Goal: Task Accomplishment & Management: Complete application form

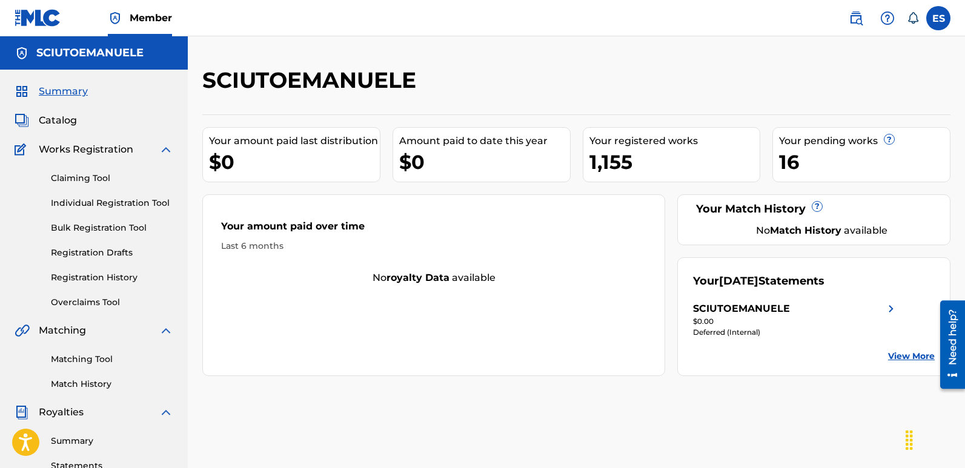
click at [107, 206] on link "Individual Registration Tool" at bounding box center [112, 203] width 122 height 13
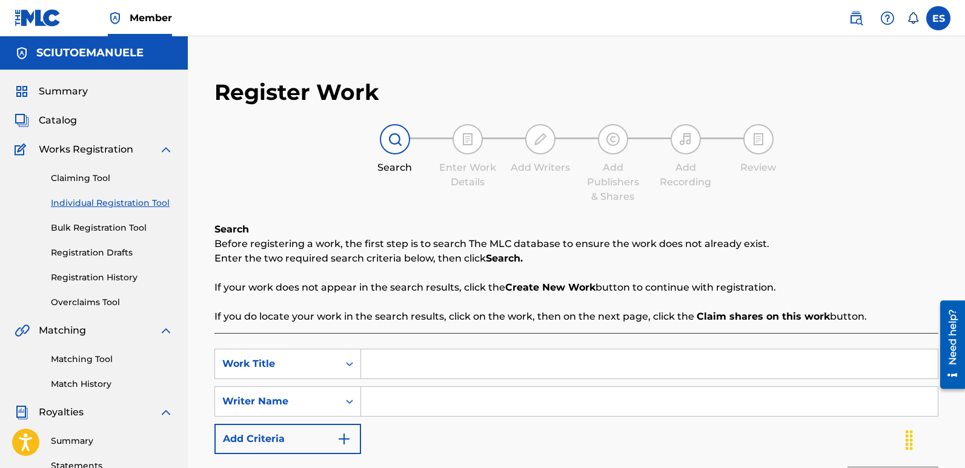
click at [429, 364] on input "Search Form" at bounding box center [649, 364] width 577 height 29
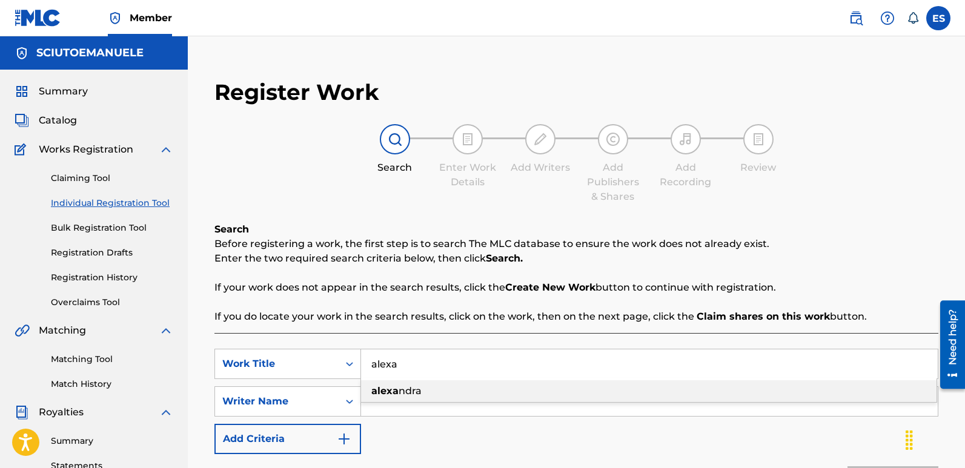
click at [422, 388] on div "[PERSON_NAME]" at bounding box center [649, 391] width 576 height 22
type input "[PERSON_NAME]"
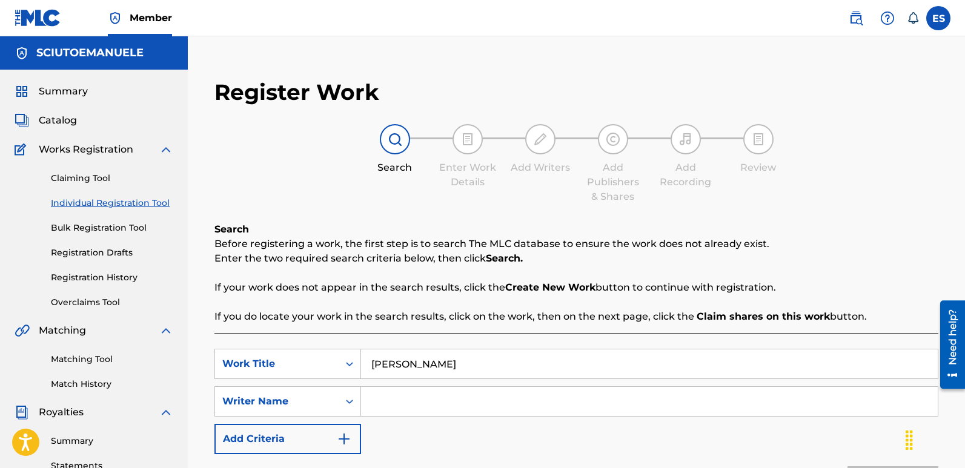
click at [460, 401] on input "Search Form" at bounding box center [649, 401] width 577 height 29
type input "[PERSON_NAME]"
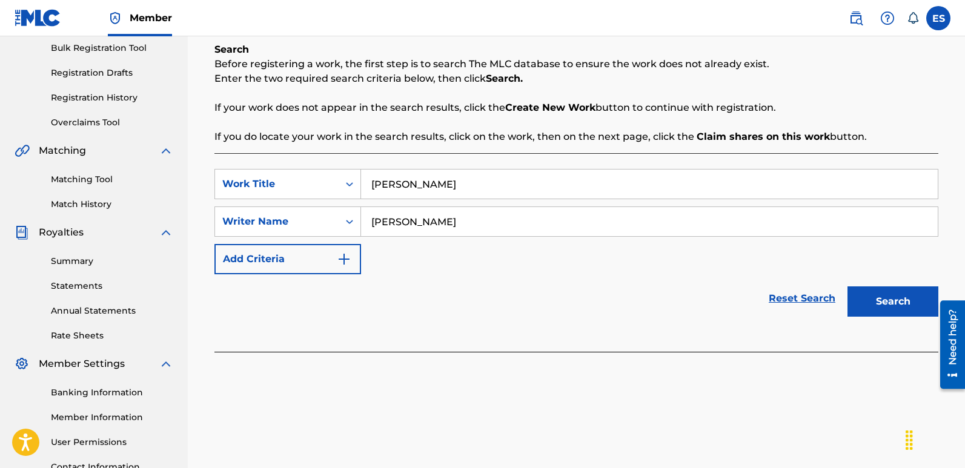
click at [891, 302] on button "Search" at bounding box center [893, 302] width 91 height 30
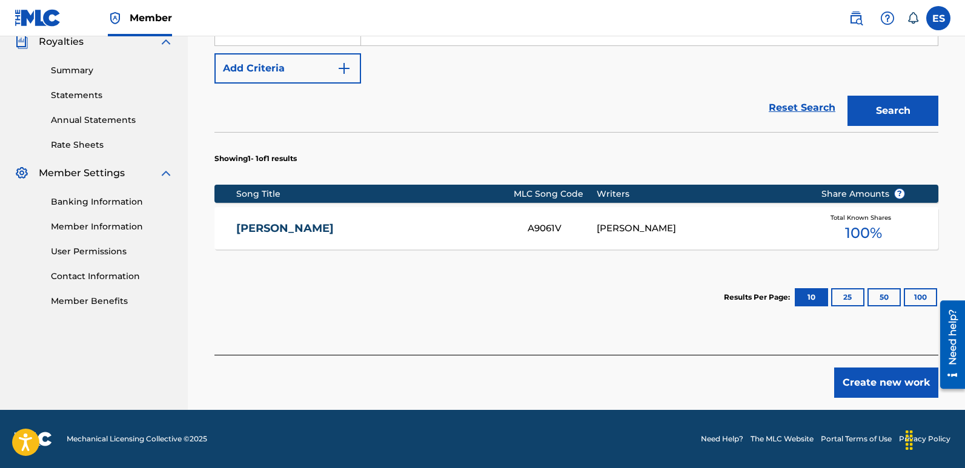
click at [874, 388] on button "Create new work" at bounding box center [886, 383] width 104 height 30
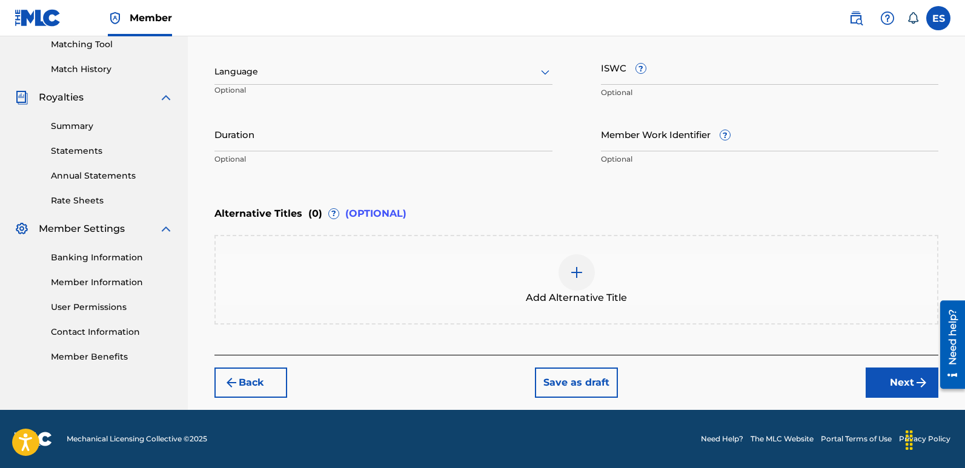
click at [324, 64] on div "Language" at bounding box center [383, 71] width 338 height 25
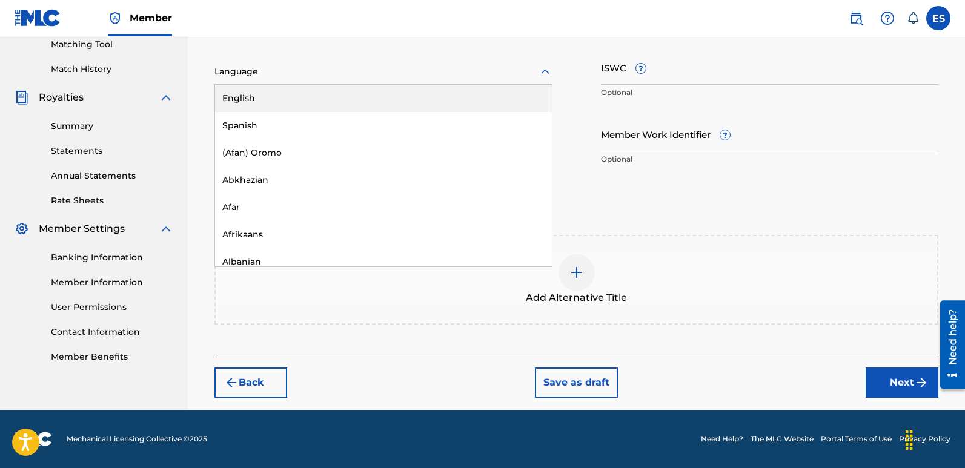
click at [259, 99] on div "English" at bounding box center [383, 98] width 337 height 27
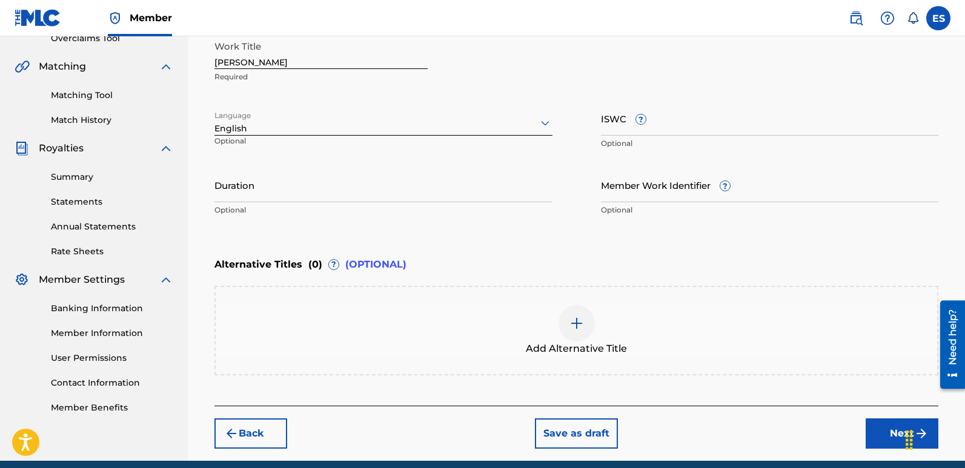
scroll to position [235, 0]
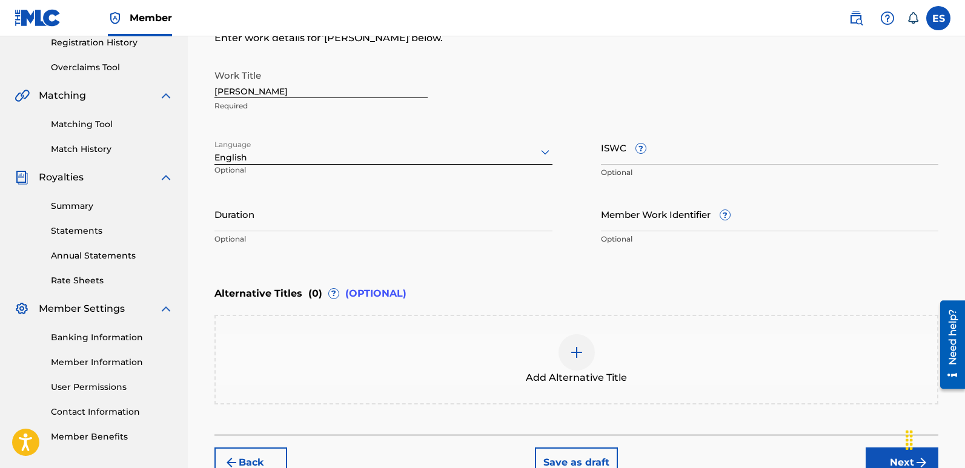
click at [259, 96] on input "[PERSON_NAME]" at bounding box center [320, 81] width 213 height 35
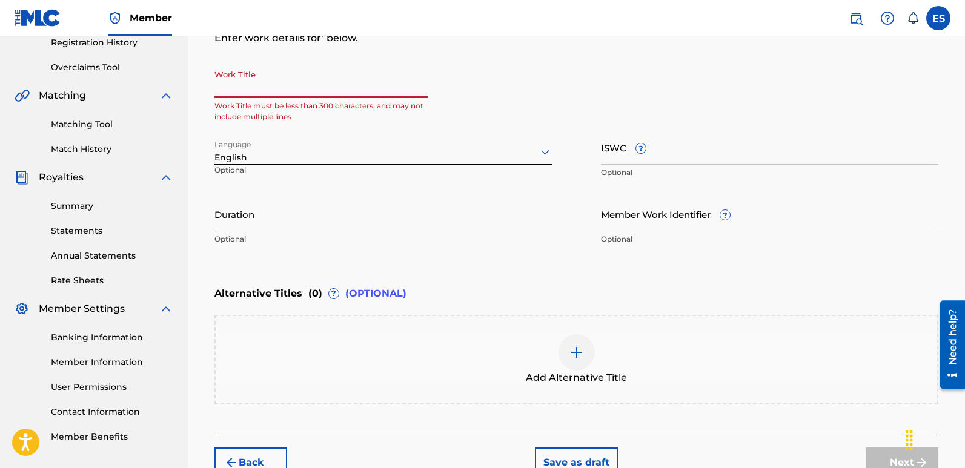
paste input "Audio Fury"
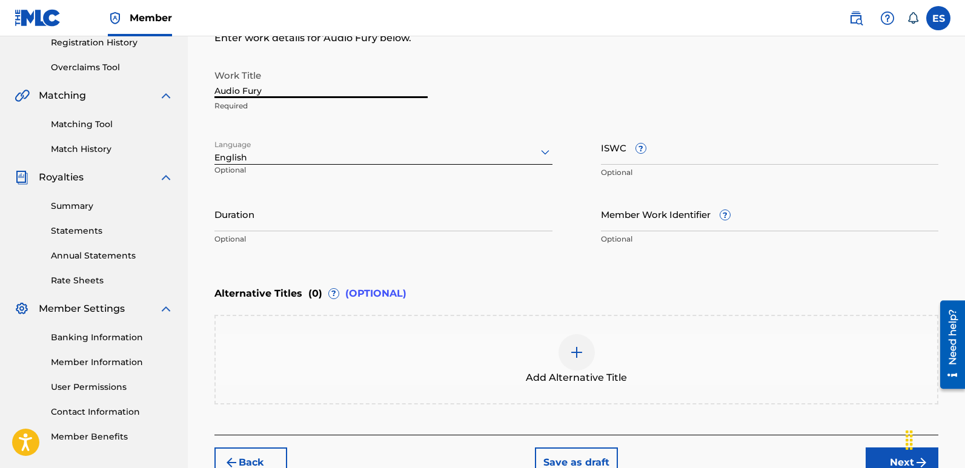
type input "Audio Fury"
click at [890, 456] on button "Next" at bounding box center [902, 463] width 73 height 30
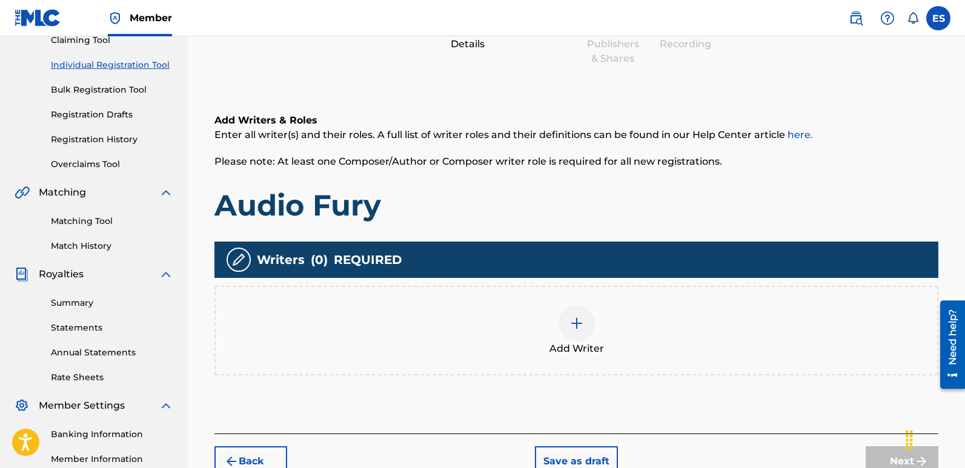
scroll to position [55, 0]
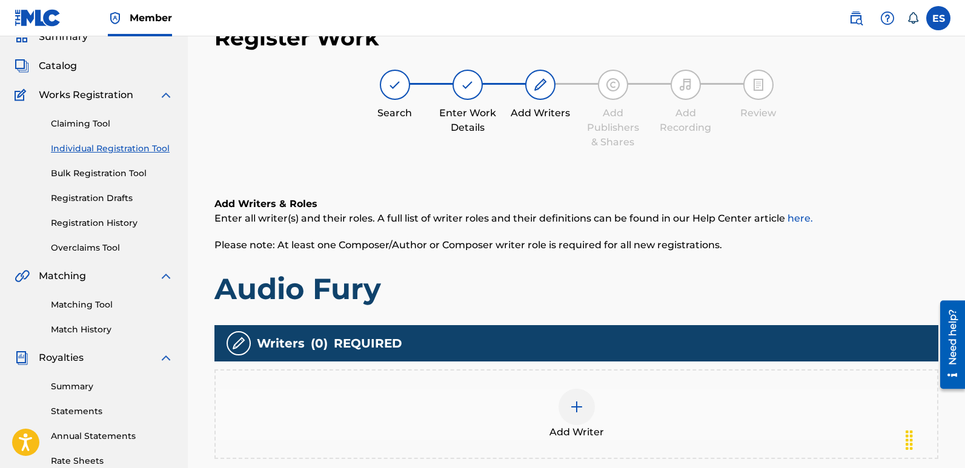
click at [578, 407] on img at bounding box center [576, 407] width 15 height 15
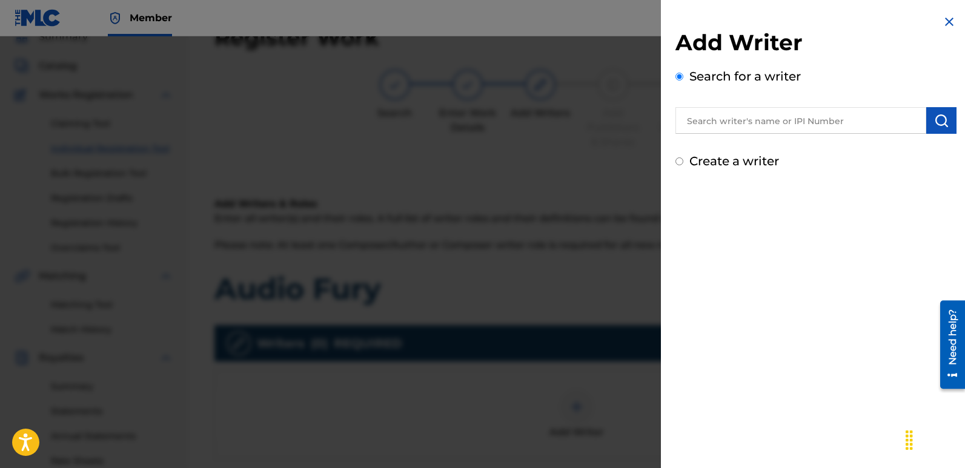
click at [768, 120] on input "text" at bounding box center [801, 120] width 251 height 27
type input "emanuelesciuto"
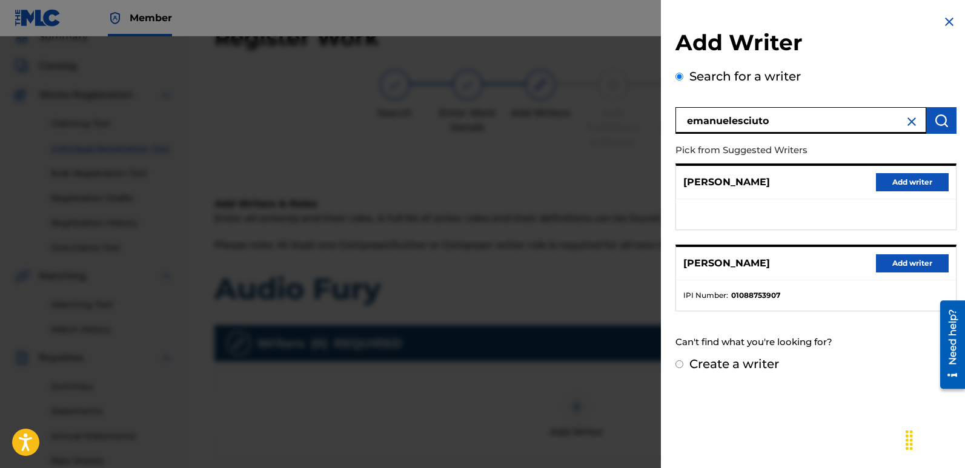
click at [898, 259] on button "Add writer" at bounding box center [912, 263] width 73 height 18
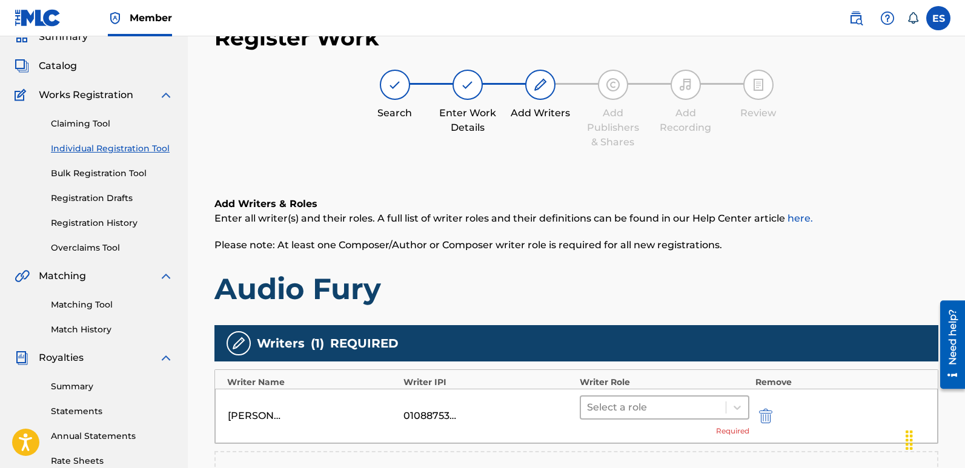
click at [679, 411] on div at bounding box center [653, 407] width 133 height 17
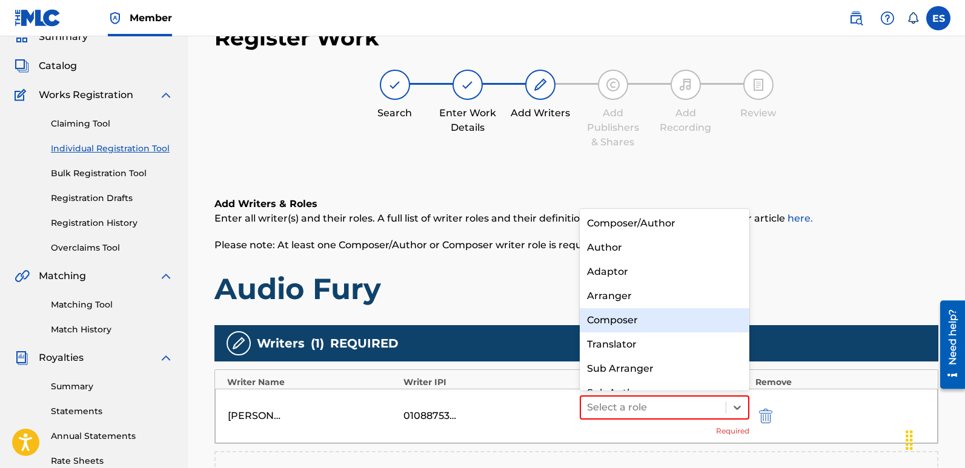
scroll to position [17, 0]
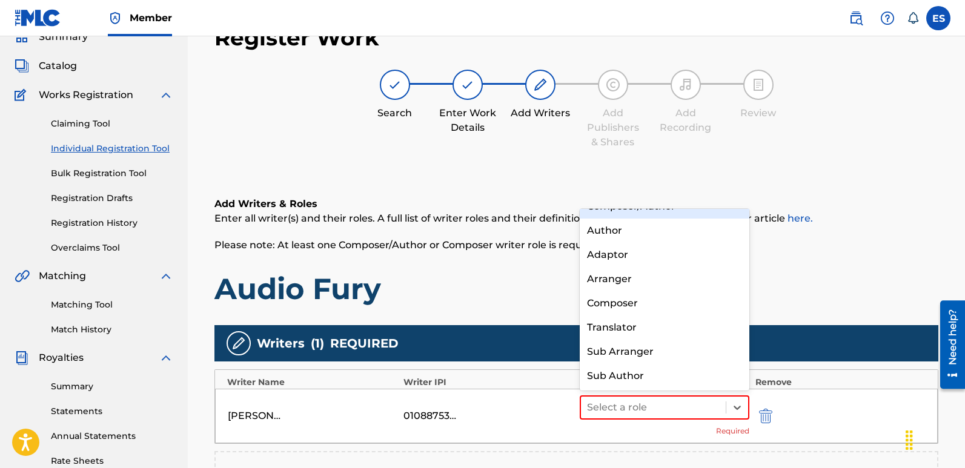
click at [626, 211] on div "Composer/Author" at bounding box center [665, 206] width 170 height 24
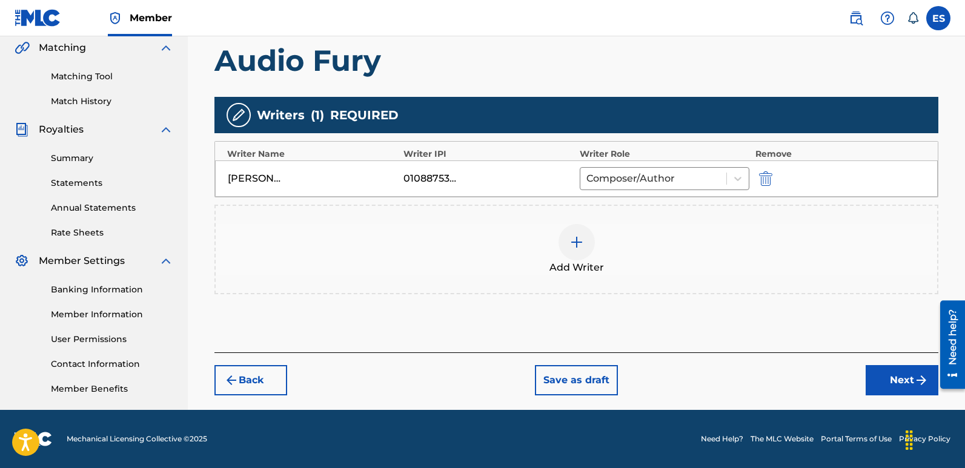
click at [892, 382] on button "Next" at bounding box center [902, 380] width 73 height 30
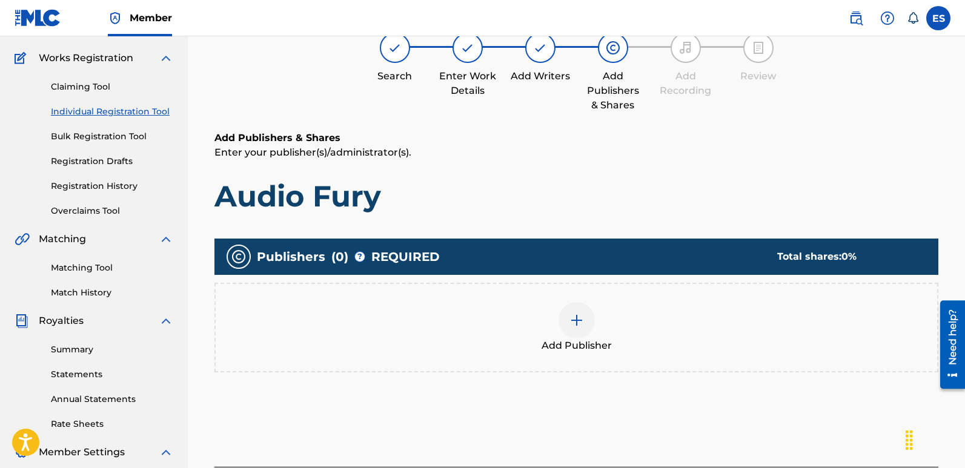
scroll to position [55, 0]
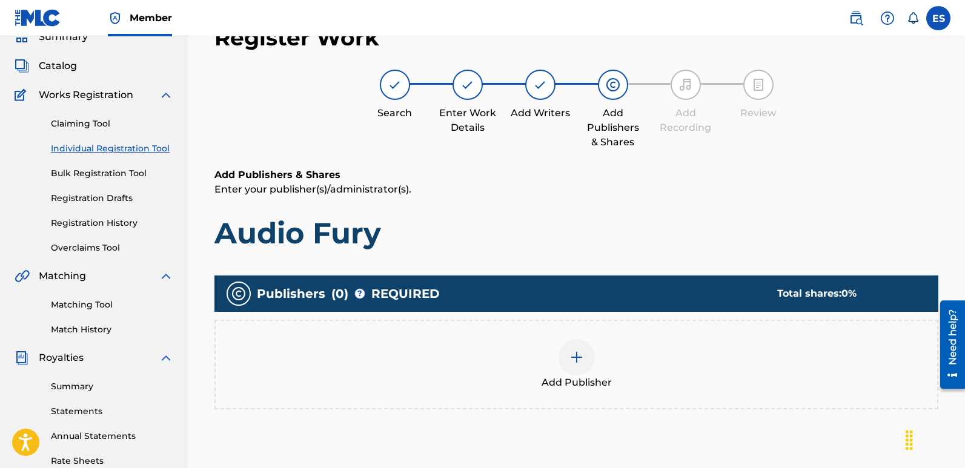
click at [580, 361] on img at bounding box center [576, 357] width 15 height 15
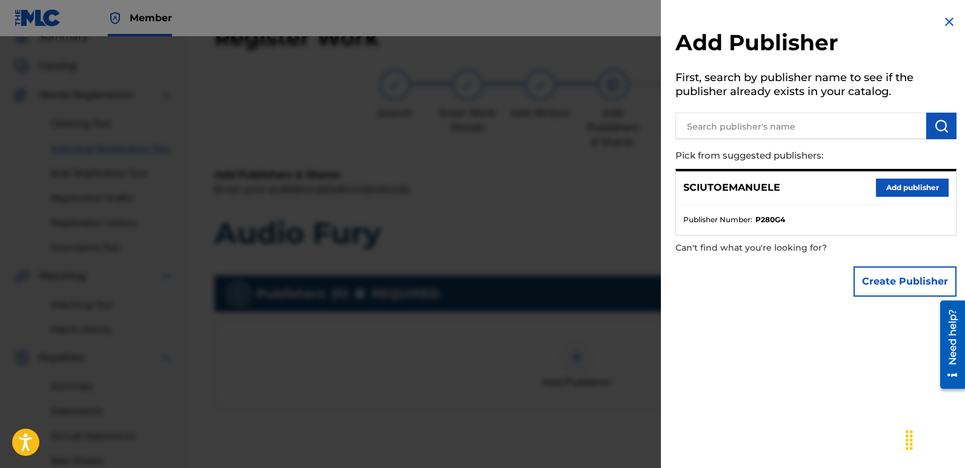
click at [911, 187] on button "Add publisher" at bounding box center [912, 188] width 73 height 18
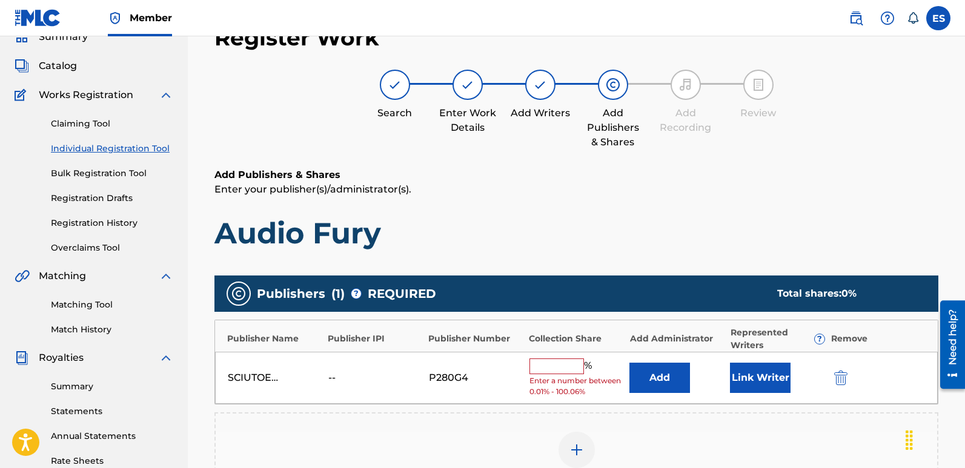
click at [759, 373] on button "Link Writer" at bounding box center [760, 378] width 61 height 30
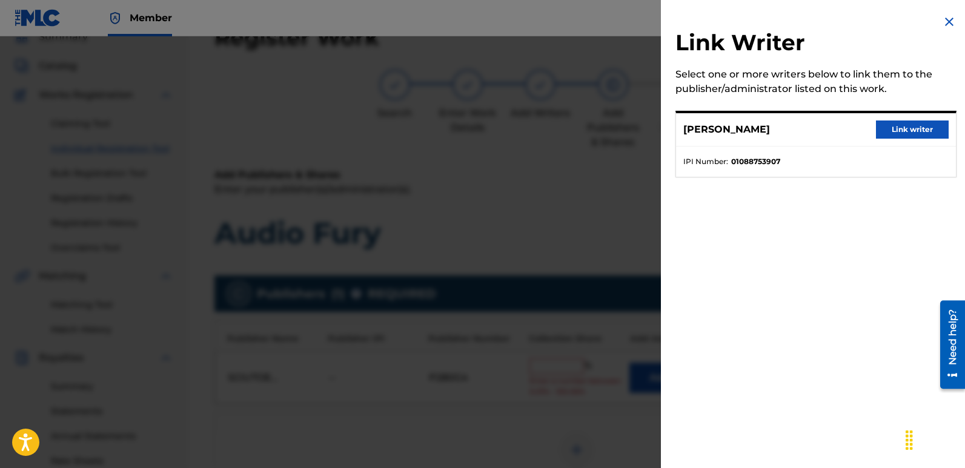
click at [911, 127] on button "Link writer" at bounding box center [912, 130] width 73 height 18
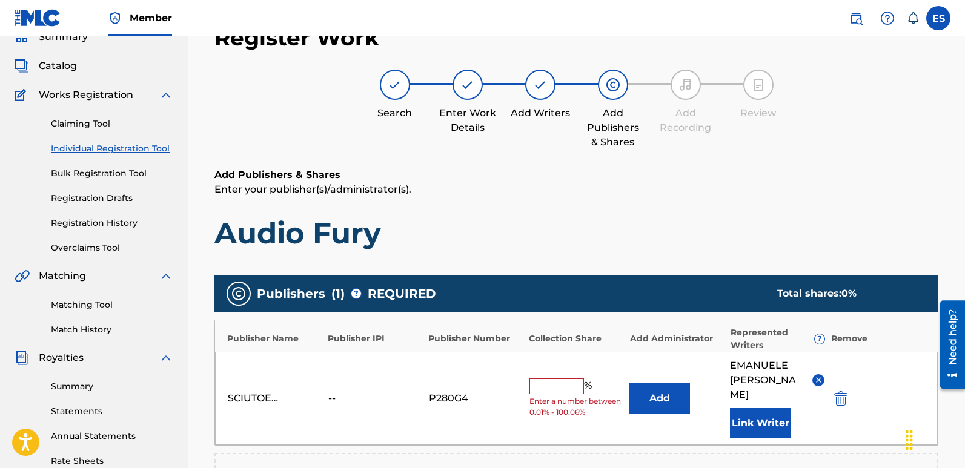
click at [554, 371] on div "SCIUTOEMANUELE -- P280G4 % Enter a number between 0.01% - 100.06% Add [PERSON_N…" at bounding box center [576, 398] width 723 height 93
click at [559, 379] on input "text" at bounding box center [557, 387] width 55 height 16
type input "100"
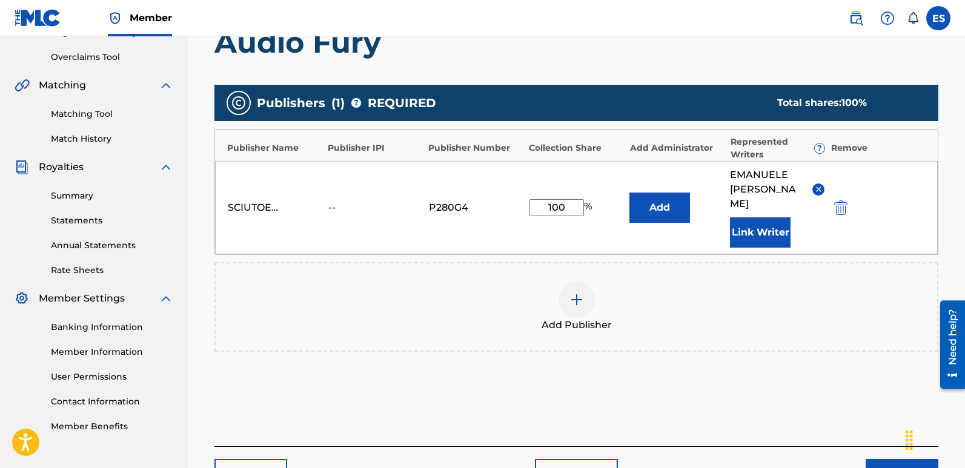
click at [882, 459] on button "Next" at bounding box center [902, 474] width 73 height 30
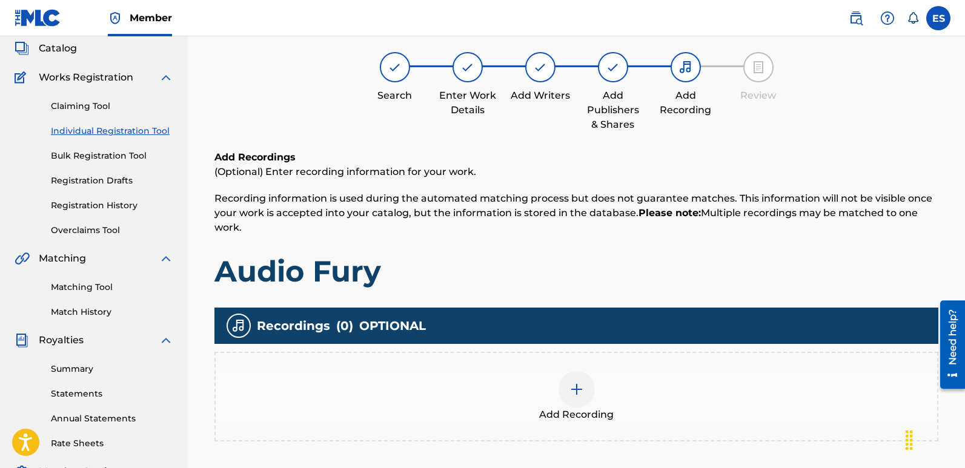
scroll to position [55, 0]
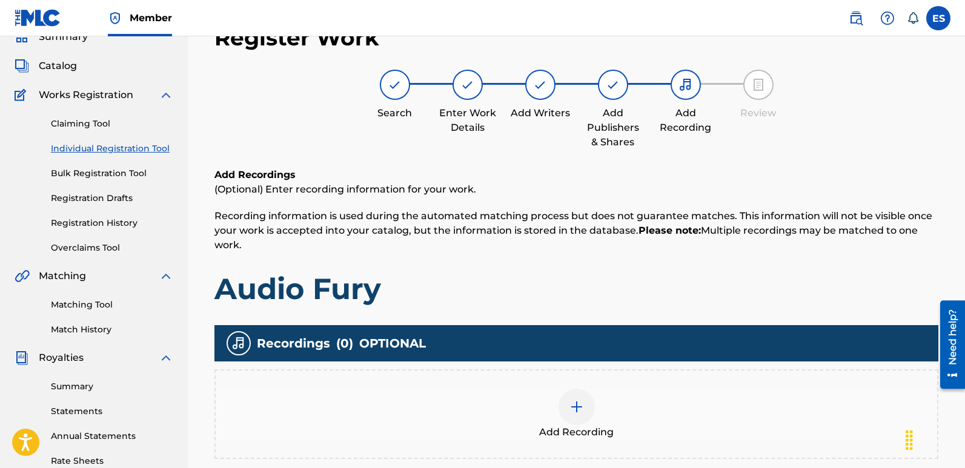
click at [585, 410] on div at bounding box center [577, 407] width 36 height 36
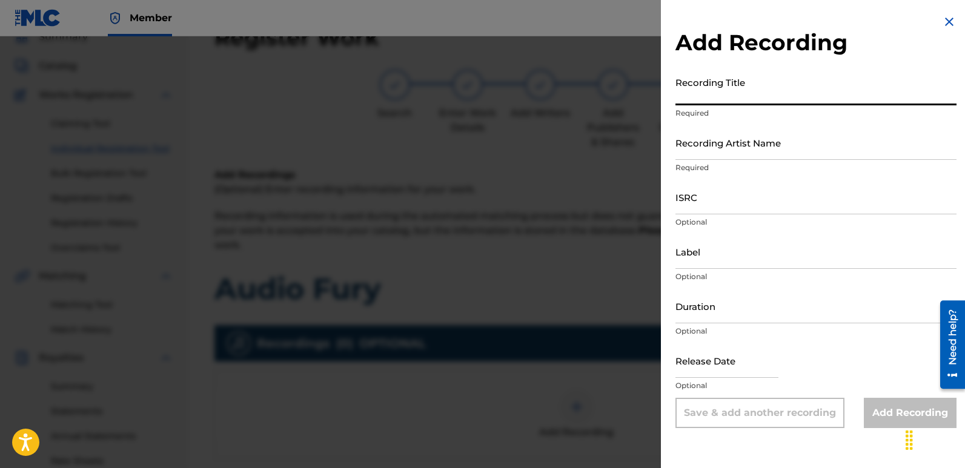
paste input "Audio Fury"
type input "Audio Fury"
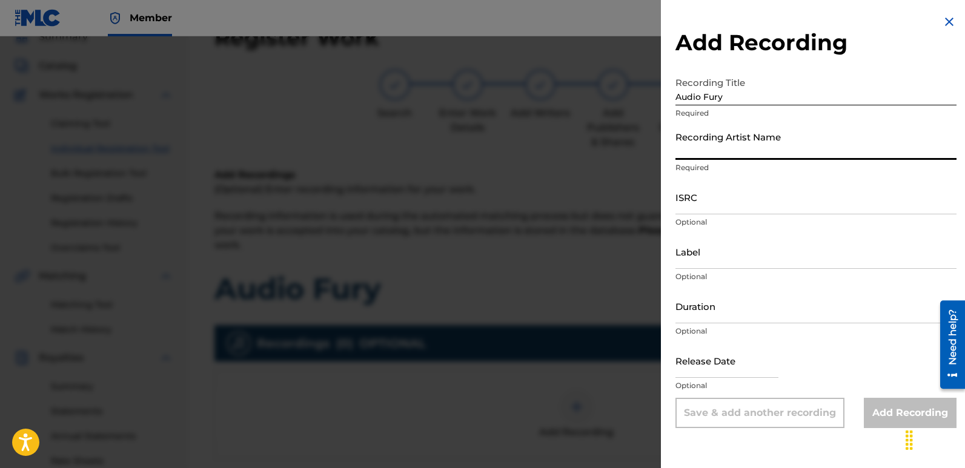
click at [757, 154] on input "Recording Artist Name" at bounding box center [816, 142] width 281 height 35
type input "Masha Divine"
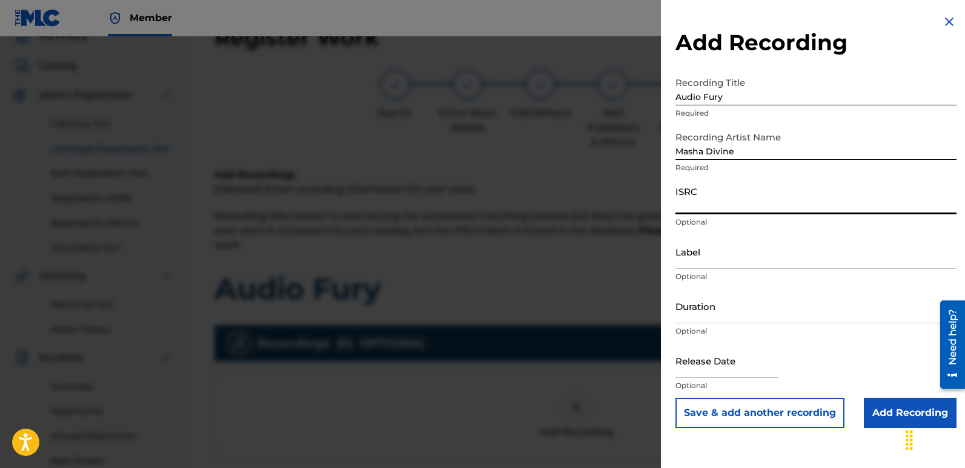
paste input "QZWFW2512362"
type input "QZWFW2512362"
click at [729, 253] on input "Label" at bounding box center [816, 251] width 281 height 35
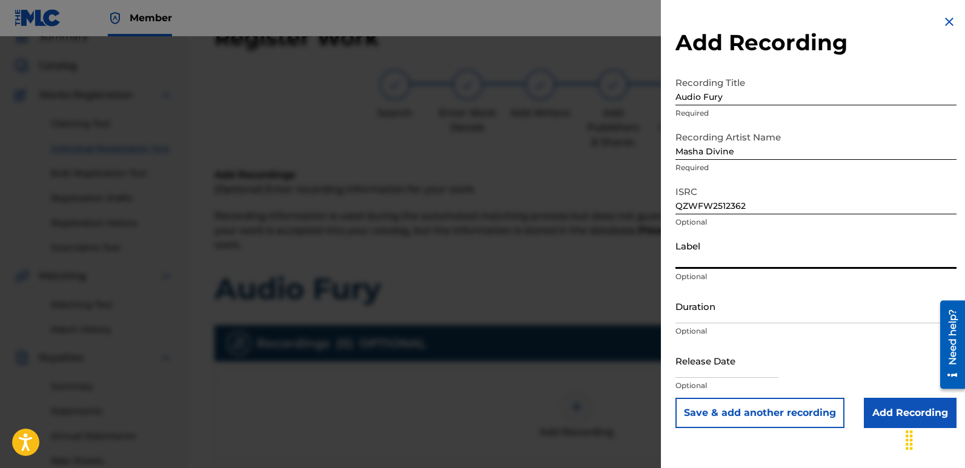
type input "Divinebeats"
click at [697, 351] on input "text" at bounding box center [727, 361] width 103 height 35
select select "7"
select select "2025"
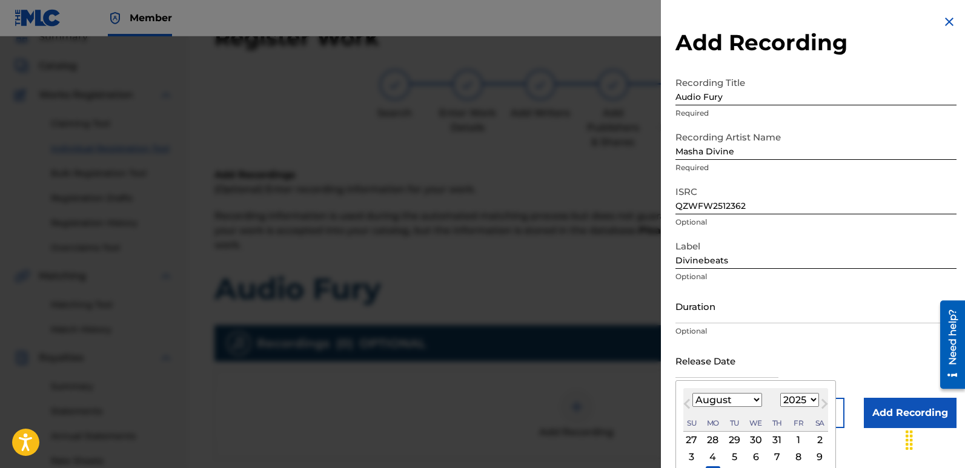
click at [711, 467] on div "11" at bounding box center [713, 474] width 15 height 15
type input "[DATE]"
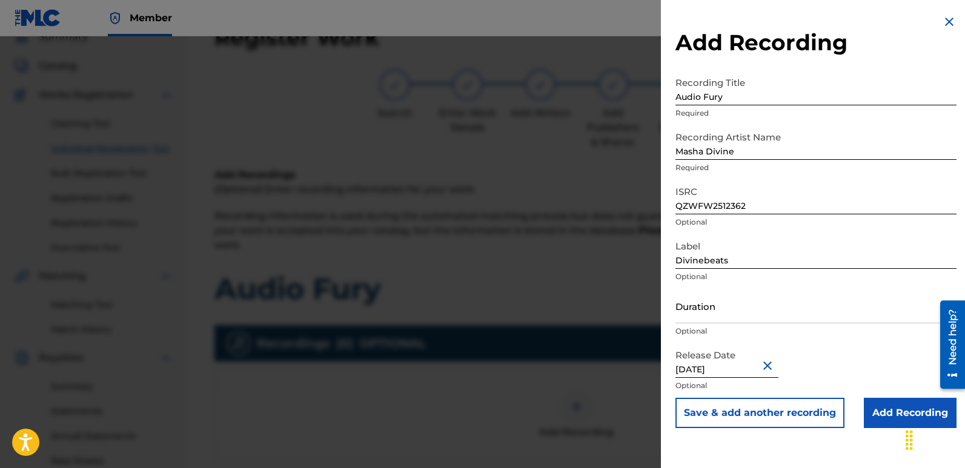
click at [892, 411] on input "Add Recording" at bounding box center [910, 413] width 93 height 30
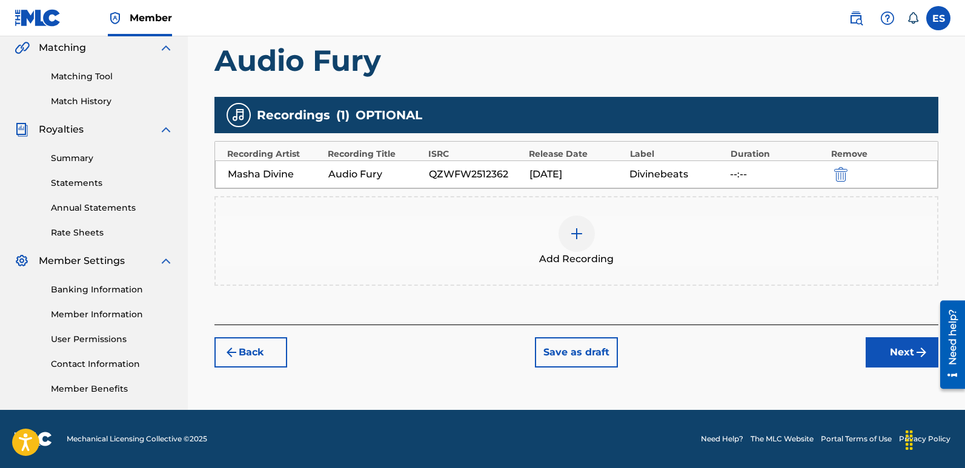
click at [891, 350] on button "Next" at bounding box center [902, 352] width 73 height 30
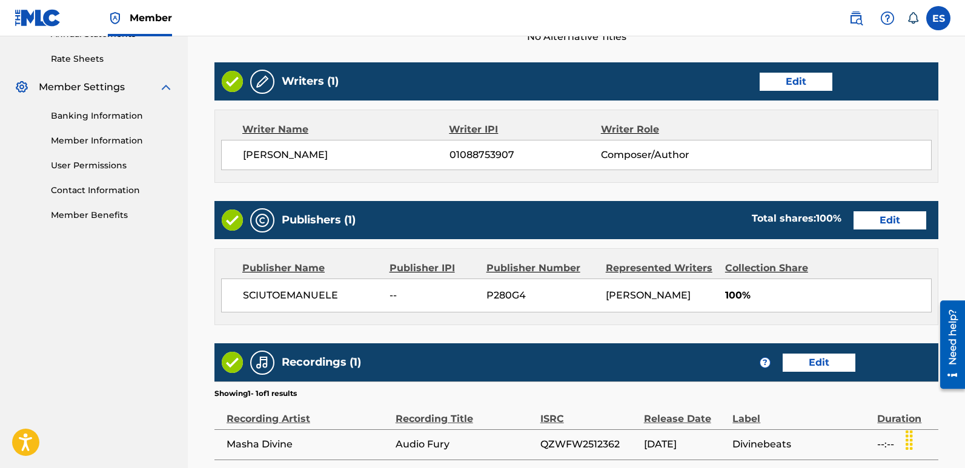
scroll to position [580, 0]
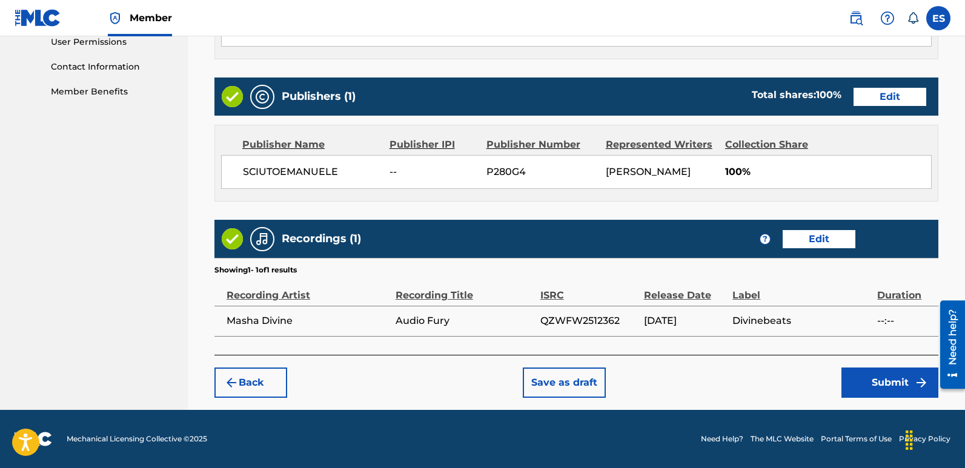
click at [881, 377] on button "Submit" at bounding box center [890, 383] width 97 height 30
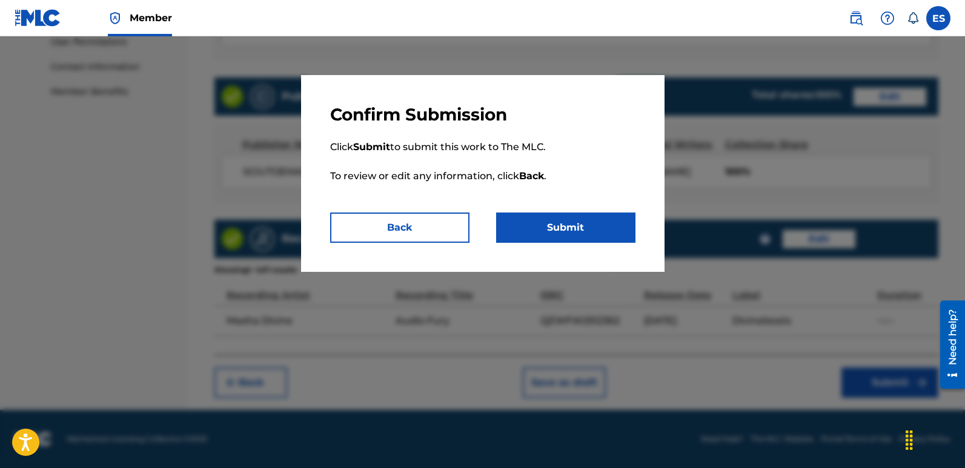
click at [557, 228] on button "Submit" at bounding box center [565, 228] width 139 height 30
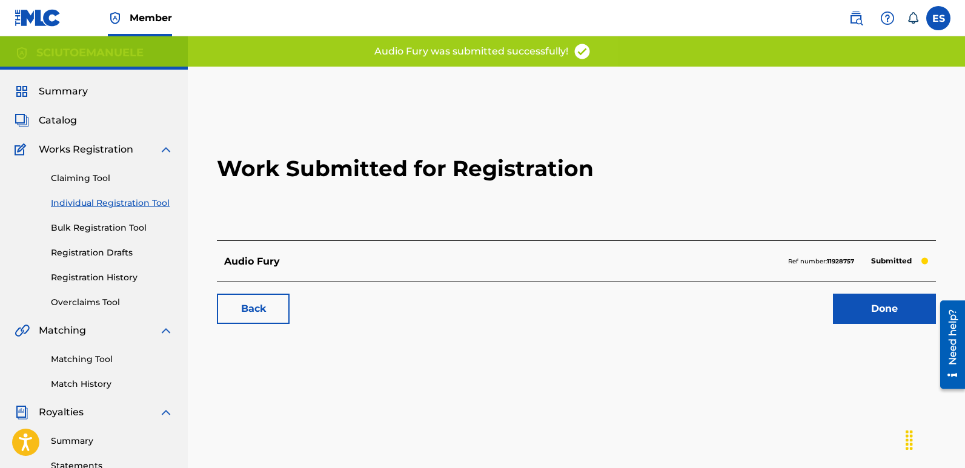
click at [893, 309] on link "Done" at bounding box center [884, 309] width 103 height 30
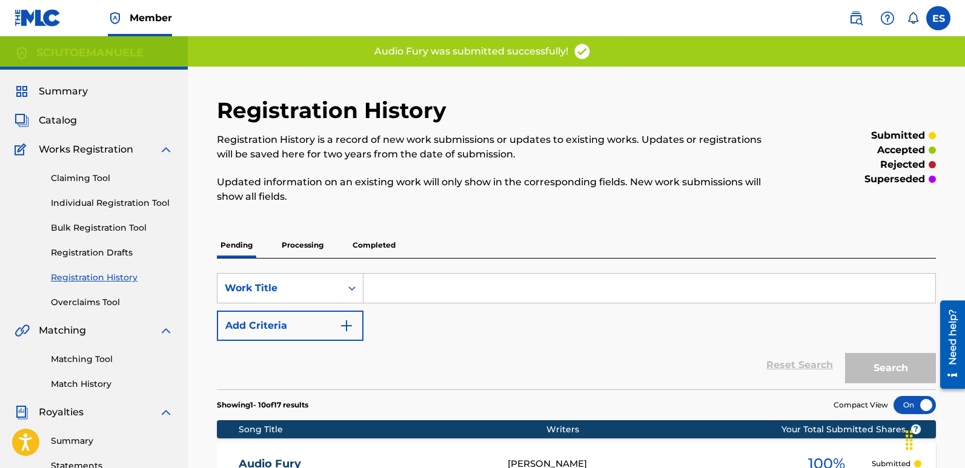
click at [121, 207] on link "Individual Registration Tool" at bounding box center [112, 203] width 122 height 13
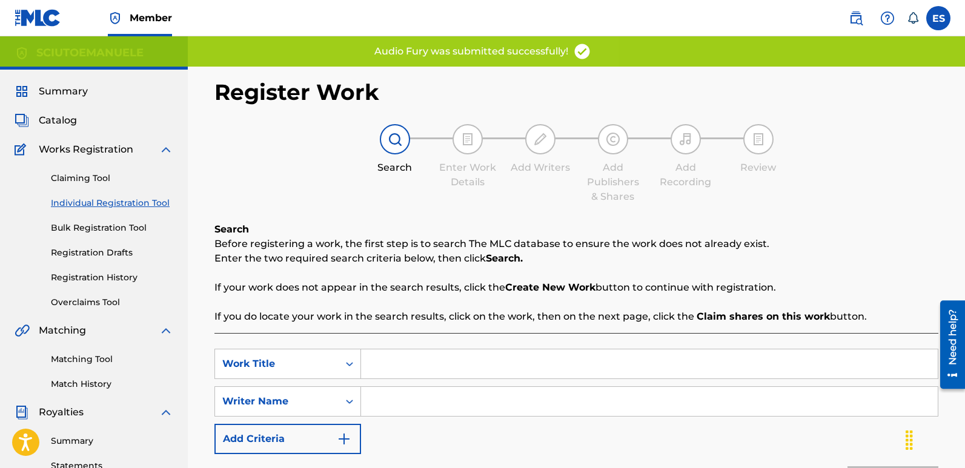
click at [447, 365] on input "Search Form" at bounding box center [649, 364] width 577 height 29
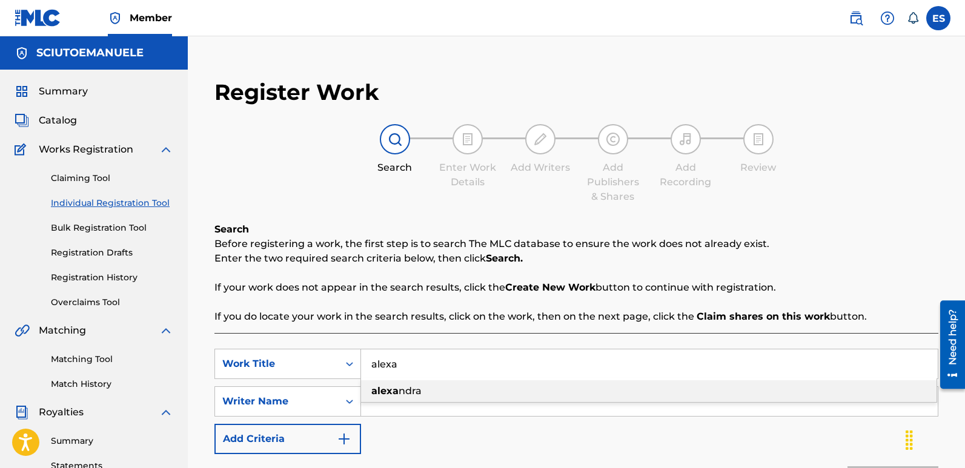
click at [411, 391] on span "ndra" at bounding box center [410, 391] width 23 height 12
type input "[PERSON_NAME]"
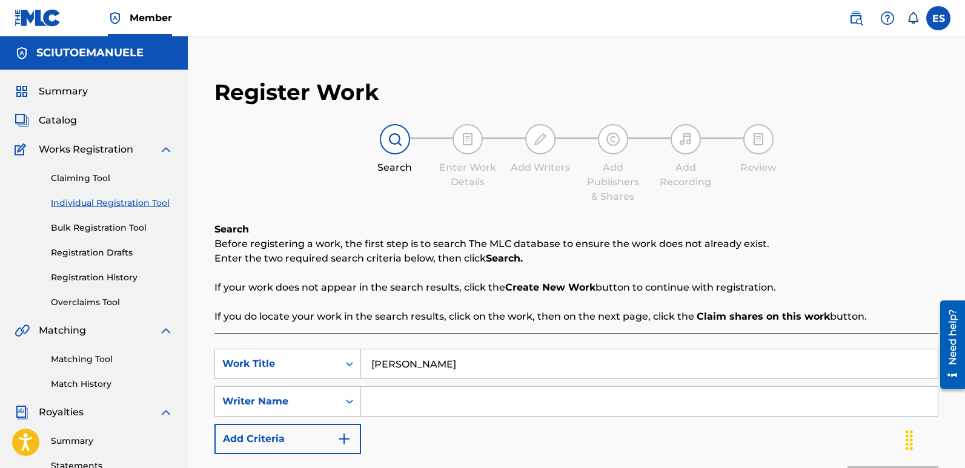
click at [432, 398] on input "Search Form" at bounding box center [649, 401] width 577 height 29
type input "[PERSON_NAME]"
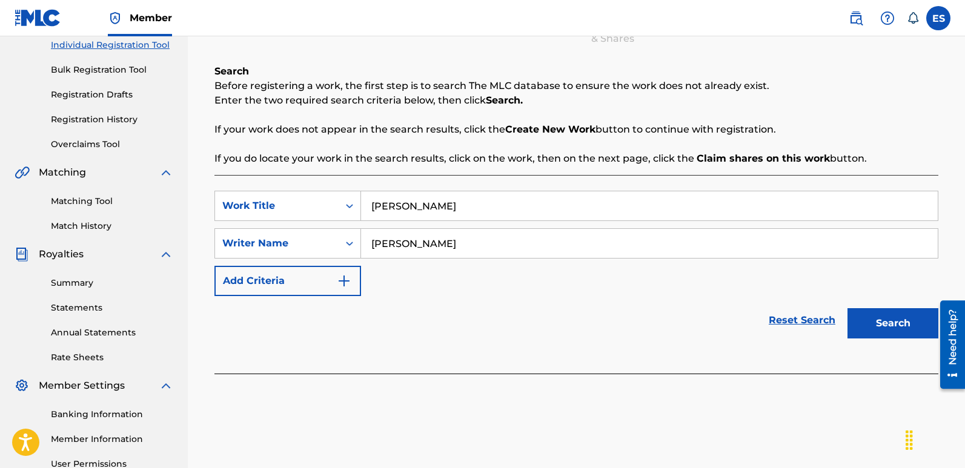
click at [895, 316] on button "Search" at bounding box center [893, 323] width 91 height 30
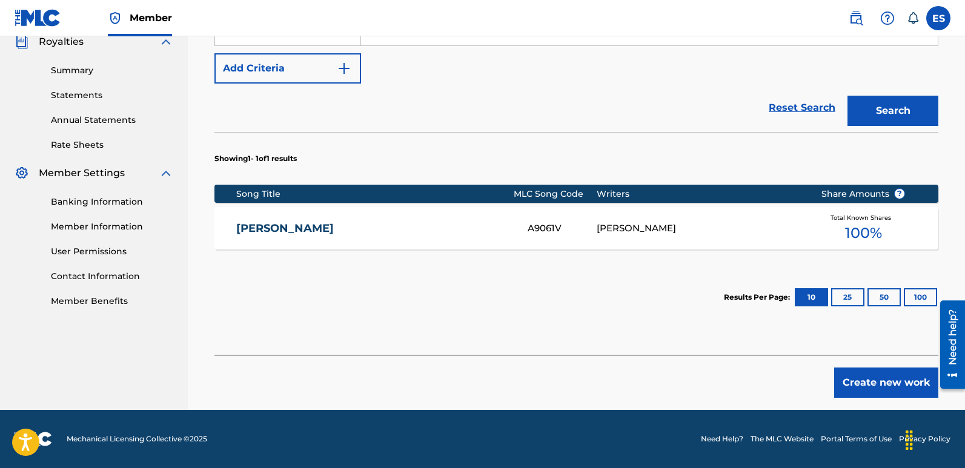
click at [887, 388] on button "Create new work" at bounding box center [886, 383] width 104 height 30
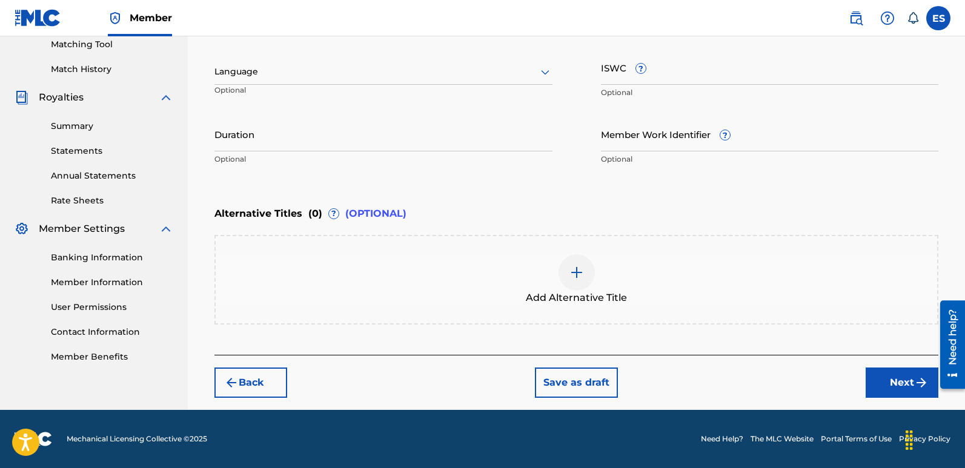
scroll to position [315, 0]
click at [304, 53] on div "Language Optional" at bounding box center [383, 77] width 338 height 55
click at [293, 65] on div at bounding box center [383, 71] width 338 height 15
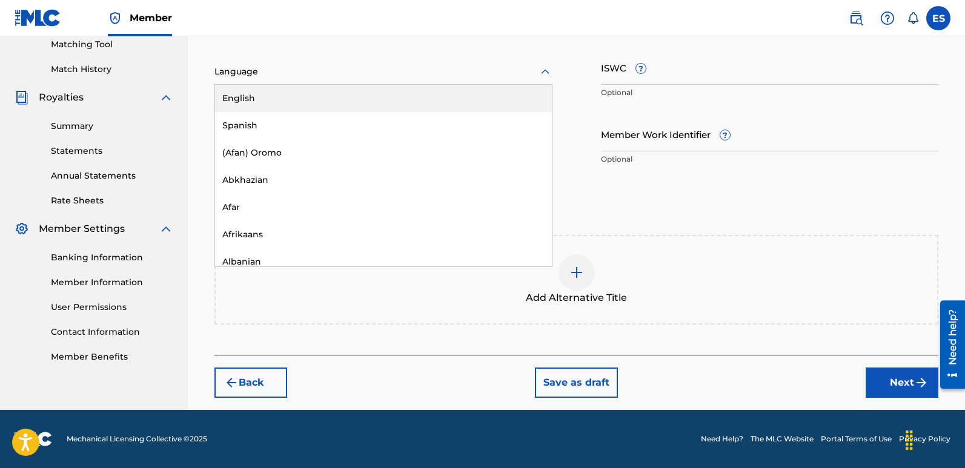
click at [250, 94] on div "English" at bounding box center [383, 98] width 337 height 27
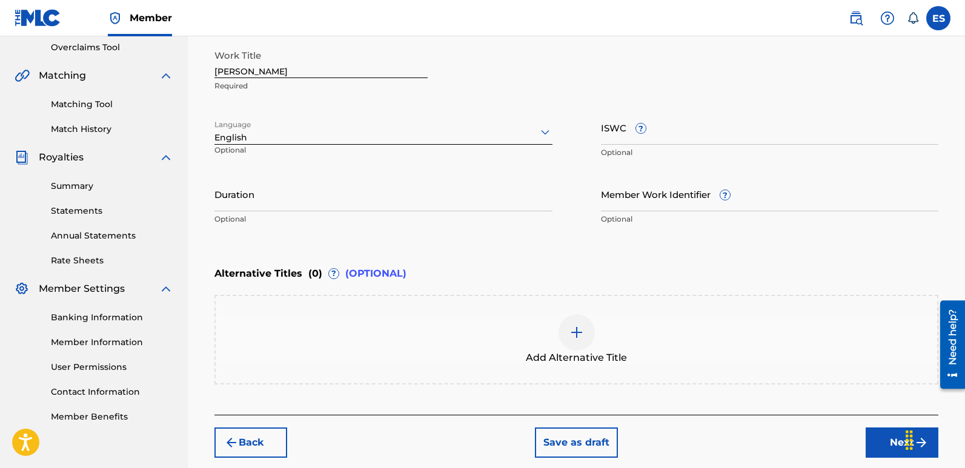
scroll to position [253, 0]
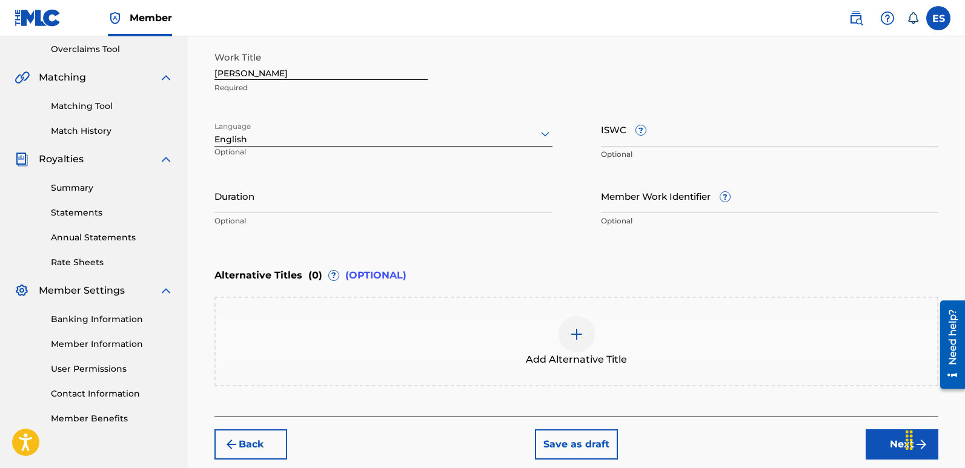
click at [291, 71] on input "[PERSON_NAME]" at bounding box center [320, 62] width 213 height 35
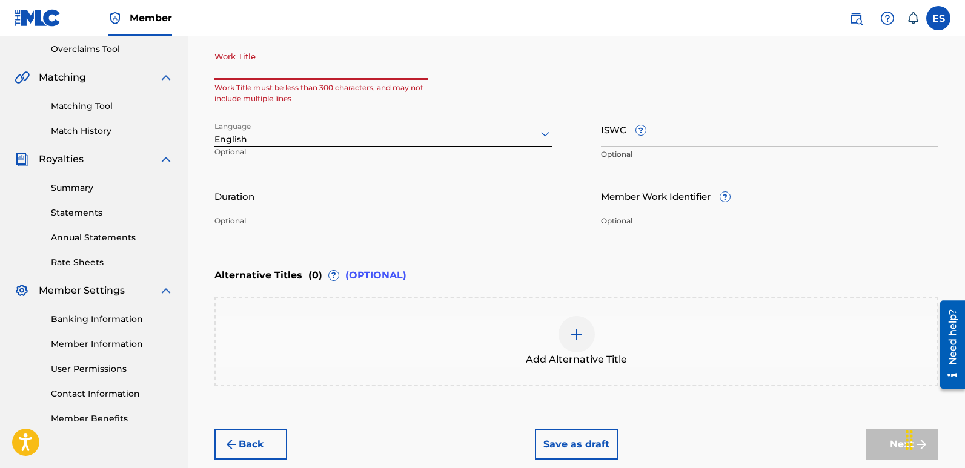
paste input "Audio Terrorists (feat. EDM NATIVES)"
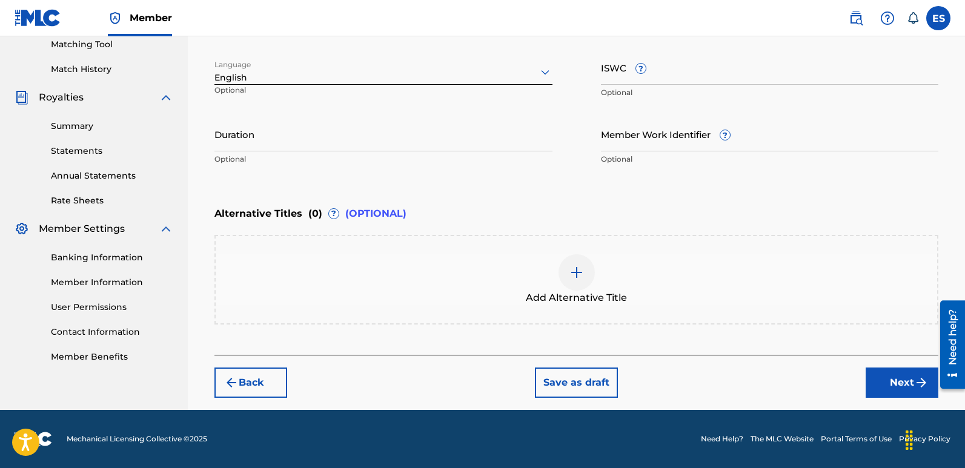
type input "Audio Terrorists (feat. EDM NATIVES)"
click at [895, 384] on button "Next" at bounding box center [902, 383] width 73 height 30
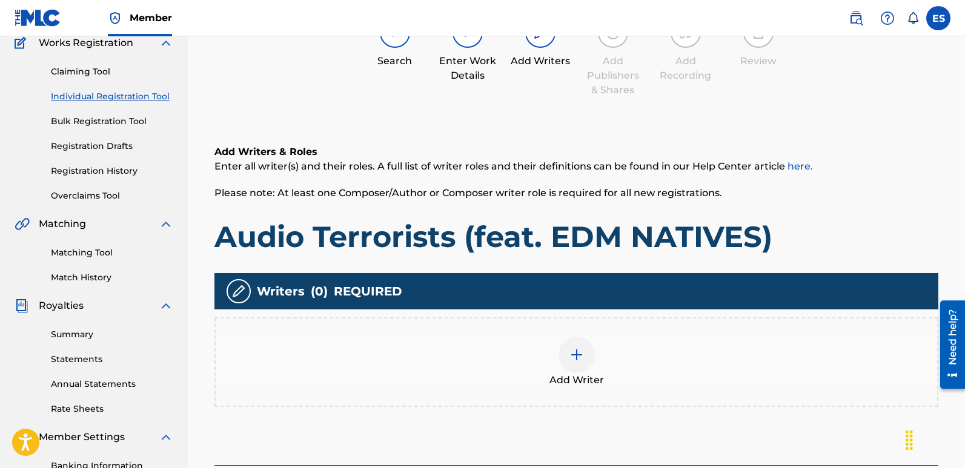
scroll to position [55, 0]
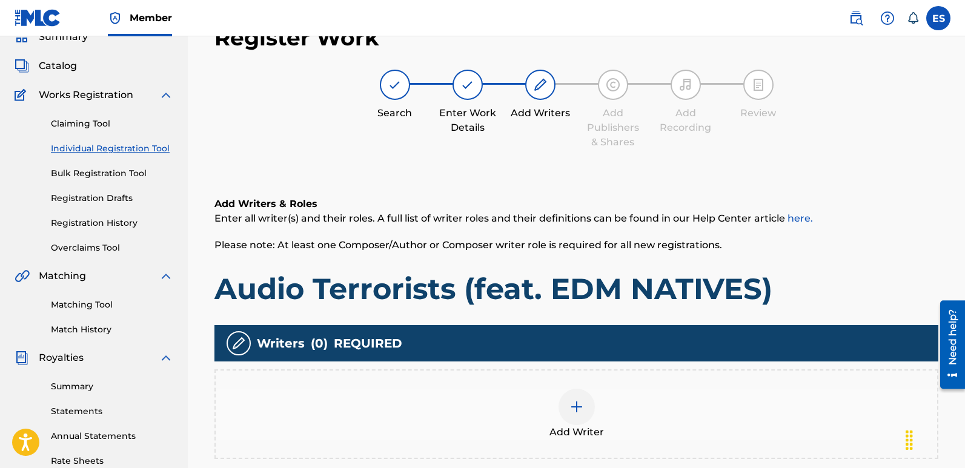
click at [585, 427] on span "Add Writer" at bounding box center [577, 432] width 55 height 15
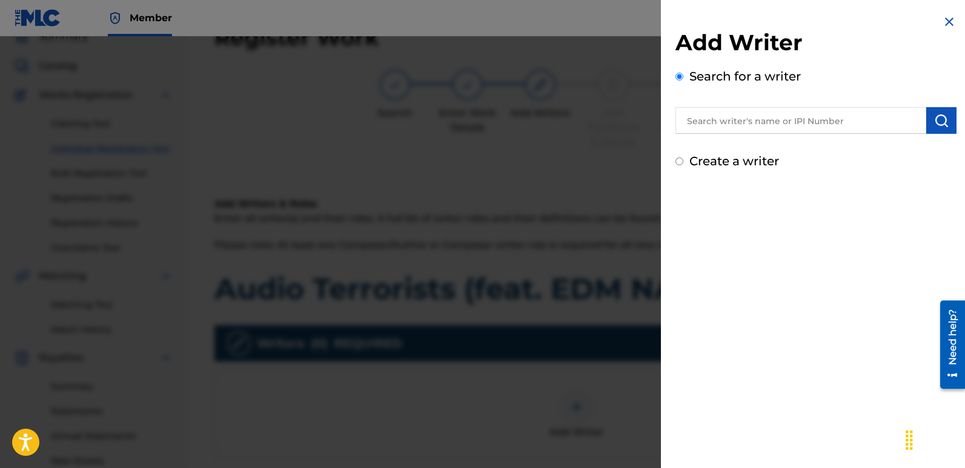
click at [817, 124] on input "text" at bounding box center [801, 120] width 251 height 27
type input "emanuelesciuto"
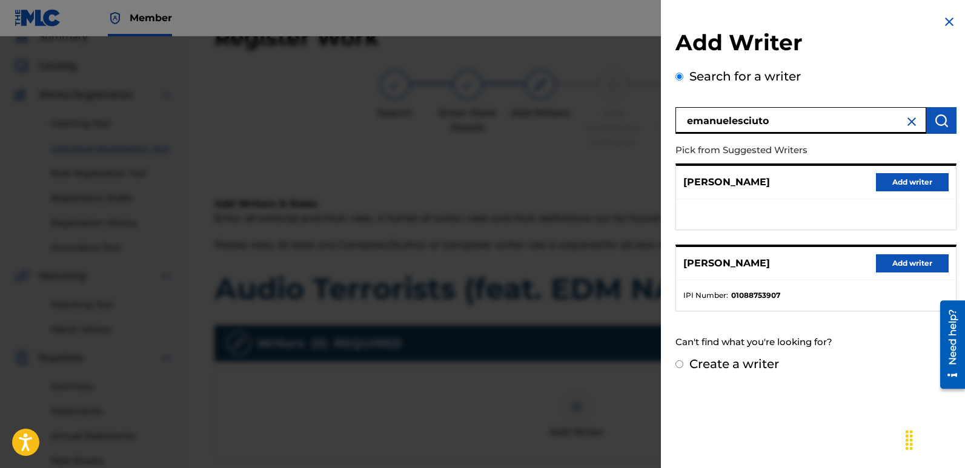
click at [917, 259] on button "Add writer" at bounding box center [912, 263] width 73 height 18
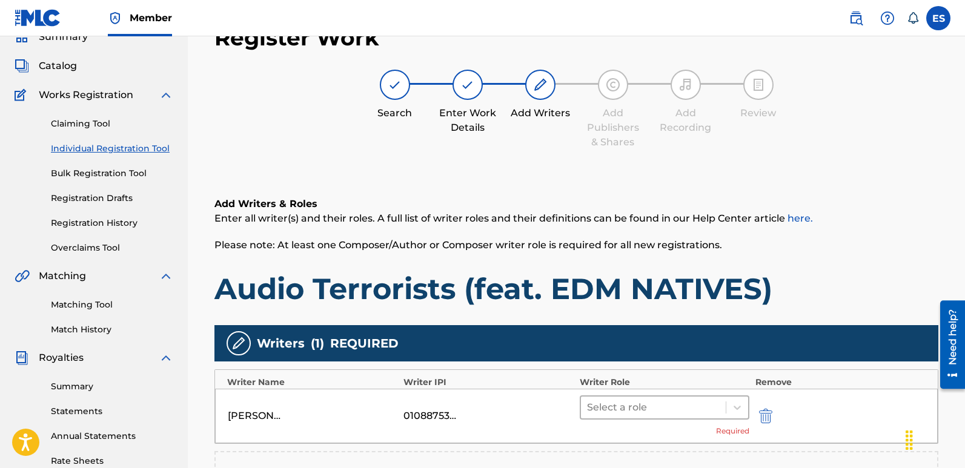
click at [662, 402] on div at bounding box center [653, 407] width 133 height 17
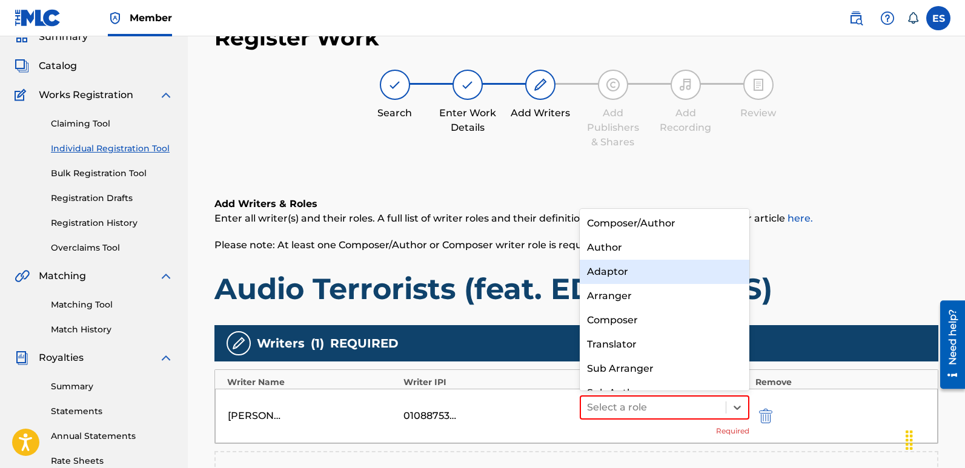
scroll to position [17, 0]
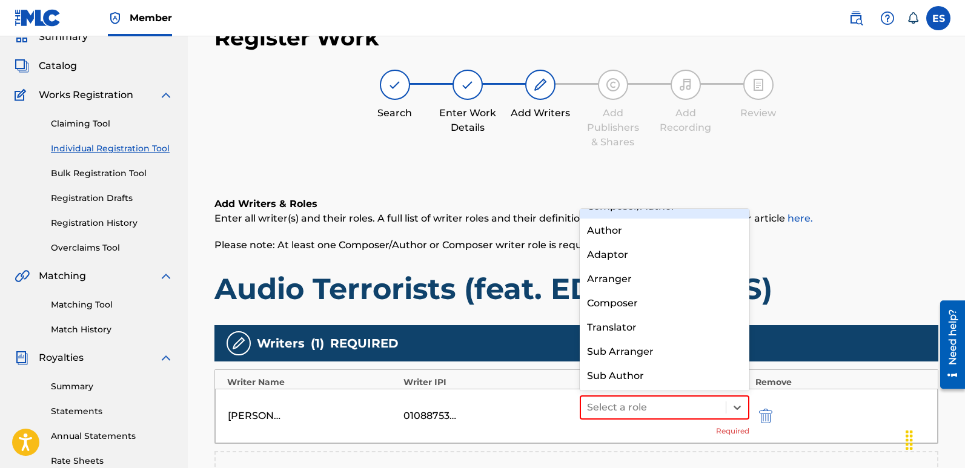
click at [644, 213] on div "Composer/Author" at bounding box center [665, 206] width 170 height 24
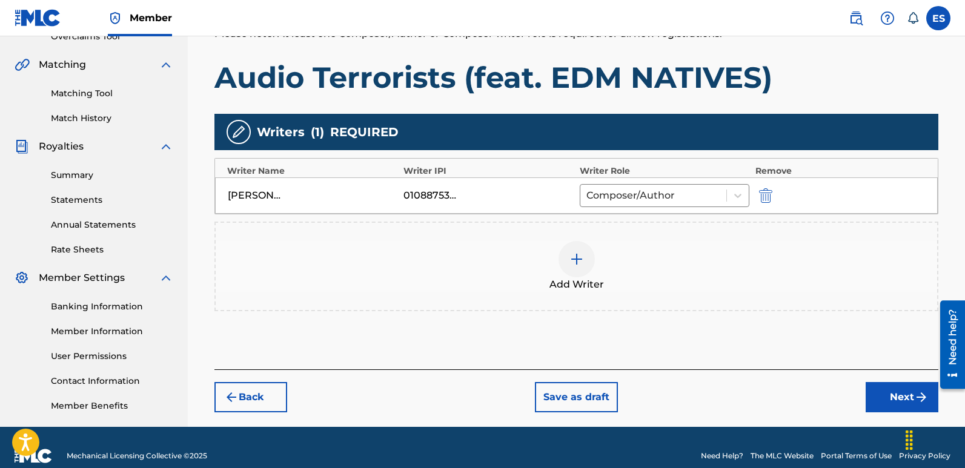
click at [888, 391] on button "Next" at bounding box center [902, 397] width 73 height 30
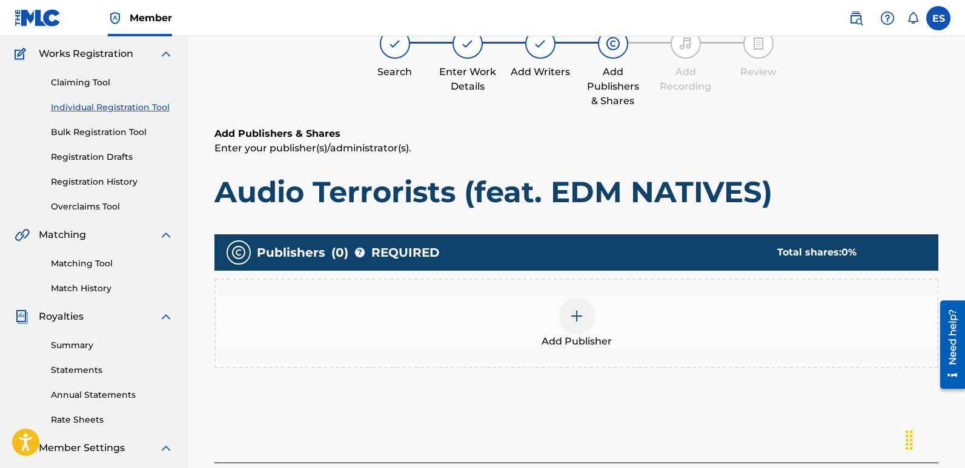
scroll to position [55, 0]
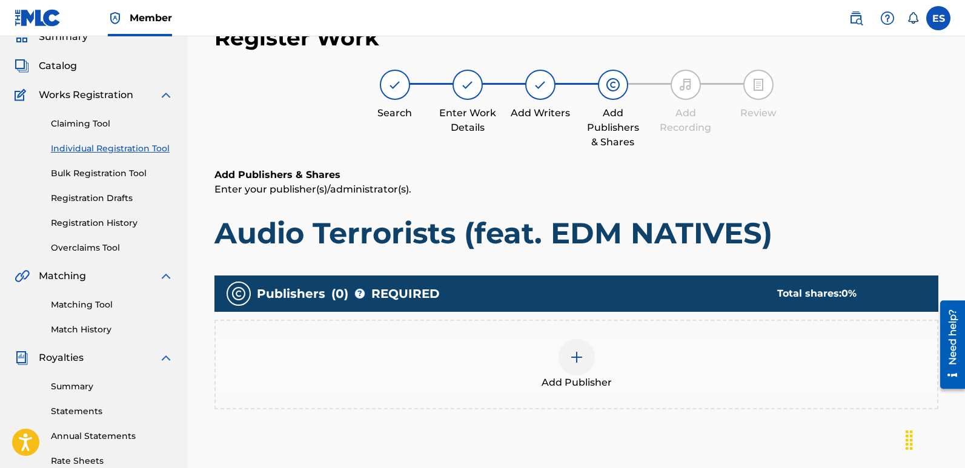
click at [566, 368] on div at bounding box center [577, 357] width 36 height 36
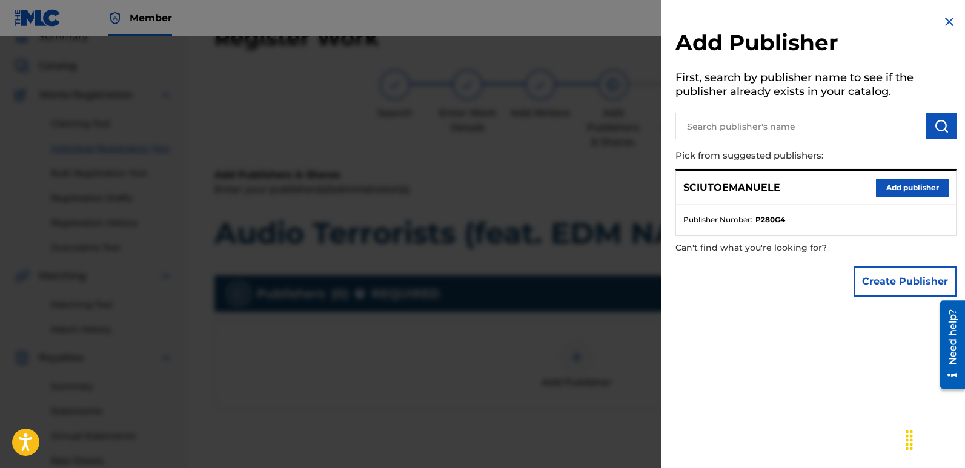
click at [904, 184] on button "Add publisher" at bounding box center [912, 188] width 73 height 18
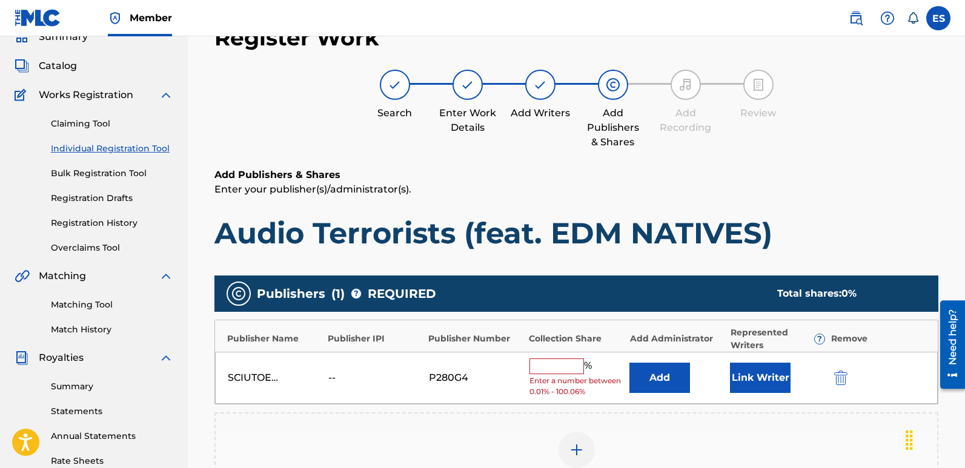
click at [766, 374] on button "Link Writer" at bounding box center [760, 378] width 61 height 30
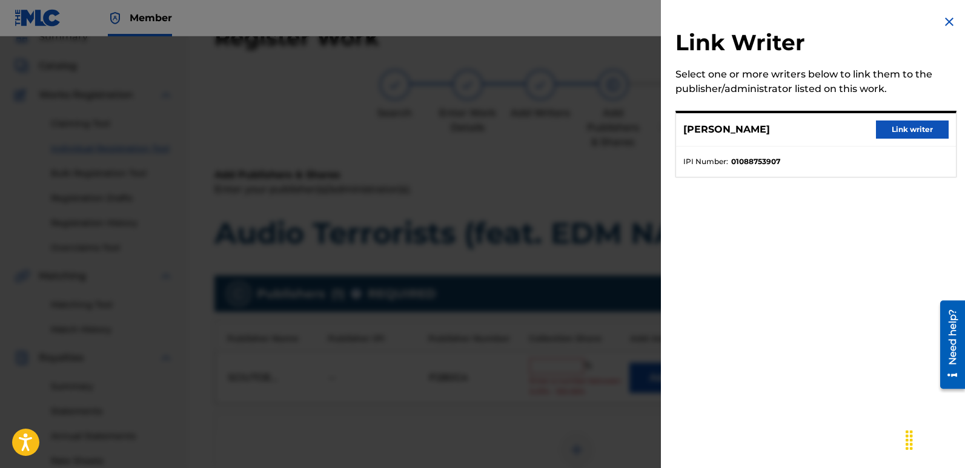
click at [917, 121] on button "Link writer" at bounding box center [912, 130] width 73 height 18
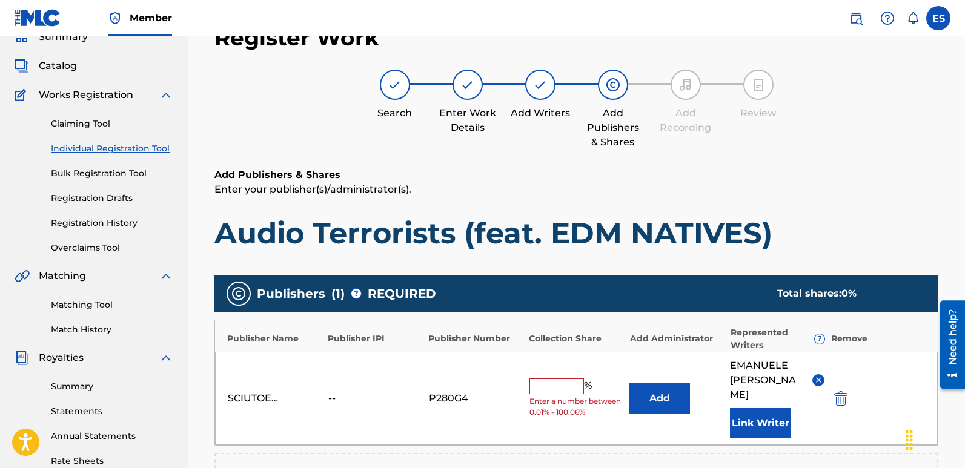
click at [552, 379] on input "text" at bounding box center [557, 387] width 55 height 16
type input "100"
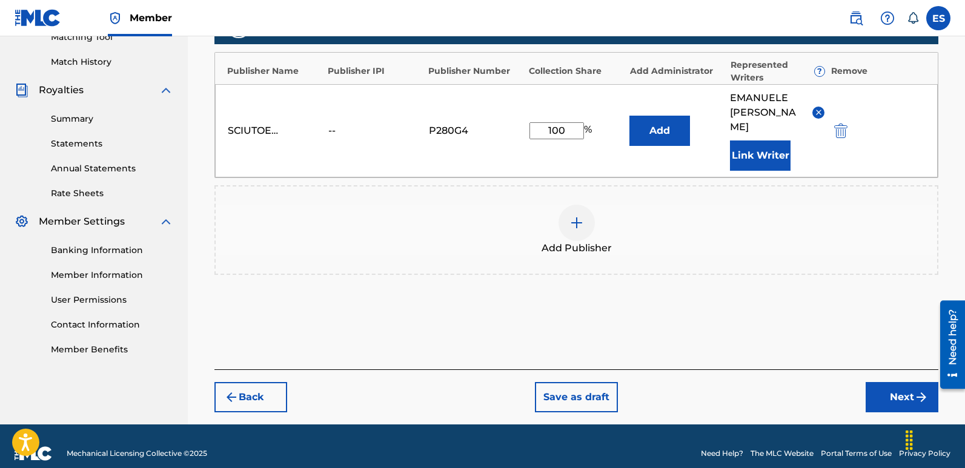
click at [886, 382] on button "Next" at bounding box center [902, 397] width 73 height 30
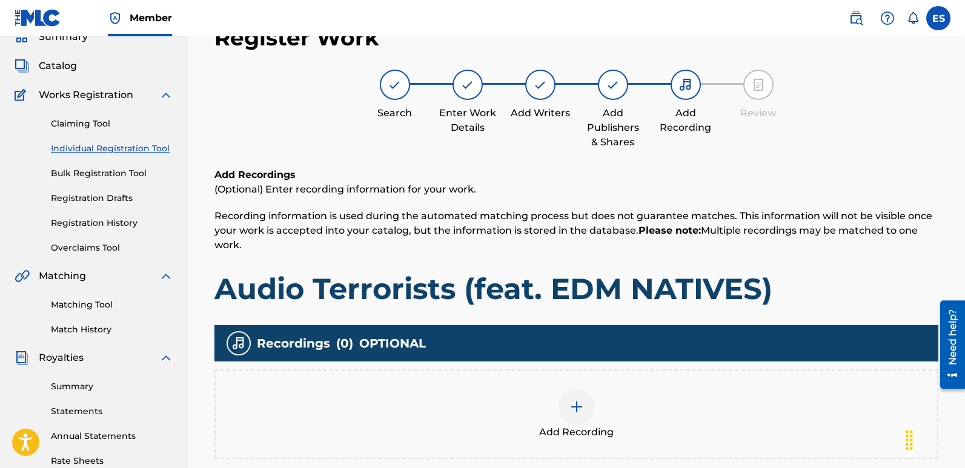
click at [579, 414] on img at bounding box center [576, 407] width 15 height 15
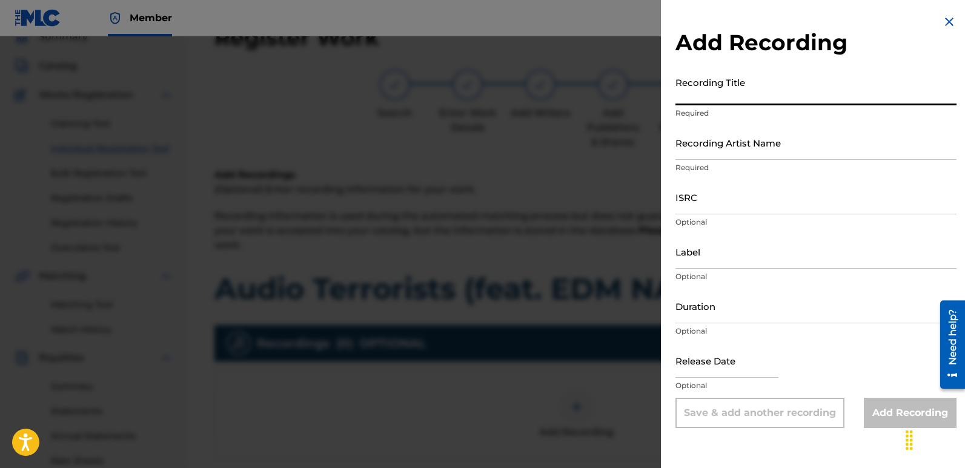
paste input "Audio Terrorists (feat. EDM NATIVES)"
type input "Audio Terrorists (feat. EDM NATIVES)"
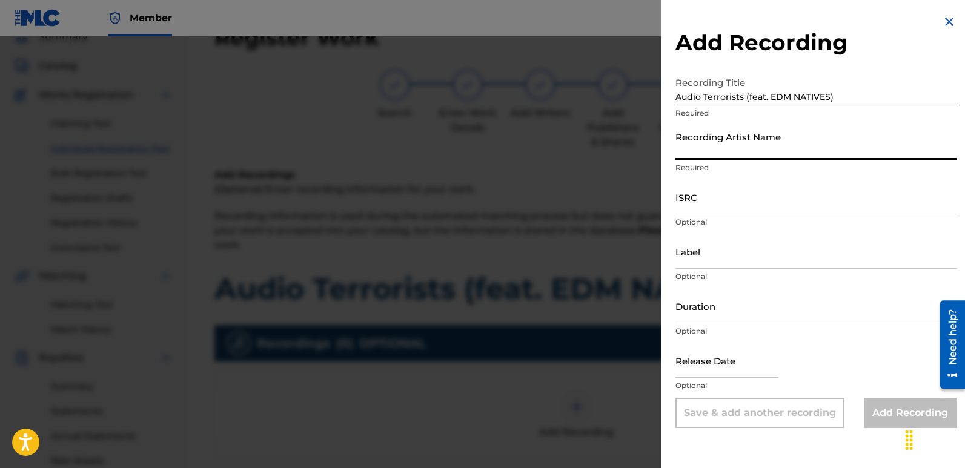
click at [759, 142] on input "Recording Artist Name" at bounding box center [816, 142] width 281 height 35
type input "Masha Divine"
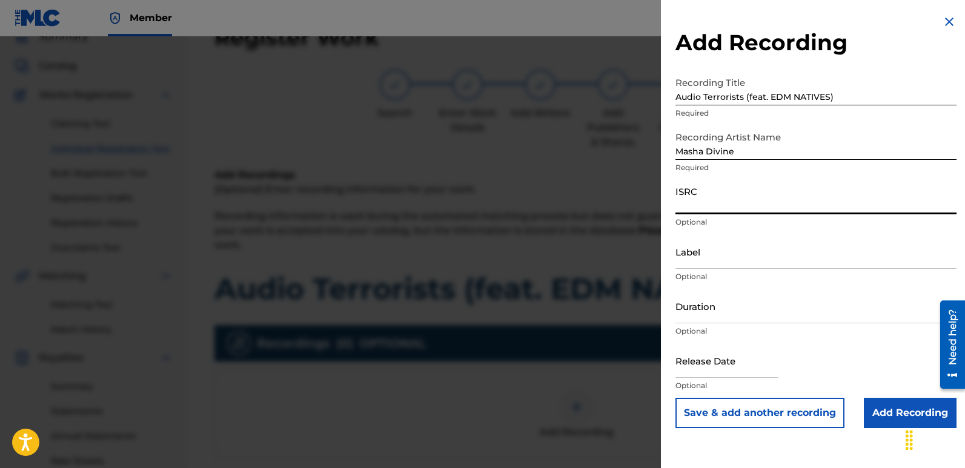
paste input "QZWFW2512363"
type input "QZWFW2512363"
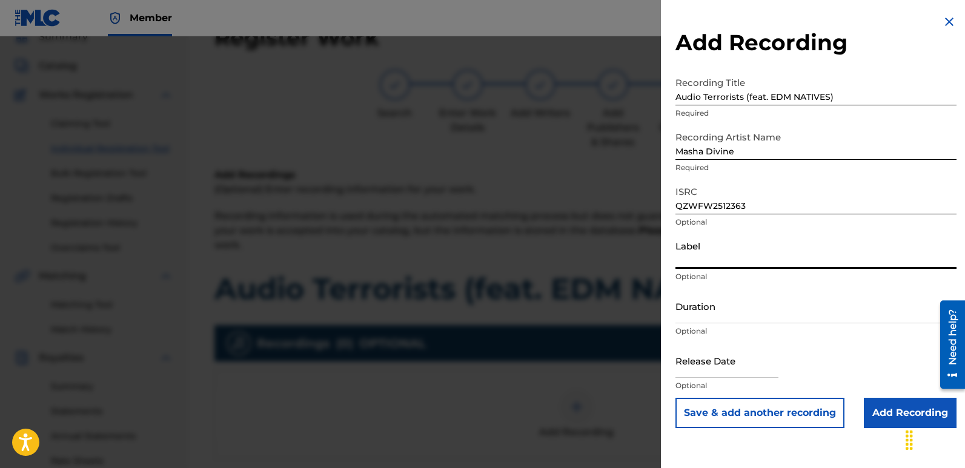
click at [754, 253] on input "Label" at bounding box center [816, 251] width 281 height 35
type input "Divinebeats"
click at [716, 358] on input "text" at bounding box center [727, 361] width 103 height 35
select select "7"
select select "2025"
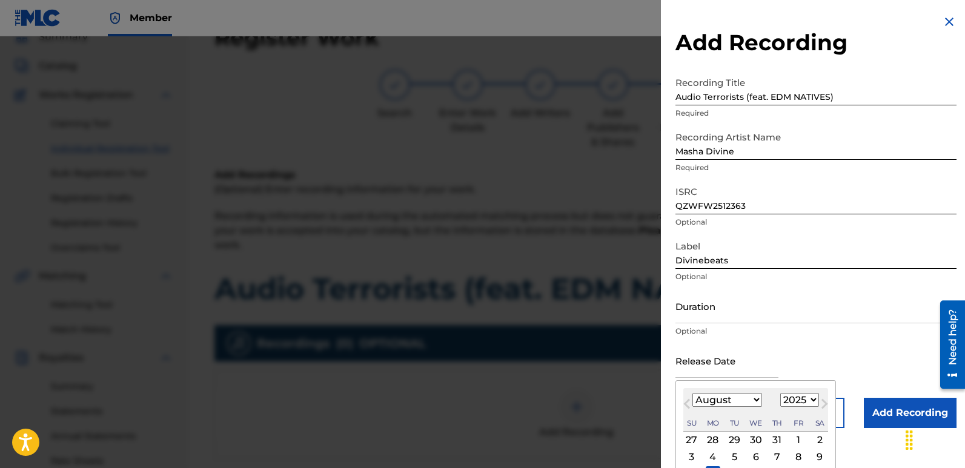
click at [712, 467] on div "11" at bounding box center [713, 474] width 15 height 15
type input "[DATE]"
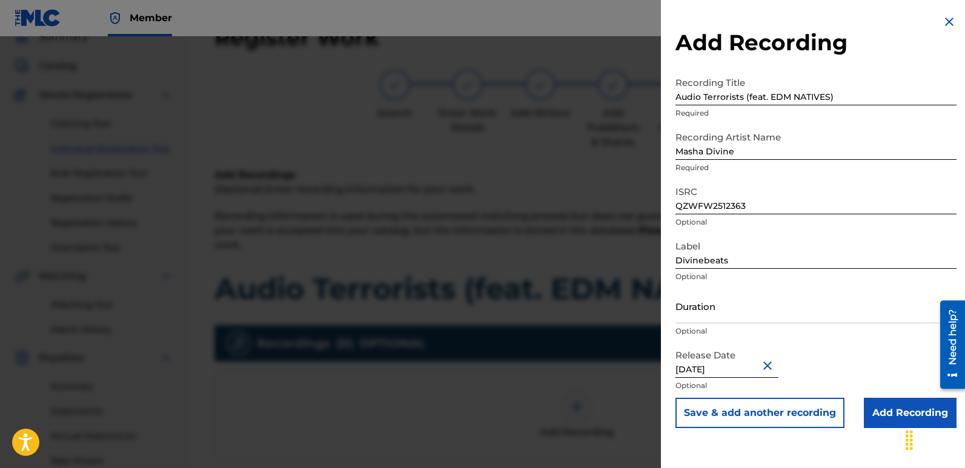
click at [892, 414] on input "Add Recording" at bounding box center [910, 413] width 93 height 30
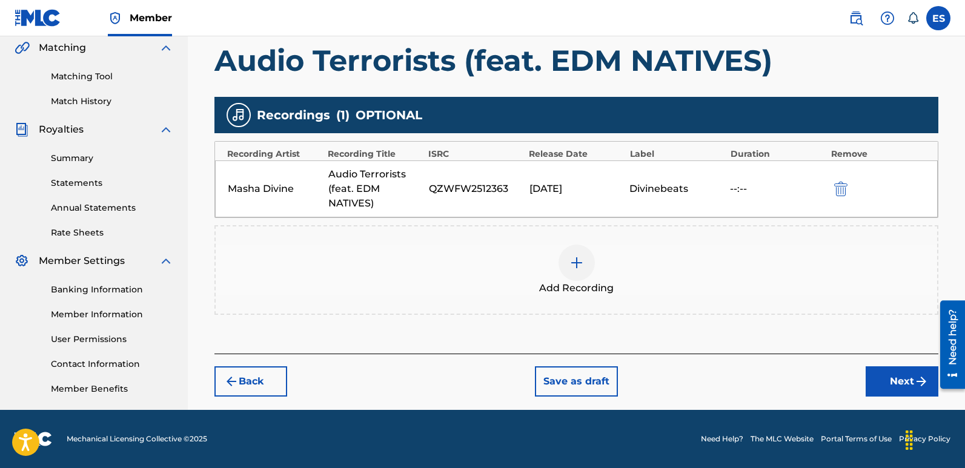
click at [901, 388] on button "Next" at bounding box center [902, 382] width 73 height 30
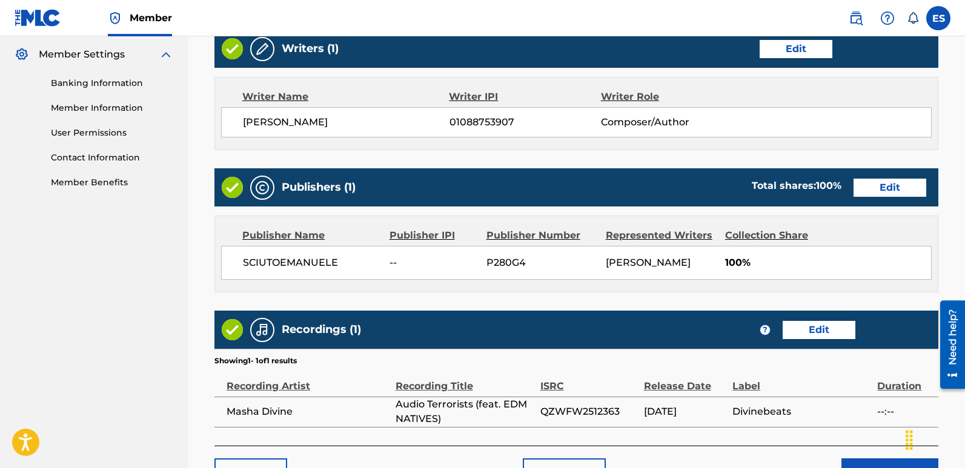
scroll to position [580, 0]
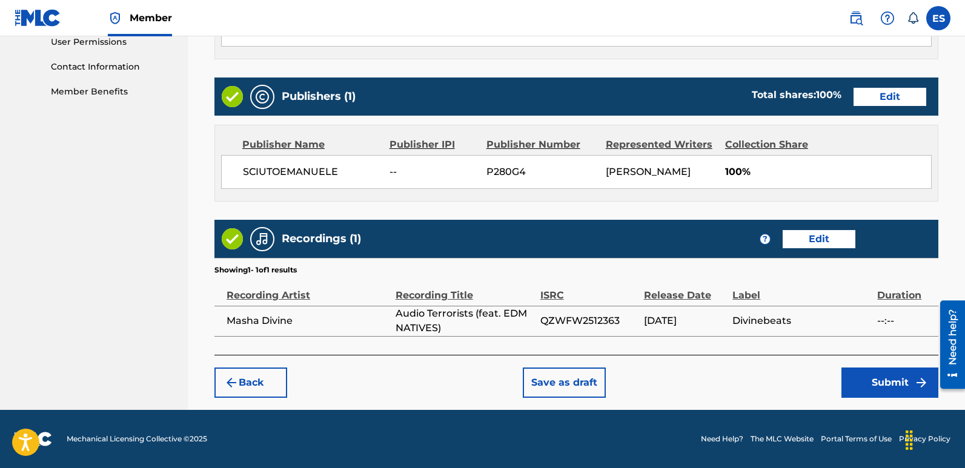
click at [895, 376] on button "Submit" at bounding box center [890, 383] width 97 height 30
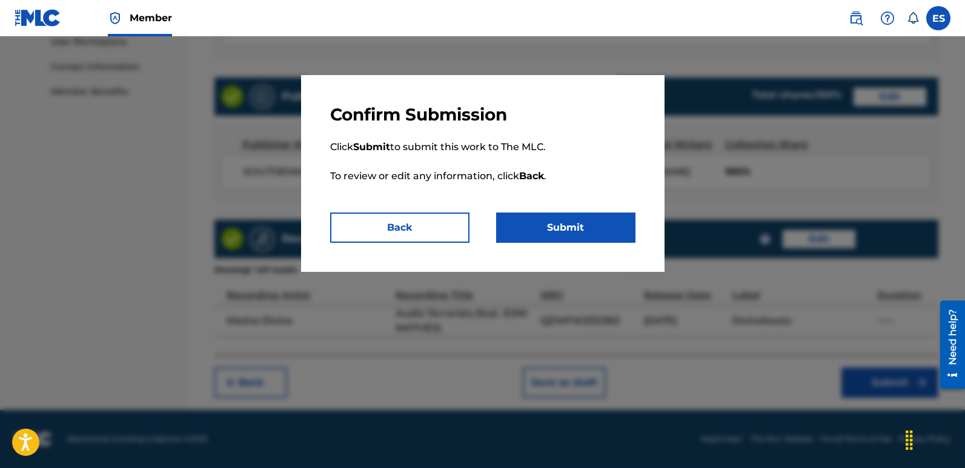
click at [580, 222] on button "Submit" at bounding box center [565, 228] width 139 height 30
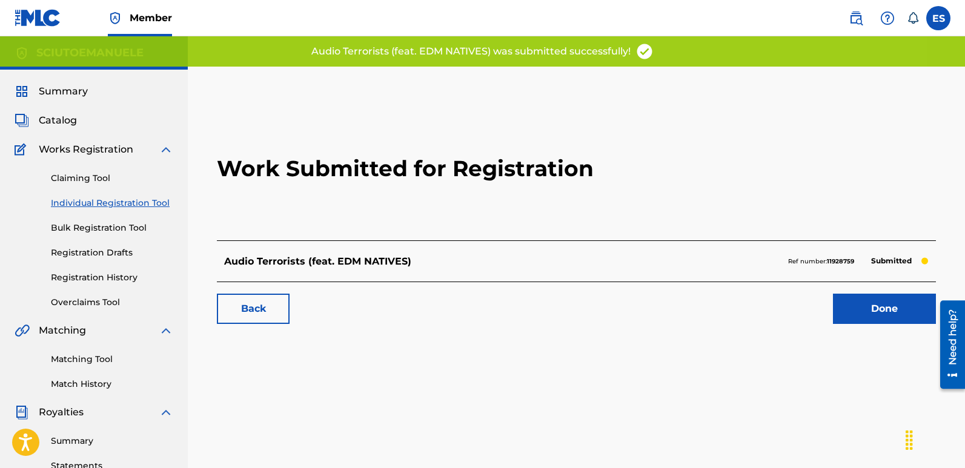
click at [883, 302] on link "Done" at bounding box center [884, 309] width 103 height 30
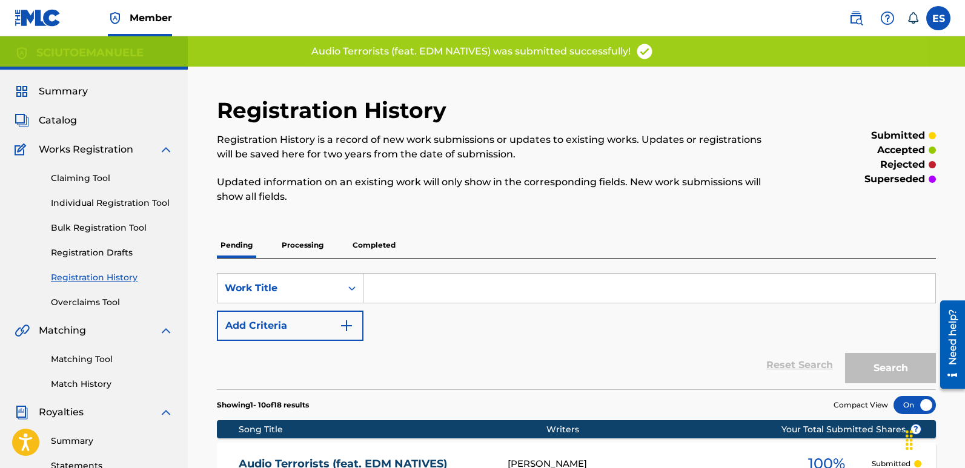
click at [136, 202] on link "Individual Registration Tool" at bounding box center [112, 203] width 122 height 13
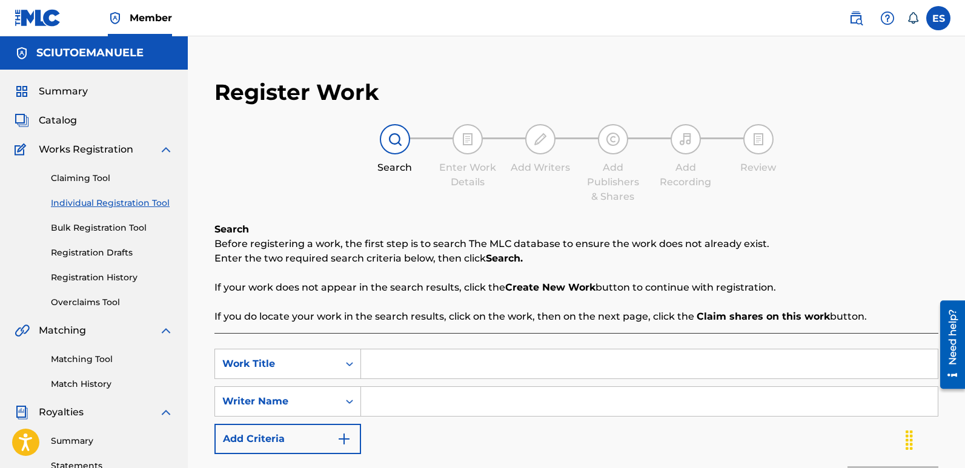
click at [459, 364] on input "Search Form" at bounding box center [649, 364] width 577 height 29
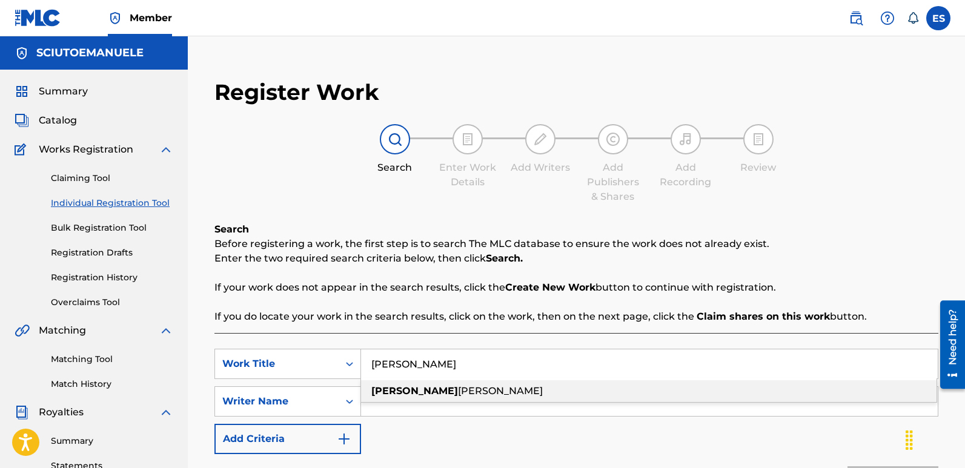
click at [425, 390] on div "[PERSON_NAME]" at bounding box center [649, 391] width 576 height 22
type input "[PERSON_NAME]"
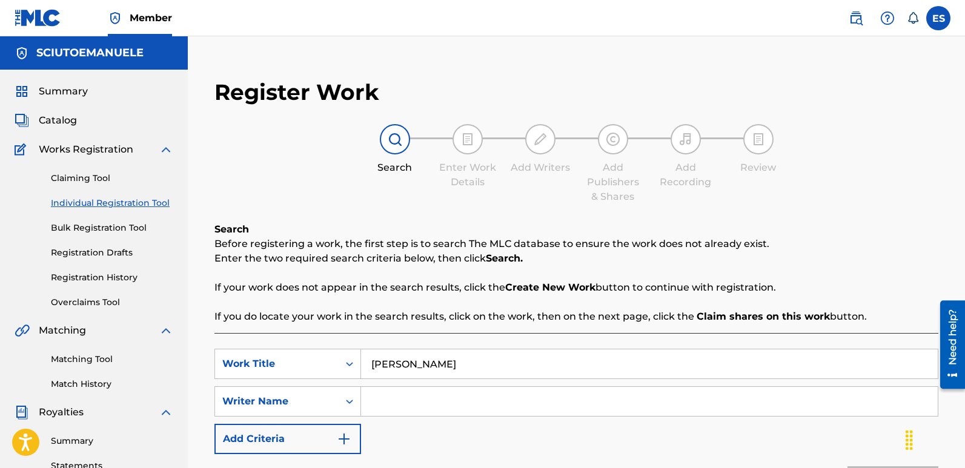
click at [459, 404] on input "Search Form" at bounding box center [649, 401] width 577 height 29
type input "[PERSON_NAME]"
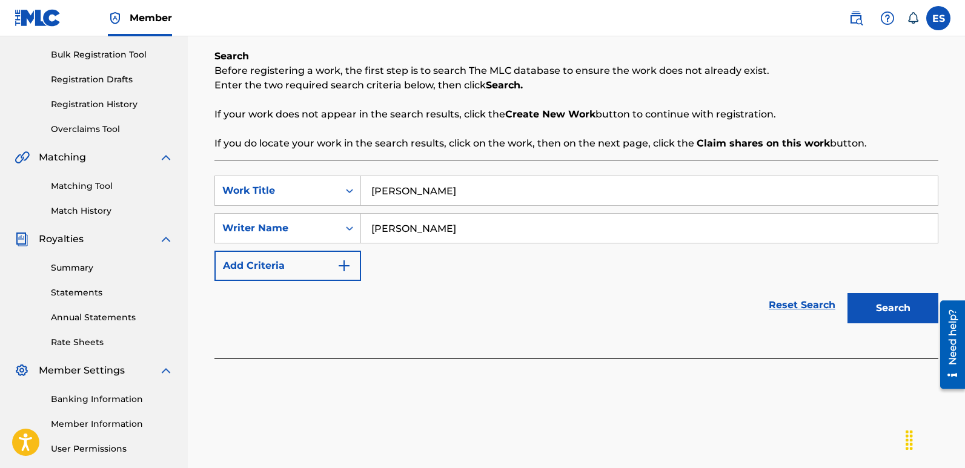
click at [917, 303] on button "Search" at bounding box center [893, 308] width 91 height 30
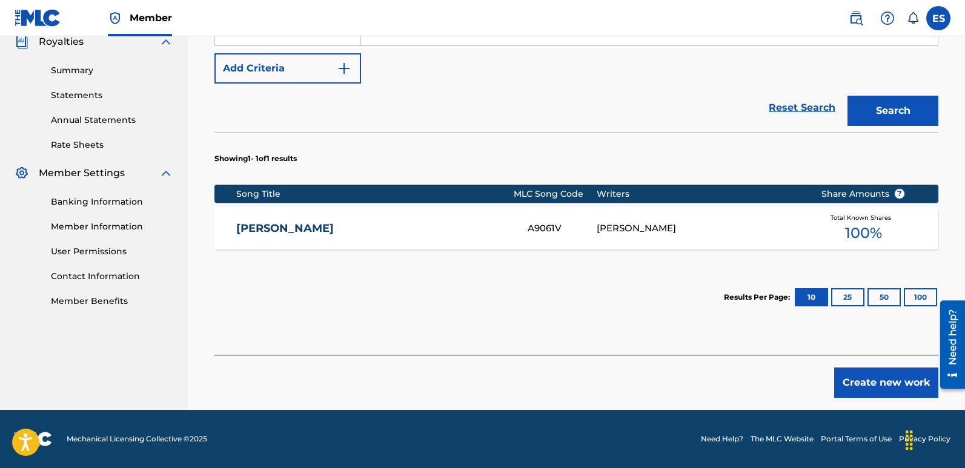
click at [883, 394] on button "Create new work" at bounding box center [886, 383] width 104 height 30
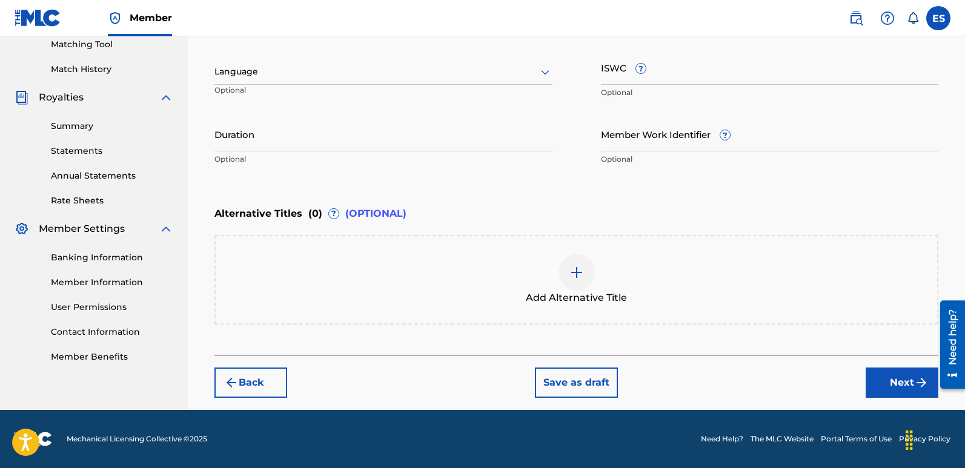
scroll to position [315, 0]
click at [378, 75] on div at bounding box center [383, 71] width 338 height 15
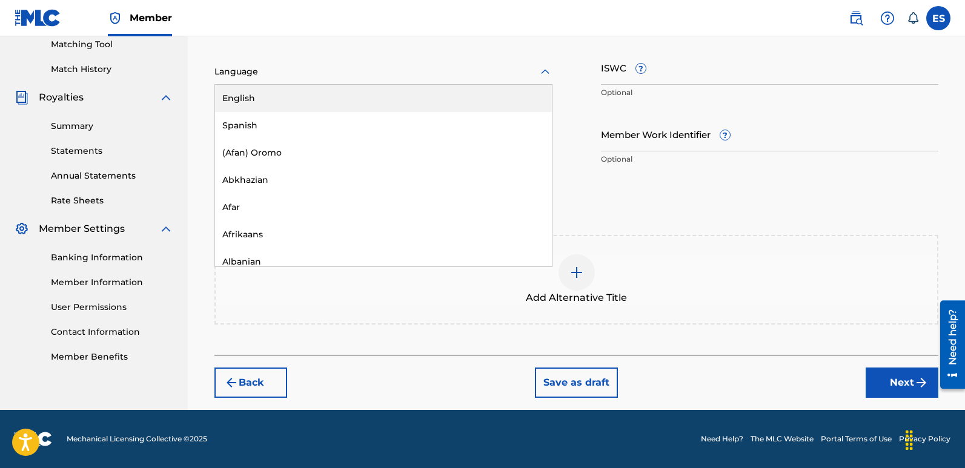
click at [287, 96] on div "English" at bounding box center [383, 98] width 337 height 27
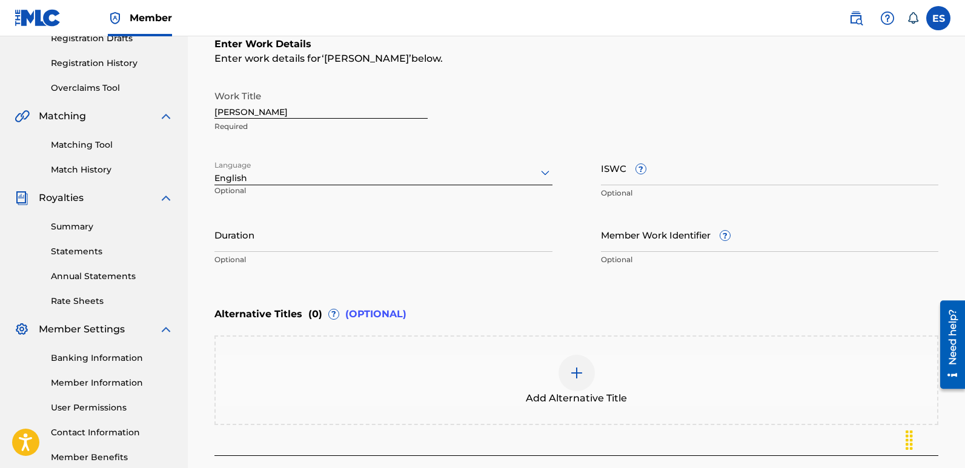
scroll to position [204, 0]
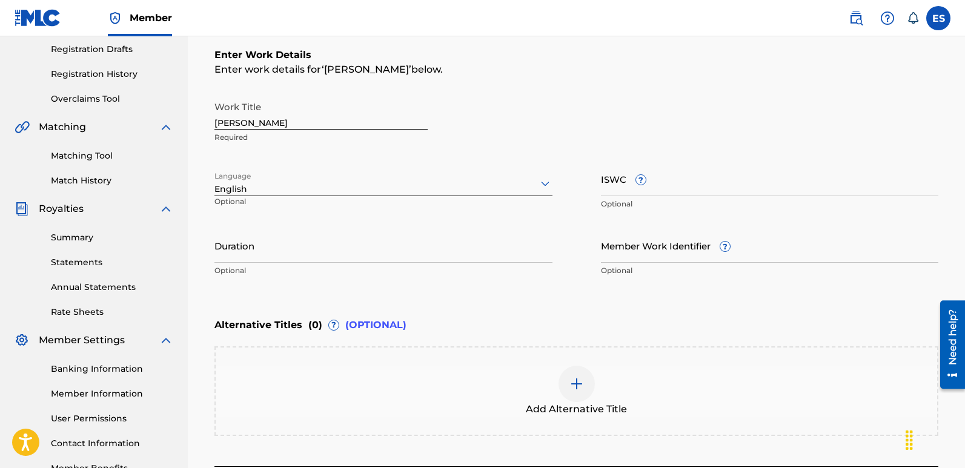
click at [263, 122] on input "[PERSON_NAME]" at bounding box center [320, 112] width 213 height 35
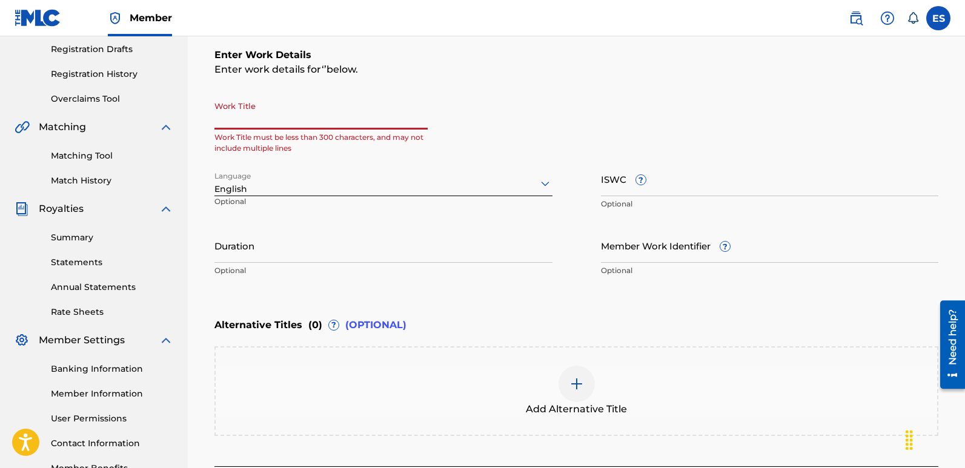
paste input "Bassburn"
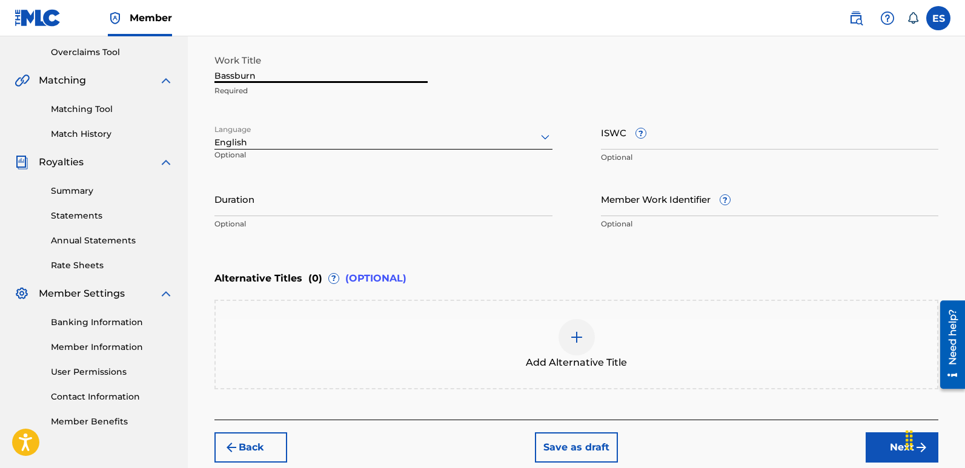
scroll to position [315, 0]
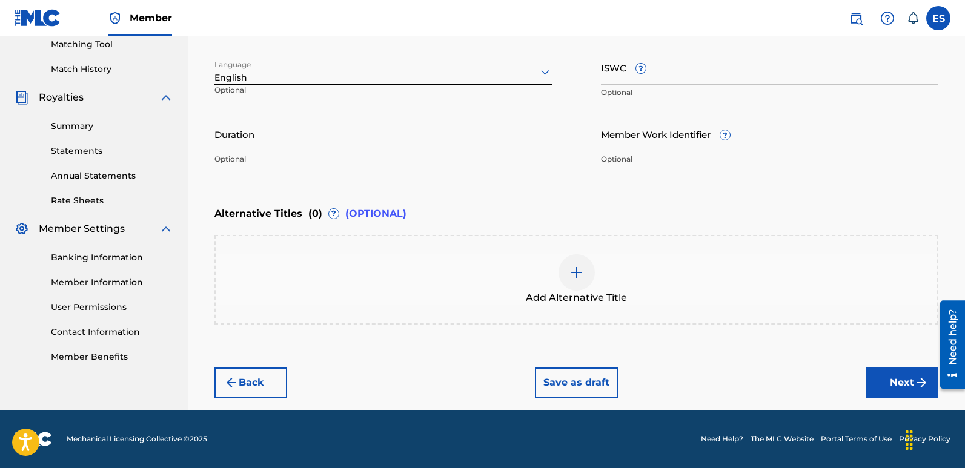
type input "Bassburn"
click at [898, 386] on button "Next" at bounding box center [902, 383] width 73 height 30
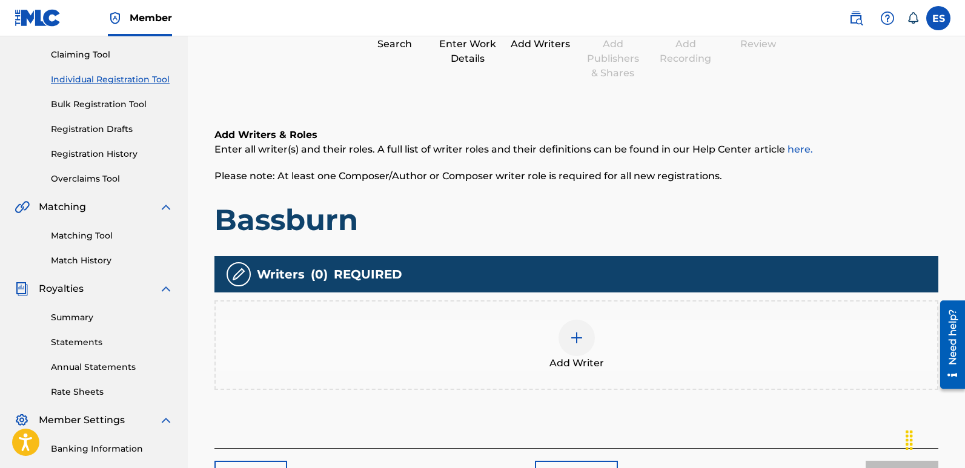
scroll to position [55, 0]
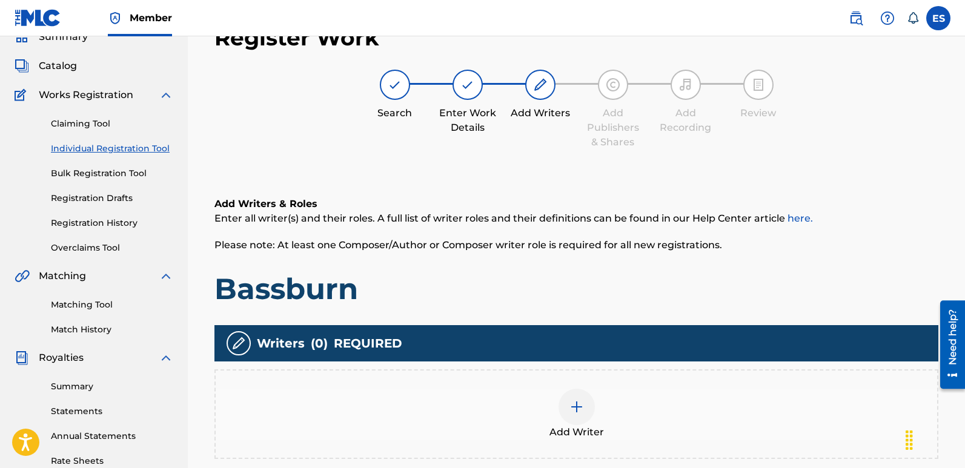
click at [572, 414] on img at bounding box center [576, 407] width 15 height 15
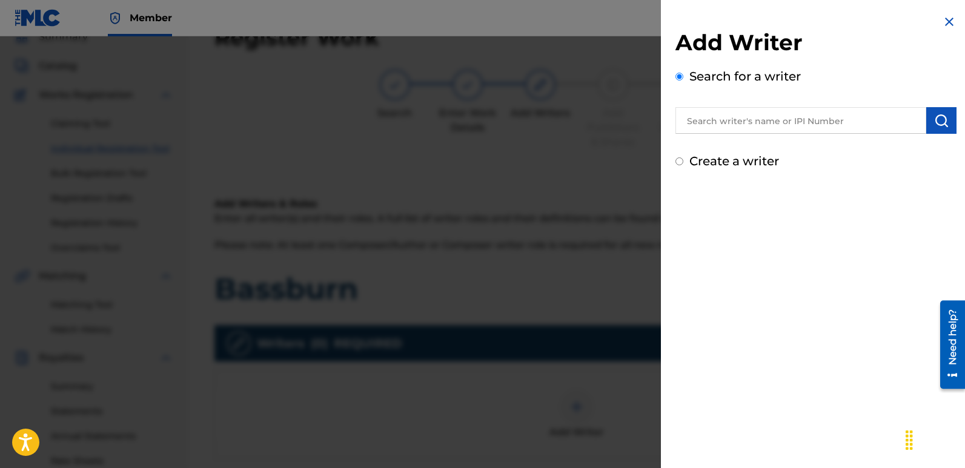
click at [757, 114] on input "text" at bounding box center [801, 120] width 251 height 27
type input "emanuelesciuto"
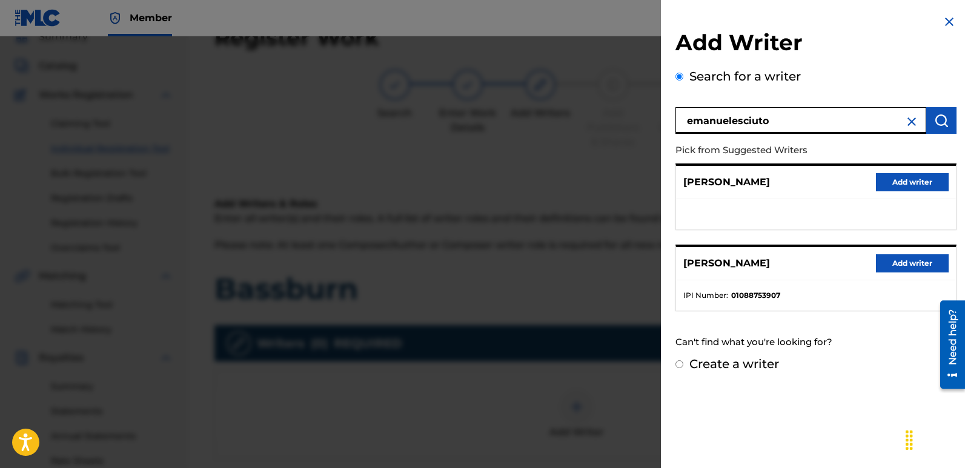
click at [915, 257] on button "Add writer" at bounding box center [912, 263] width 73 height 18
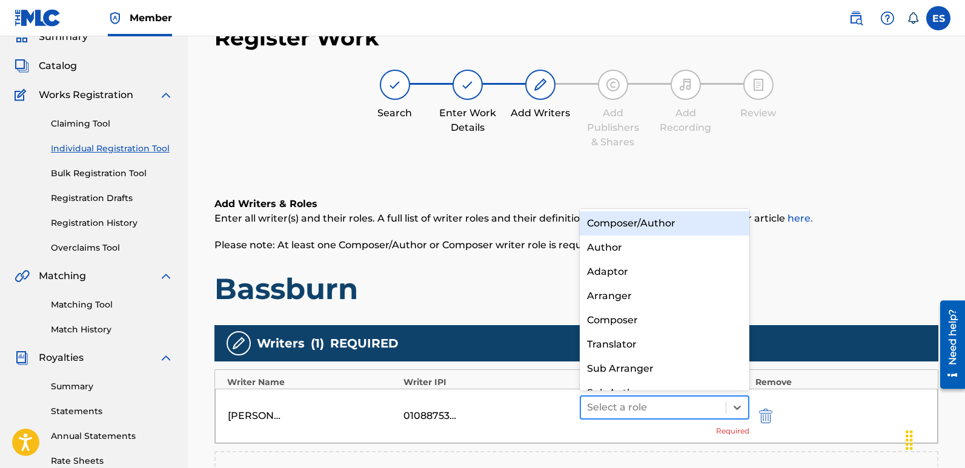
click at [666, 409] on div at bounding box center [653, 407] width 133 height 17
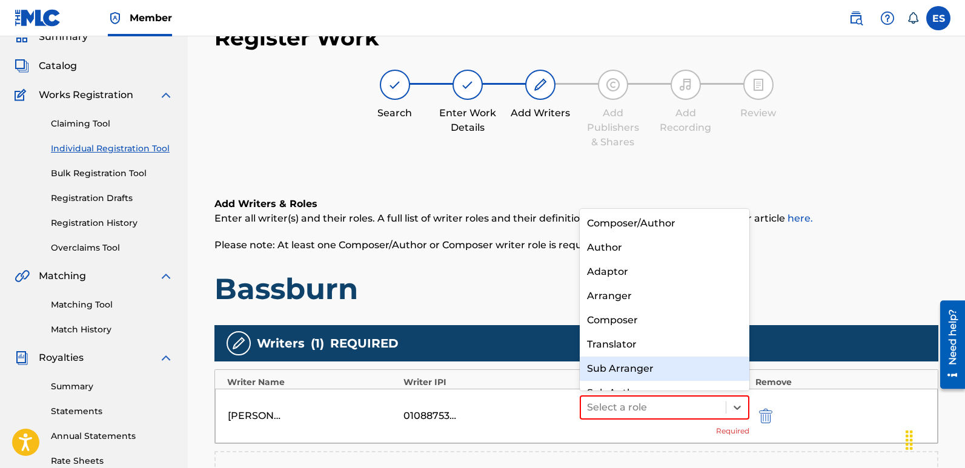
scroll to position [17, 0]
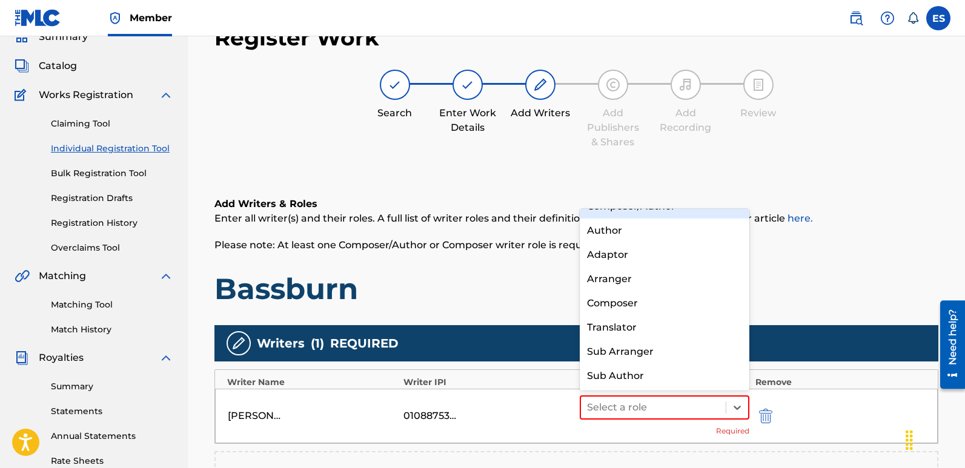
click at [637, 214] on div "Composer/Author" at bounding box center [665, 206] width 170 height 24
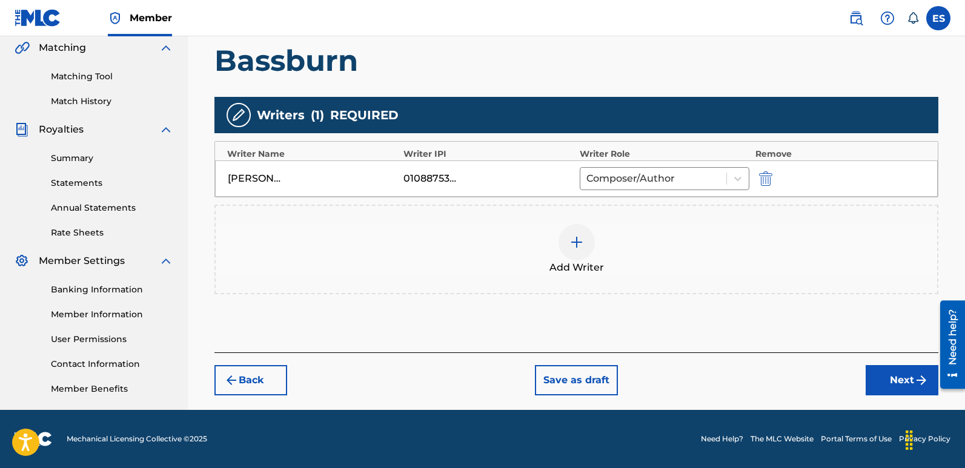
click at [904, 377] on button "Next" at bounding box center [902, 380] width 73 height 30
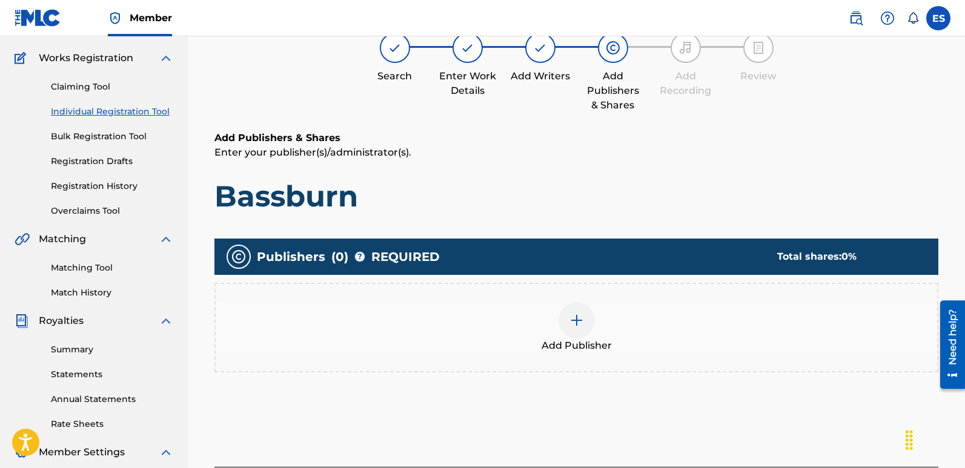
scroll to position [55, 0]
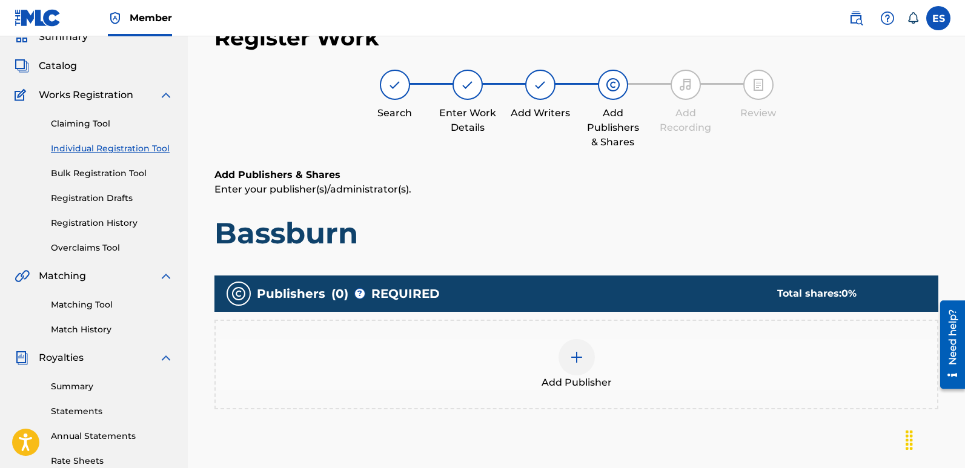
click at [573, 370] on div at bounding box center [577, 357] width 36 height 36
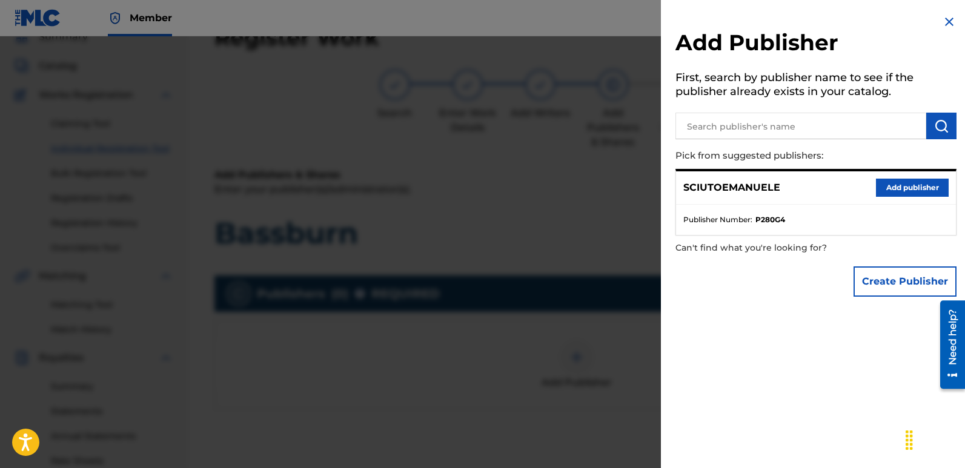
click at [912, 178] on div "SCIUTOEMANUELE Add publisher" at bounding box center [816, 187] width 280 height 33
click at [919, 185] on button "Add publisher" at bounding box center [912, 188] width 73 height 18
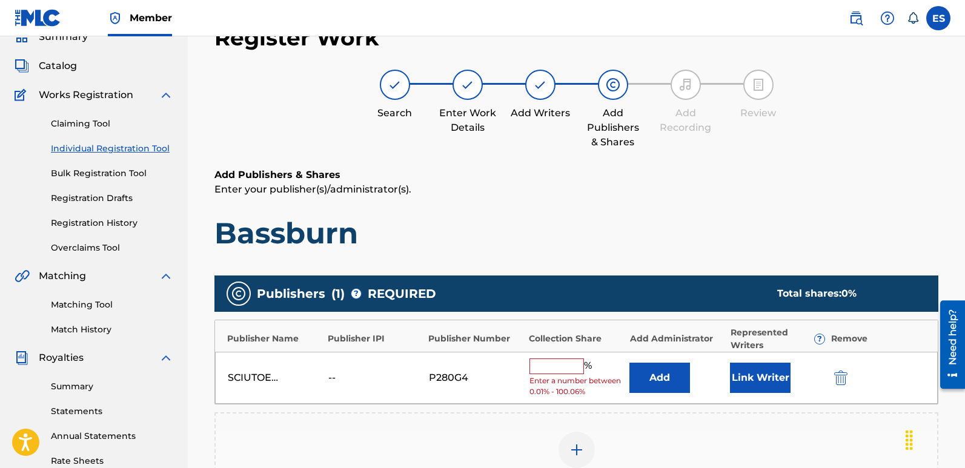
click at [760, 371] on button "Link Writer" at bounding box center [760, 378] width 61 height 30
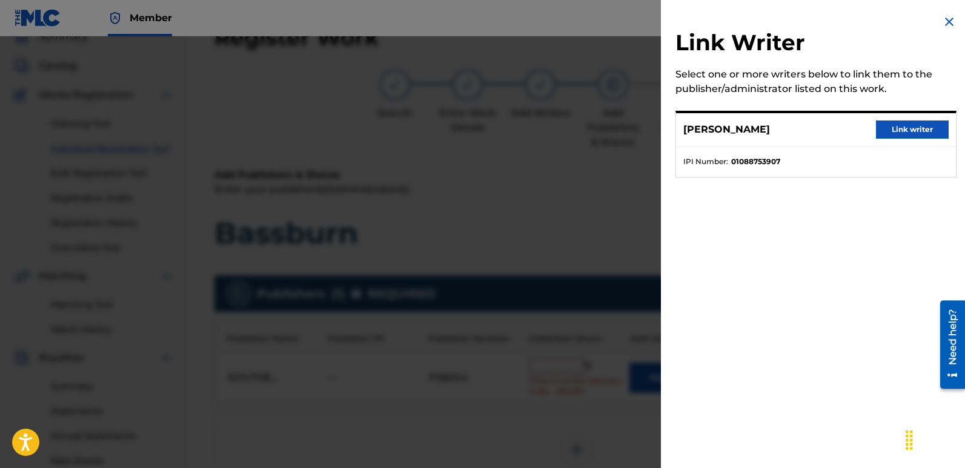
click at [905, 131] on button "Link writer" at bounding box center [912, 130] width 73 height 18
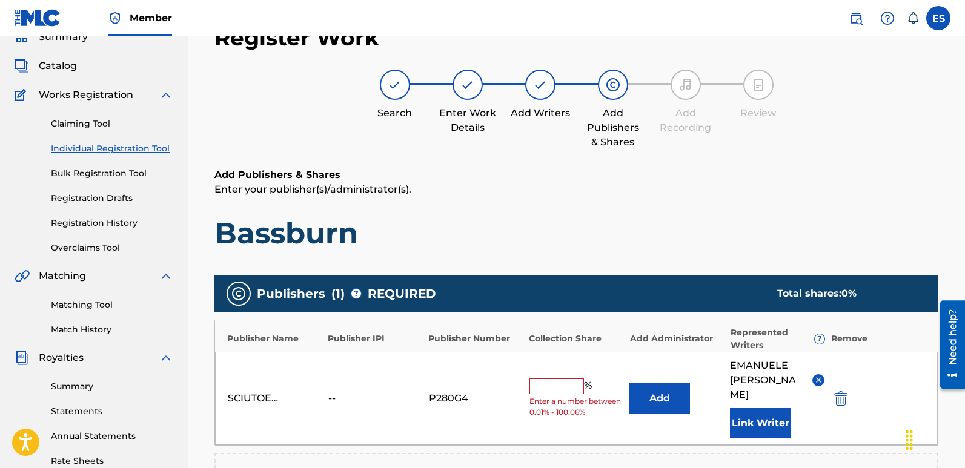
click at [560, 379] on input "text" at bounding box center [557, 387] width 55 height 16
type input "100"
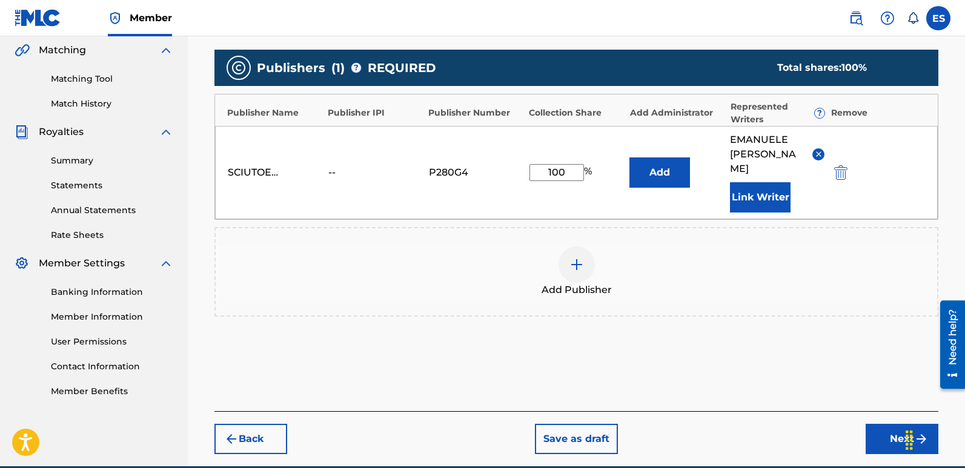
click at [892, 424] on button "Next" at bounding box center [902, 439] width 73 height 30
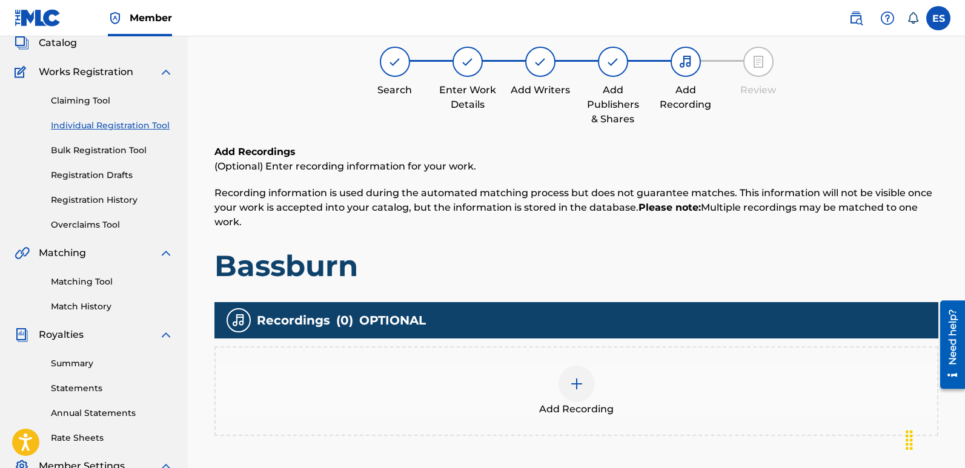
scroll to position [55, 0]
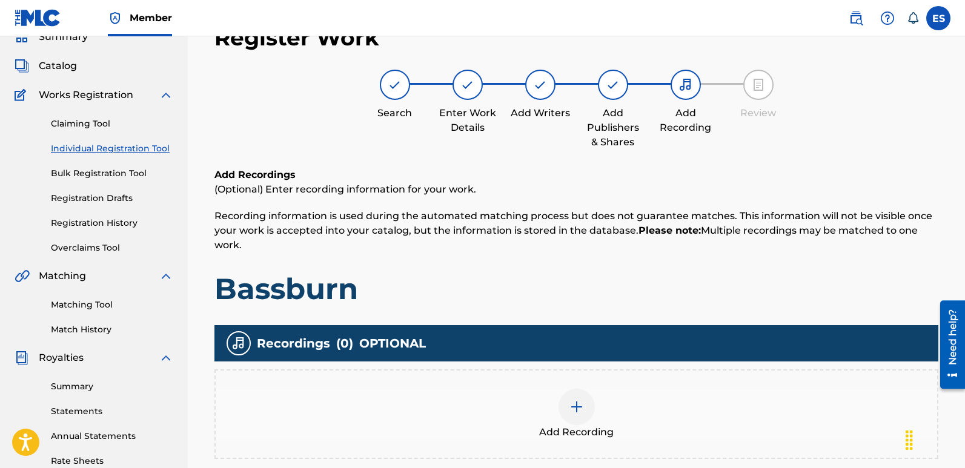
click at [575, 406] on img at bounding box center [576, 407] width 15 height 15
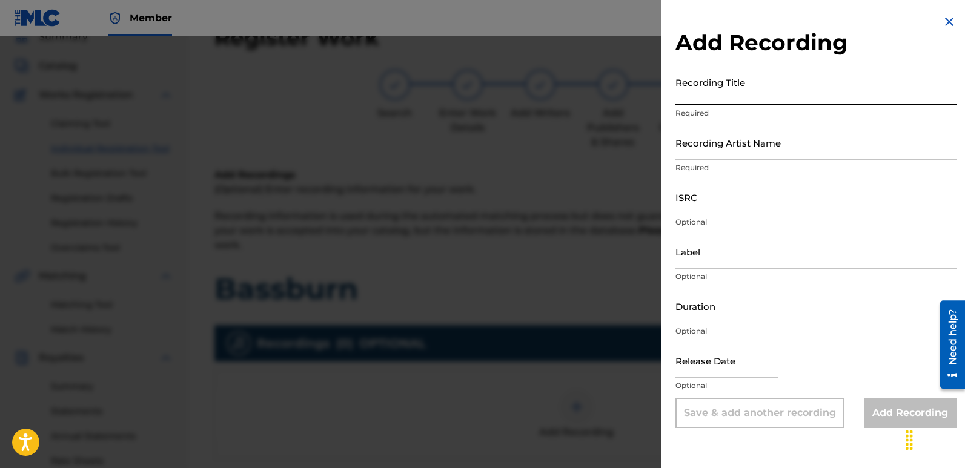
paste input "Bassburn"
type input "Bassburn"
click at [788, 151] on input "Recording Artist Name" at bounding box center [816, 142] width 281 height 35
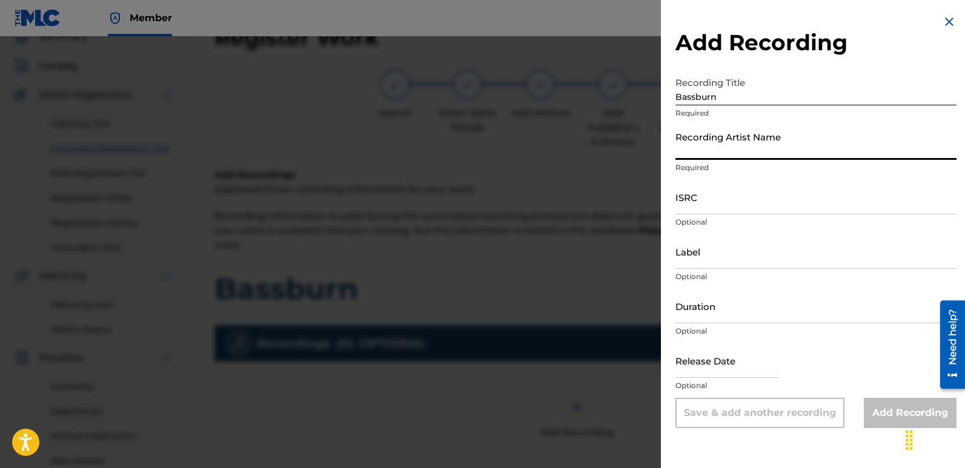
type input "Masha Divine"
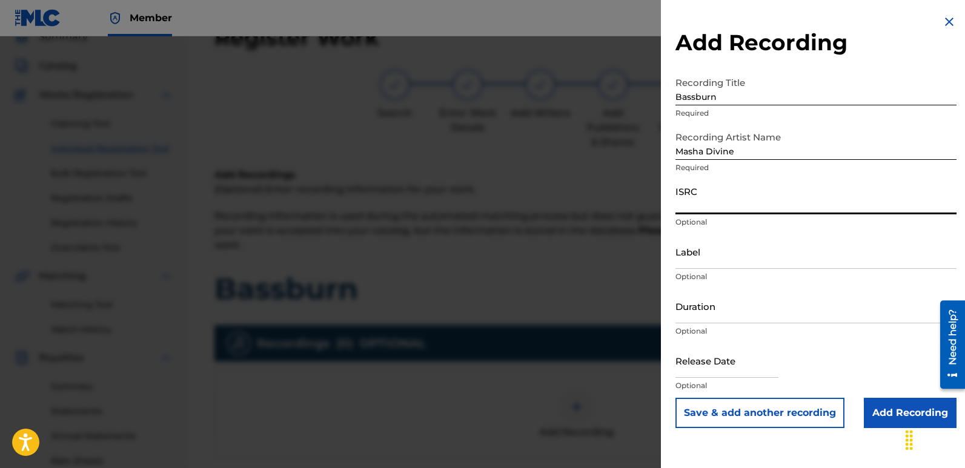
paste input "QZWFW2512364"
type input "QZWFW2512364"
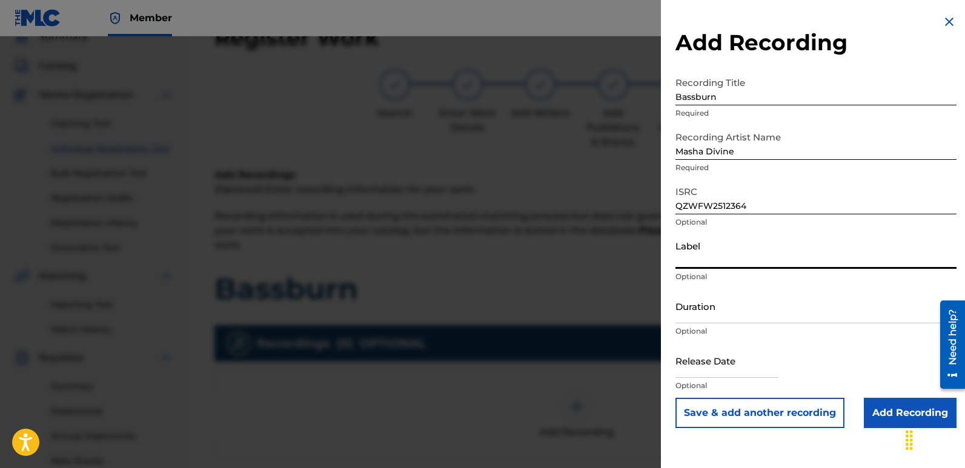
click at [748, 257] on input "Label" at bounding box center [816, 251] width 281 height 35
type input "Divinebeats"
click at [683, 368] on input "text" at bounding box center [727, 361] width 103 height 35
select select "7"
select select "2025"
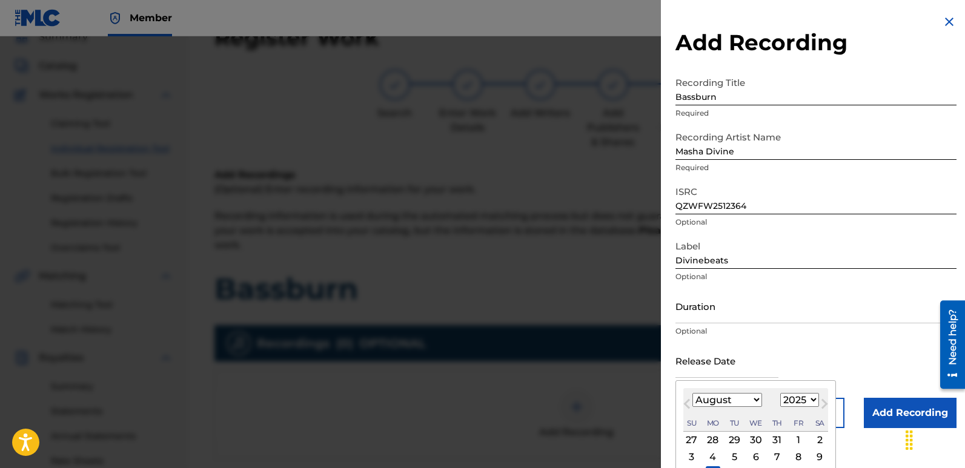
click at [714, 467] on div "11" at bounding box center [713, 474] width 15 height 15
type input "[DATE]"
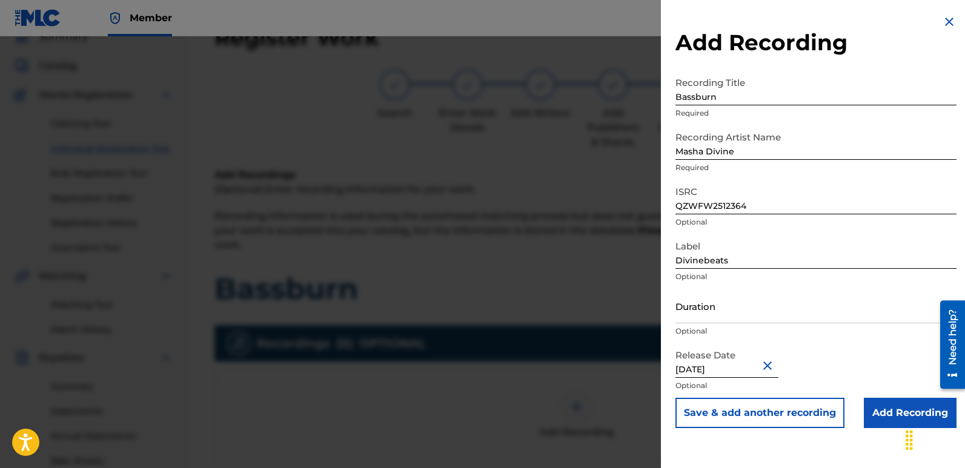
click at [895, 407] on input "Add Recording" at bounding box center [910, 413] width 93 height 30
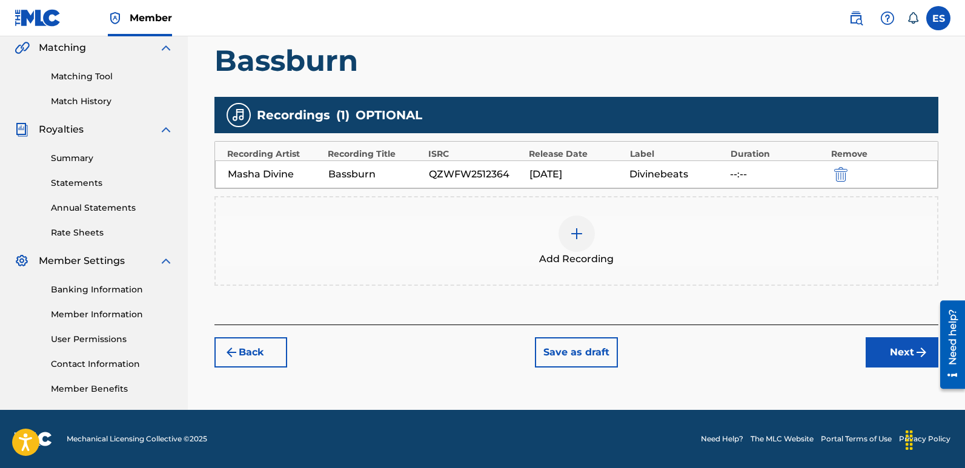
click at [893, 350] on button "Next" at bounding box center [902, 352] width 73 height 30
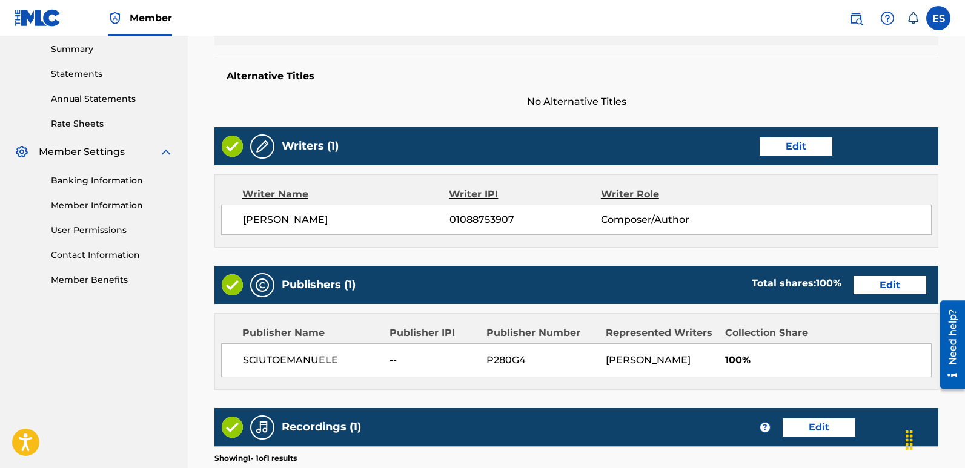
scroll to position [569, 0]
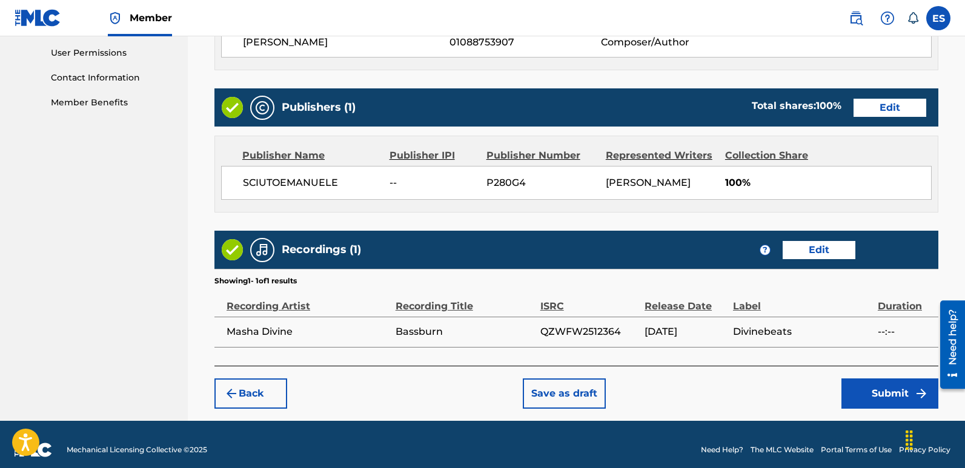
click at [890, 396] on button "Submit" at bounding box center [890, 394] width 97 height 30
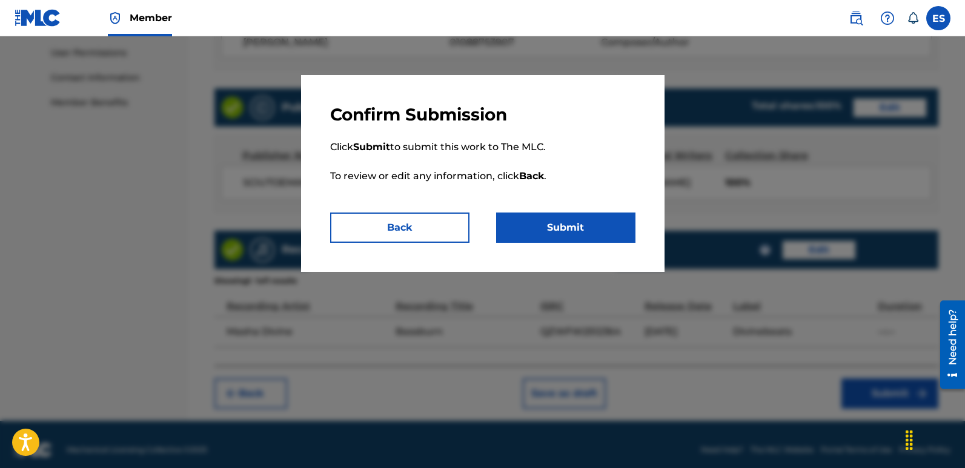
click at [597, 229] on button "Submit" at bounding box center [565, 228] width 139 height 30
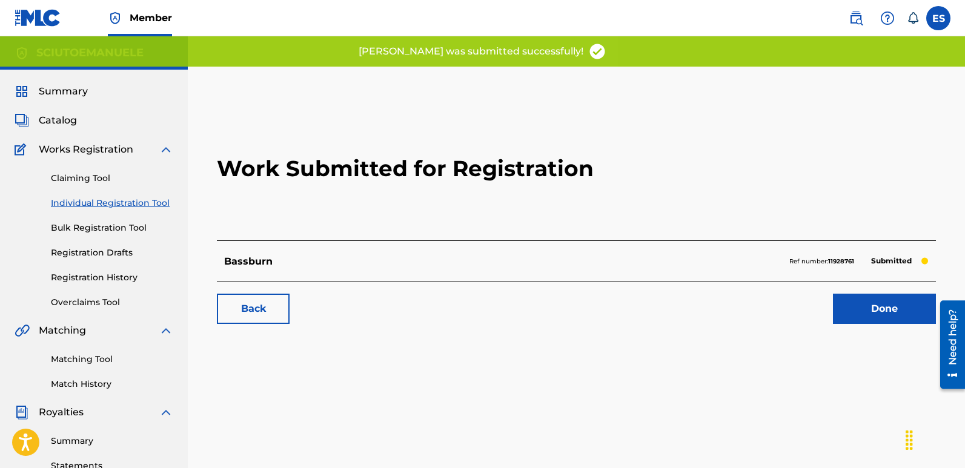
click at [875, 305] on link "Done" at bounding box center [884, 309] width 103 height 30
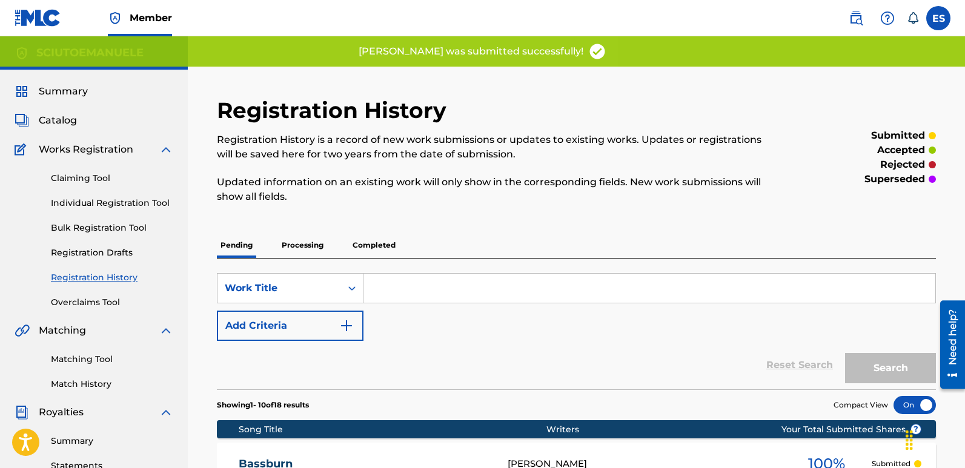
click at [134, 202] on link "Individual Registration Tool" at bounding box center [112, 203] width 122 height 13
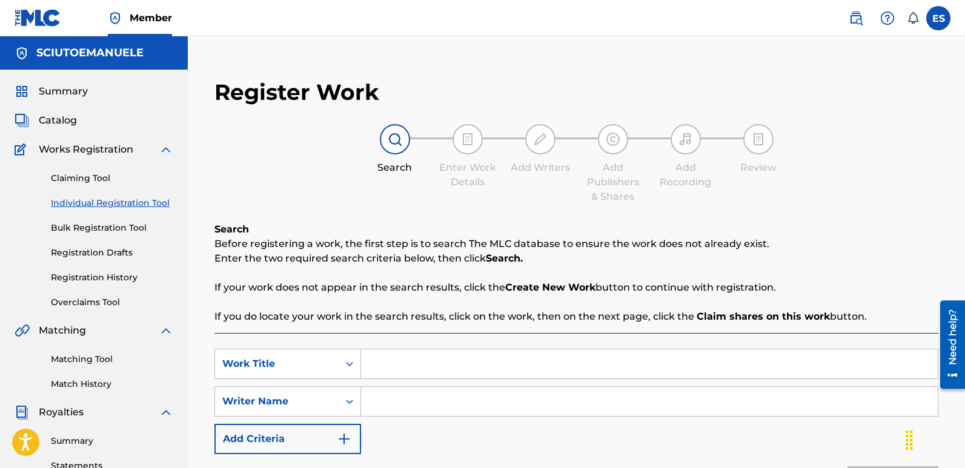
click at [469, 365] on input "Search Form" at bounding box center [649, 364] width 577 height 29
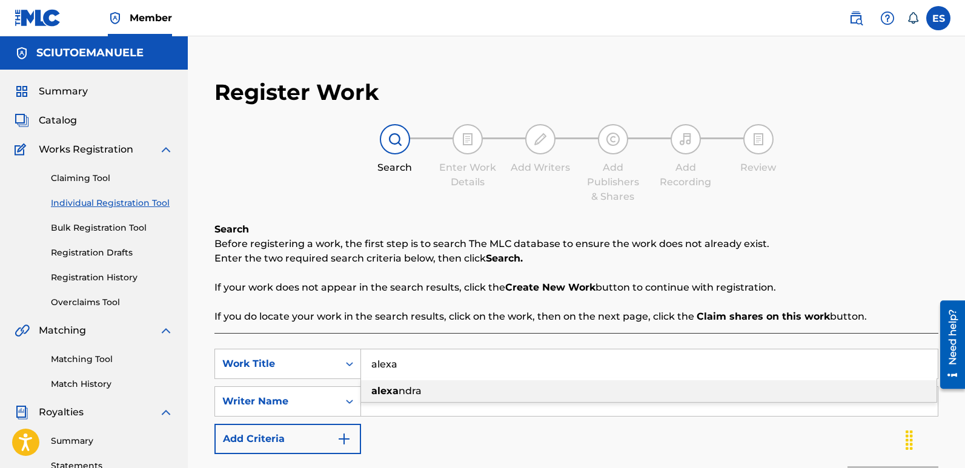
click at [433, 387] on div "[PERSON_NAME]" at bounding box center [649, 391] width 576 height 22
type input "[PERSON_NAME]"
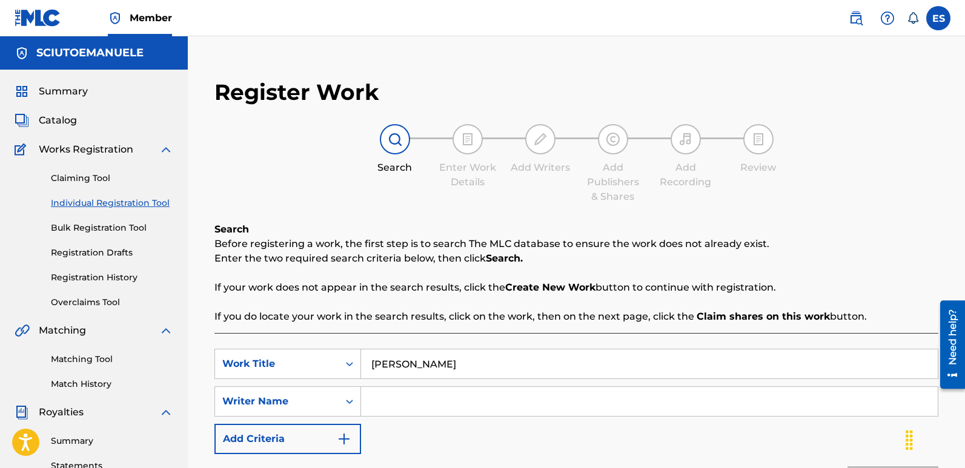
click at [454, 398] on input "Search Form" at bounding box center [649, 401] width 577 height 29
type input "[PERSON_NAME]"
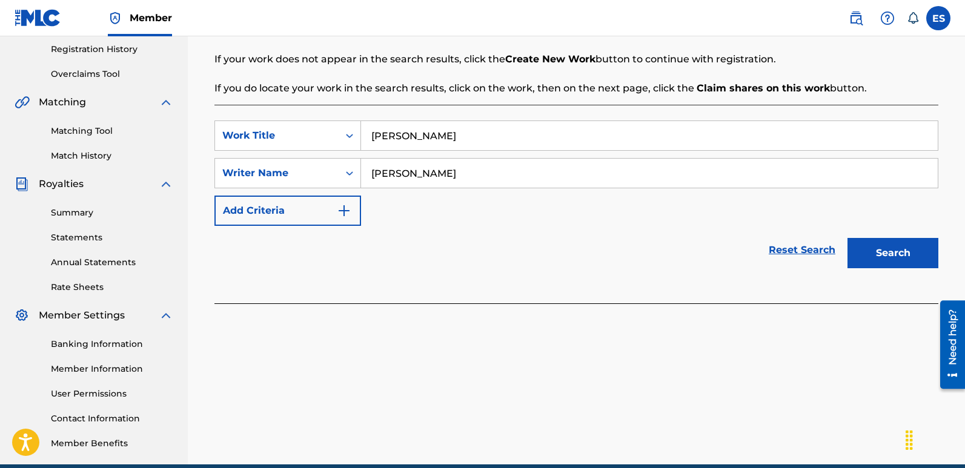
click at [886, 257] on button "Search" at bounding box center [893, 253] width 91 height 30
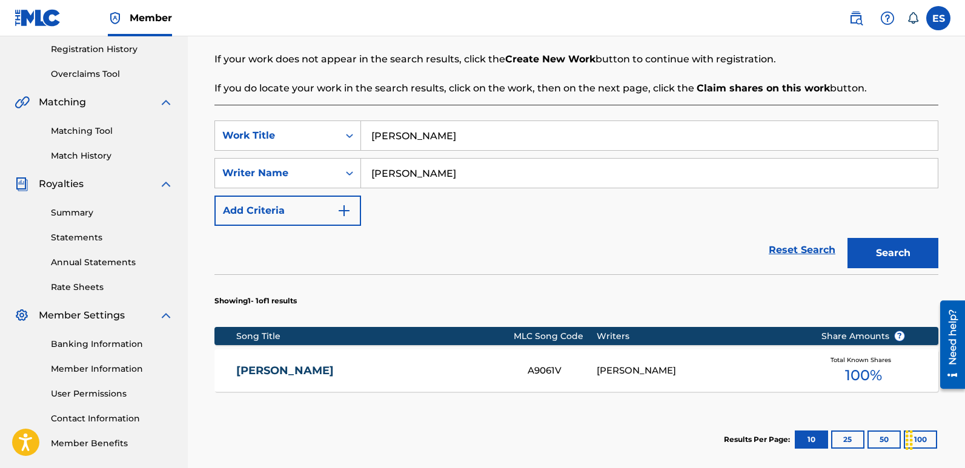
scroll to position [283, 0]
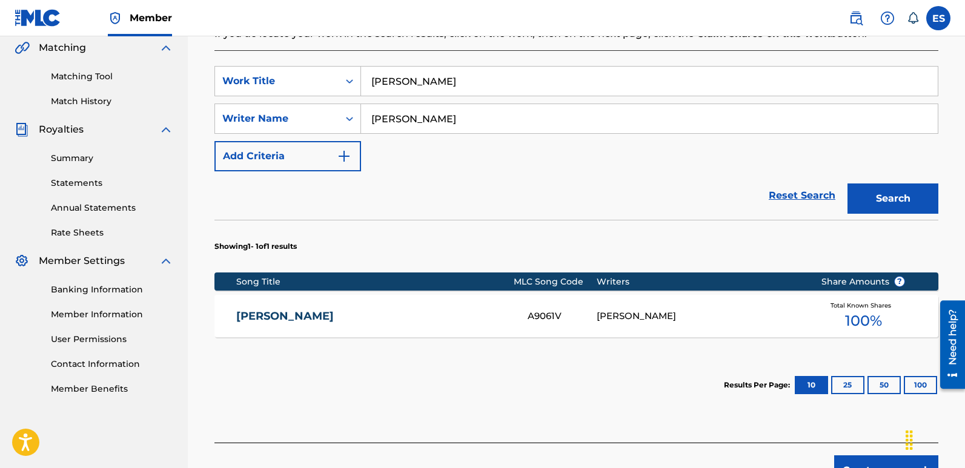
click at [870, 459] on button "Create new work" at bounding box center [886, 471] width 104 height 30
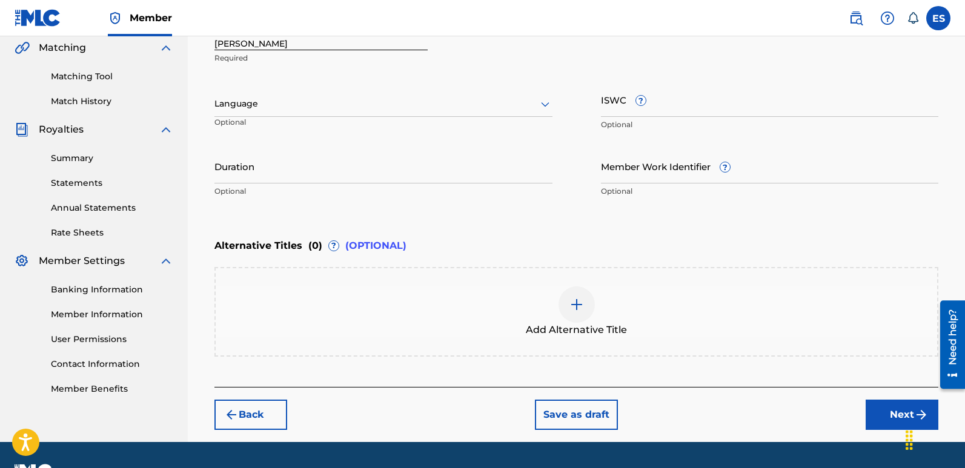
click at [311, 105] on div at bounding box center [383, 103] width 338 height 15
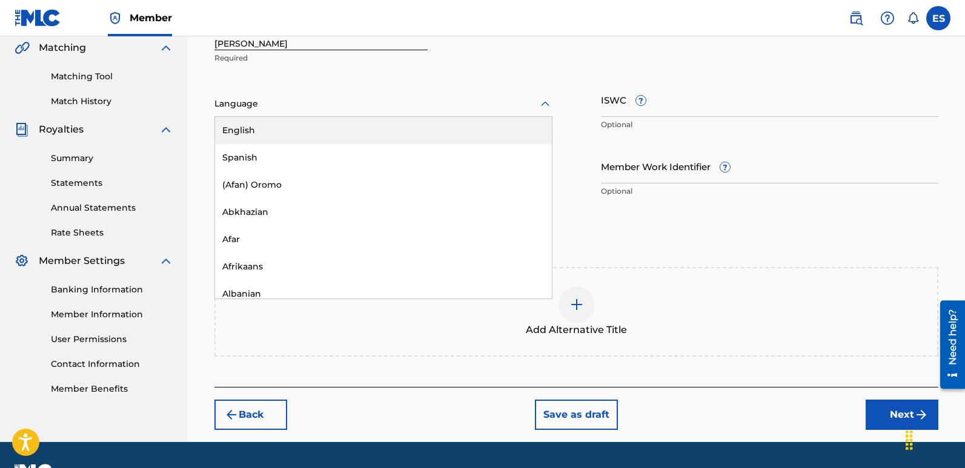
click at [262, 126] on div "English" at bounding box center [383, 130] width 337 height 27
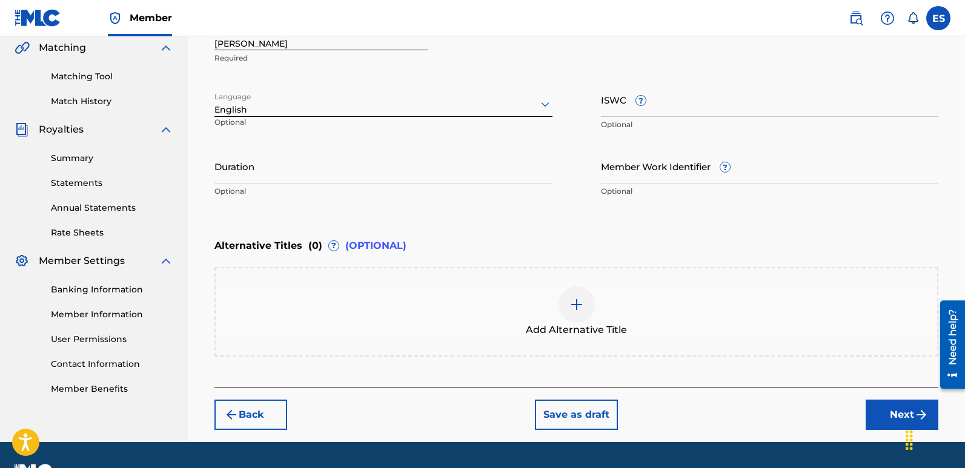
click at [267, 44] on input "[PERSON_NAME]" at bounding box center [320, 33] width 213 height 35
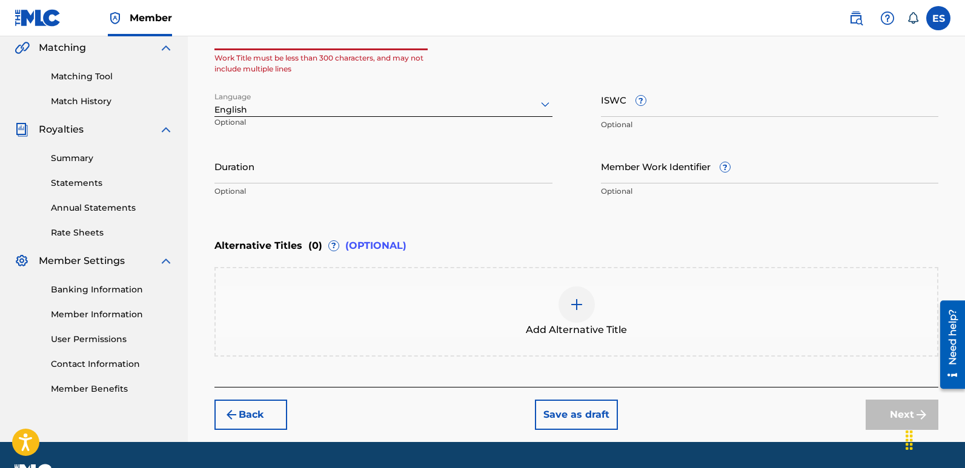
paste input "Drop To Oblivion"
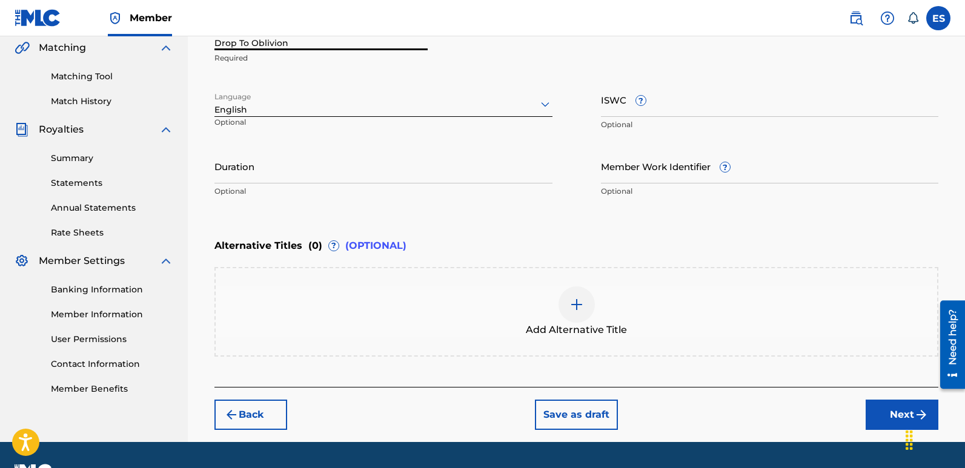
type input "Drop To Oblivion"
click at [882, 418] on button "Next" at bounding box center [902, 415] width 73 height 30
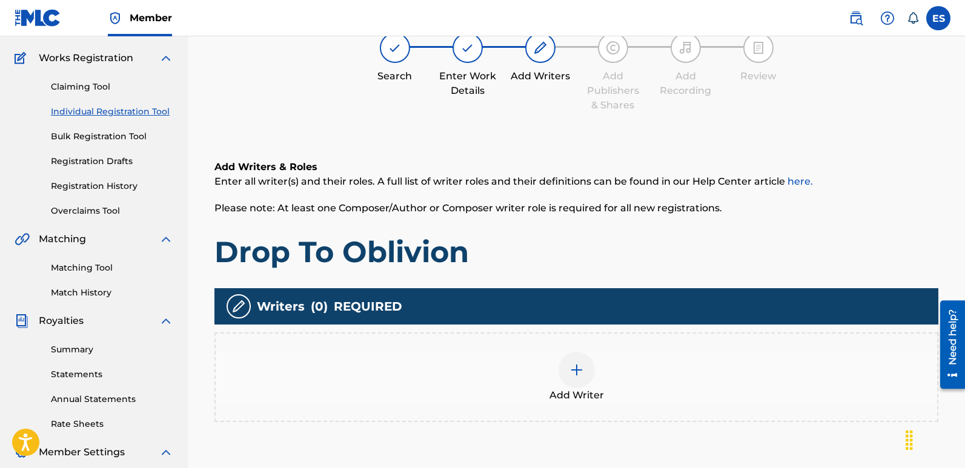
scroll to position [55, 0]
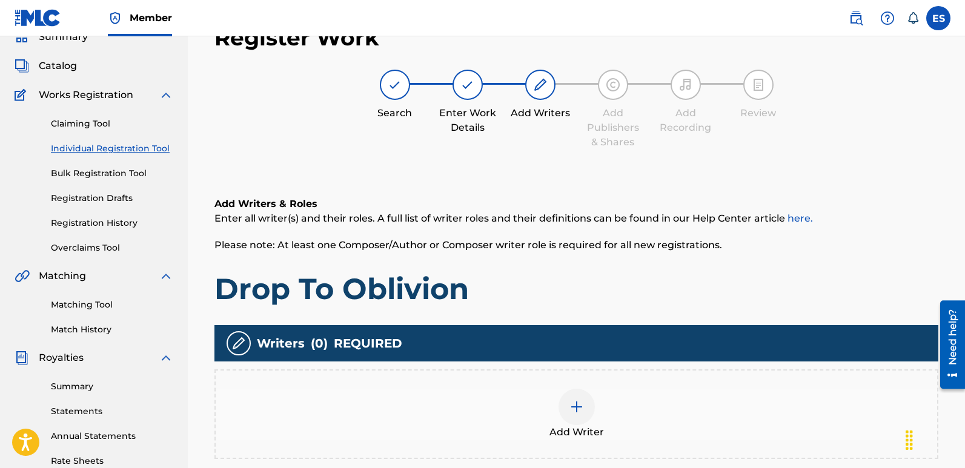
click at [566, 413] on div at bounding box center [577, 407] width 36 height 36
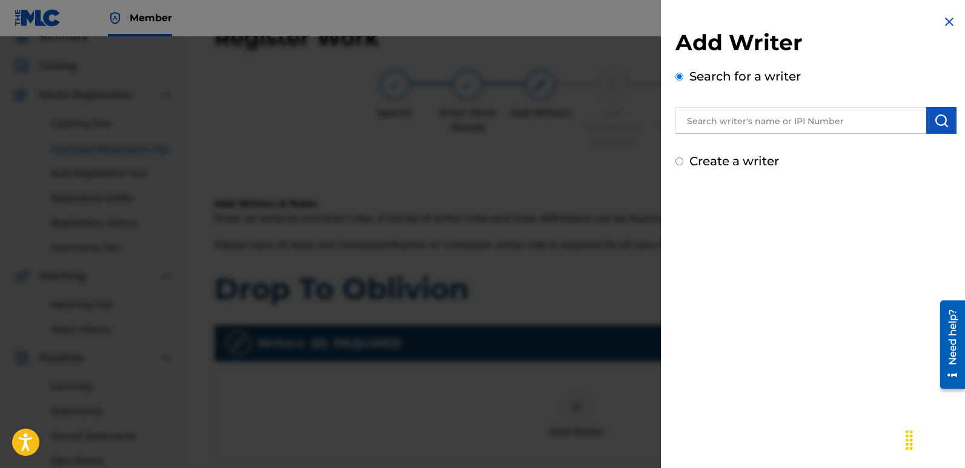
click at [783, 122] on input "text" at bounding box center [801, 120] width 251 height 27
type input "emanuelesciuto"
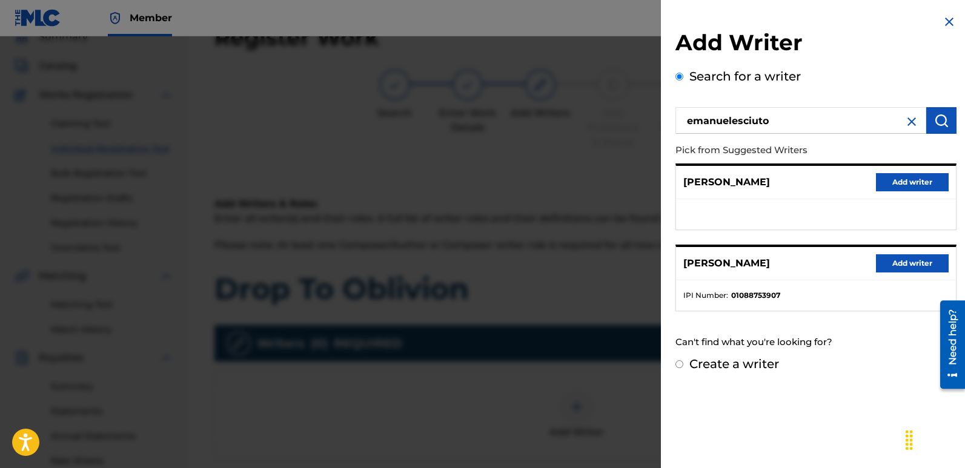
click at [915, 257] on button "Add writer" at bounding box center [912, 263] width 73 height 18
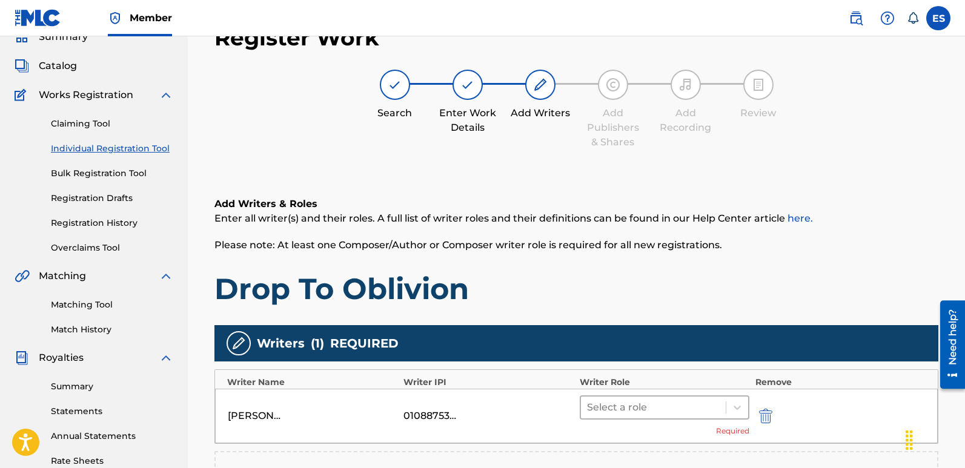
click at [654, 409] on div at bounding box center [653, 407] width 133 height 17
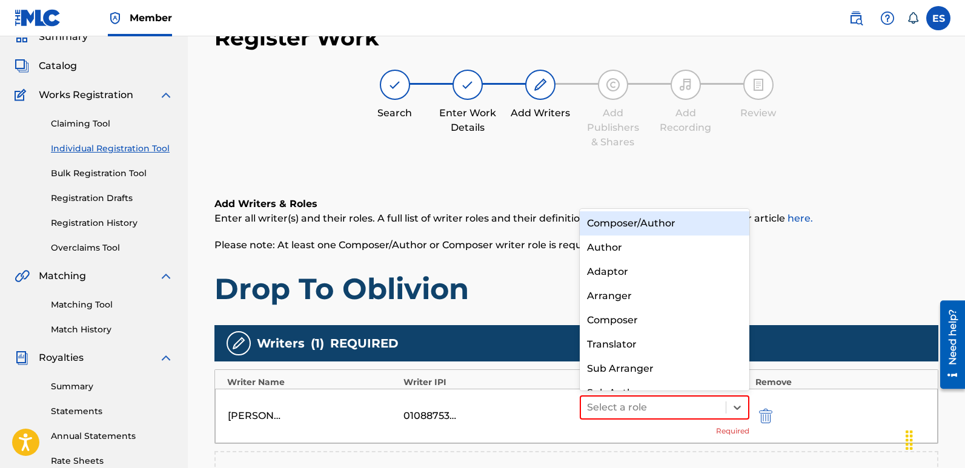
click at [651, 217] on div "Composer/Author" at bounding box center [665, 223] width 170 height 24
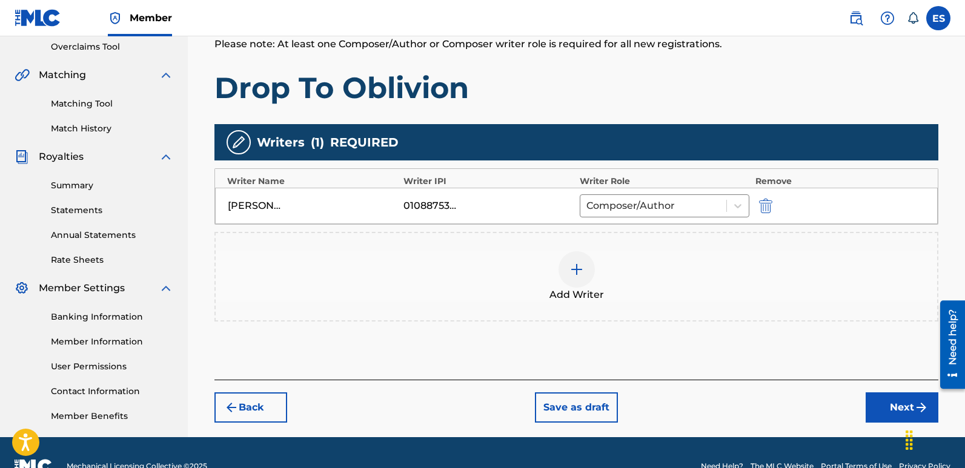
click at [883, 405] on button "Next" at bounding box center [902, 408] width 73 height 30
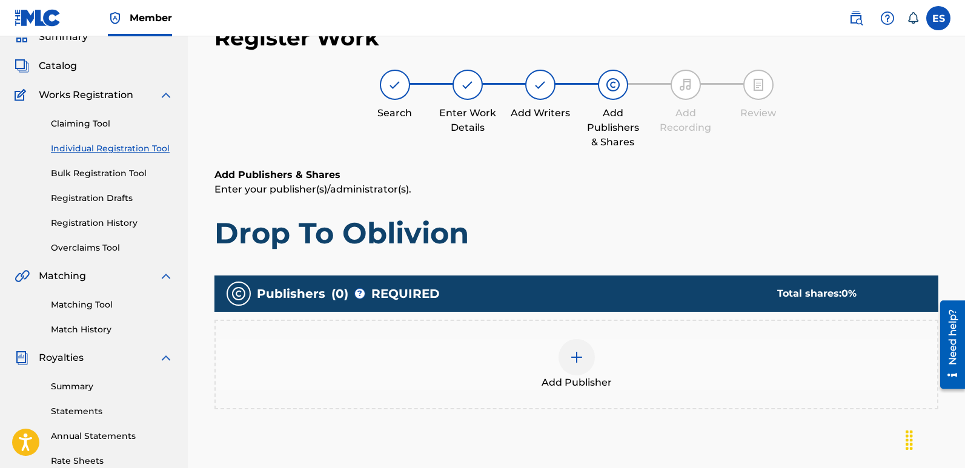
click at [602, 359] on div "Add Publisher" at bounding box center [577, 364] width 722 height 51
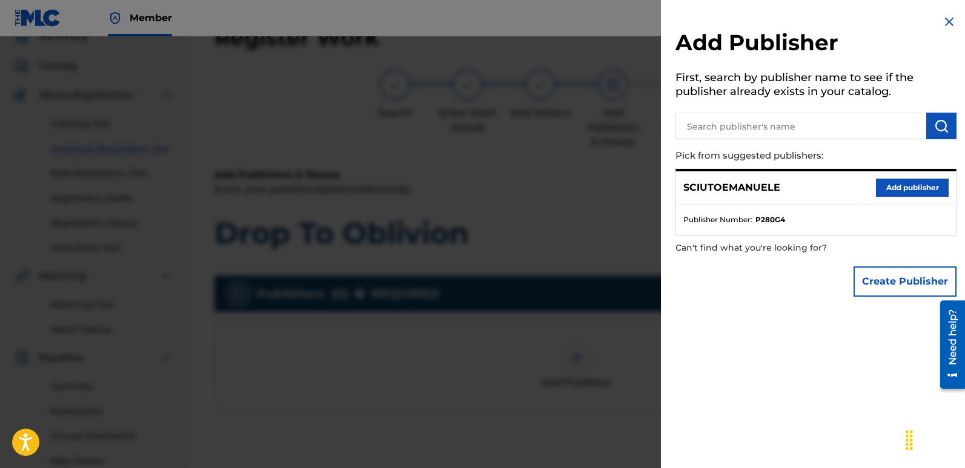
click at [919, 185] on button "Add publisher" at bounding box center [912, 188] width 73 height 18
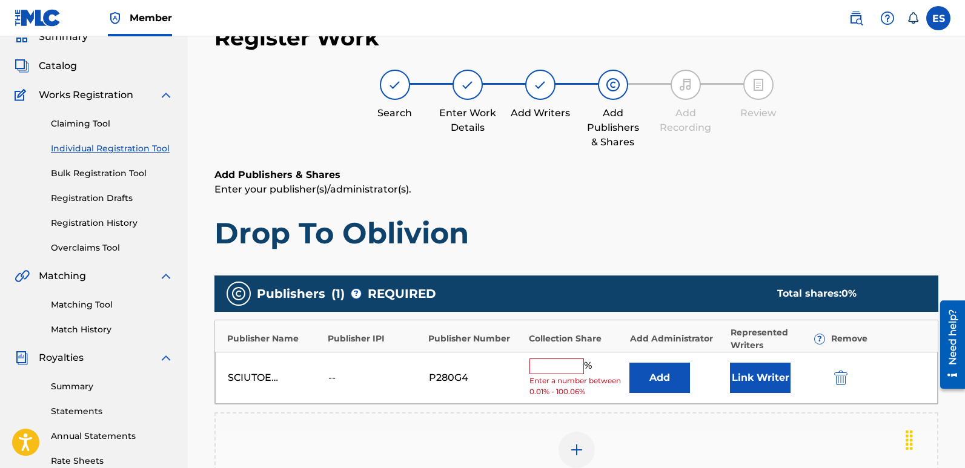
click at [755, 371] on button "Link Writer" at bounding box center [760, 378] width 61 height 30
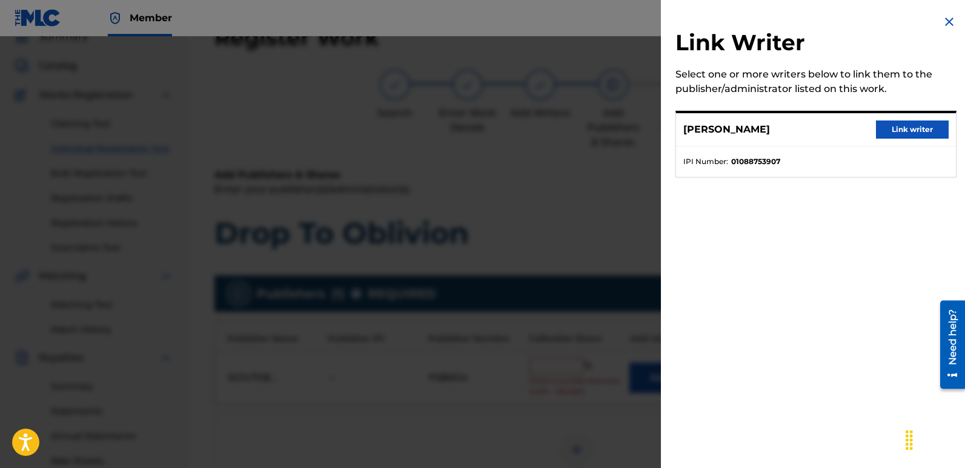
click at [906, 132] on button "Link writer" at bounding box center [912, 130] width 73 height 18
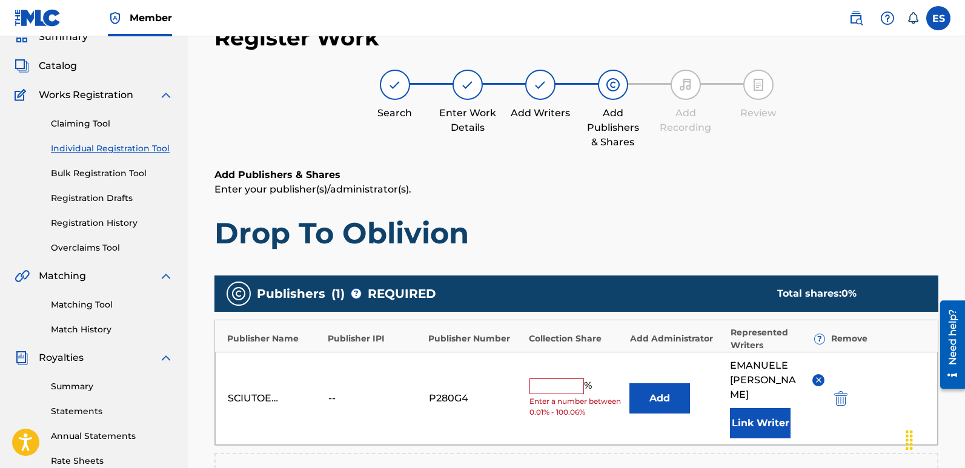
click at [557, 379] on input "text" at bounding box center [557, 387] width 55 height 16
type input "100"
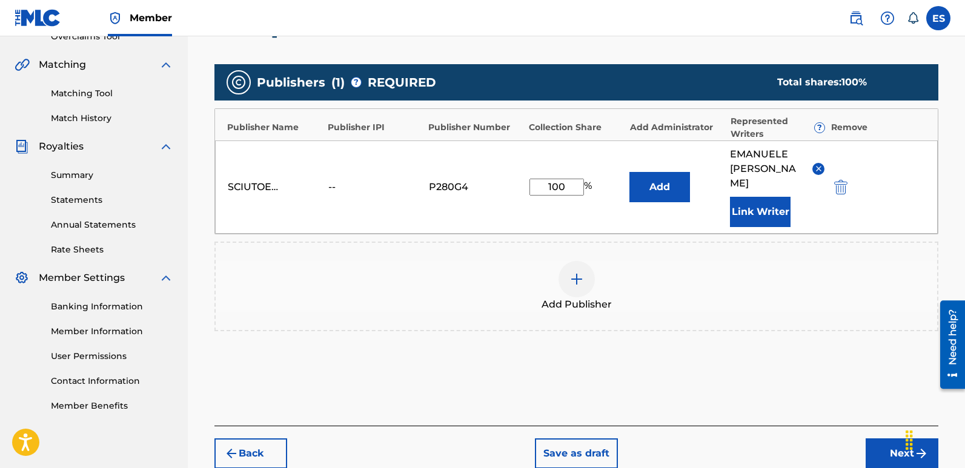
click at [884, 439] on button "Next" at bounding box center [902, 454] width 73 height 30
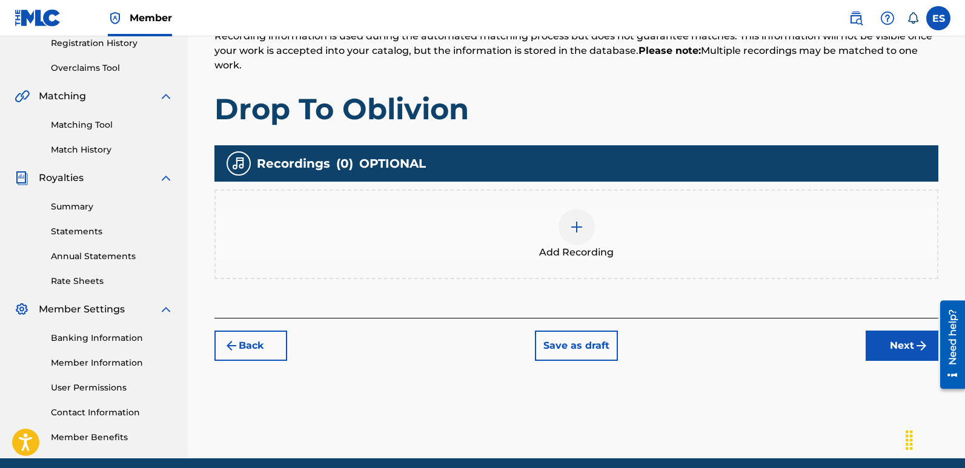
scroll to position [55, 0]
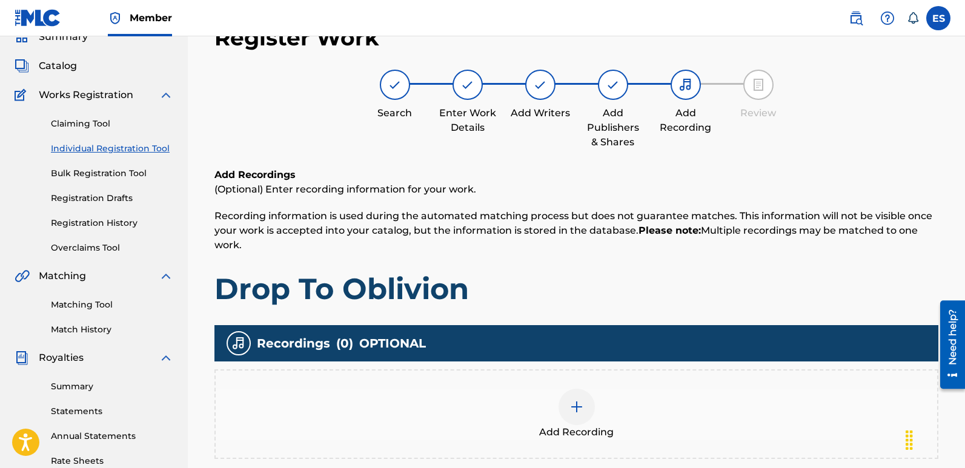
click at [579, 397] on div at bounding box center [577, 407] width 36 height 36
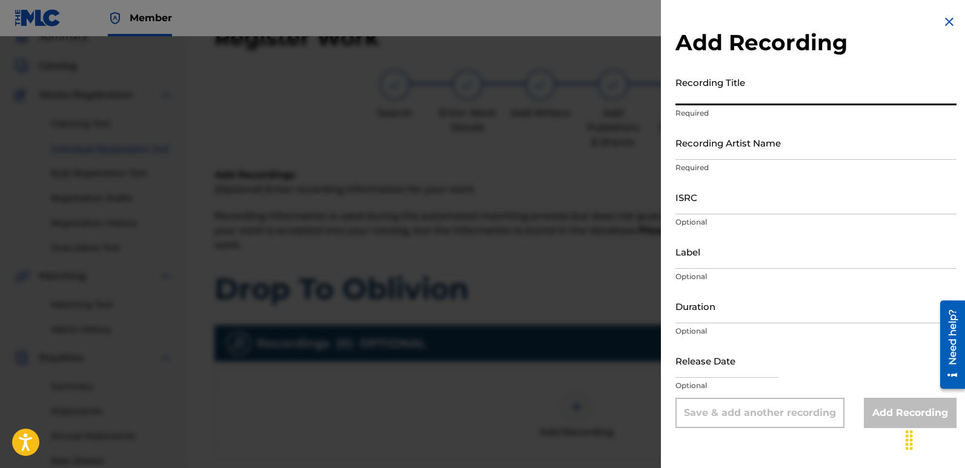
paste input "Drop To Oblivion"
type input "Drop To Oblivion"
click at [778, 143] on input "Recording Artist Name" at bounding box center [816, 142] width 281 height 35
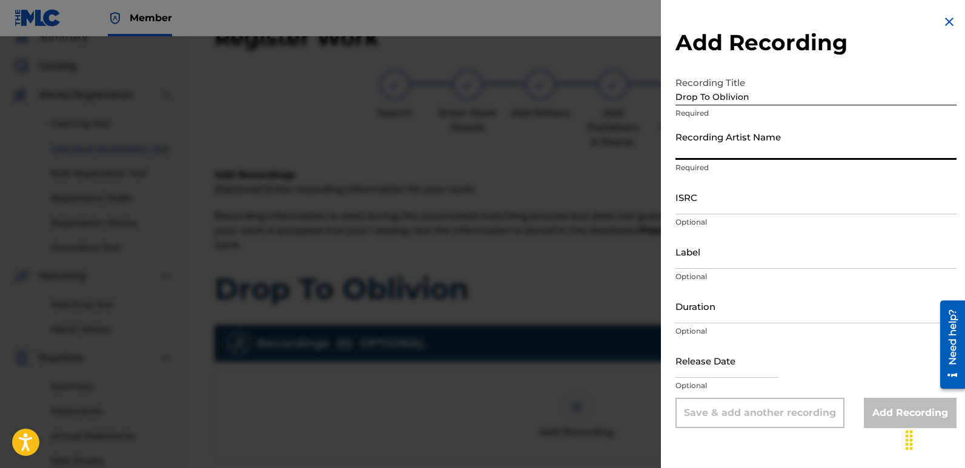
type input "Masha Divine"
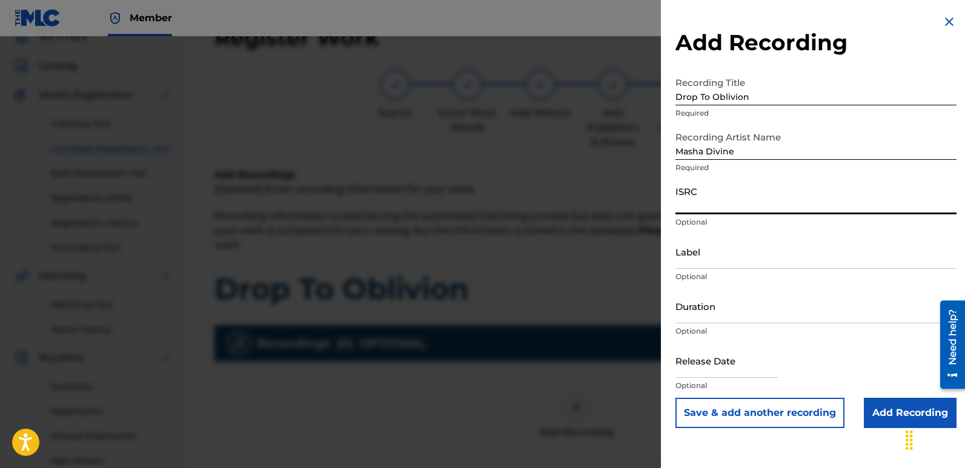
paste input "QZWFW2512365"
type input "QZWFW2512365"
click at [744, 244] on input "Label" at bounding box center [816, 251] width 281 height 35
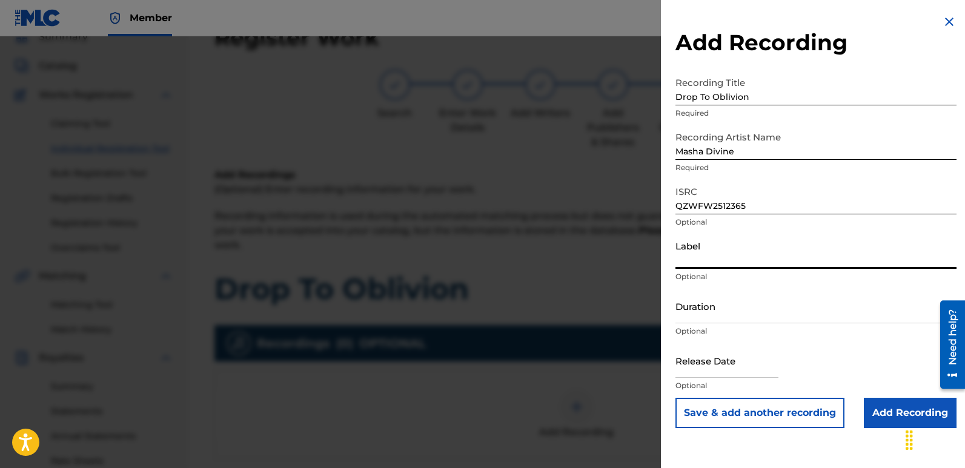
type input "Divinebeats"
click at [696, 350] on input "text" at bounding box center [727, 361] width 103 height 35
select select "7"
select select "2025"
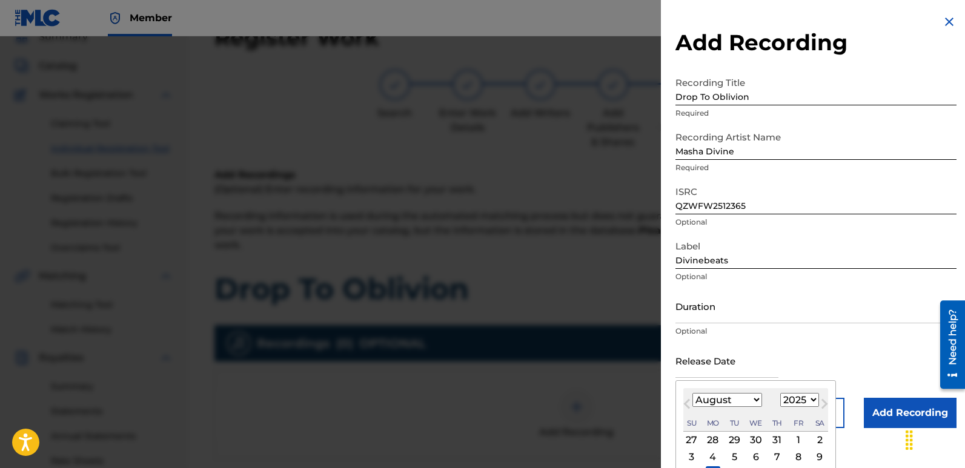
click at [716, 467] on div "11" at bounding box center [713, 474] width 15 height 15
type input "[DATE]"
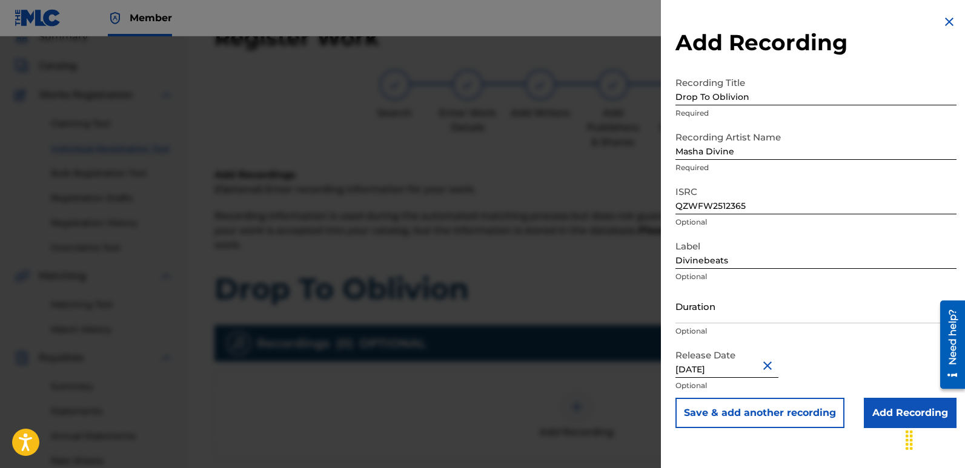
click at [896, 413] on input "Add Recording" at bounding box center [910, 413] width 93 height 30
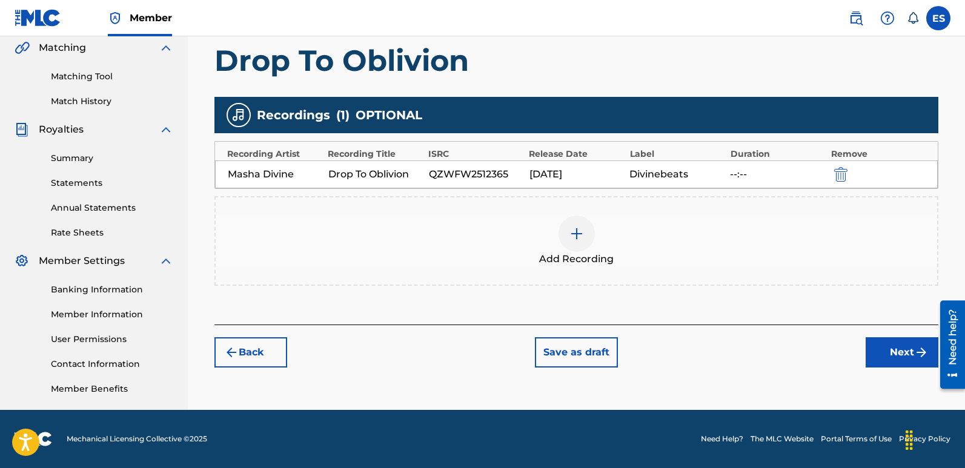
click at [893, 353] on button "Next" at bounding box center [902, 352] width 73 height 30
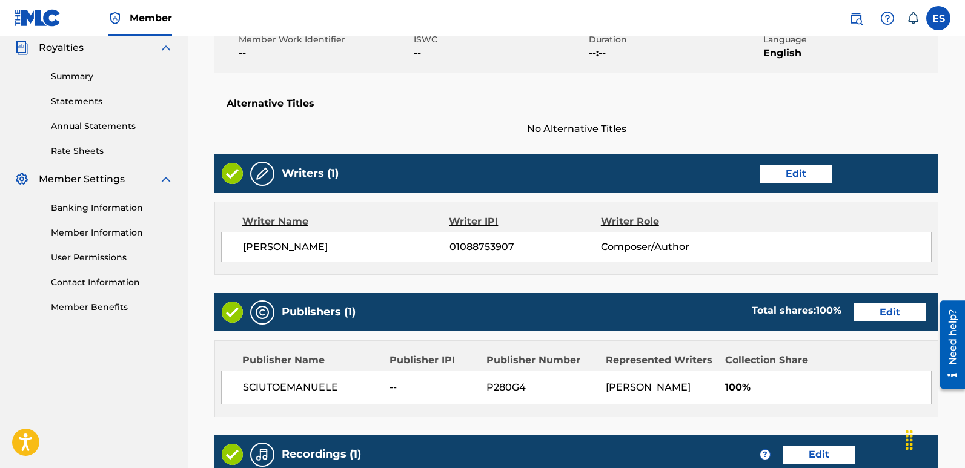
scroll to position [544, 0]
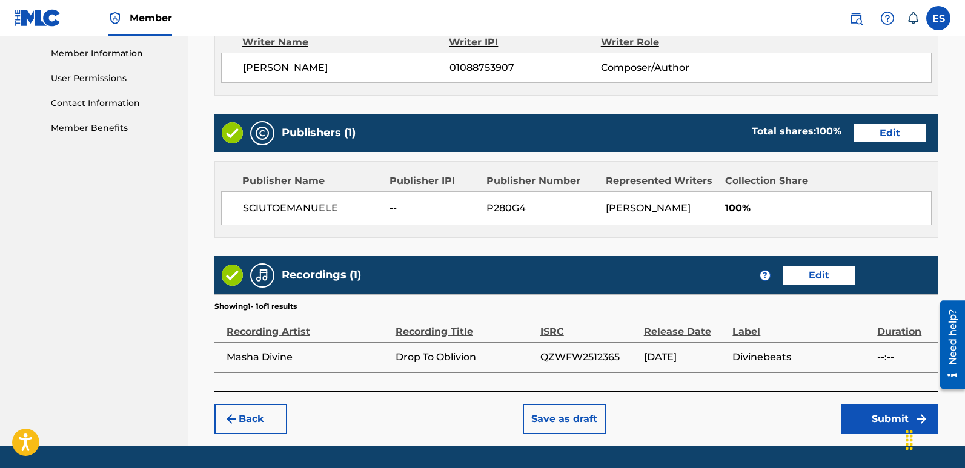
click at [888, 420] on button "Submit" at bounding box center [890, 419] width 97 height 30
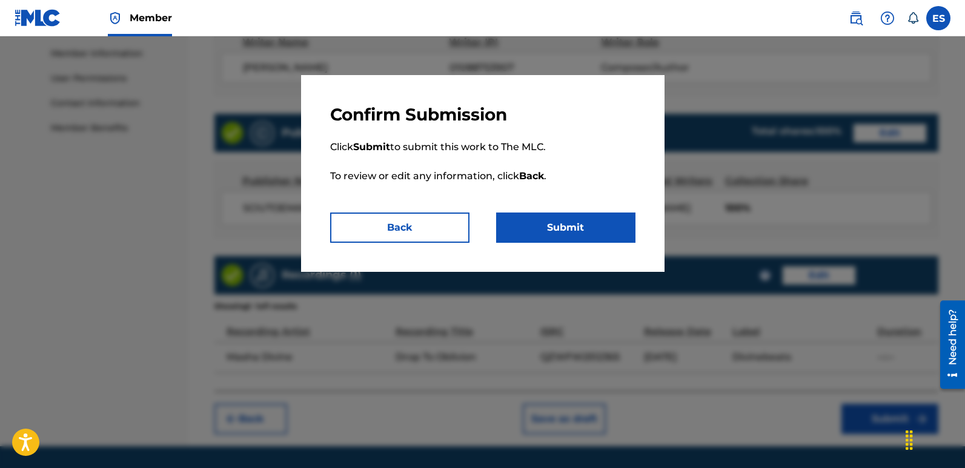
click at [548, 226] on button "Submit" at bounding box center [565, 228] width 139 height 30
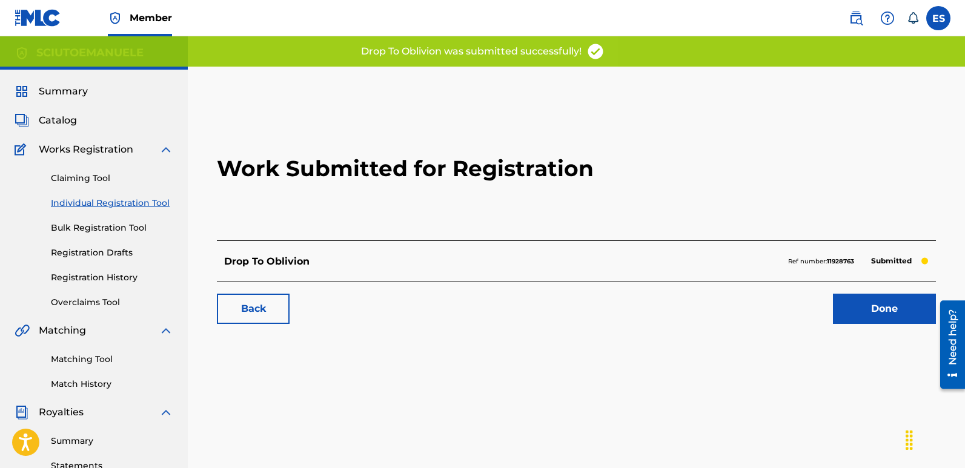
click at [893, 310] on link "Done" at bounding box center [884, 309] width 103 height 30
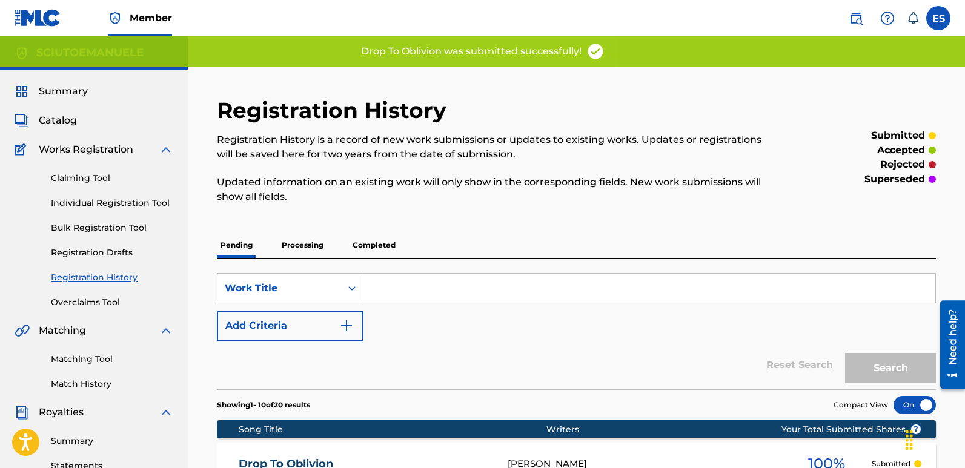
click at [144, 206] on link "Individual Registration Tool" at bounding box center [112, 203] width 122 height 13
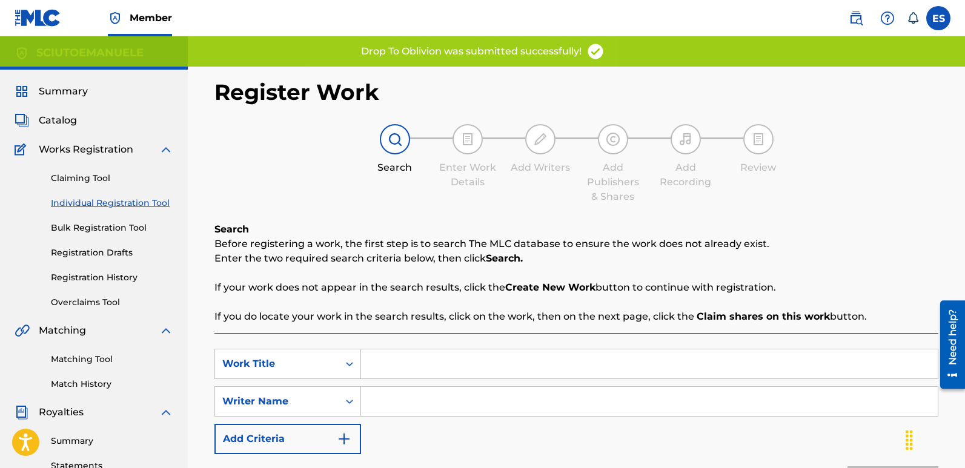
click at [414, 360] on input "Search Form" at bounding box center [649, 364] width 577 height 29
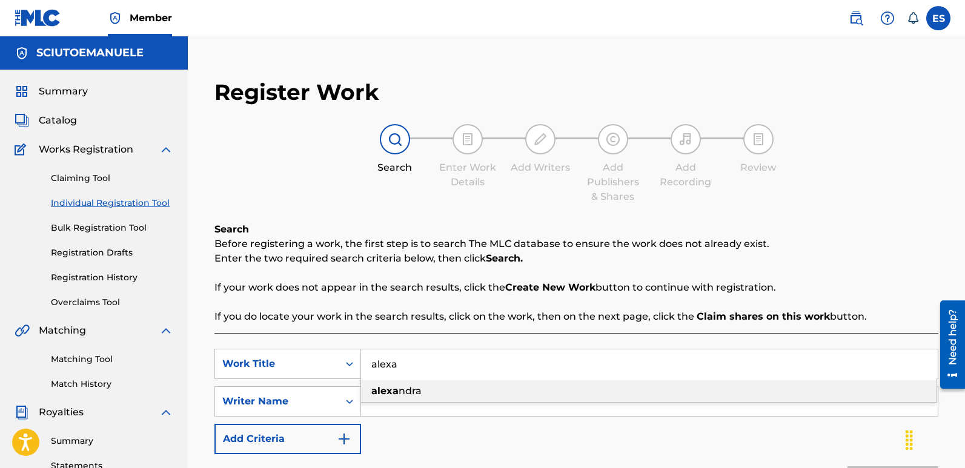
click at [433, 383] on div "[PERSON_NAME]" at bounding box center [649, 391] width 576 height 22
type input "[PERSON_NAME]"
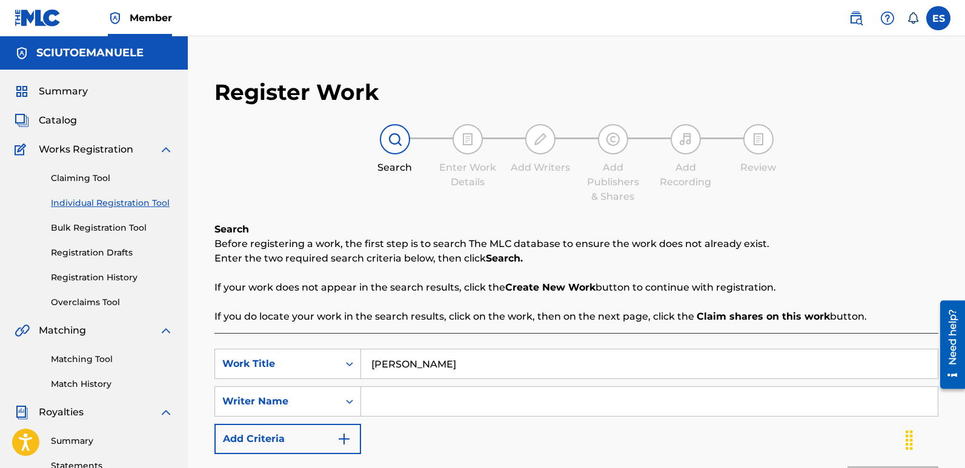
click at [391, 400] on input "Search Form" at bounding box center [649, 401] width 577 height 29
type input "[PERSON_NAME]"
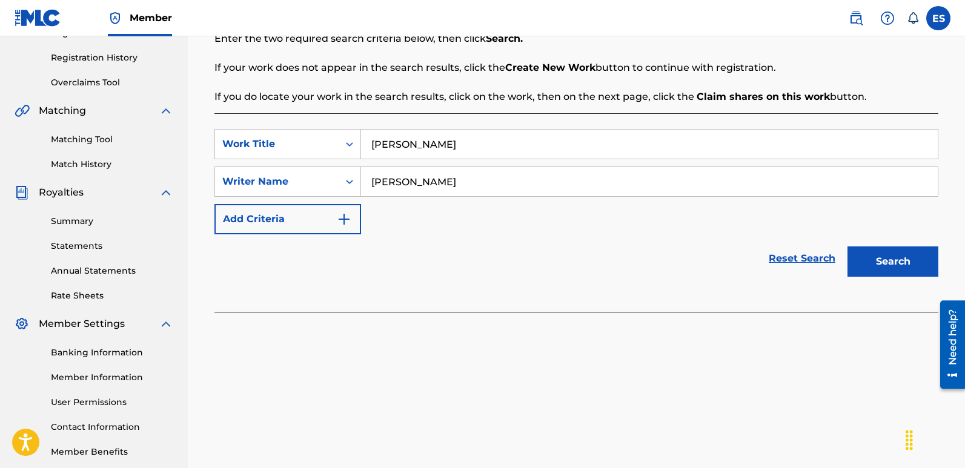
click at [887, 261] on button "Search" at bounding box center [893, 262] width 91 height 30
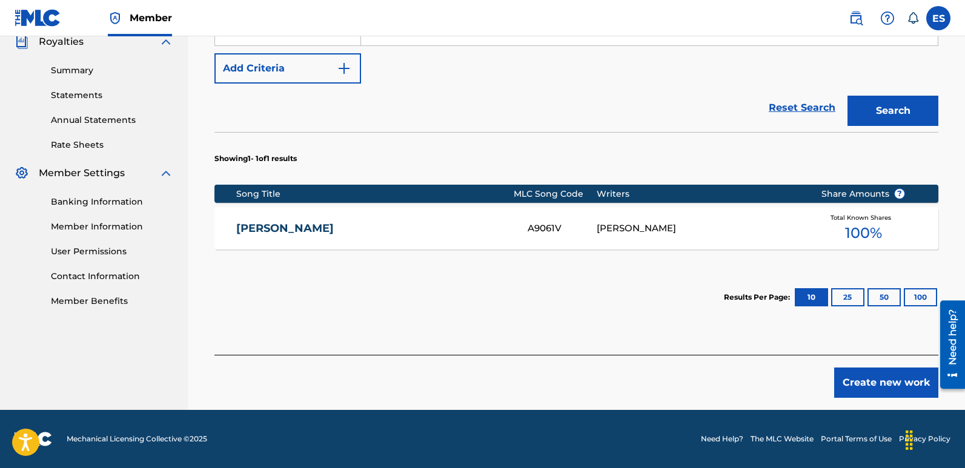
click at [882, 391] on button "Create new work" at bounding box center [886, 383] width 104 height 30
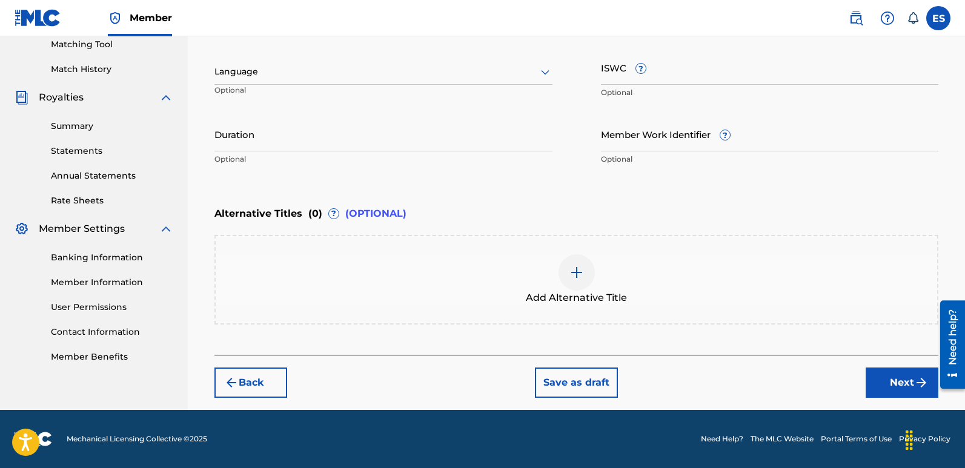
scroll to position [315, 0]
click at [305, 70] on div at bounding box center [383, 71] width 338 height 15
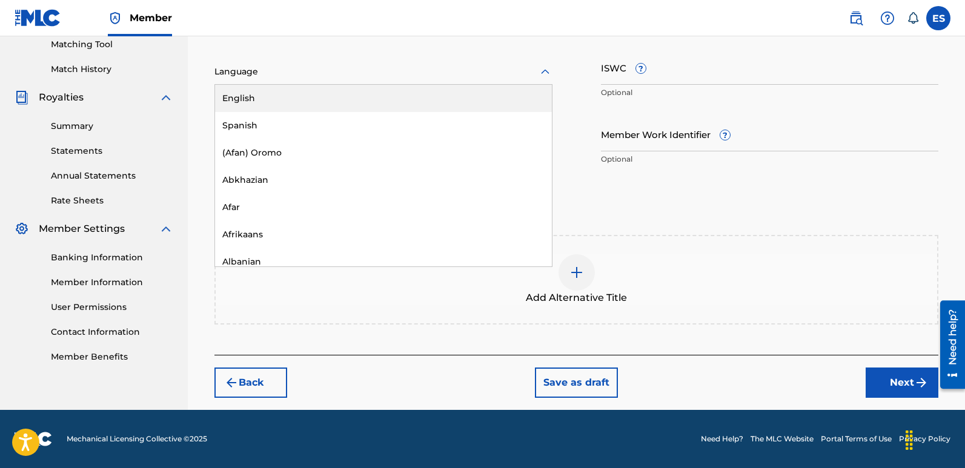
click at [243, 98] on div "English" at bounding box center [383, 98] width 337 height 27
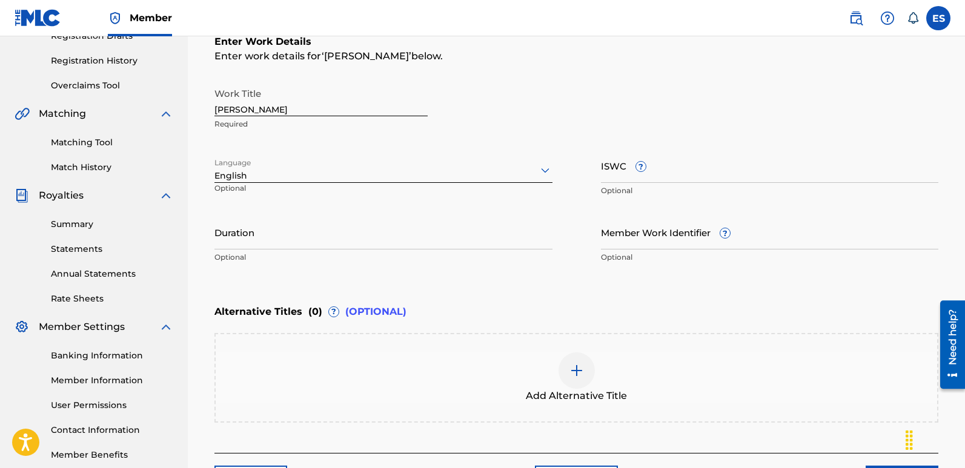
scroll to position [216, 0]
click at [267, 105] on input "[PERSON_NAME]" at bounding box center [320, 100] width 213 height 35
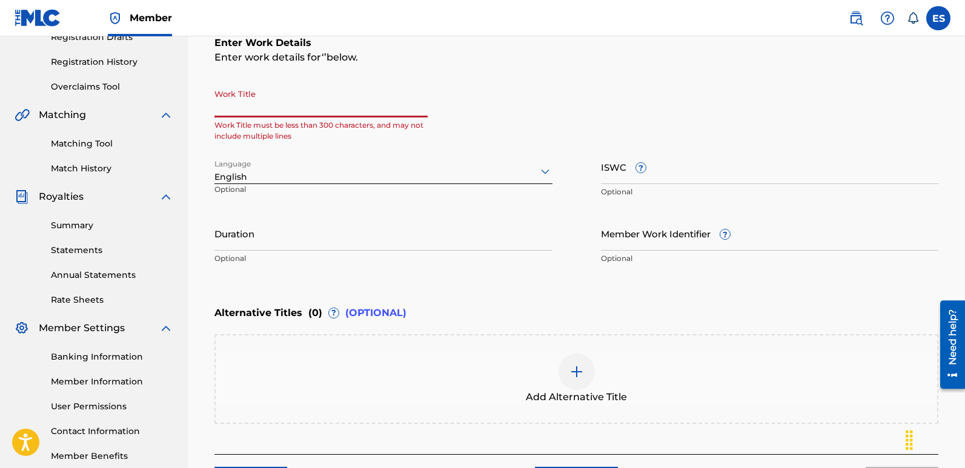
paste input "Hardstyle Heaven"
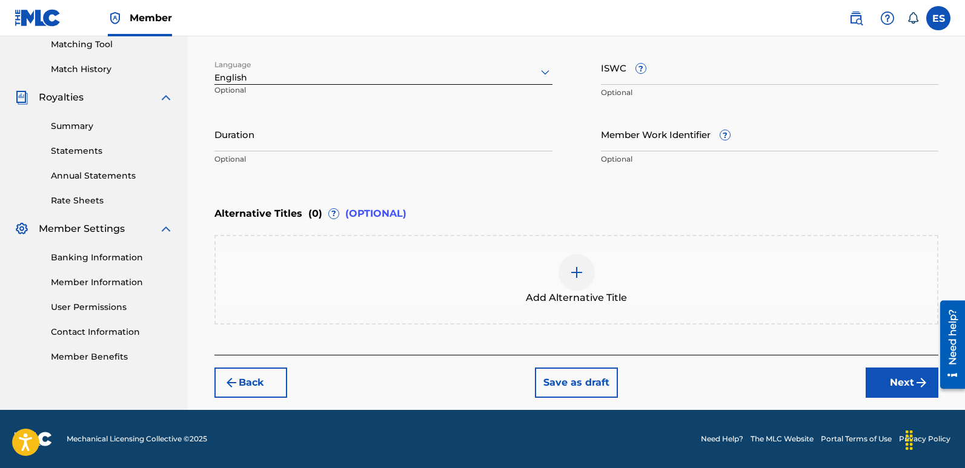
type input "Hardstyle Heaven"
click at [894, 373] on button "Next" at bounding box center [902, 383] width 73 height 30
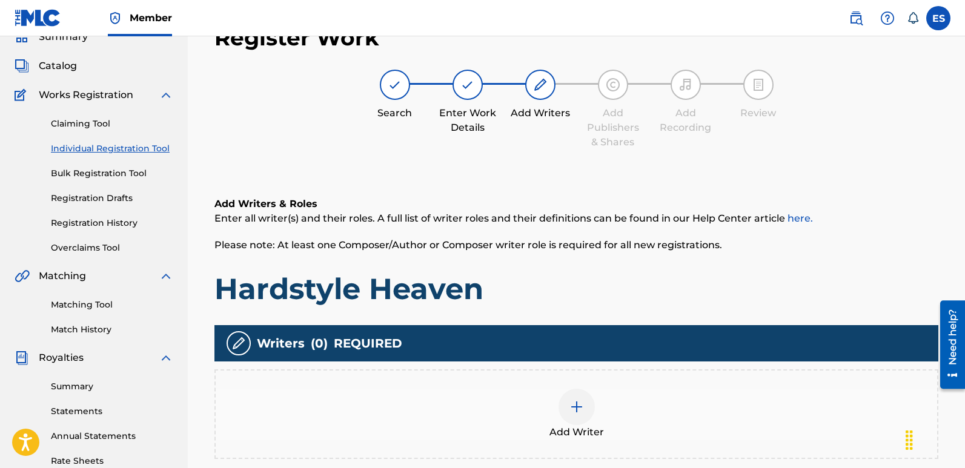
scroll to position [283, 0]
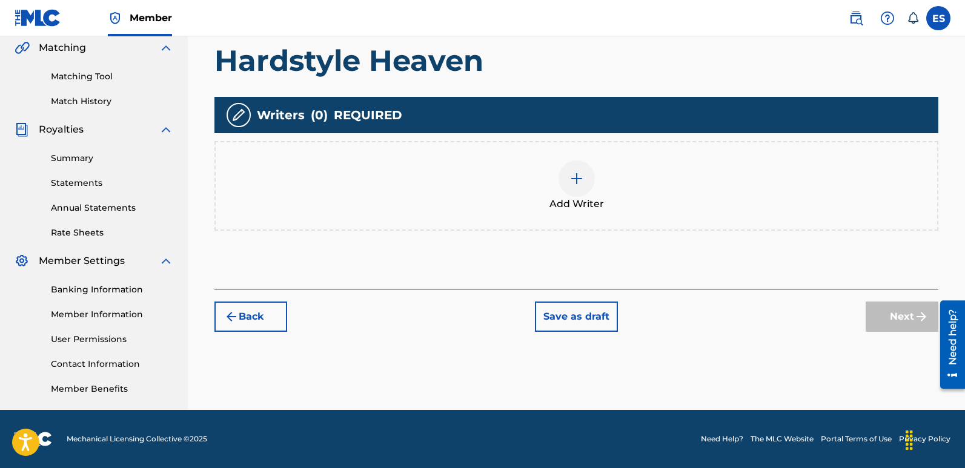
click at [573, 184] on img at bounding box center [576, 178] width 15 height 15
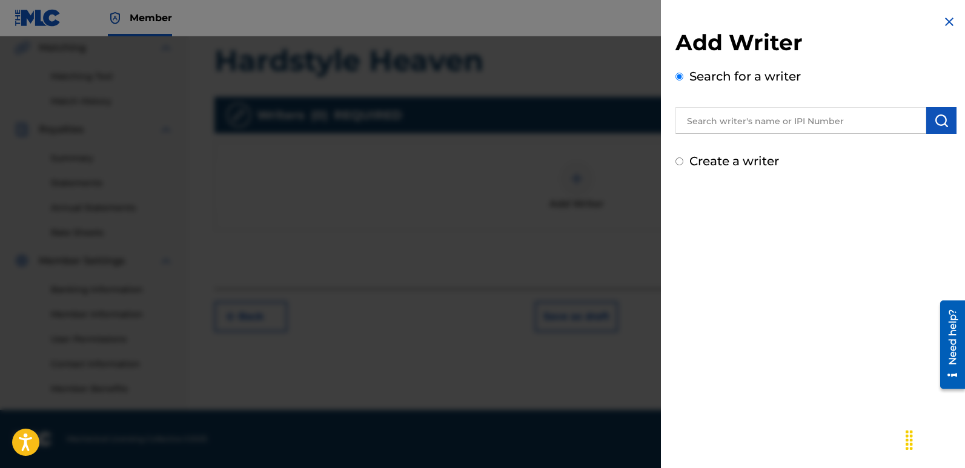
click at [760, 124] on input "text" at bounding box center [801, 120] width 251 height 27
type input "emanuelesciuto"
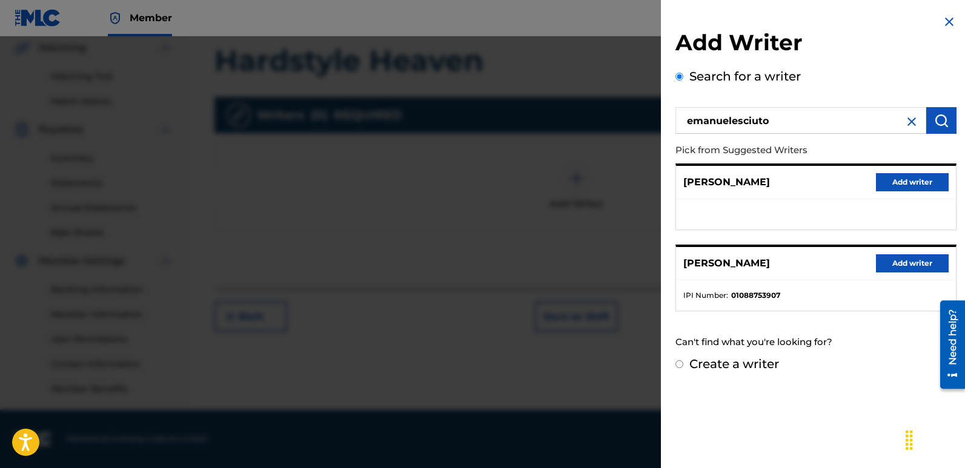
click at [924, 266] on button "Add writer" at bounding box center [912, 263] width 73 height 18
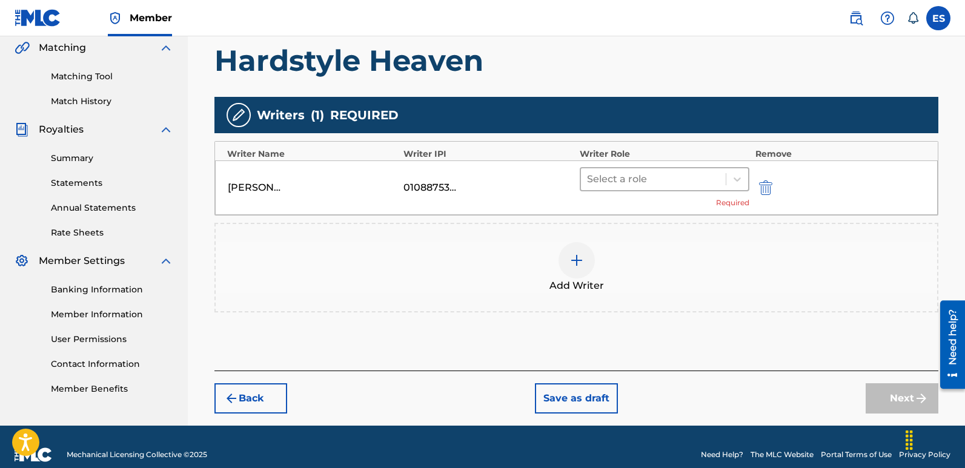
click at [669, 184] on div at bounding box center [653, 179] width 133 height 17
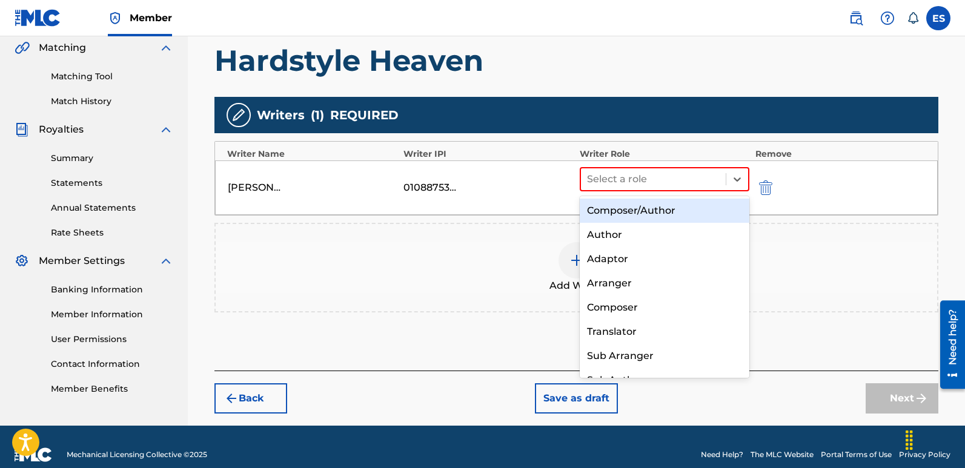
click at [635, 210] on div "Composer/Author" at bounding box center [665, 211] width 170 height 24
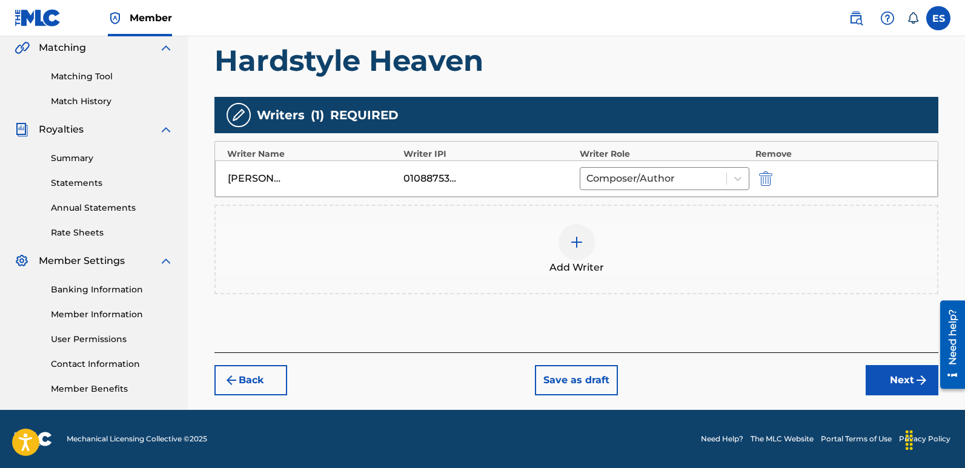
click at [903, 374] on button "Next" at bounding box center [902, 380] width 73 height 30
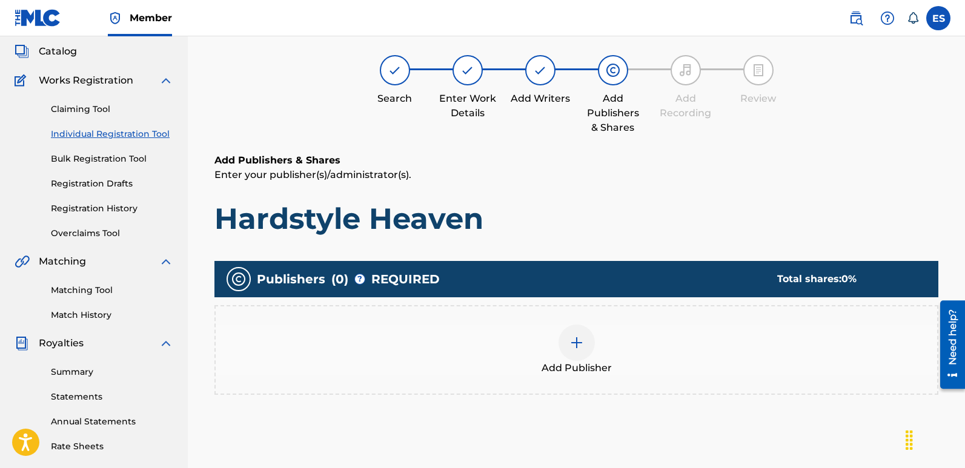
scroll to position [55, 0]
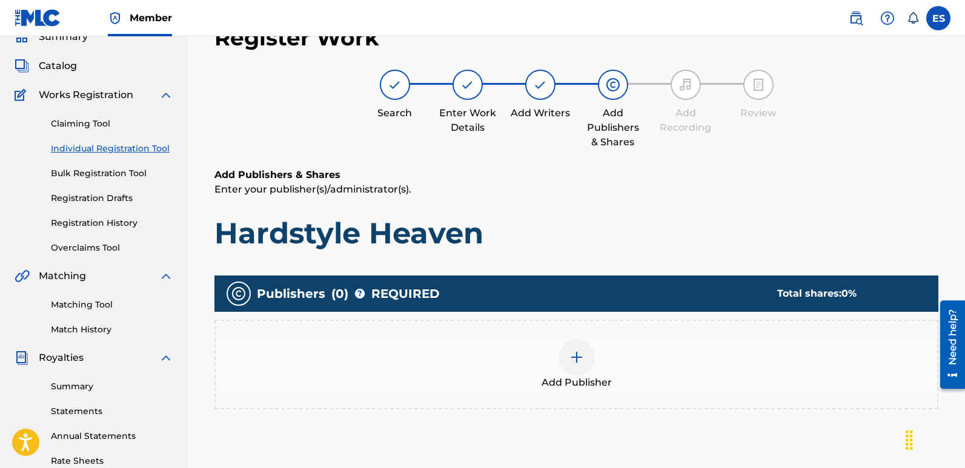
click at [591, 370] on div "Add Publisher" at bounding box center [577, 364] width 722 height 51
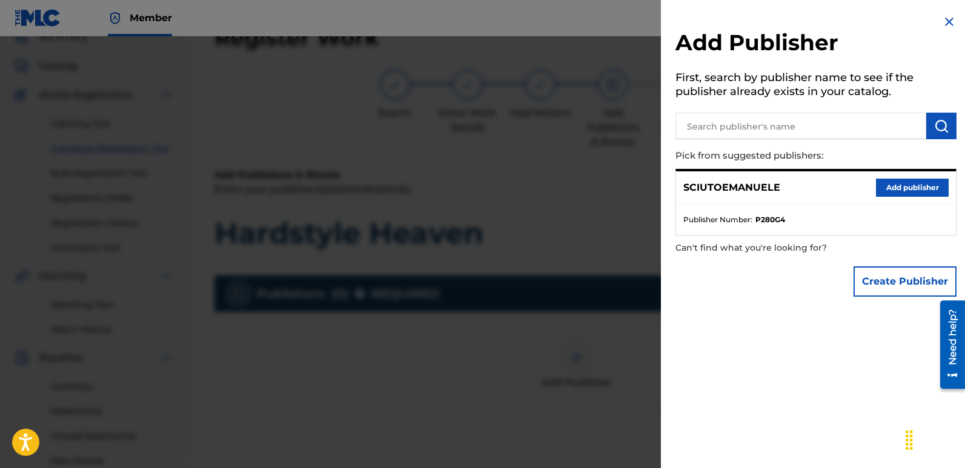
click at [908, 182] on button "Add publisher" at bounding box center [912, 188] width 73 height 18
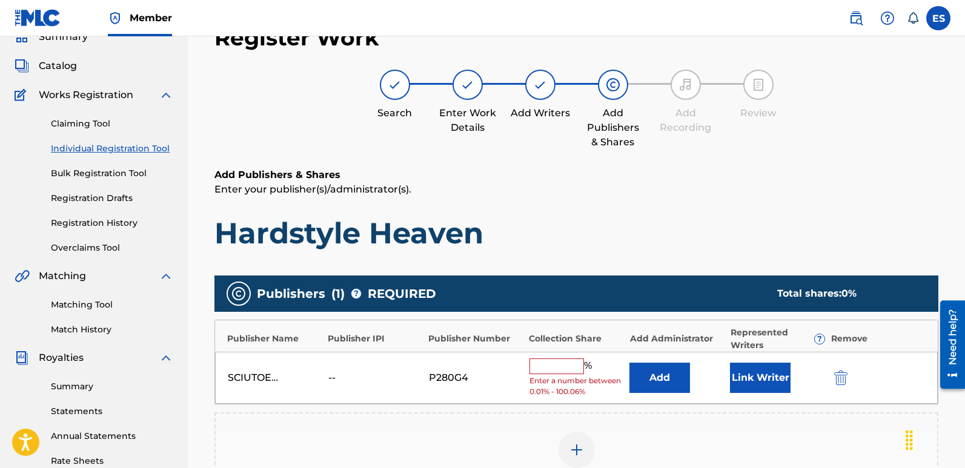
click at [757, 377] on button "Link Writer" at bounding box center [760, 378] width 61 height 30
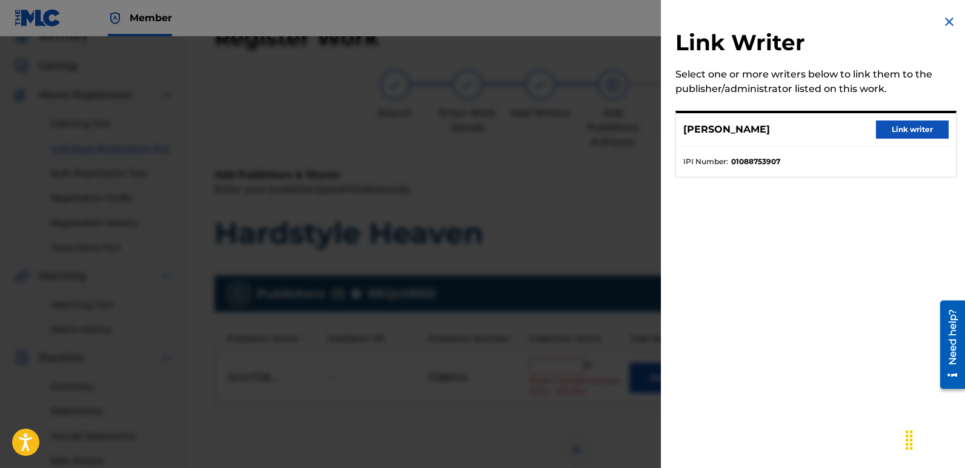
click at [904, 128] on button "Link writer" at bounding box center [912, 130] width 73 height 18
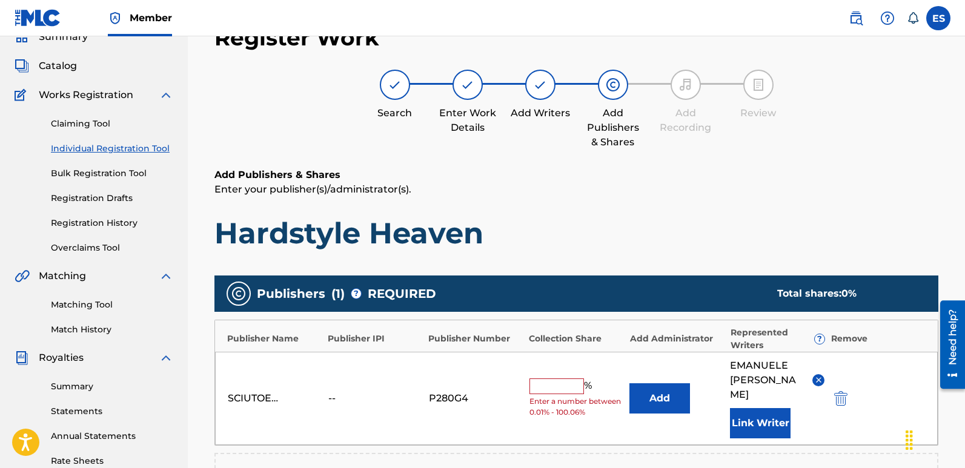
click at [548, 384] on input "text" at bounding box center [557, 387] width 55 height 16
type input "100"
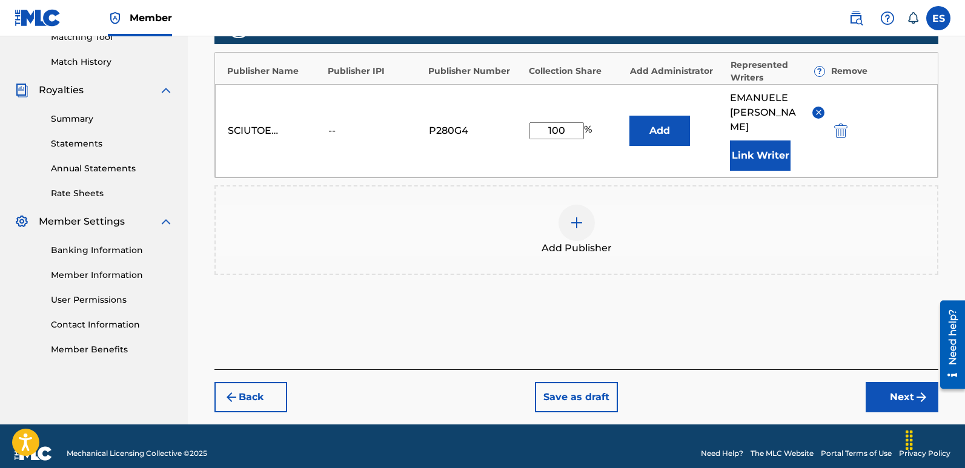
click at [894, 382] on button "Next" at bounding box center [902, 397] width 73 height 30
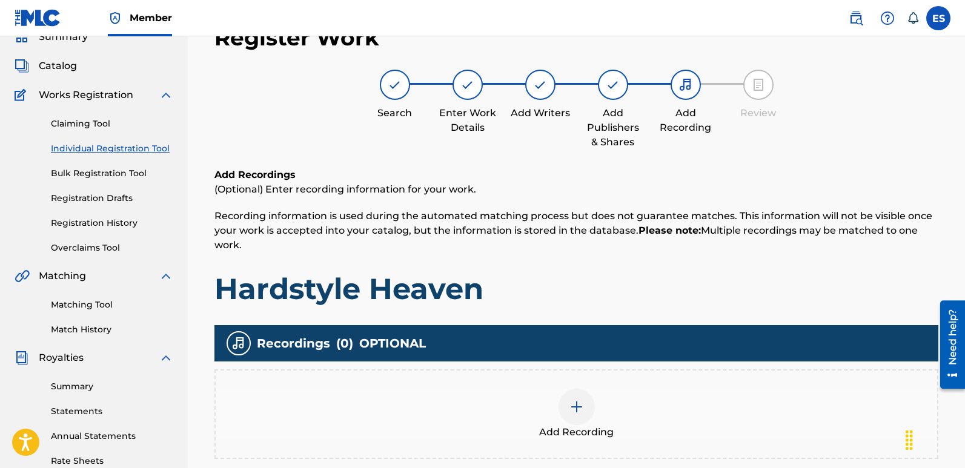
click at [582, 416] on div at bounding box center [577, 407] width 36 height 36
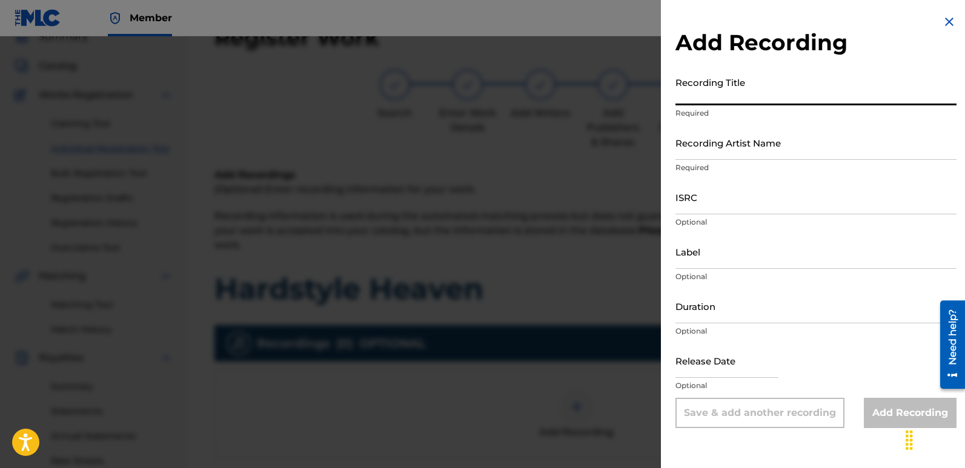
paste input "Hardstyle Heaven"
type input "Hardstyle Heaven"
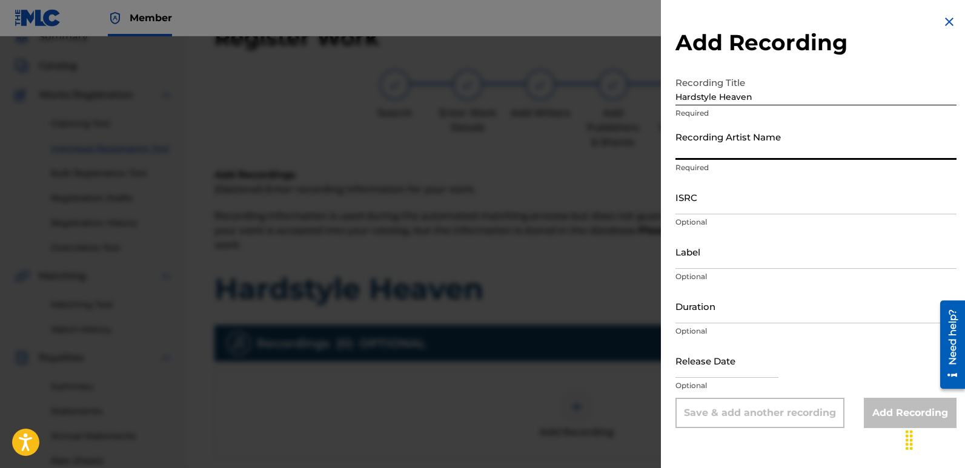
click at [779, 143] on input "Recording Artist Name" at bounding box center [816, 142] width 281 height 35
type input "Masha Divine"
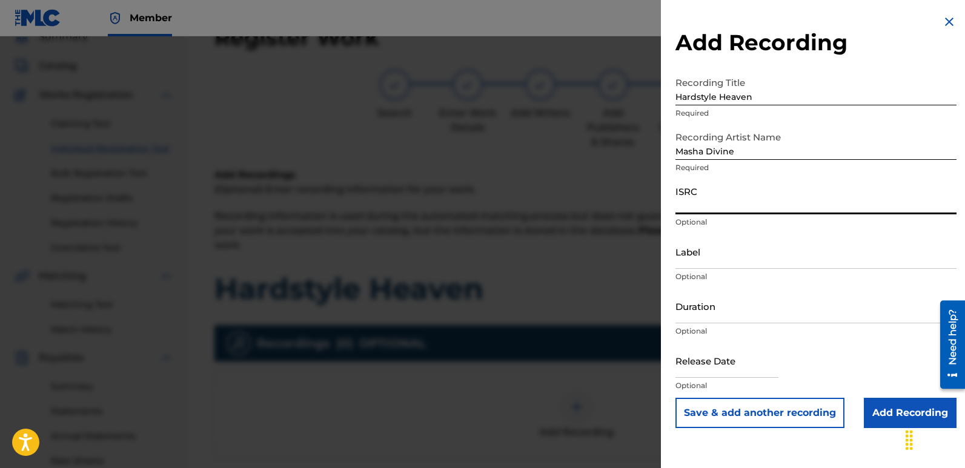
paste input "QZWFW2512366"
type input "QZWFW2512366"
click at [752, 254] on input "Label" at bounding box center [816, 251] width 281 height 35
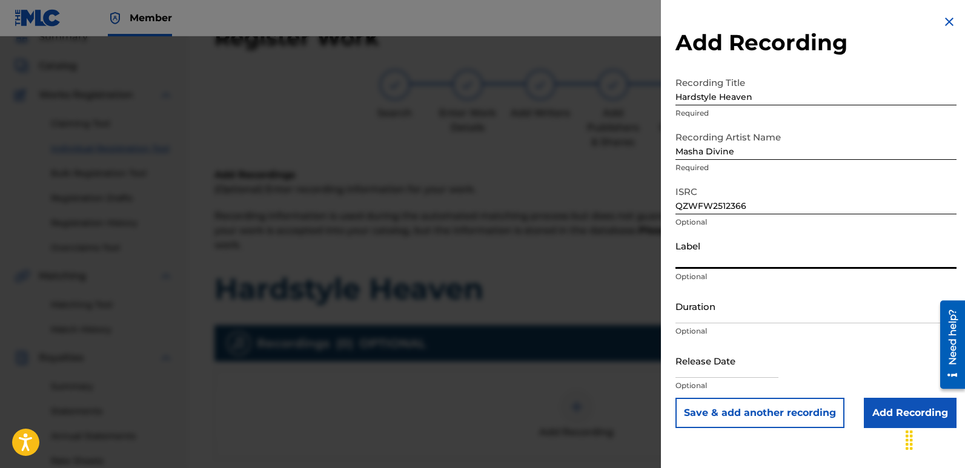
type input "Divinebeats"
click at [715, 364] on input "text" at bounding box center [727, 361] width 103 height 35
select select "7"
select select "2025"
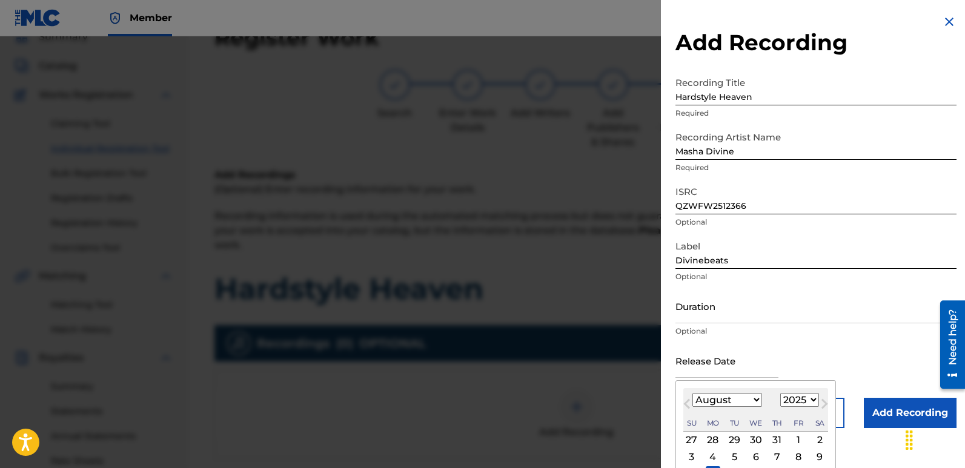
click at [716, 467] on div "11" at bounding box center [713, 474] width 15 height 15
type input "[DATE]"
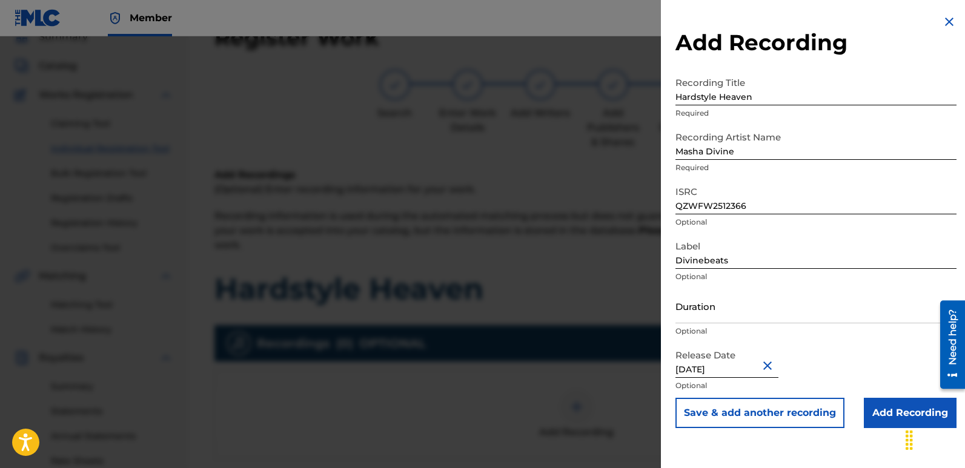
click at [891, 408] on input "Add Recording" at bounding box center [910, 413] width 93 height 30
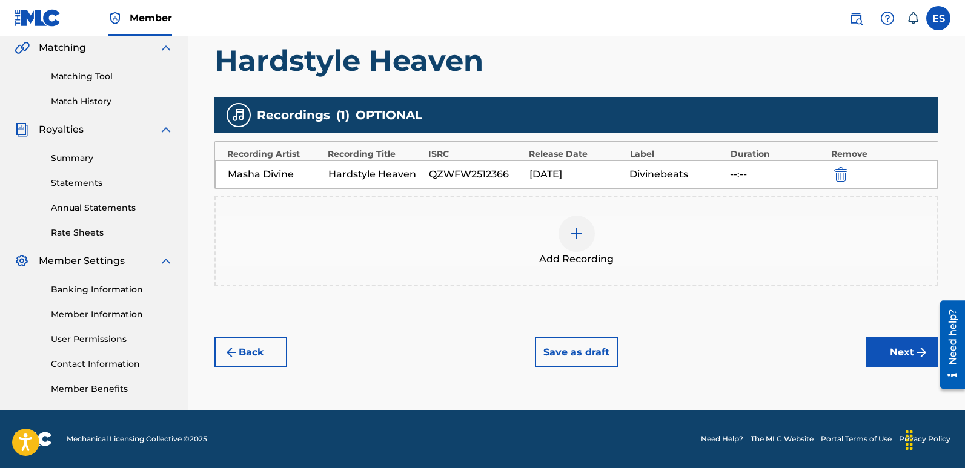
click at [909, 354] on button "Next" at bounding box center [902, 352] width 73 height 30
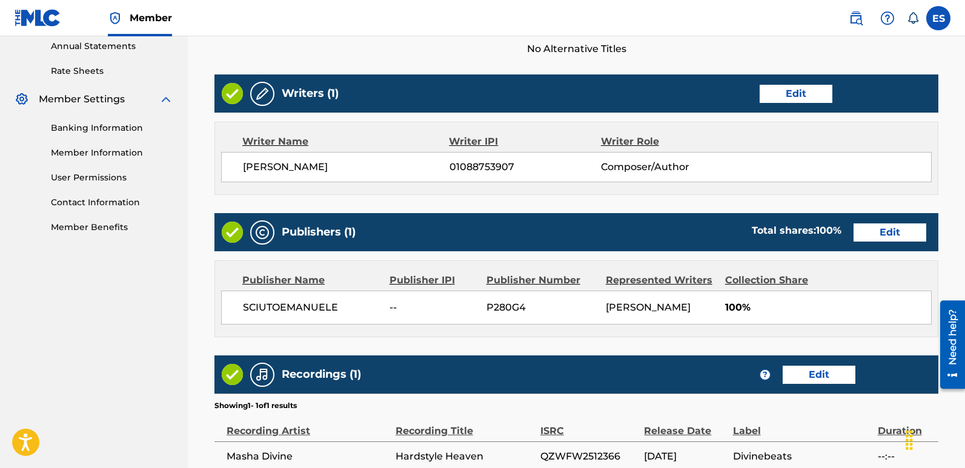
scroll to position [580, 0]
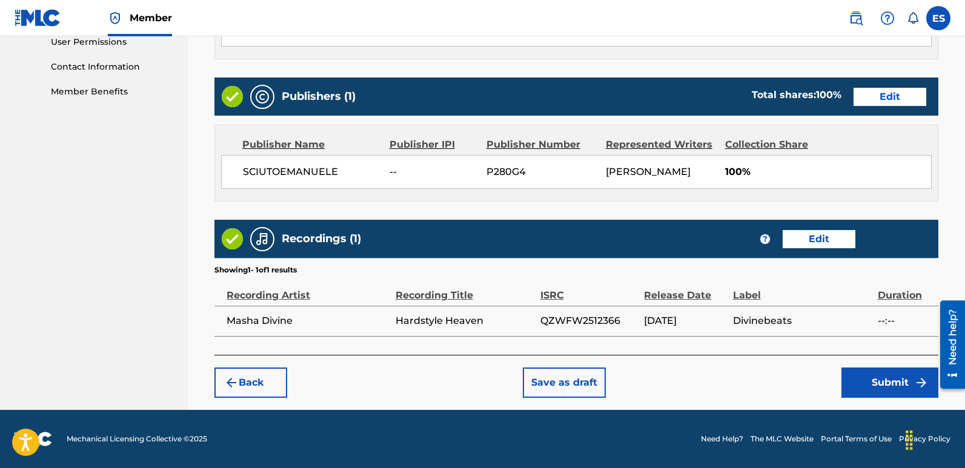
click at [882, 382] on button "Submit" at bounding box center [890, 383] width 97 height 30
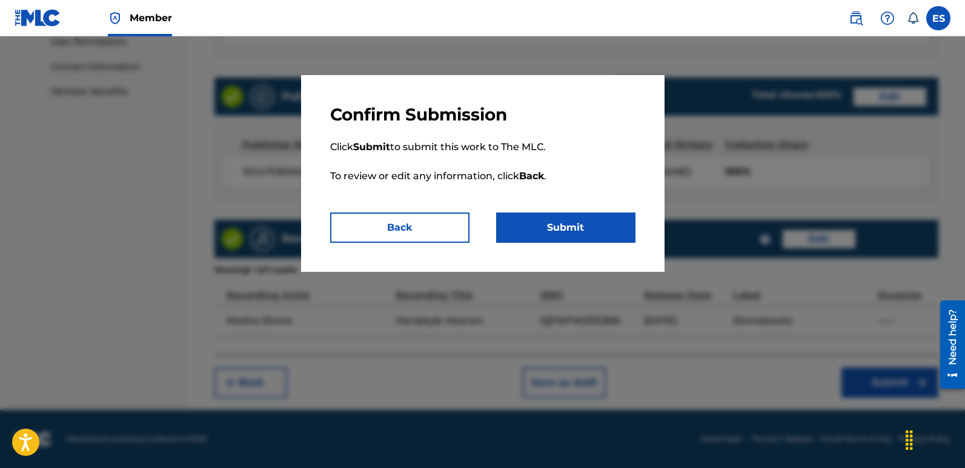
click at [603, 227] on button "Submit" at bounding box center [565, 228] width 139 height 30
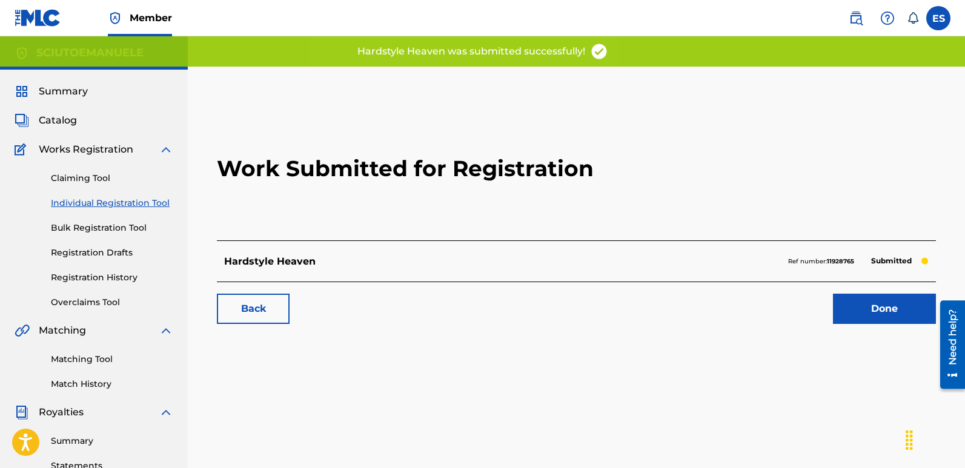
click at [885, 317] on link "Done" at bounding box center [884, 309] width 103 height 30
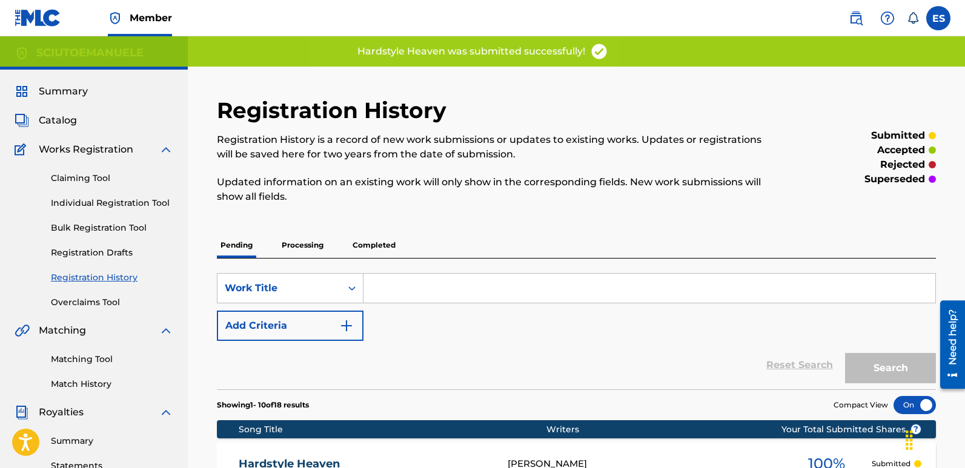
click at [150, 201] on link "Individual Registration Tool" at bounding box center [112, 203] width 122 height 13
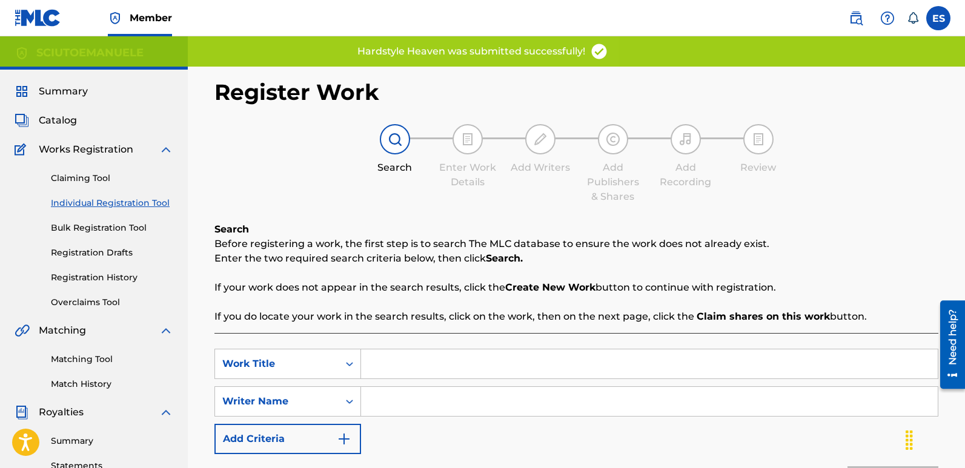
click at [435, 366] on input "Search Form" at bounding box center [649, 364] width 577 height 29
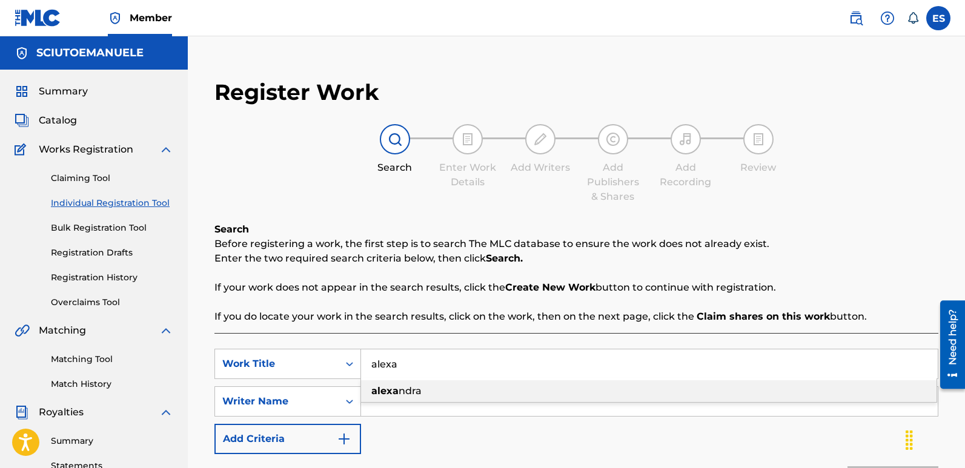
click at [403, 386] on span "ndra" at bounding box center [410, 391] width 23 height 12
type input "[PERSON_NAME]"
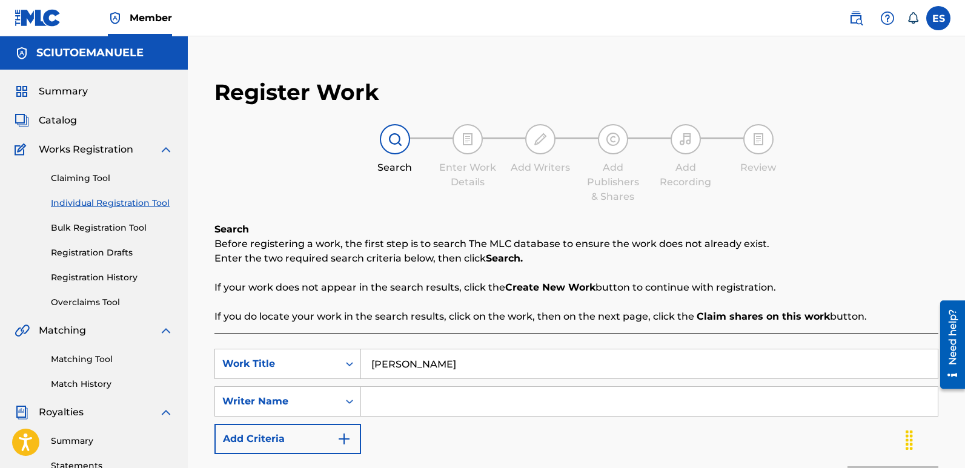
click at [432, 402] on input "Search Form" at bounding box center [649, 401] width 577 height 29
type input "[PERSON_NAME]"
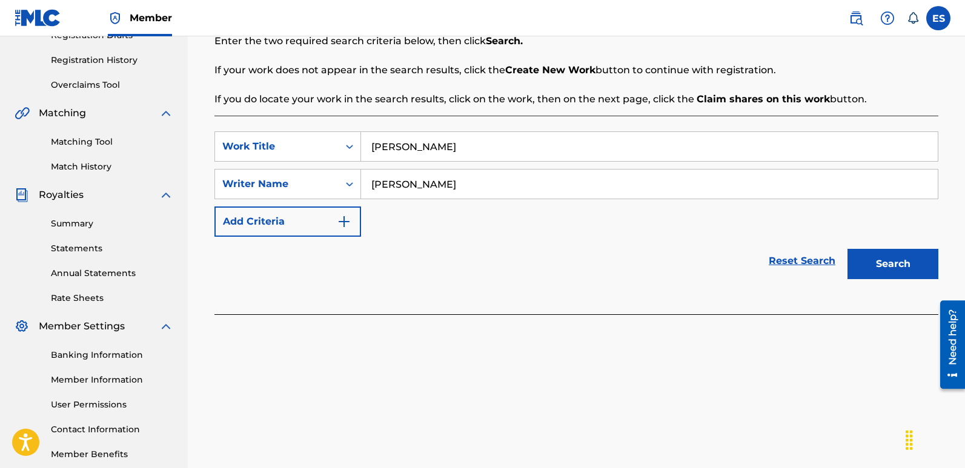
click at [884, 261] on button "Search" at bounding box center [893, 264] width 91 height 30
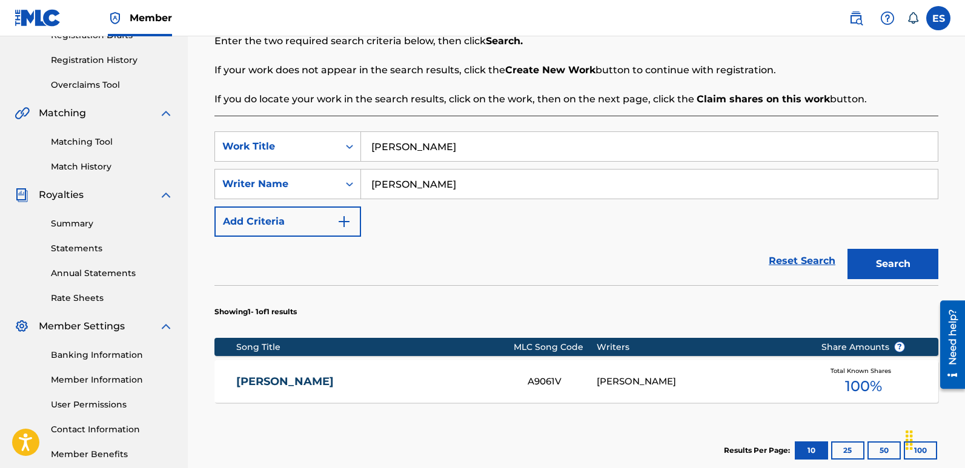
scroll to position [371, 0]
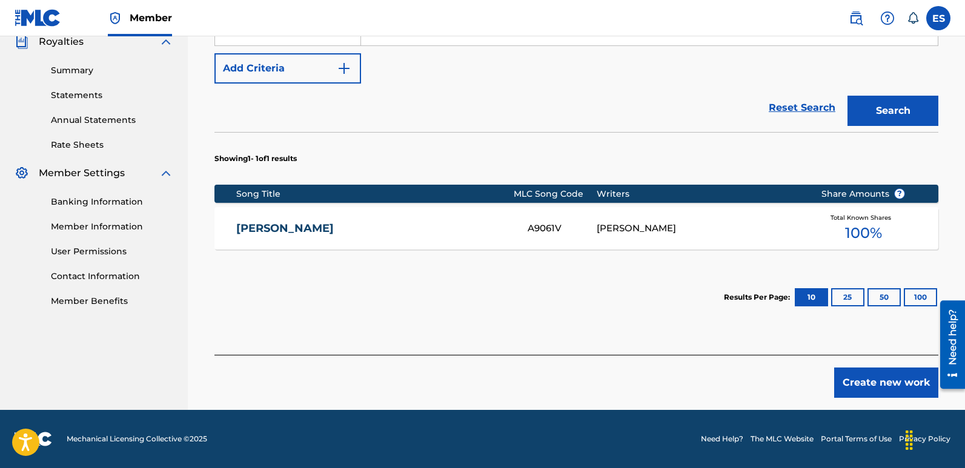
click at [868, 390] on button "Create new work" at bounding box center [886, 383] width 104 height 30
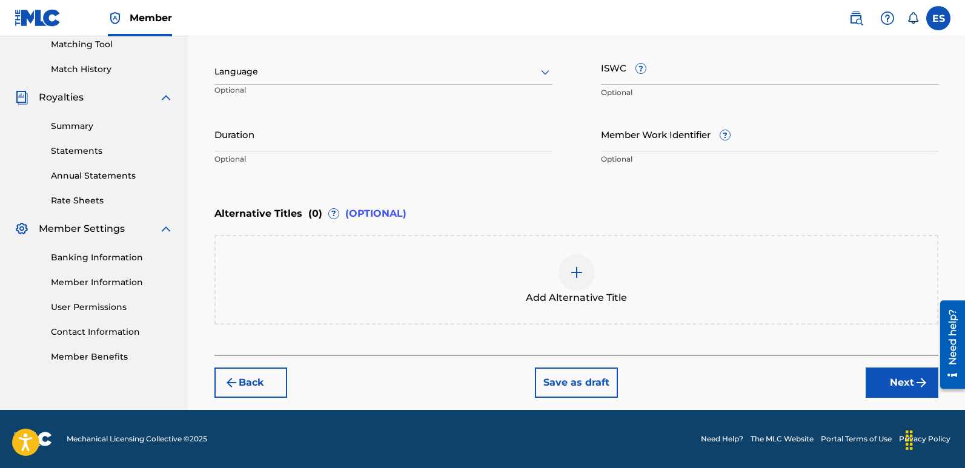
scroll to position [315, 0]
click at [326, 76] on div at bounding box center [383, 71] width 338 height 15
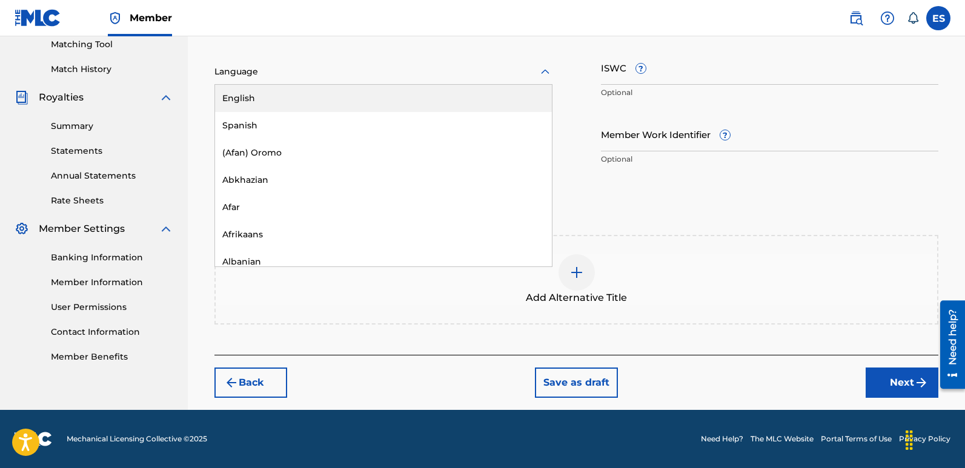
click at [251, 97] on div "English" at bounding box center [383, 98] width 337 height 27
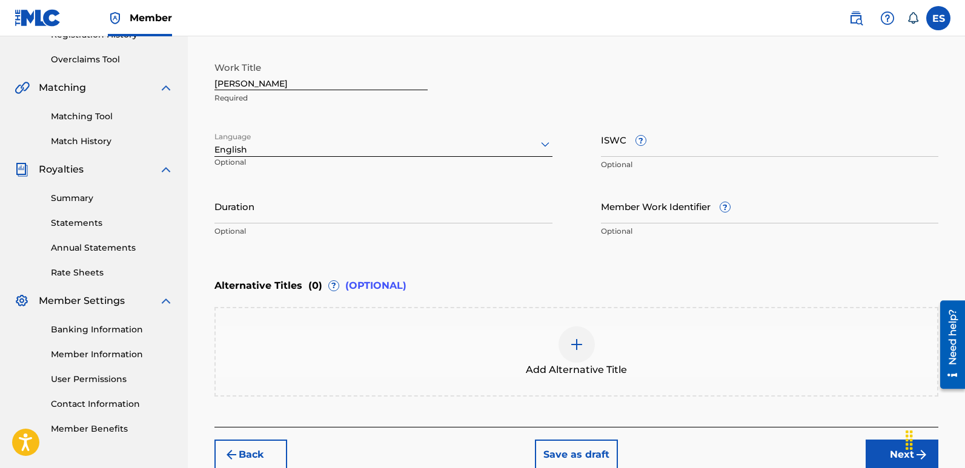
scroll to position [231, 0]
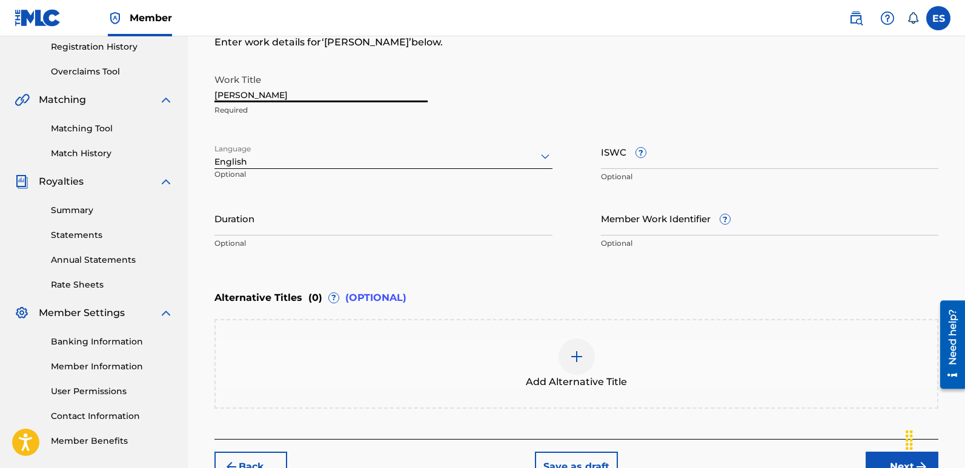
click at [265, 97] on input "[PERSON_NAME]" at bounding box center [320, 85] width 213 height 35
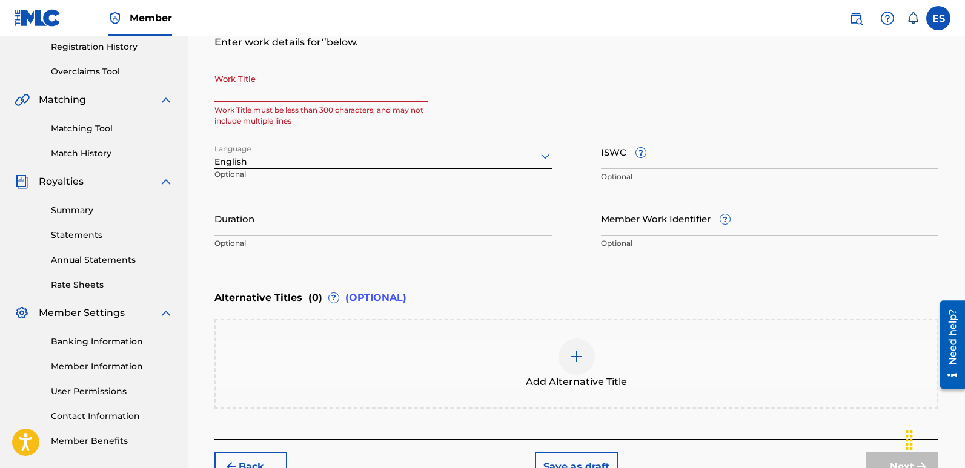
paste input "Kickstorm Hellfire"
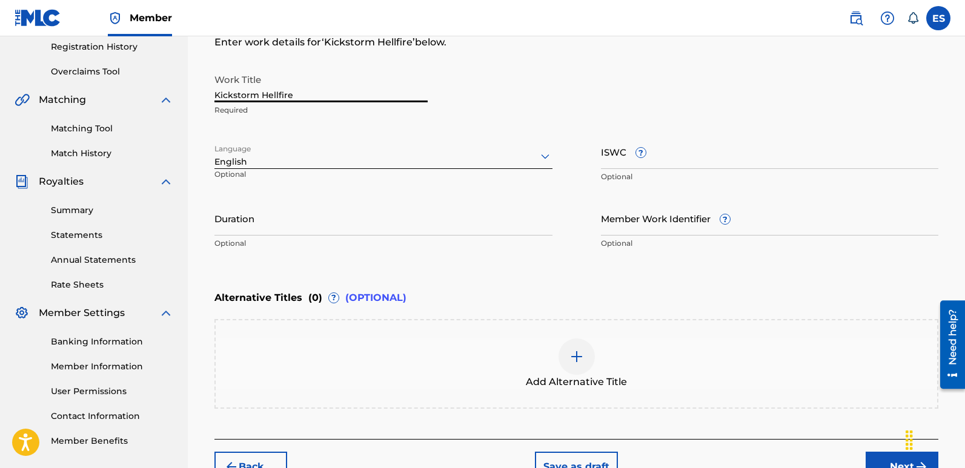
type input "Kickstorm Hellfire"
click at [885, 459] on button "Next" at bounding box center [902, 467] width 73 height 30
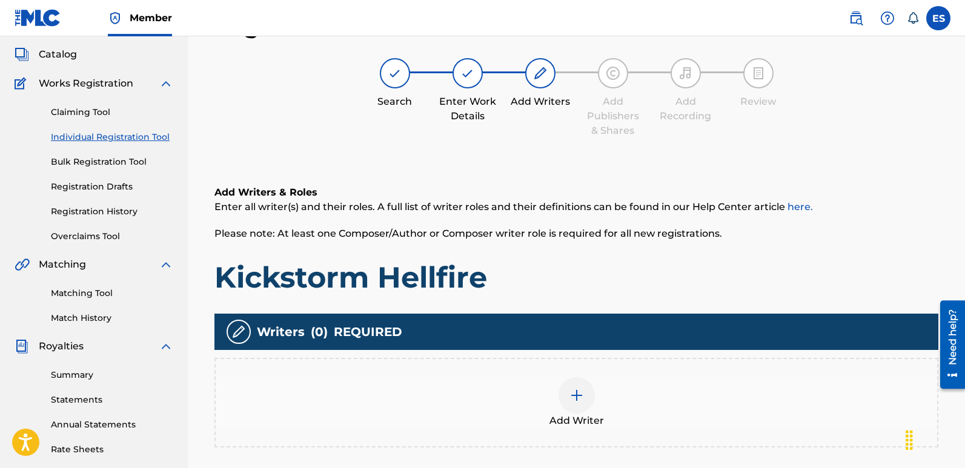
scroll to position [55, 0]
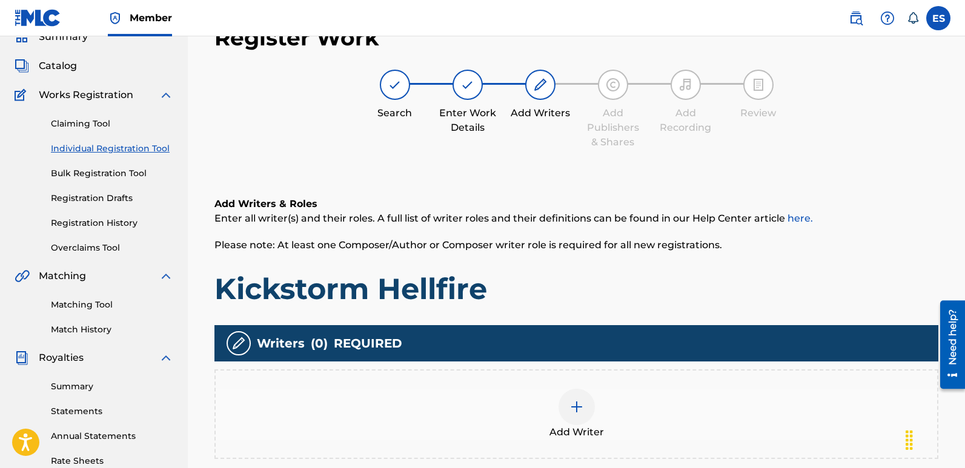
click at [598, 434] on span "Add Writer" at bounding box center [577, 432] width 55 height 15
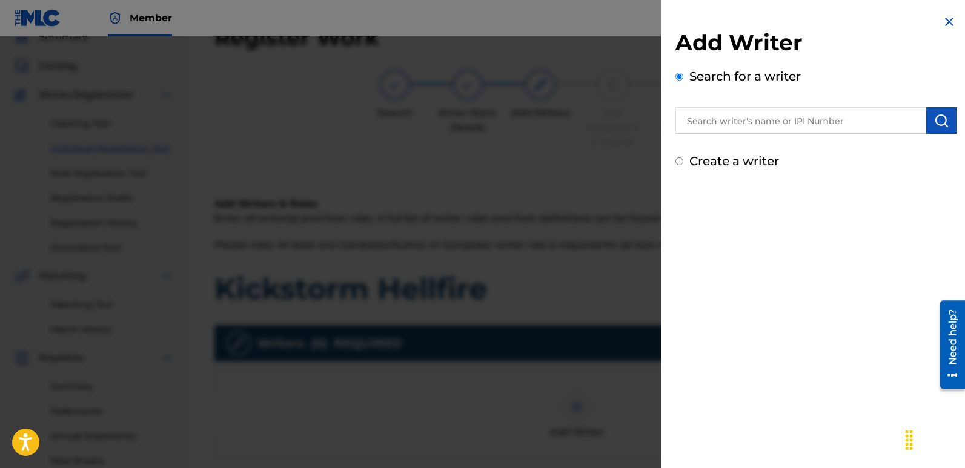
click at [837, 130] on input "text" at bounding box center [801, 120] width 251 height 27
type input "emanuelesciuto"
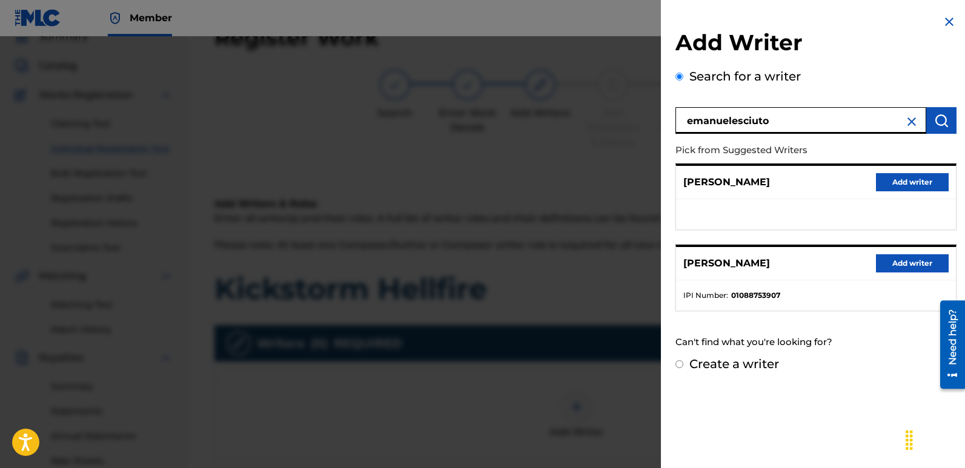
click at [901, 264] on button "Add writer" at bounding box center [912, 263] width 73 height 18
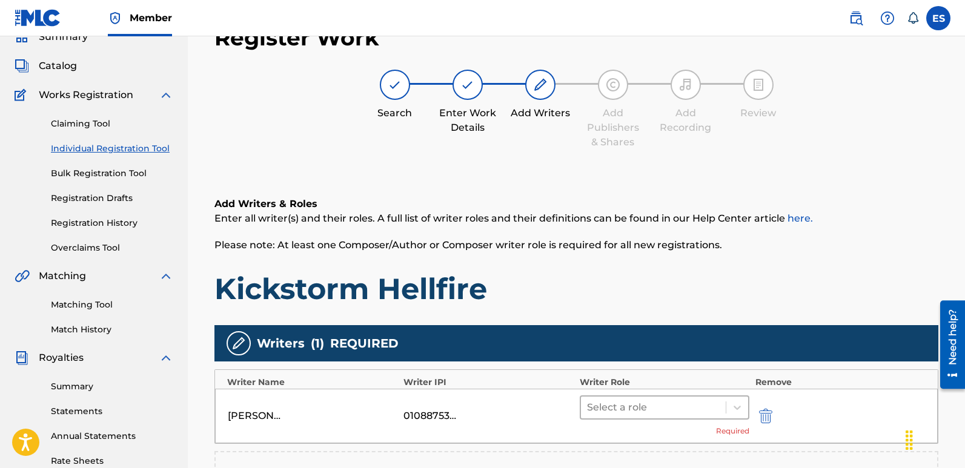
click at [665, 406] on div at bounding box center [653, 407] width 133 height 17
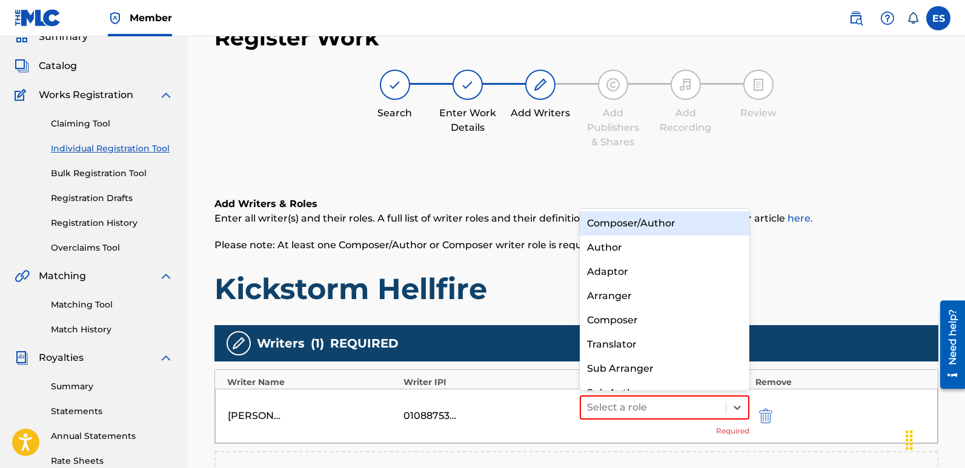
click at [665, 219] on div "Composer/Author" at bounding box center [665, 223] width 170 height 24
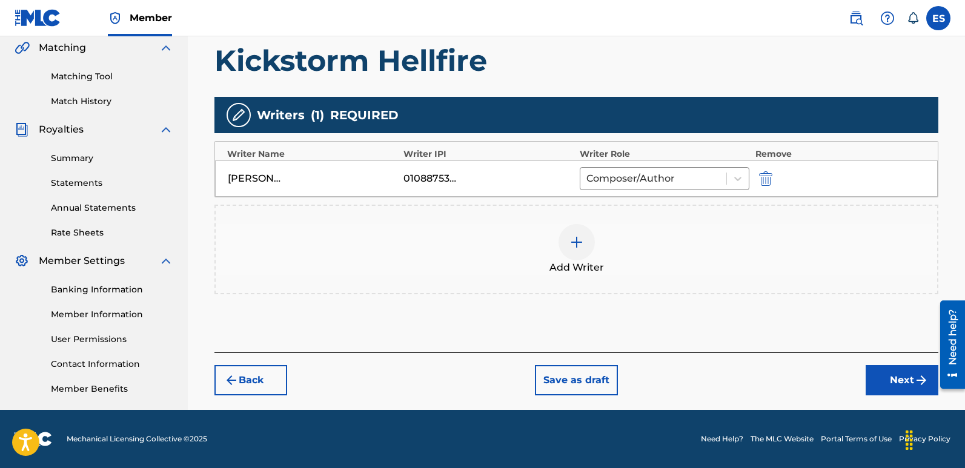
click at [907, 377] on button "Next" at bounding box center [902, 380] width 73 height 30
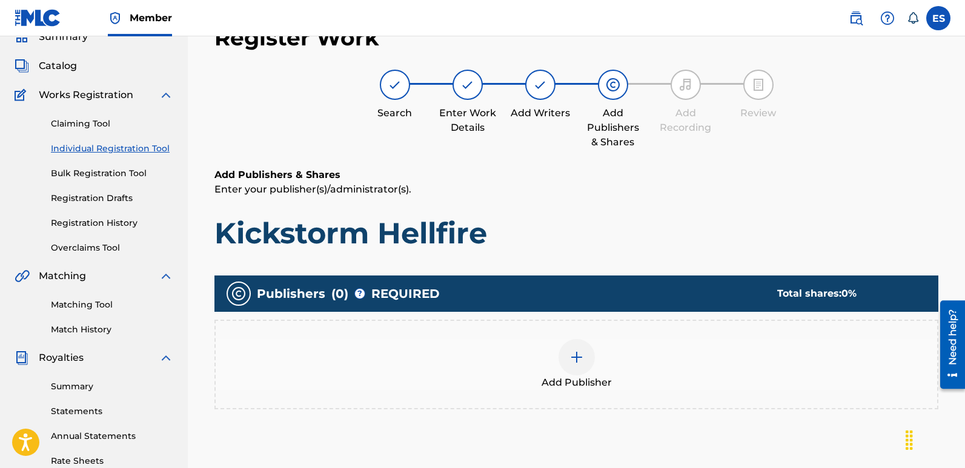
click at [572, 371] on div at bounding box center [577, 357] width 36 height 36
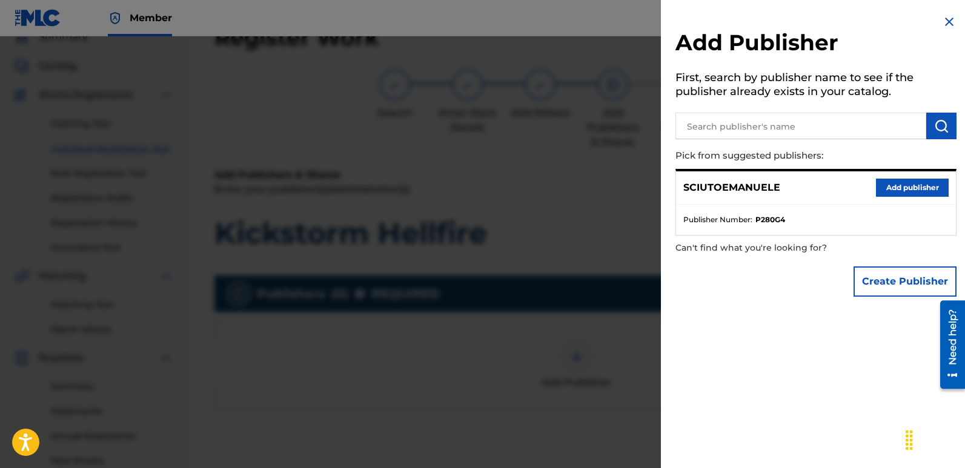
click at [902, 184] on button "Add publisher" at bounding box center [912, 188] width 73 height 18
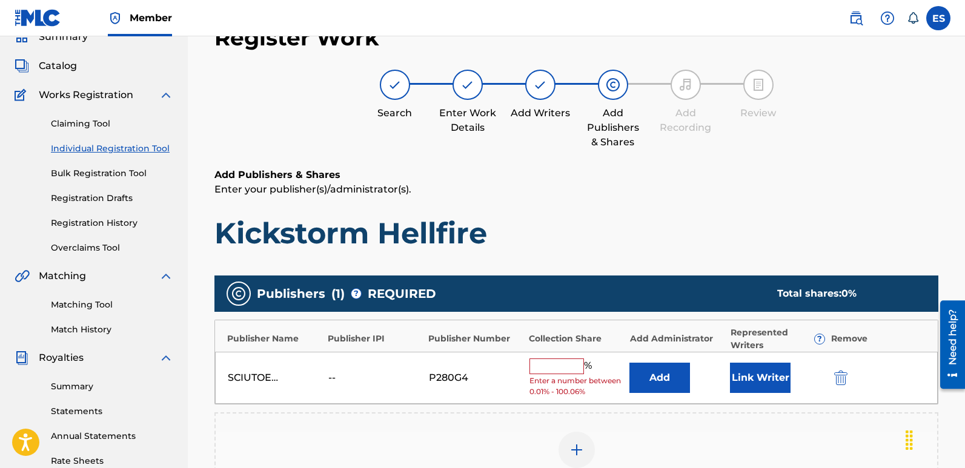
click at [763, 378] on button "Link Writer" at bounding box center [760, 378] width 61 height 30
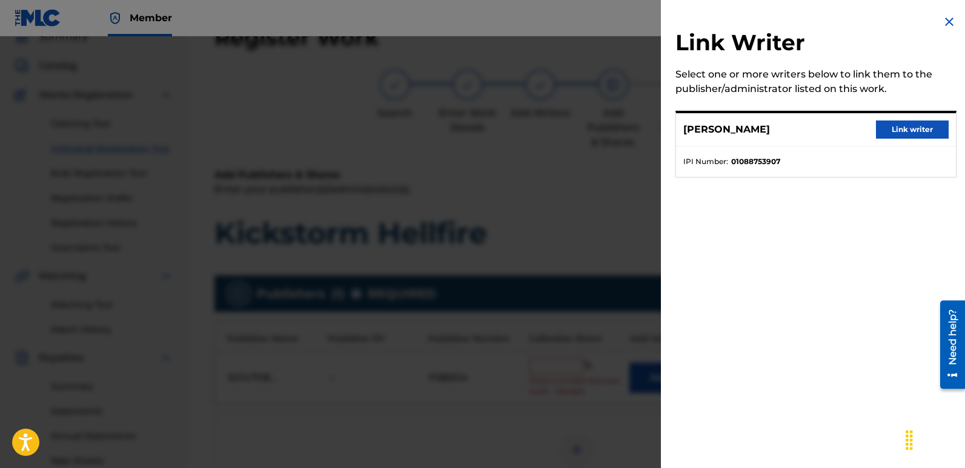
click at [914, 132] on button "Link writer" at bounding box center [912, 130] width 73 height 18
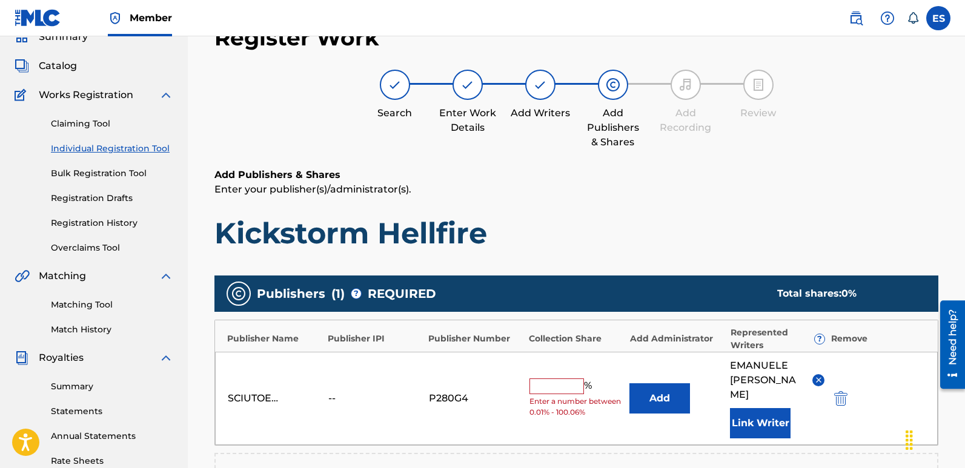
click at [550, 379] on input "text" at bounding box center [557, 387] width 55 height 16
type input "100"
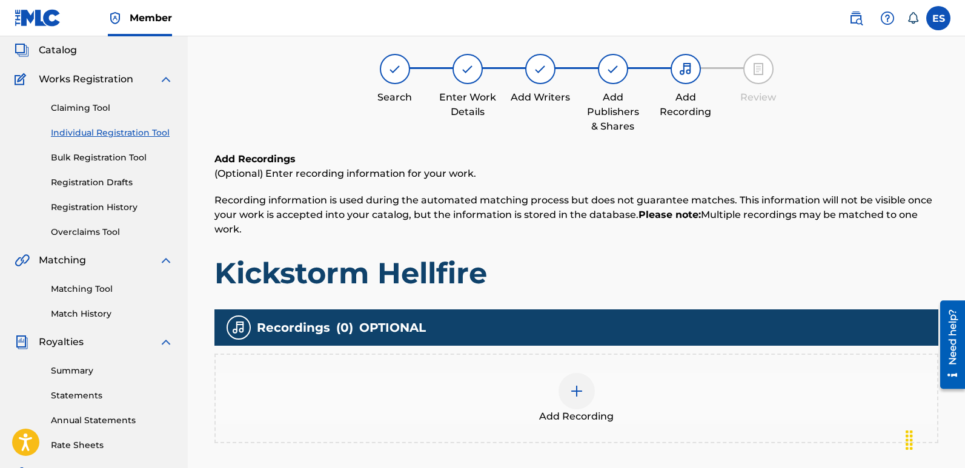
scroll to position [55, 0]
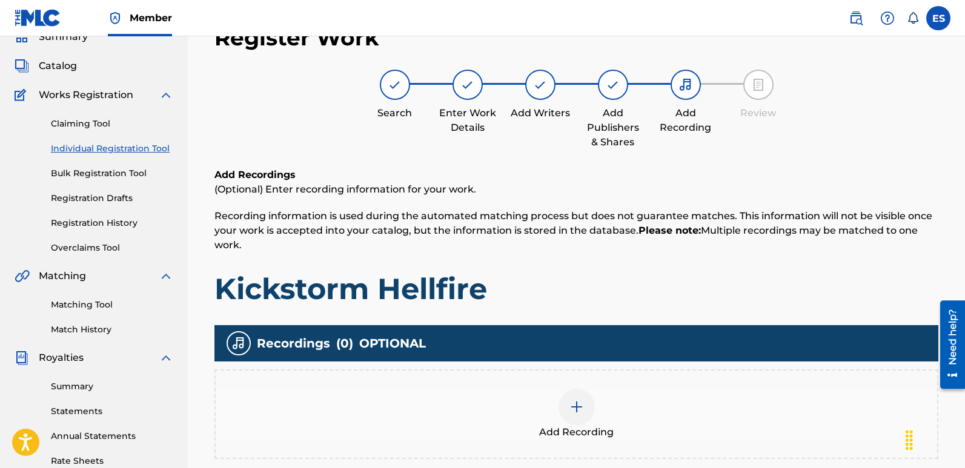
click at [605, 411] on div "Add Recording" at bounding box center [577, 414] width 722 height 51
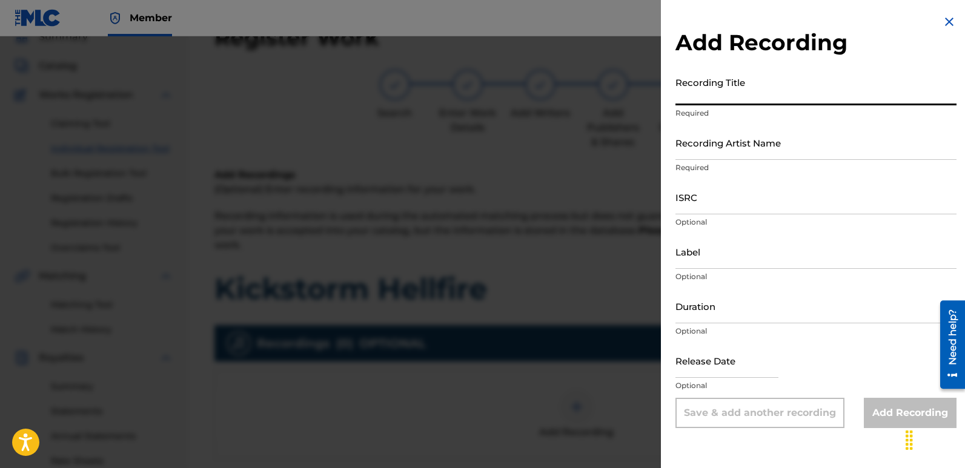
paste input "Kickstorm Hellfire"
type input "Kickstorm Hellfire"
click at [778, 135] on input "Recording Artist Name" at bounding box center [816, 142] width 281 height 35
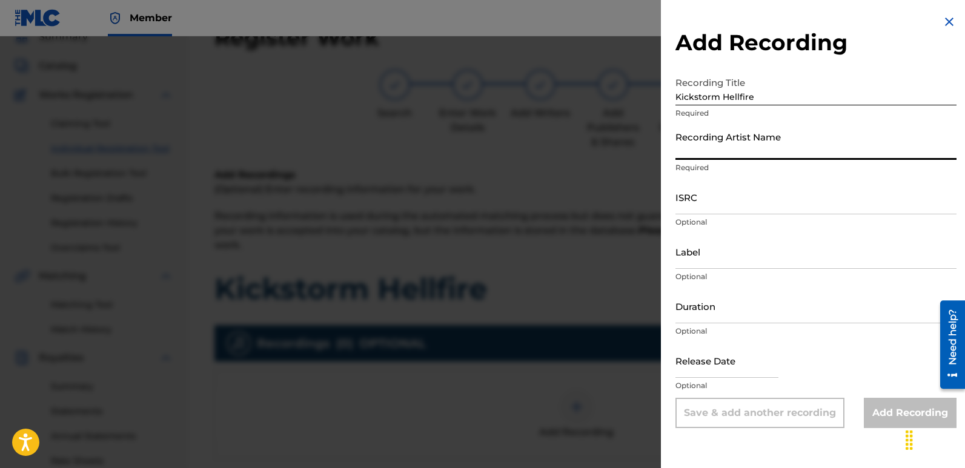
type input "Masha Divine"
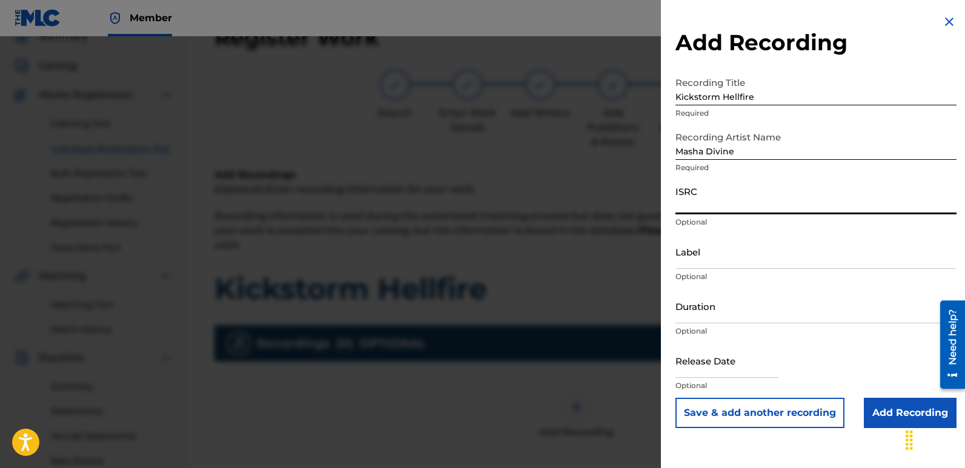
paste input "QZWFW2512367"
type input "QZWFW2512367"
click at [766, 253] on input "Label" at bounding box center [816, 251] width 281 height 35
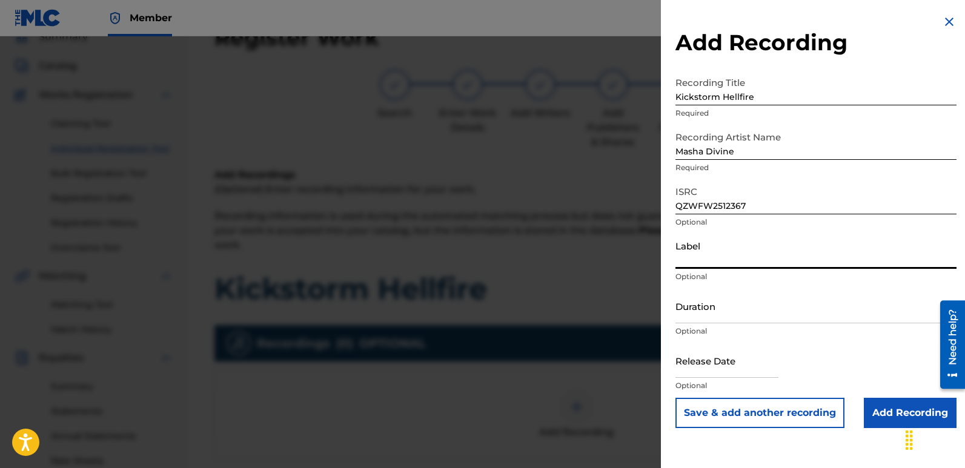
type input "Divinebeats"
click at [701, 377] on input "text" at bounding box center [727, 361] width 103 height 35
select select "7"
select select "2025"
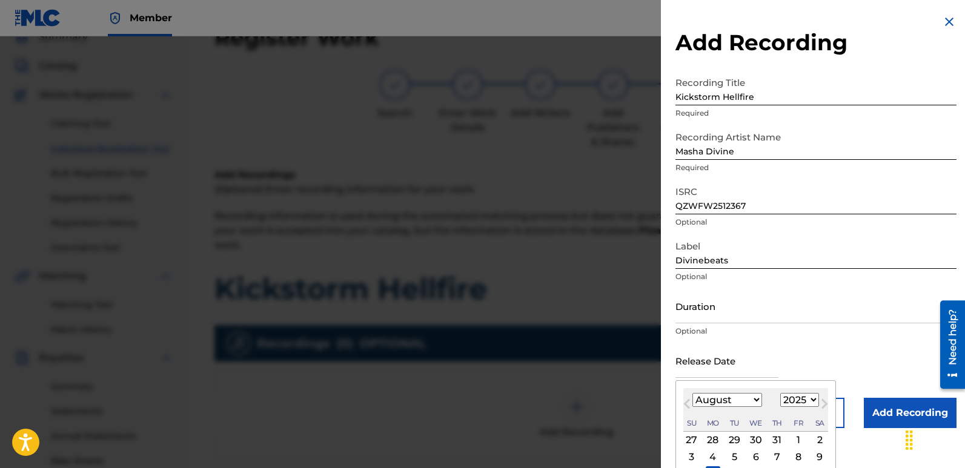
click at [714, 465] on div "10 11 12 13 14 15 16" at bounding box center [755, 473] width 145 height 16
click at [718, 467] on div "11" at bounding box center [713, 474] width 15 height 15
type input "[DATE]"
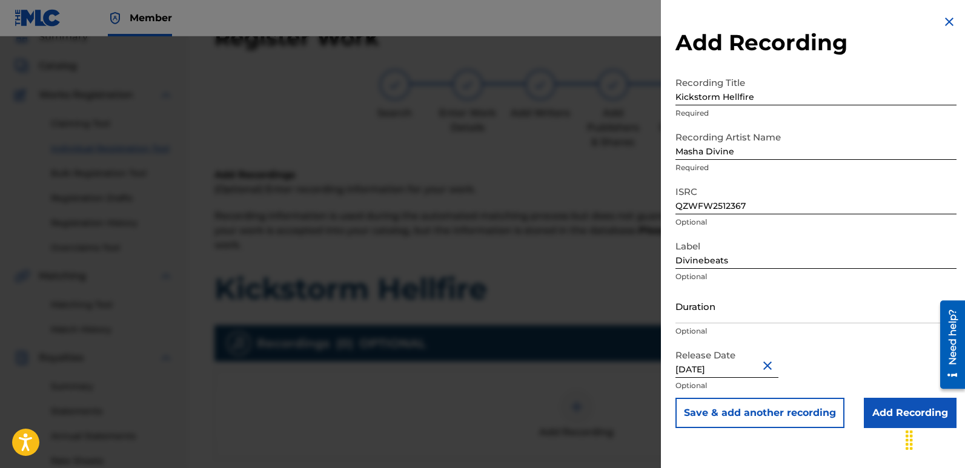
click at [887, 413] on input "Add Recording" at bounding box center [910, 413] width 93 height 30
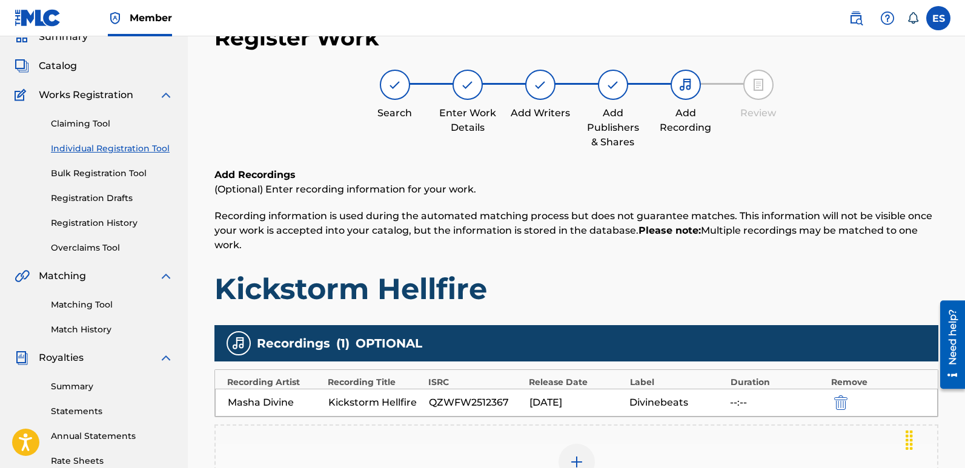
scroll to position [283, 0]
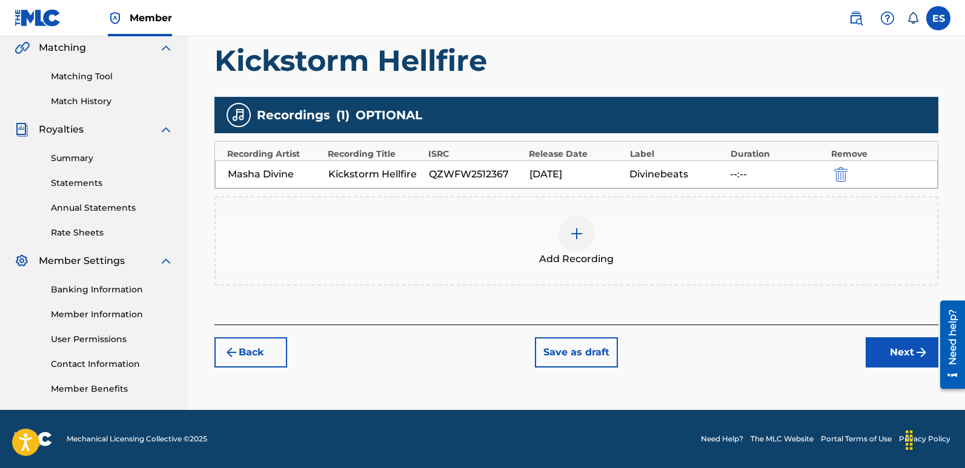
click at [901, 351] on button "Next" at bounding box center [902, 352] width 73 height 30
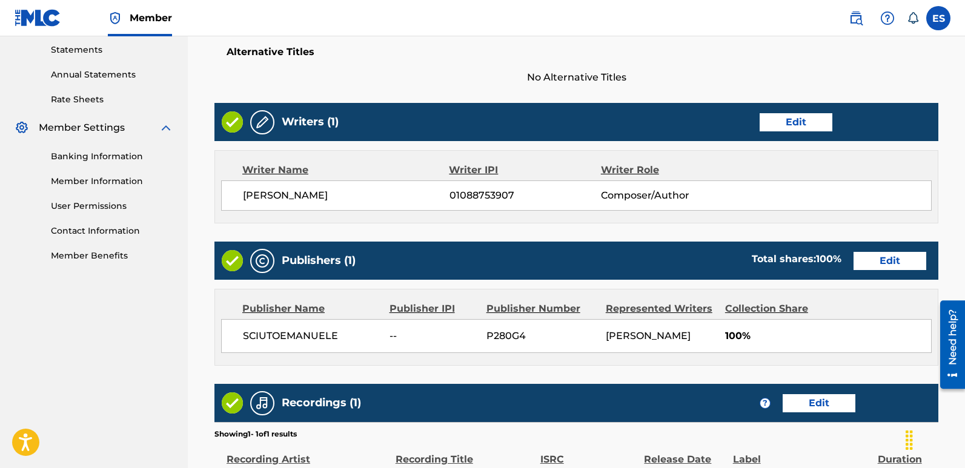
scroll to position [580, 0]
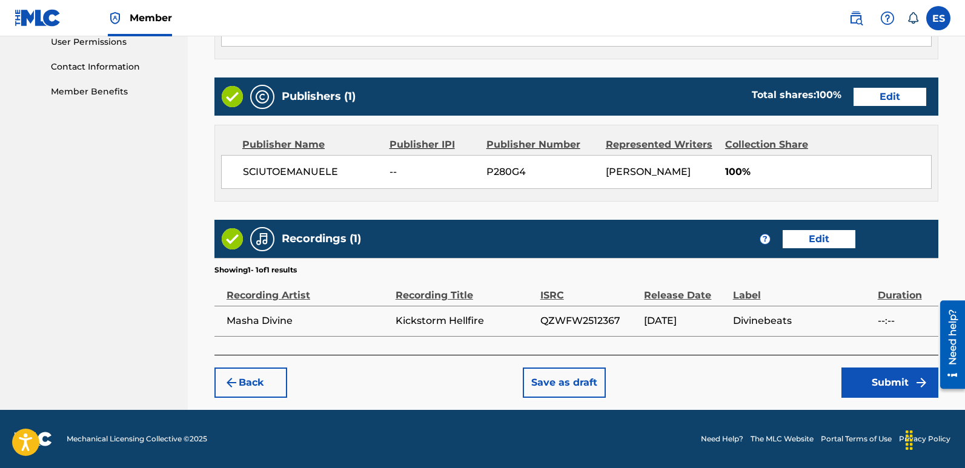
click at [892, 382] on button "Submit" at bounding box center [890, 383] width 97 height 30
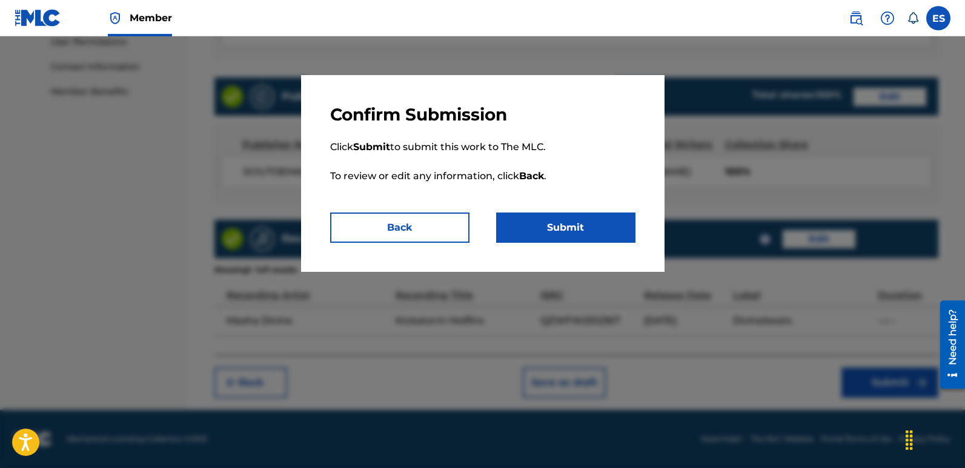
click at [574, 232] on button "Submit" at bounding box center [565, 228] width 139 height 30
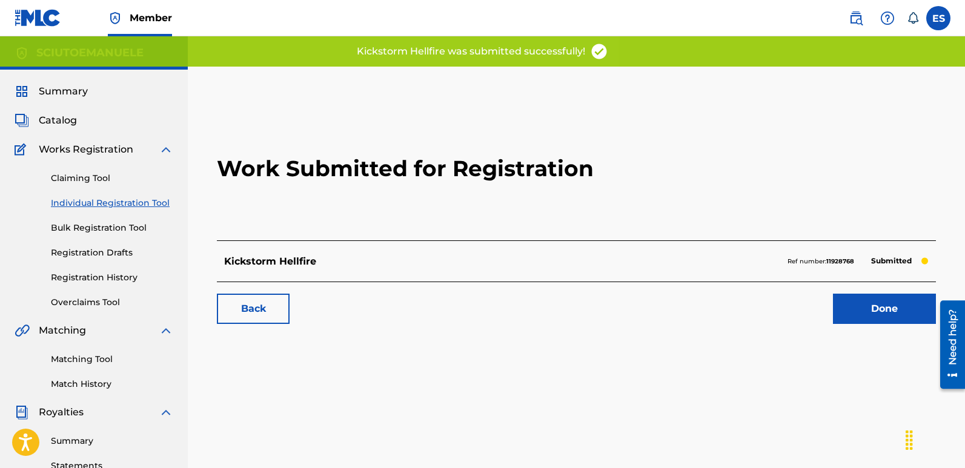
click at [885, 305] on link "Done" at bounding box center [884, 309] width 103 height 30
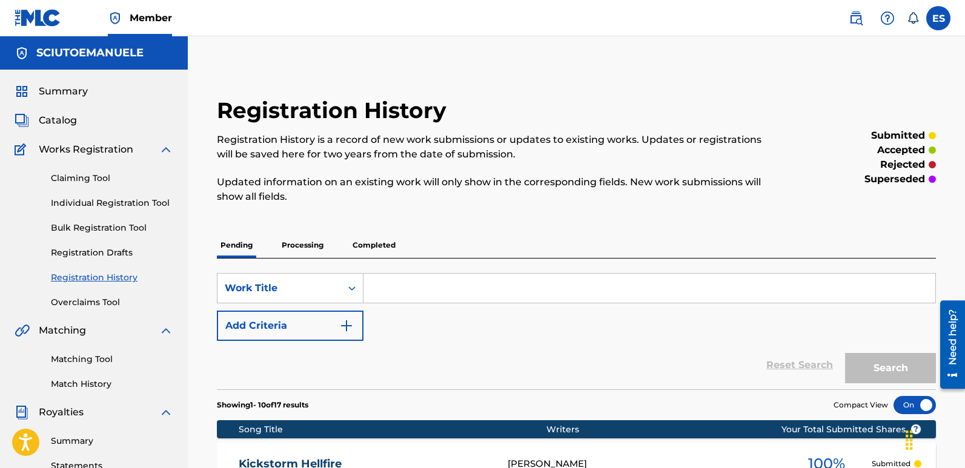
click at [115, 199] on link "Individual Registration Tool" at bounding box center [112, 203] width 122 height 13
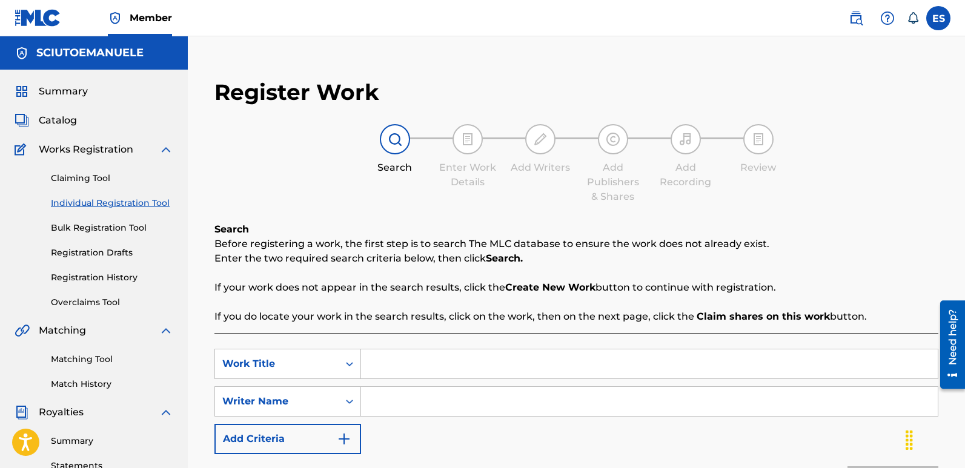
click at [417, 369] on input "Search Form" at bounding box center [649, 364] width 577 height 29
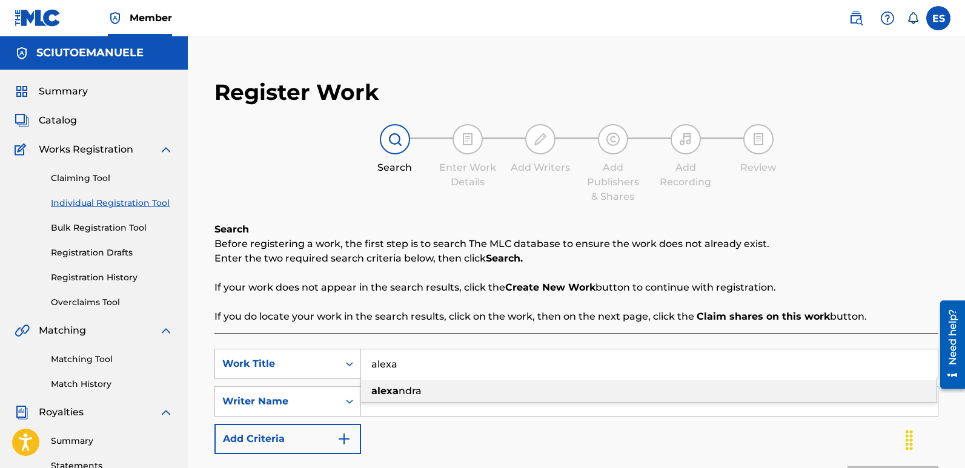
click at [413, 386] on span "ndra" at bounding box center [410, 391] width 23 height 12
type input "[PERSON_NAME]"
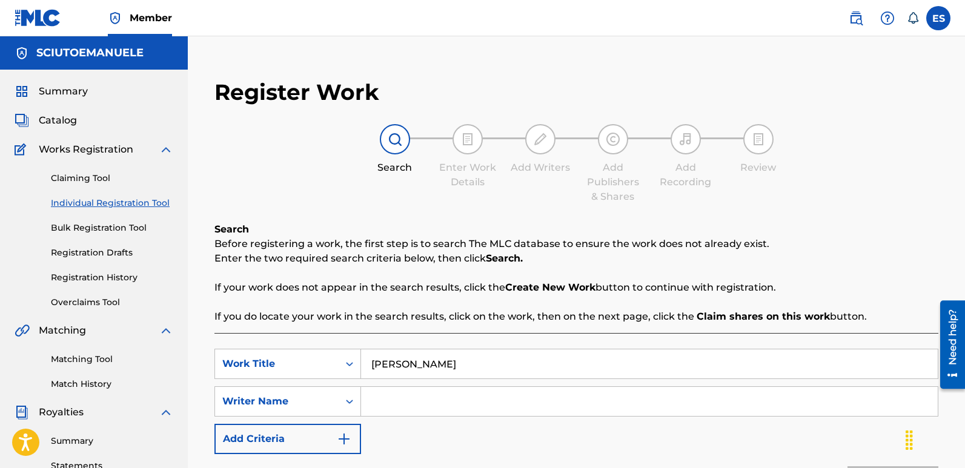
click at [448, 406] on input "Search Form" at bounding box center [649, 401] width 577 height 29
type input "[PERSON_NAME]"
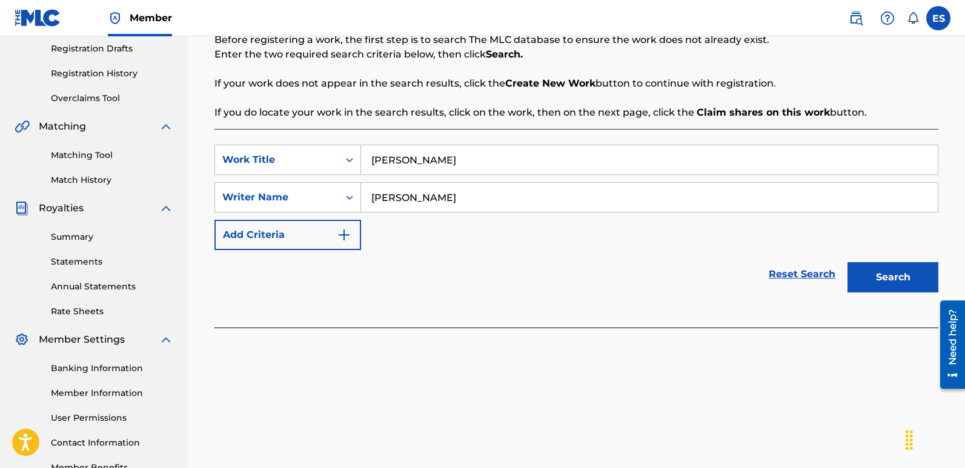
click at [902, 270] on button "Search" at bounding box center [893, 277] width 91 height 30
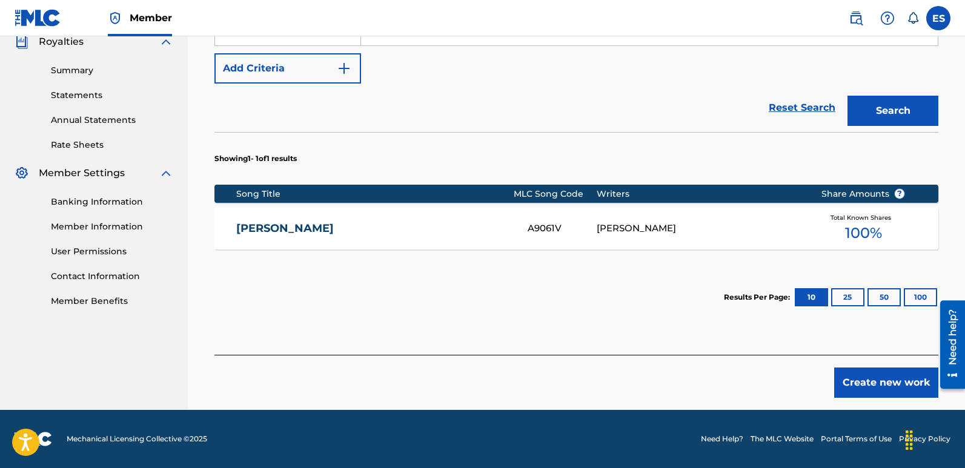
click at [875, 382] on button "Create new work" at bounding box center [886, 383] width 104 height 30
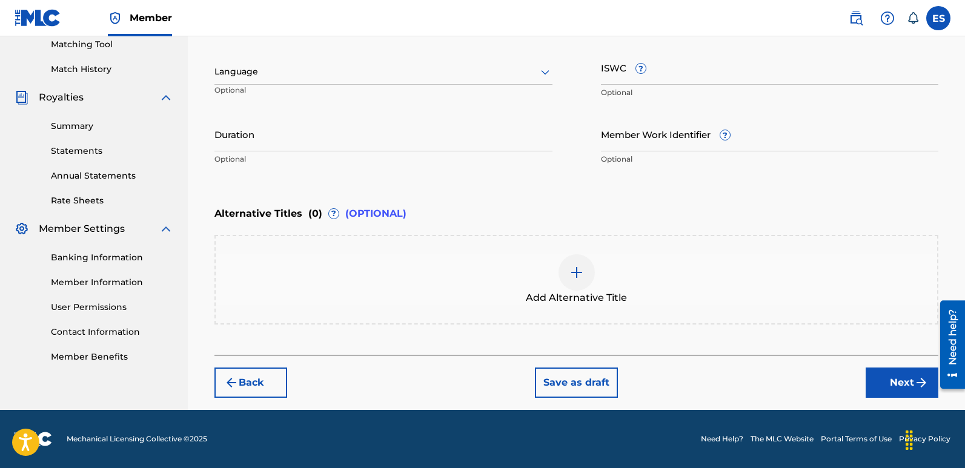
click at [311, 73] on div at bounding box center [383, 71] width 338 height 15
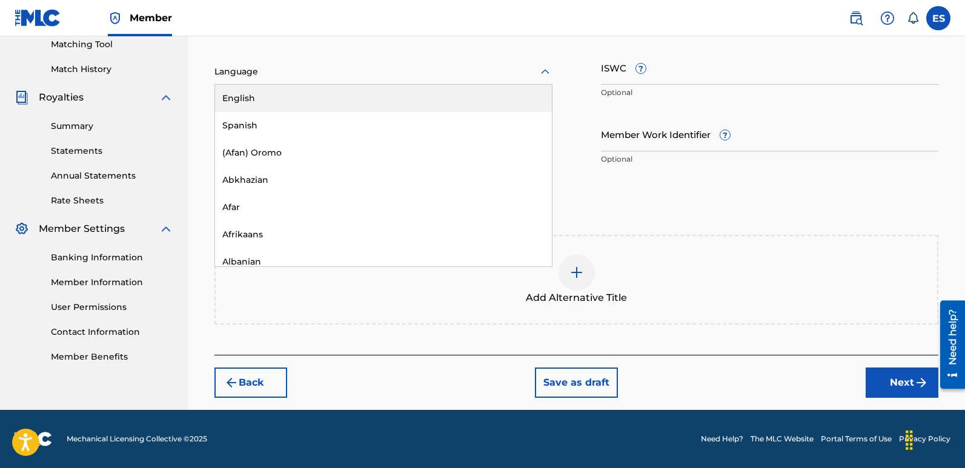
click at [255, 93] on div "English" at bounding box center [383, 98] width 337 height 27
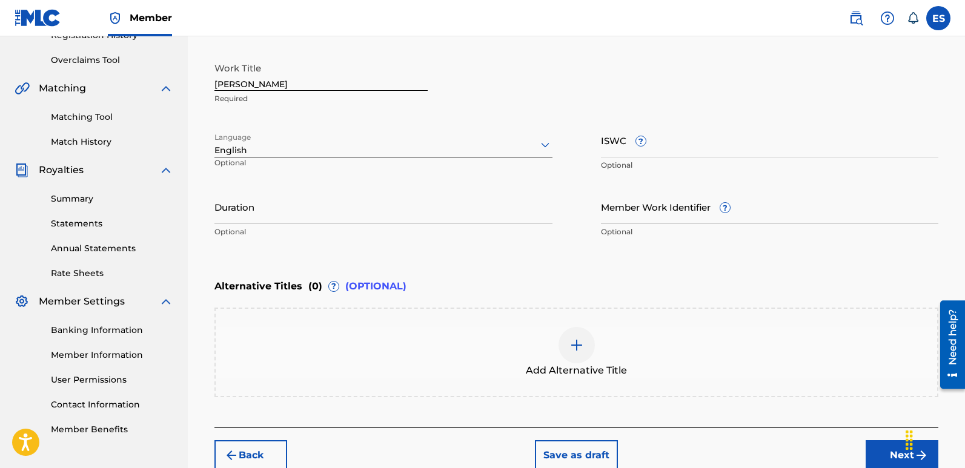
scroll to position [236, 0]
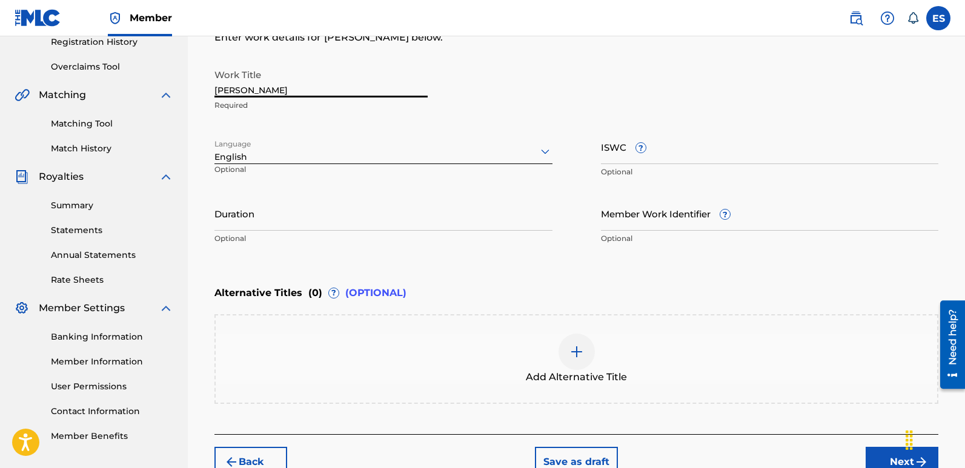
click at [299, 93] on input "[PERSON_NAME]" at bounding box center [320, 80] width 213 height 35
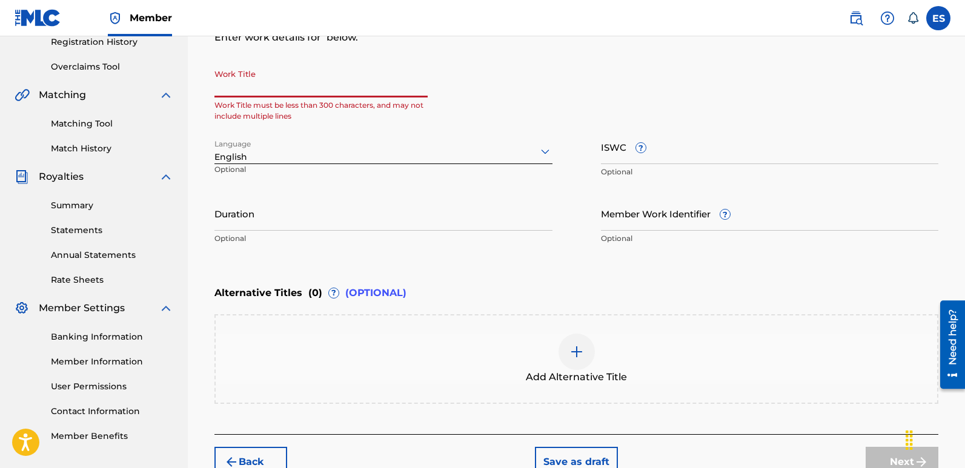
paste input "Rage At [PERSON_NAME]"
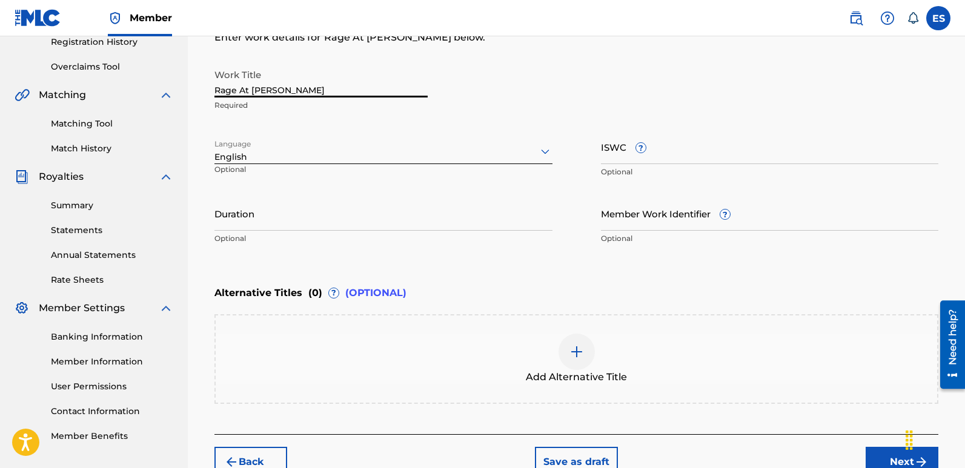
type input "Rage At [PERSON_NAME]"
click at [877, 451] on button "Next" at bounding box center [902, 462] width 73 height 30
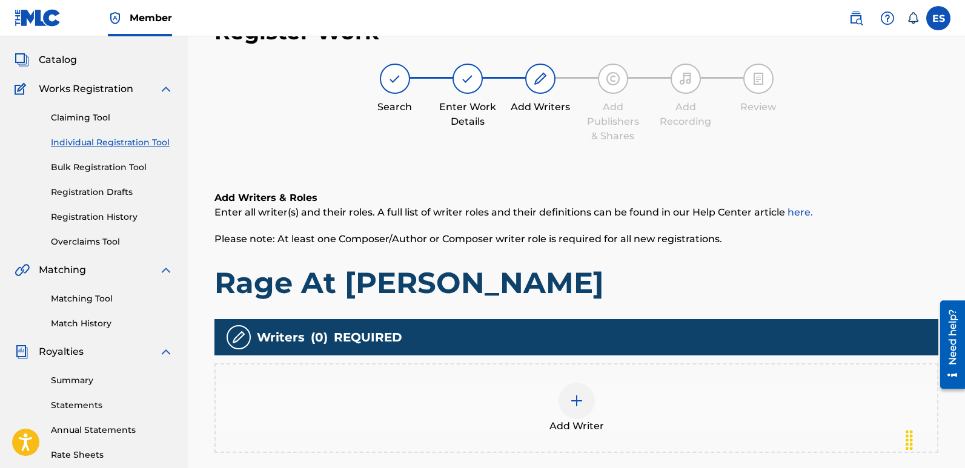
scroll to position [55, 0]
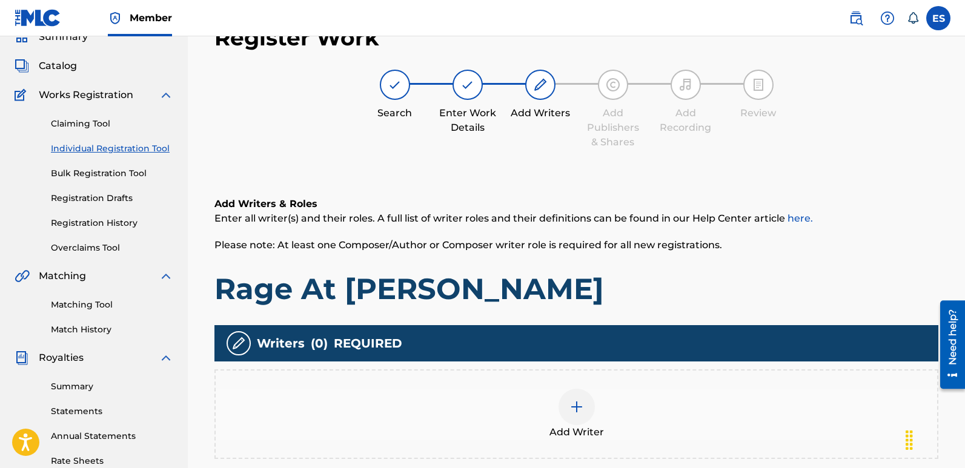
click at [563, 427] on span "Add Writer" at bounding box center [577, 432] width 55 height 15
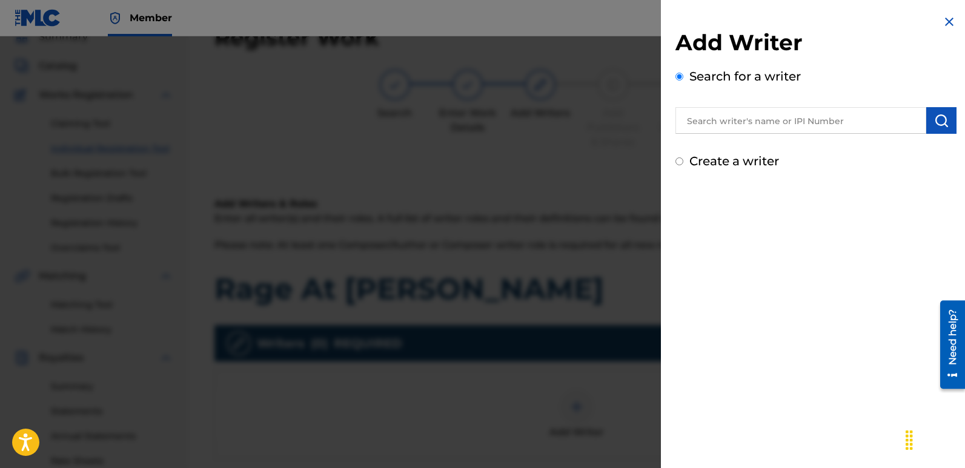
click at [761, 129] on input "text" at bounding box center [801, 120] width 251 height 27
type input "emanuelesciuto"
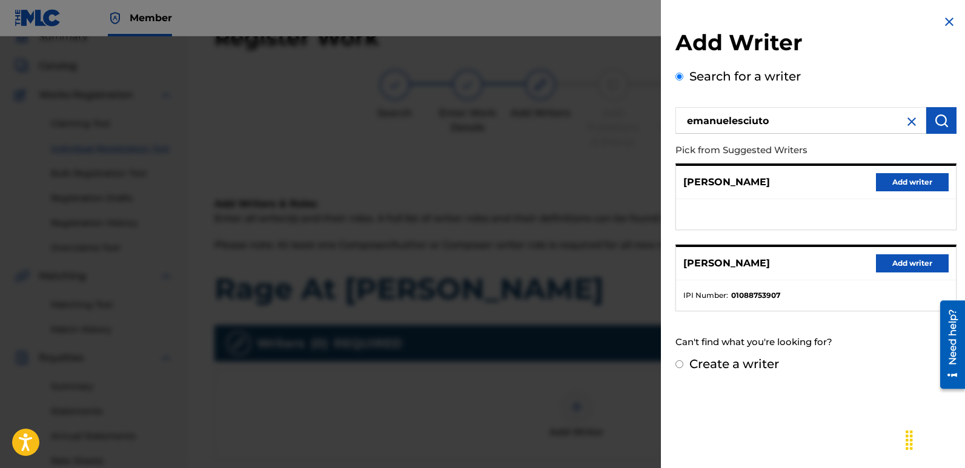
click at [909, 269] on button "Add writer" at bounding box center [912, 263] width 73 height 18
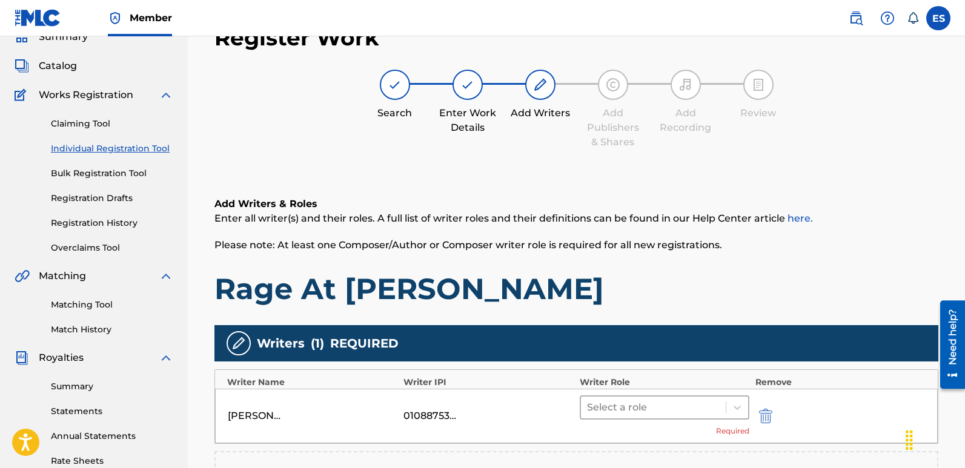
click at [686, 400] on div at bounding box center [653, 407] width 133 height 17
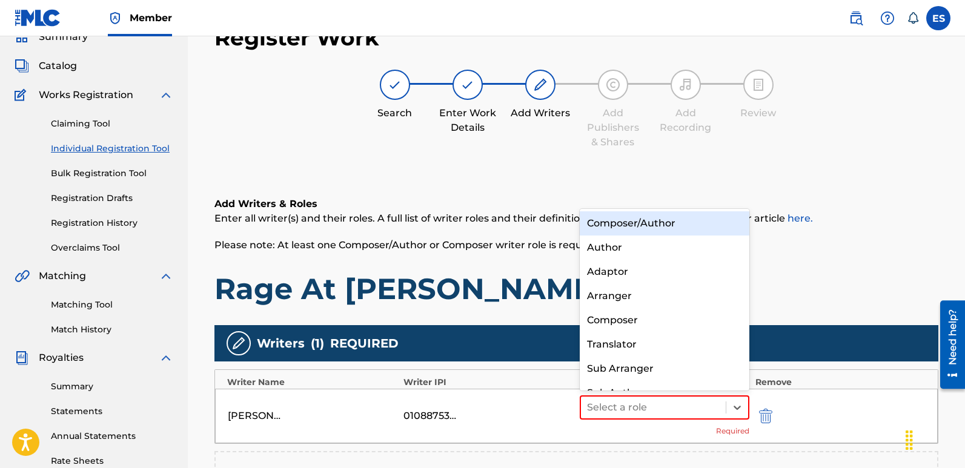
click at [634, 219] on div "Composer/Author" at bounding box center [665, 223] width 170 height 24
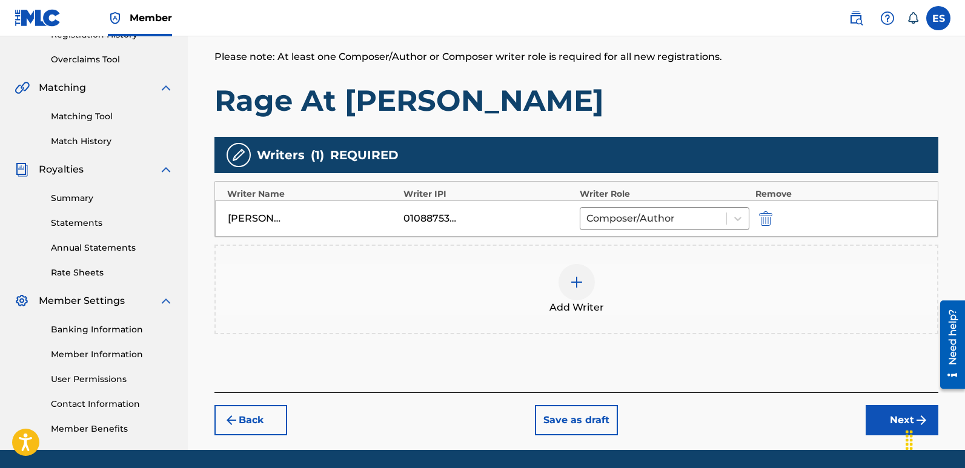
click at [877, 427] on button "Next" at bounding box center [902, 420] width 73 height 30
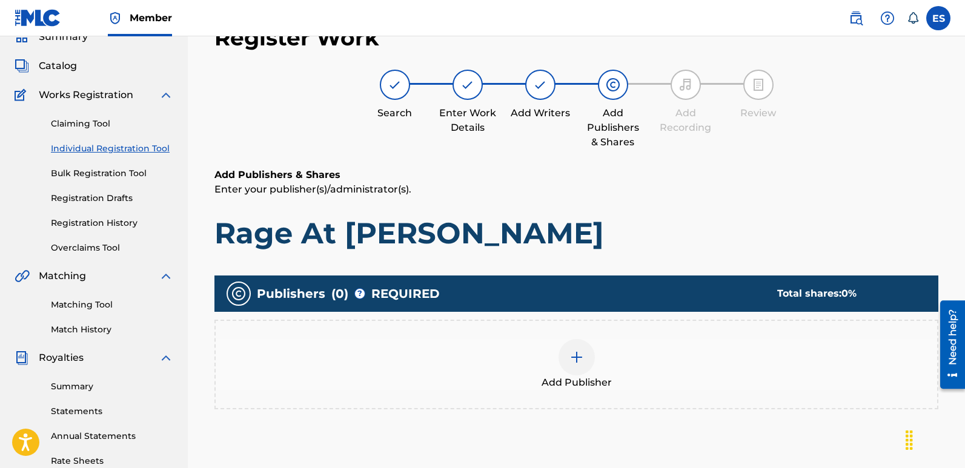
click at [585, 376] on span "Add Publisher" at bounding box center [577, 383] width 70 height 15
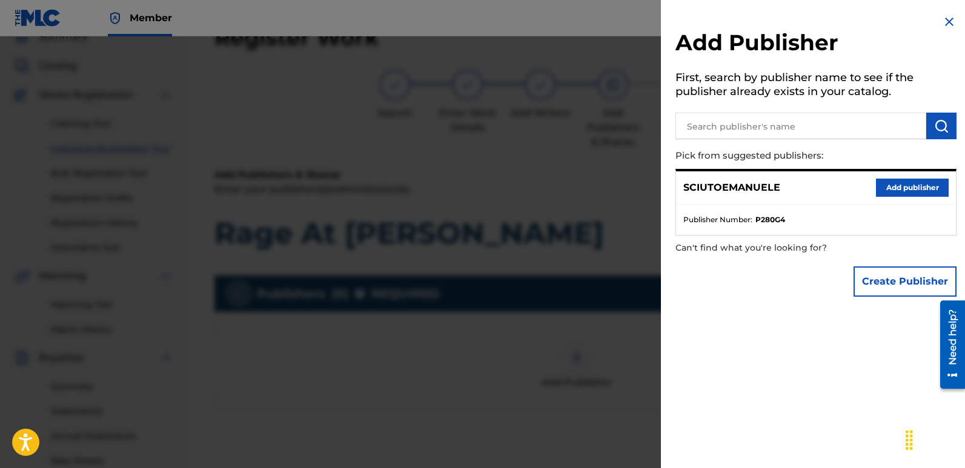
click at [882, 187] on button "Add publisher" at bounding box center [912, 188] width 73 height 18
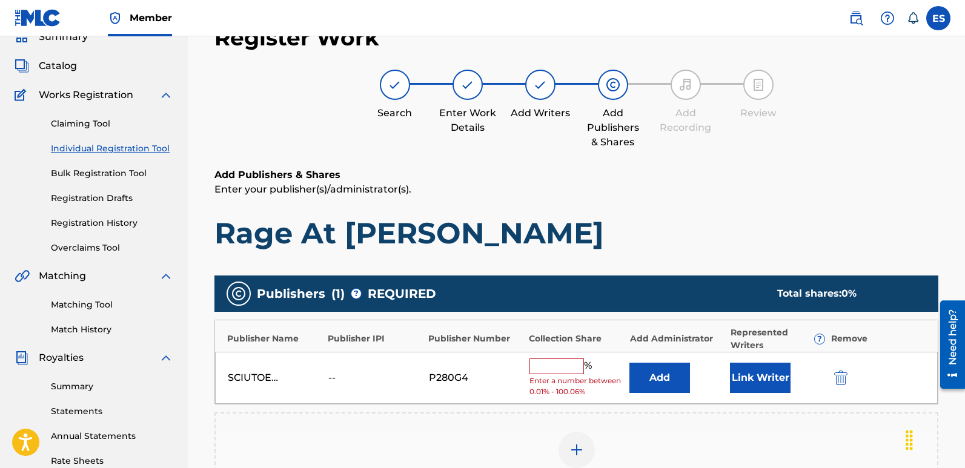
click at [767, 372] on button "Link Writer" at bounding box center [760, 378] width 61 height 30
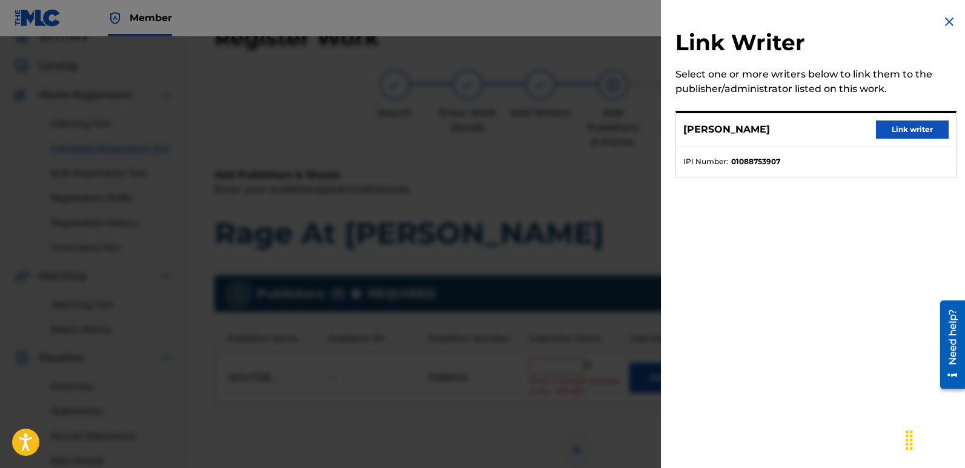
click at [914, 130] on button "Link writer" at bounding box center [912, 130] width 73 height 18
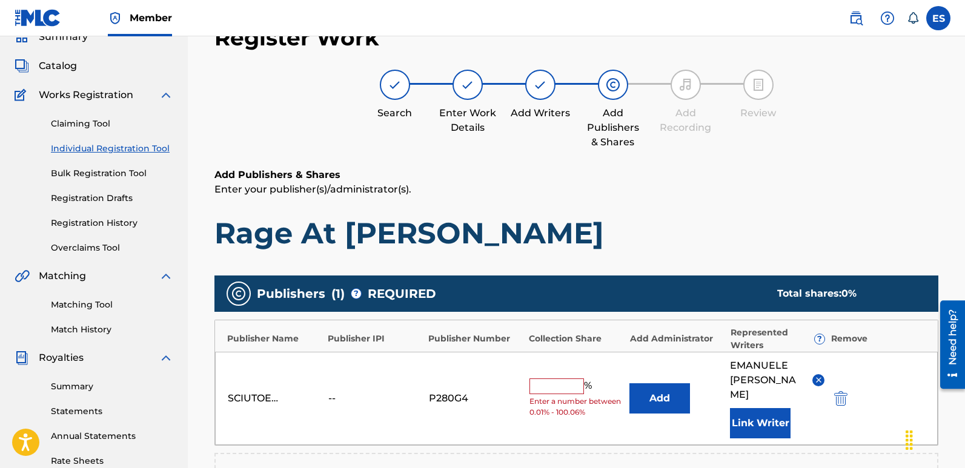
click at [546, 382] on input "text" at bounding box center [557, 387] width 55 height 16
type input "100"
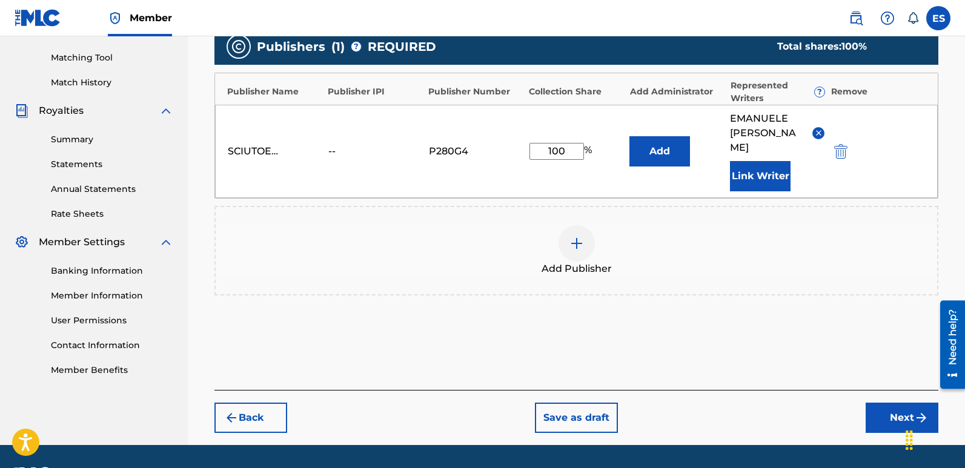
click at [896, 403] on button "Next" at bounding box center [902, 418] width 73 height 30
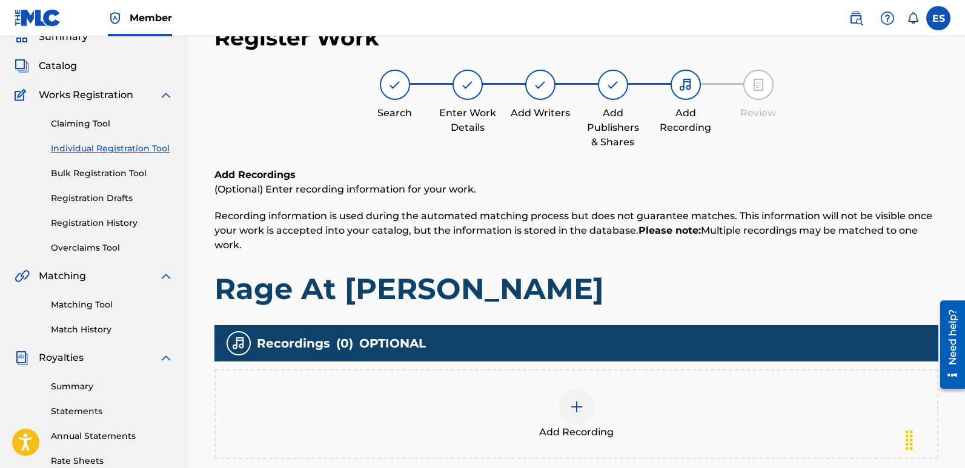
click at [583, 413] on img at bounding box center [576, 407] width 15 height 15
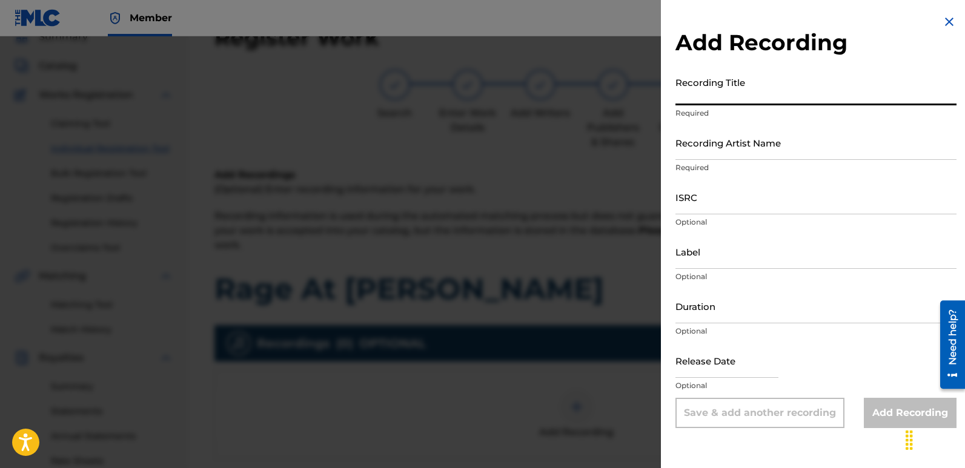
paste input "Rage At [PERSON_NAME]"
type input "Rage At [PERSON_NAME]"
click at [771, 151] on input "Recording Artist Name" at bounding box center [816, 142] width 281 height 35
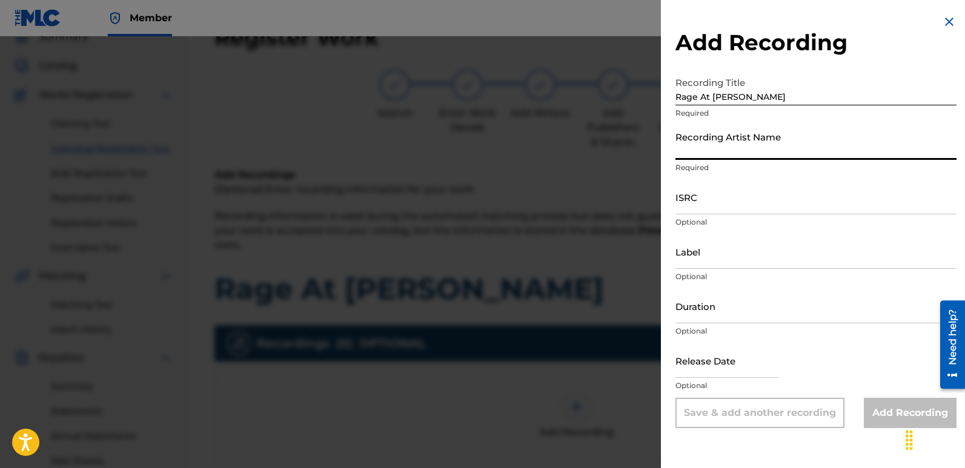
type input "Masha Divine"
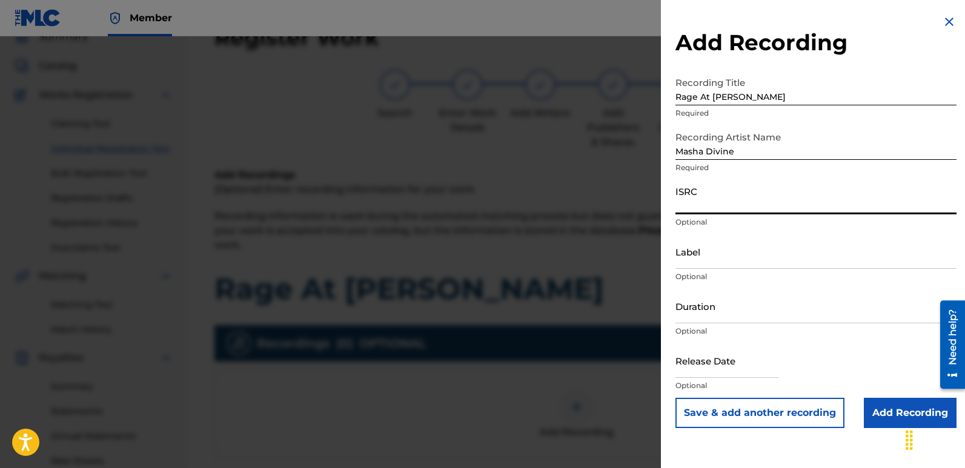
paste input "QZWFW2512368"
type input "QZWFW2512368"
click at [773, 256] on input "Label" at bounding box center [816, 251] width 281 height 35
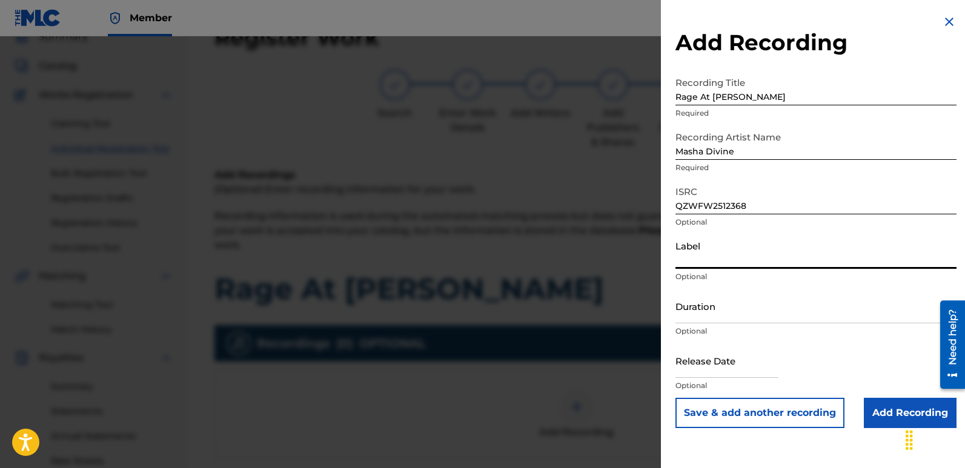
type input "Divinebeats"
click at [691, 357] on input "text" at bounding box center [727, 361] width 103 height 35
select select "7"
select select "2025"
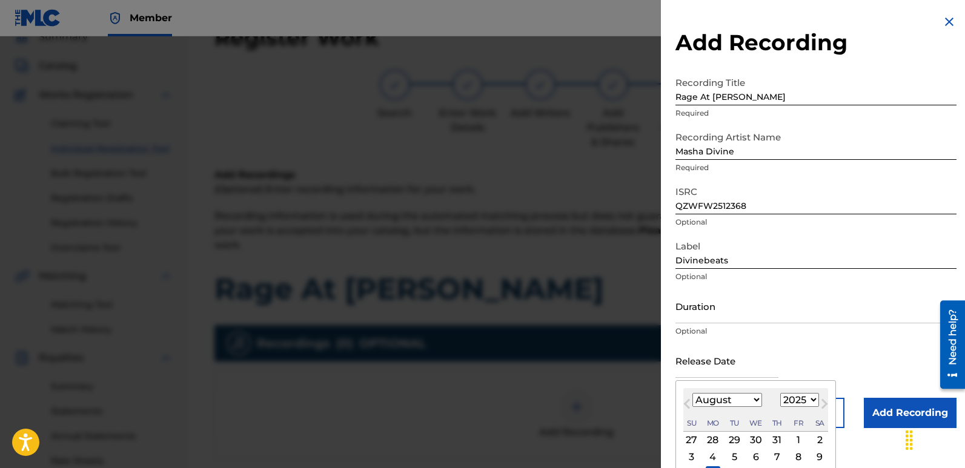
click at [716, 467] on div "11" at bounding box center [713, 474] width 15 height 15
type input "[DATE]"
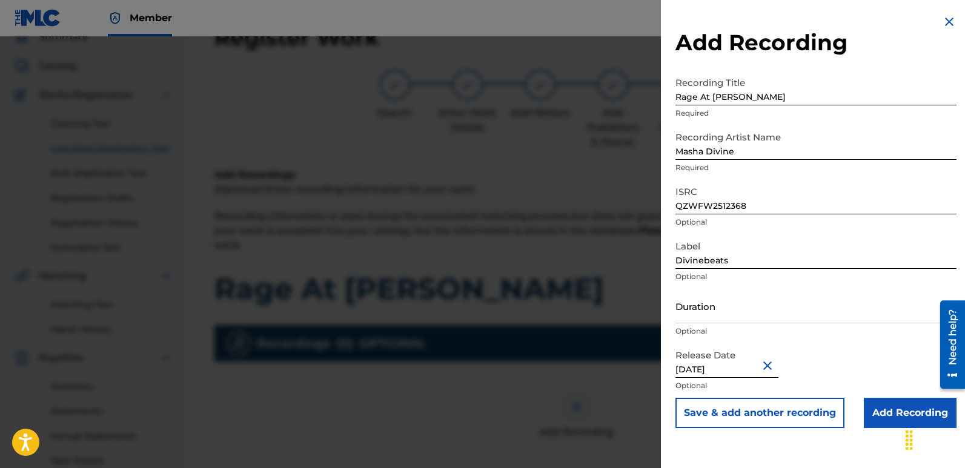
click at [891, 414] on input "Add Recording" at bounding box center [910, 413] width 93 height 30
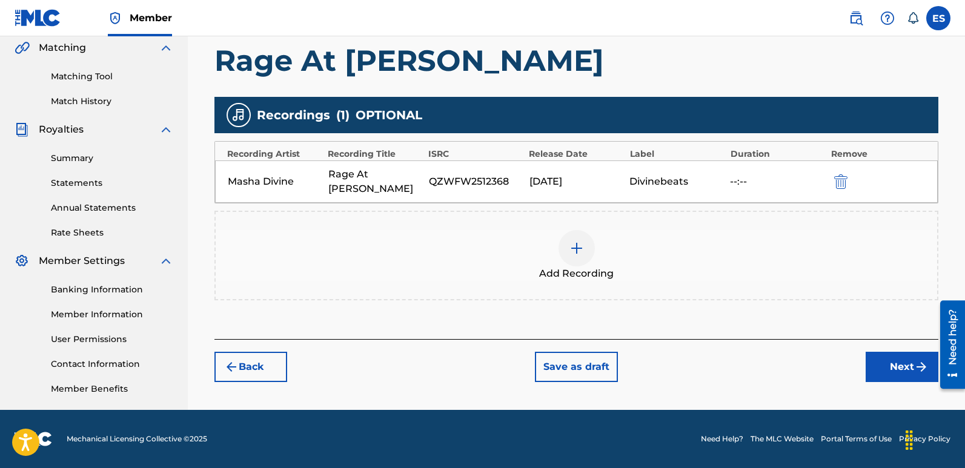
click at [899, 352] on button "Next" at bounding box center [902, 367] width 73 height 30
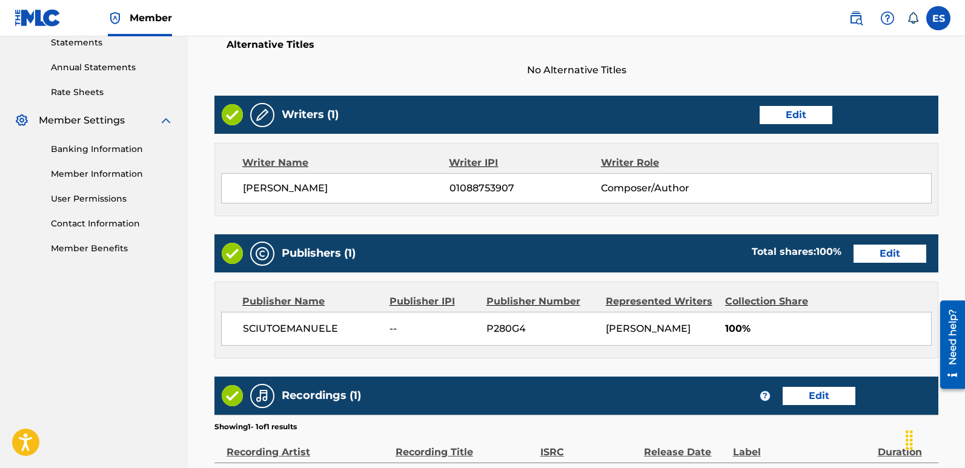
scroll to position [580, 0]
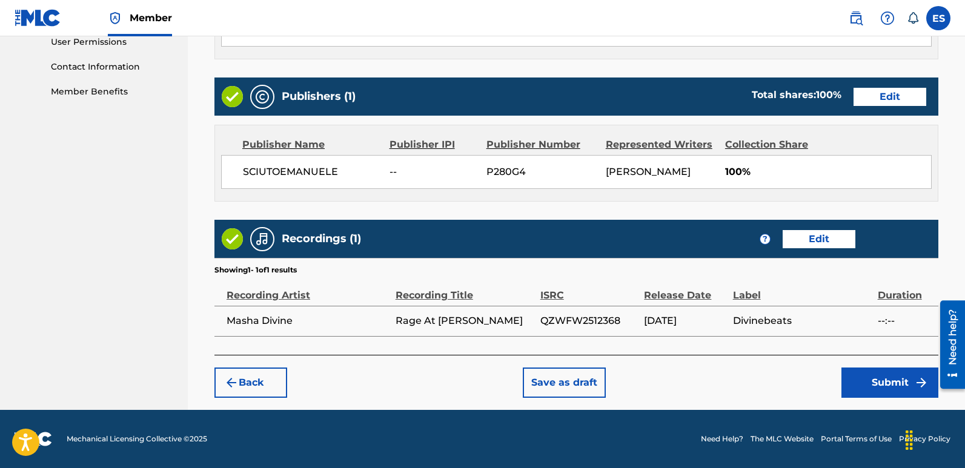
click at [889, 379] on button "Submit" at bounding box center [890, 383] width 97 height 30
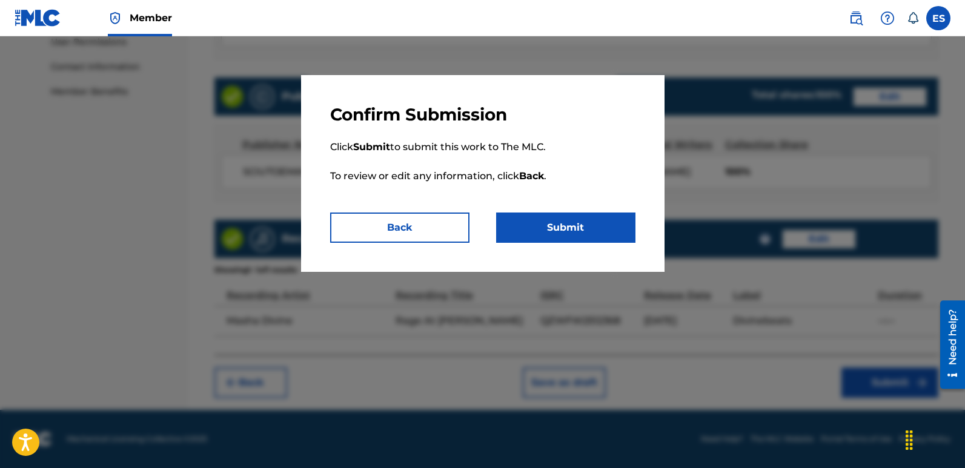
click at [560, 234] on button "Submit" at bounding box center [565, 228] width 139 height 30
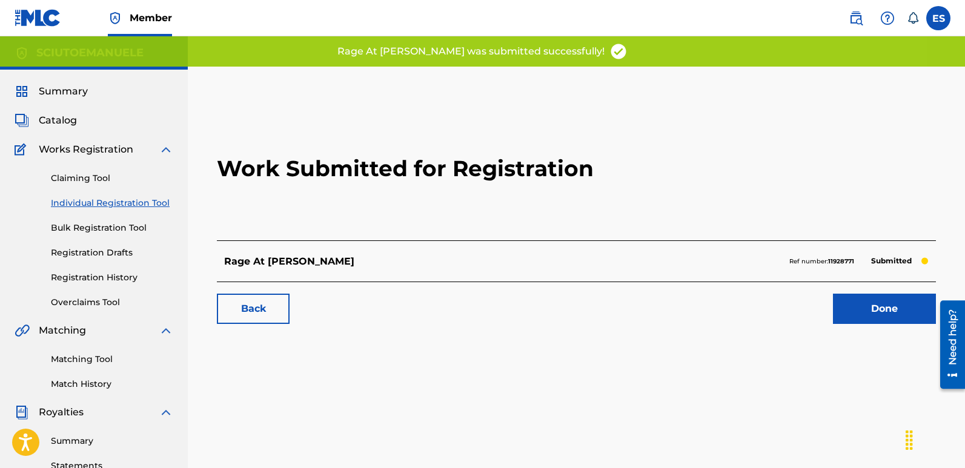
click at [880, 308] on link "Done" at bounding box center [884, 309] width 103 height 30
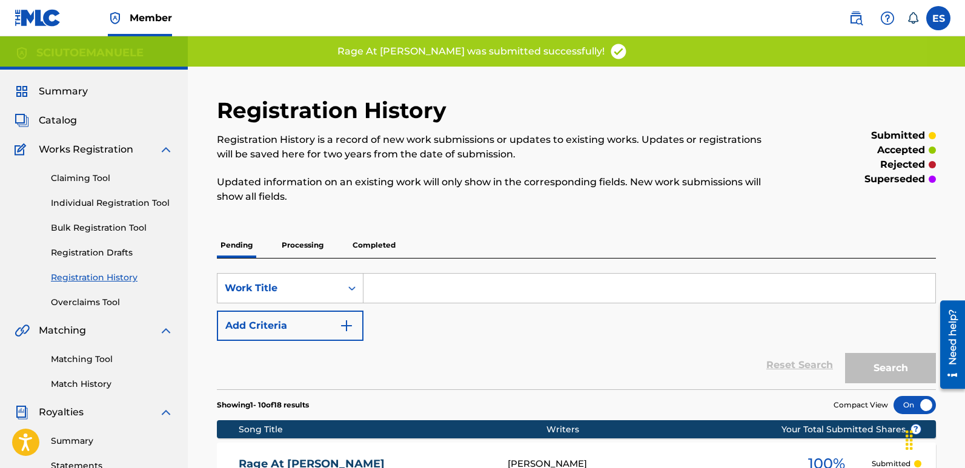
click at [148, 201] on link "Individual Registration Tool" at bounding box center [112, 203] width 122 height 13
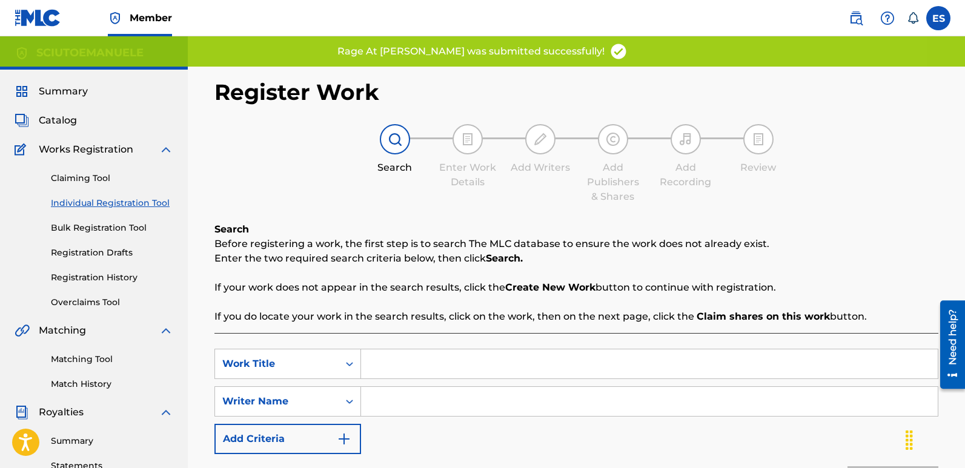
click at [470, 369] on input "Search Form" at bounding box center [649, 364] width 577 height 29
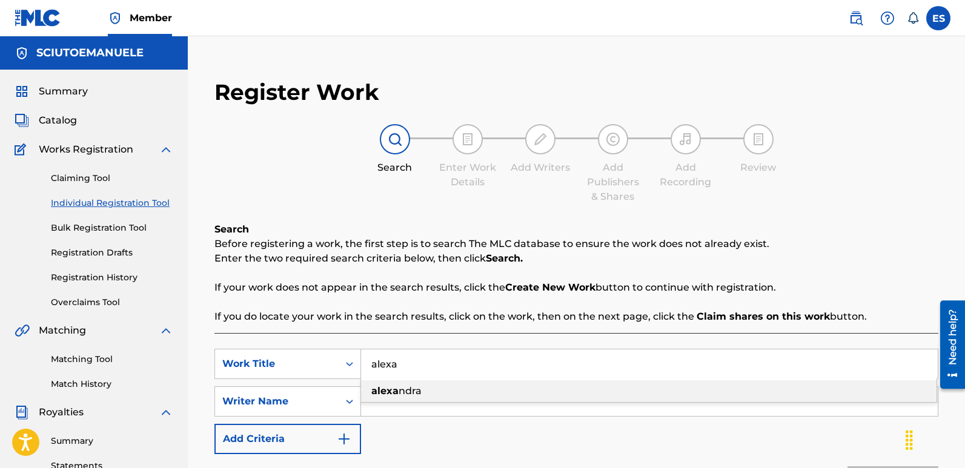
click at [431, 390] on div "[PERSON_NAME]" at bounding box center [649, 391] width 576 height 22
type input "[PERSON_NAME]"
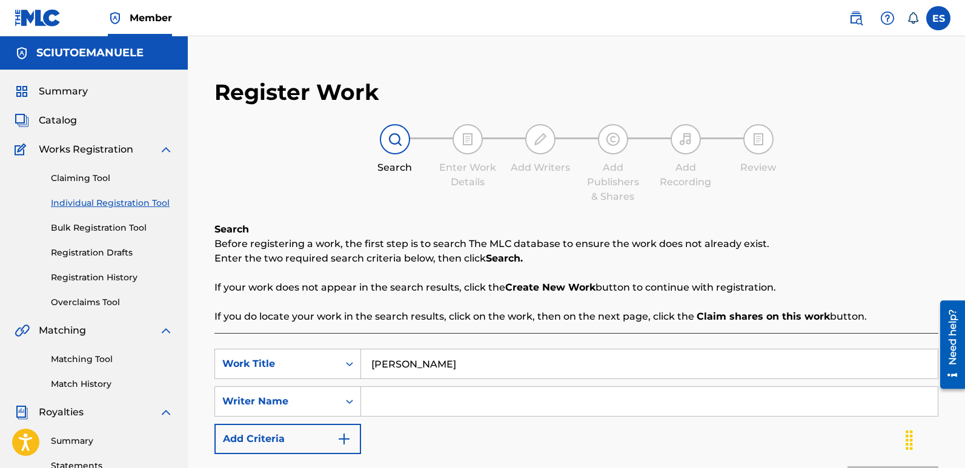
click at [431, 390] on input "Search Form" at bounding box center [649, 401] width 577 height 29
type input "[PERSON_NAME]"
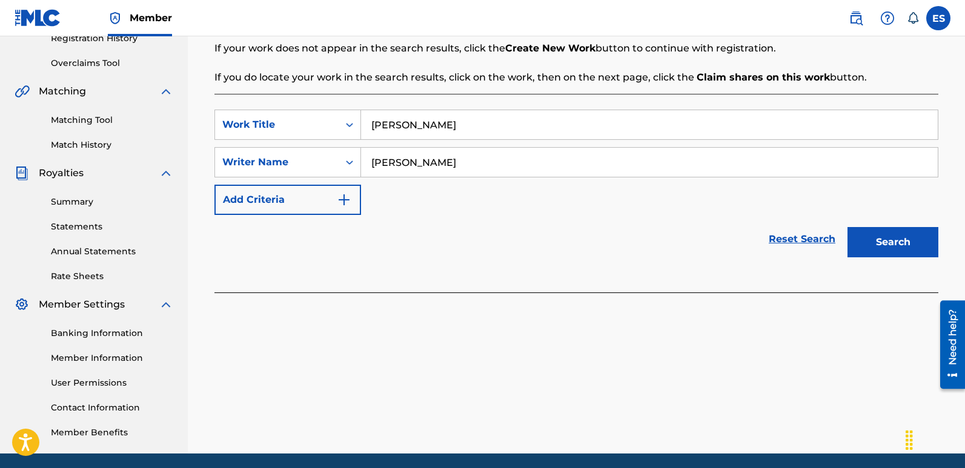
click at [888, 238] on button "Search" at bounding box center [893, 242] width 91 height 30
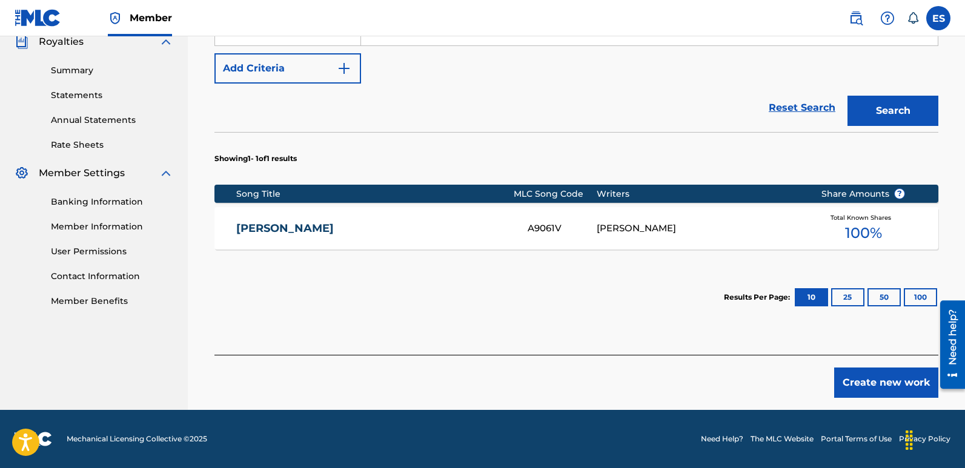
click at [871, 385] on button "Create new work" at bounding box center [886, 383] width 104 height 30
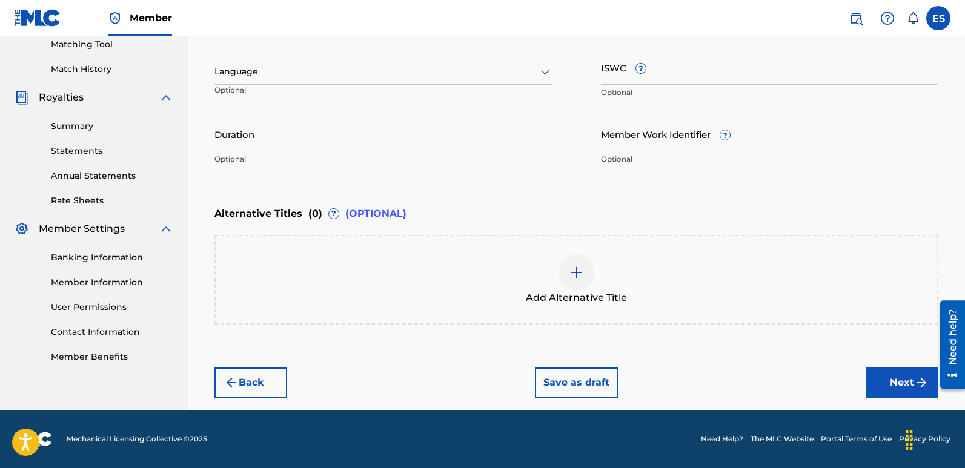
click at [308, 74] on div at bounding box center [383, 71] width 338 height 15
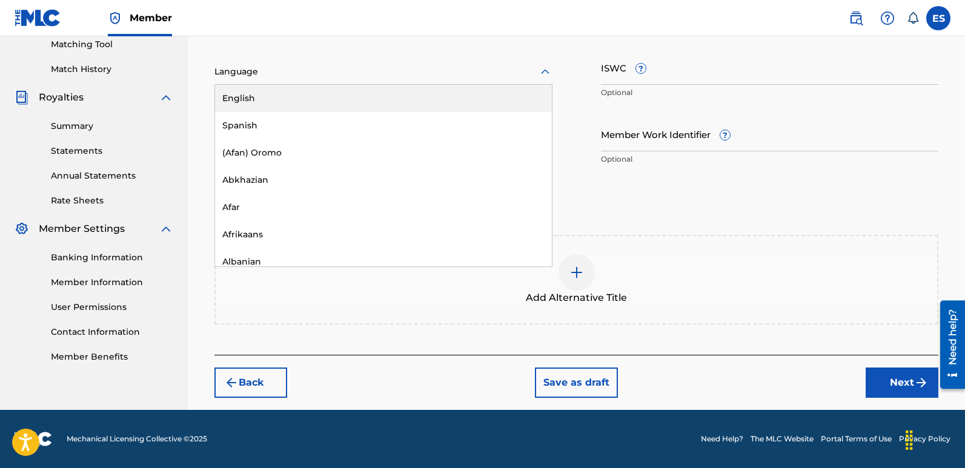
click at [247, 95] on div "English" at bounding box center [383, 98] width 337 height 27
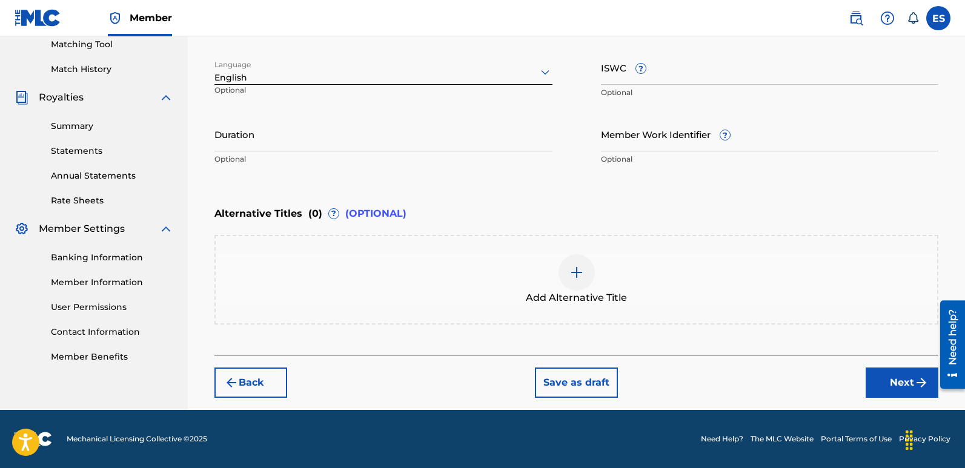
scroll to position [213, 0]
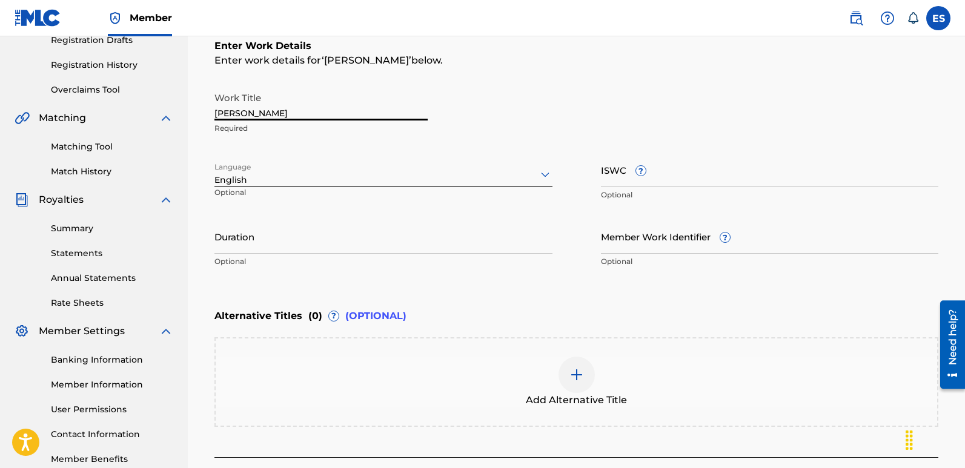
click at [262, 116] on input "[PERSON_NAME]" at bounding box center [320, 103] width 213 height 35
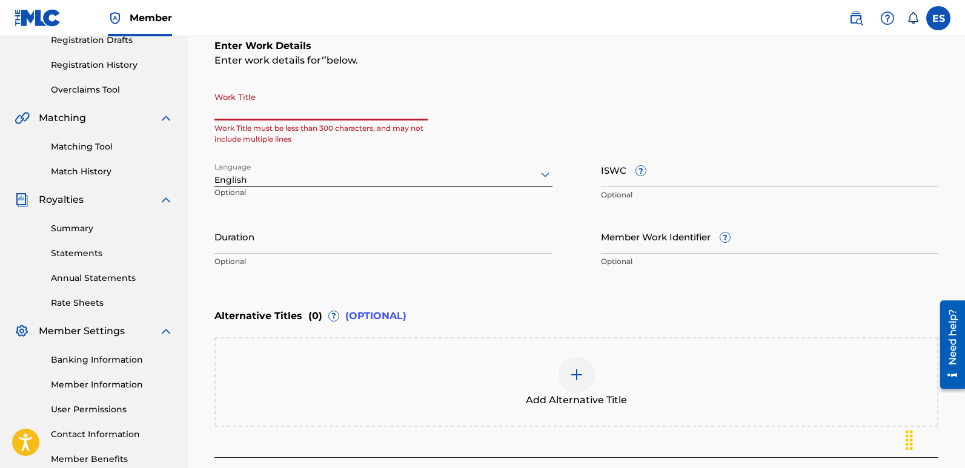
paste input "Sonic Armageddon (feat. Emadj)"
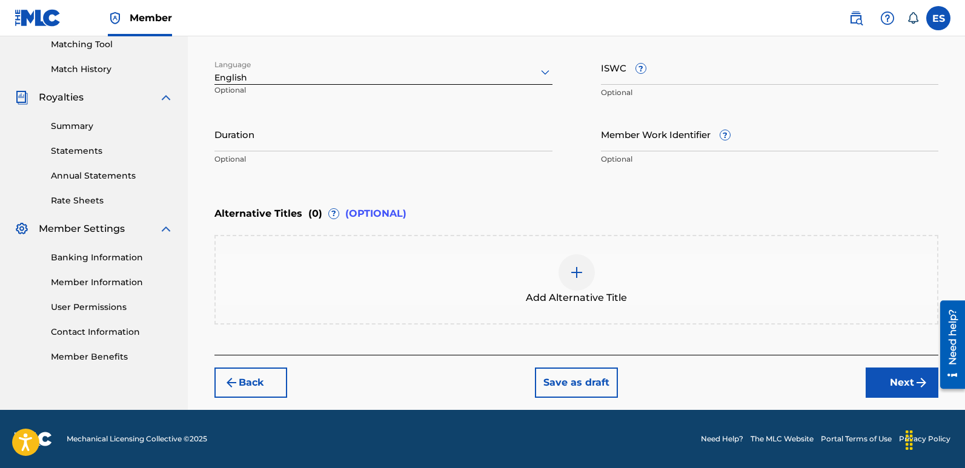
type input "Sonic Armageddon (feat. Emadj)"
click at [901, 383] on button "Next" at bounding box center [902, 383] width 73 height 30
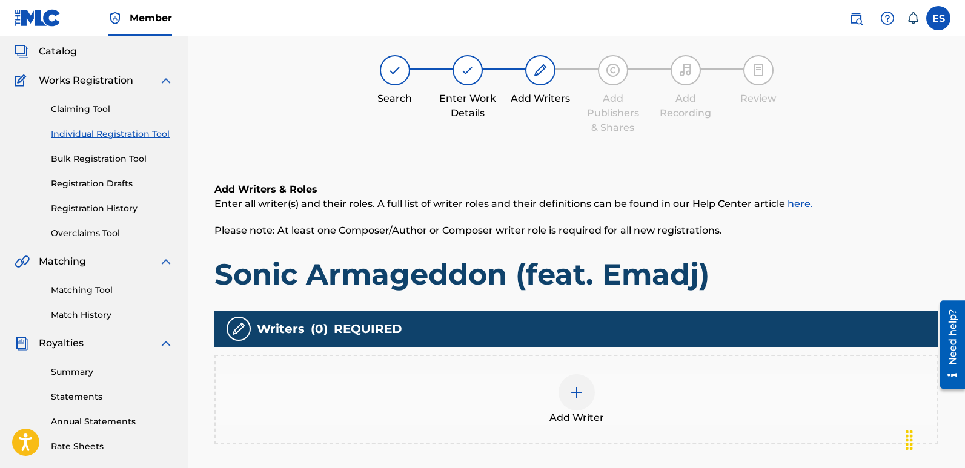
scroll to position [55, 0]
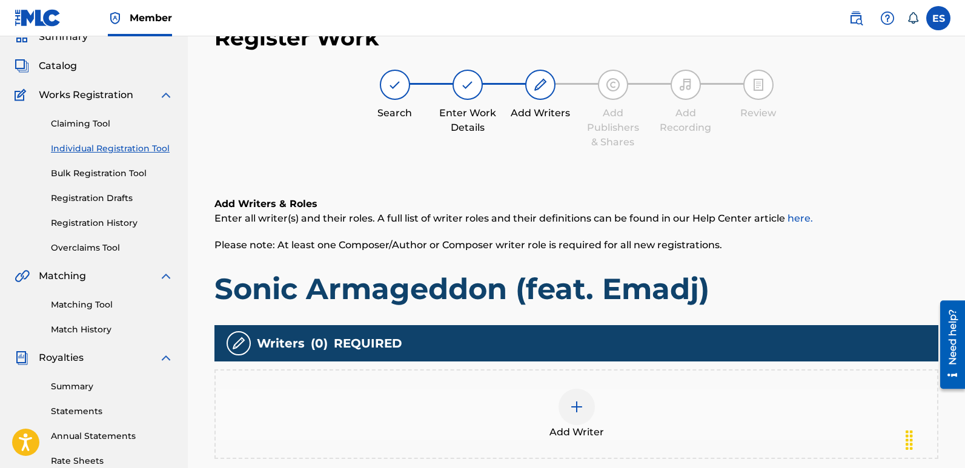
click at [591, 422] on div "Add Writer" at bounding box center [577, 414] width 722 height 51
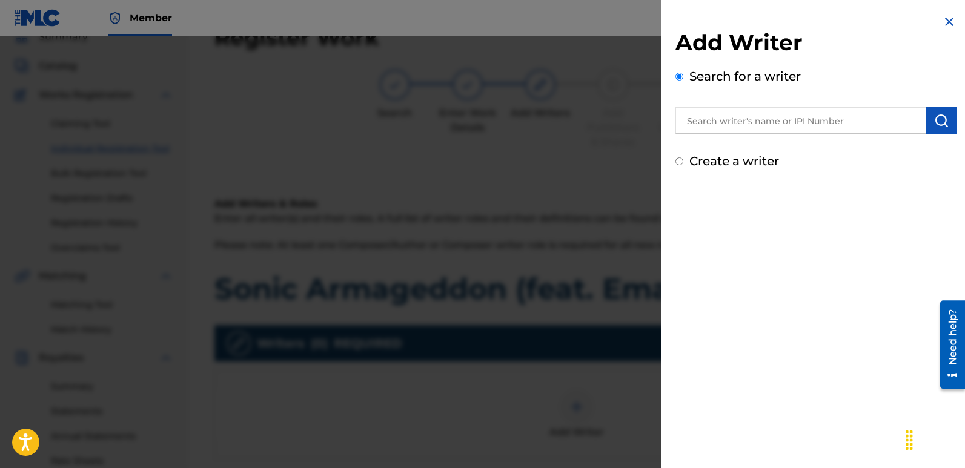
click at [810, 131] on input "text" at bounding box center [801, 120] width 251 height 27
type input "emanuelesciuto"
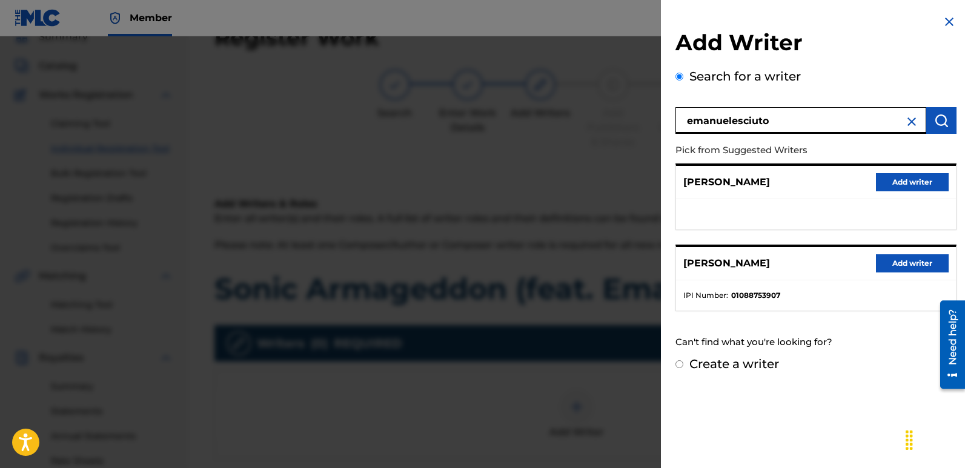
click at [914, 265] on button "Add writer" at bounding box center [912, 263] width 73 height 18
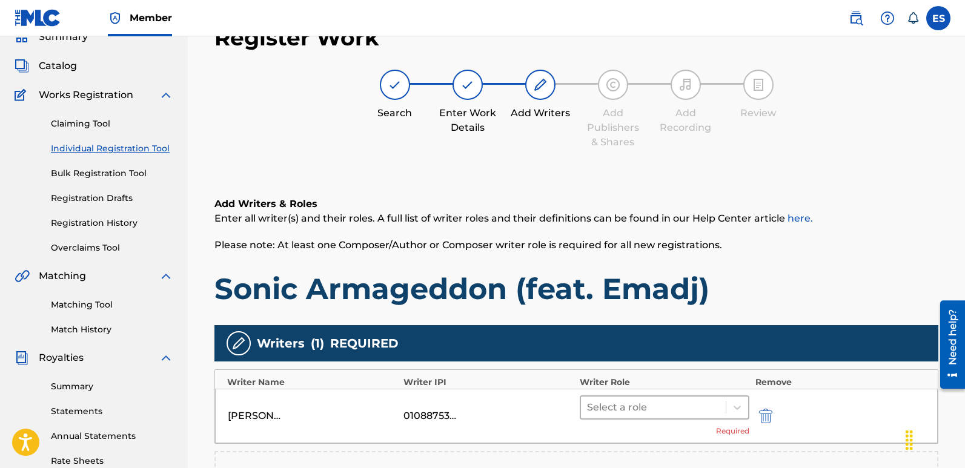
click at [700, 400] on div at bounding box center [653, 407] width 133 height 17
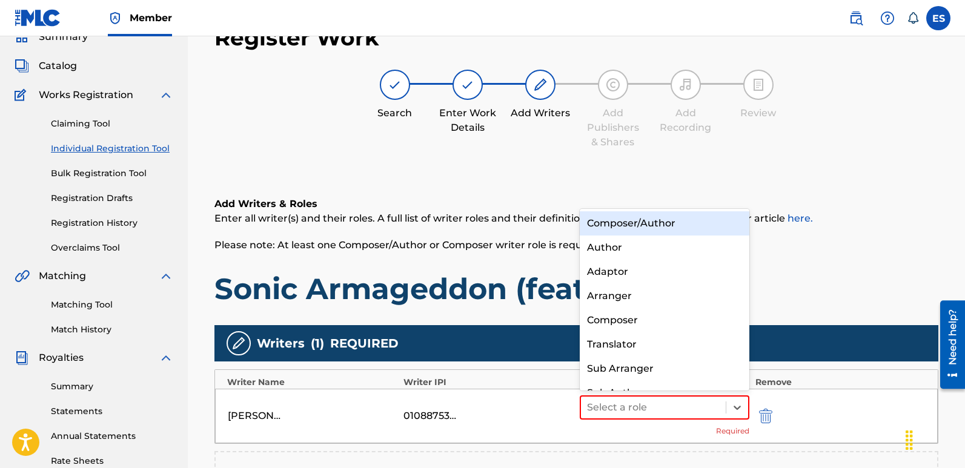
click at [644, 225] on div "Composer/Author" at bounding box center [665, 223] width 170 height 24
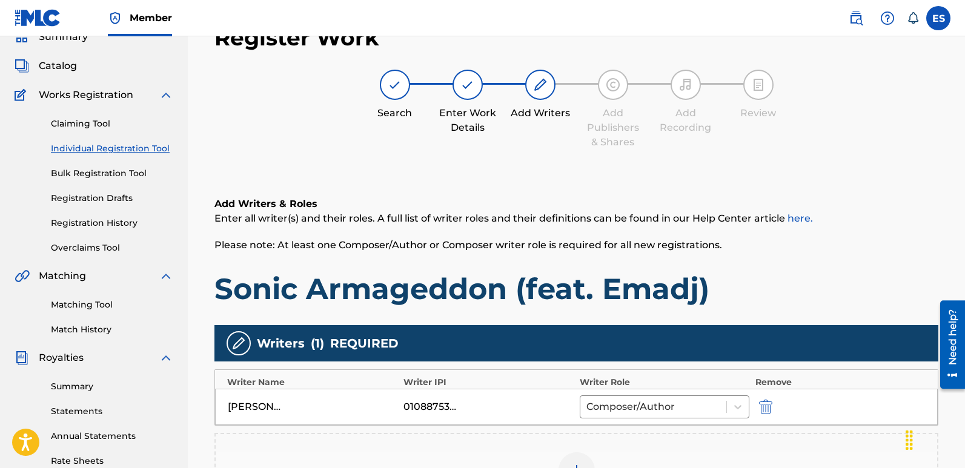
scroll to position [283, 0]
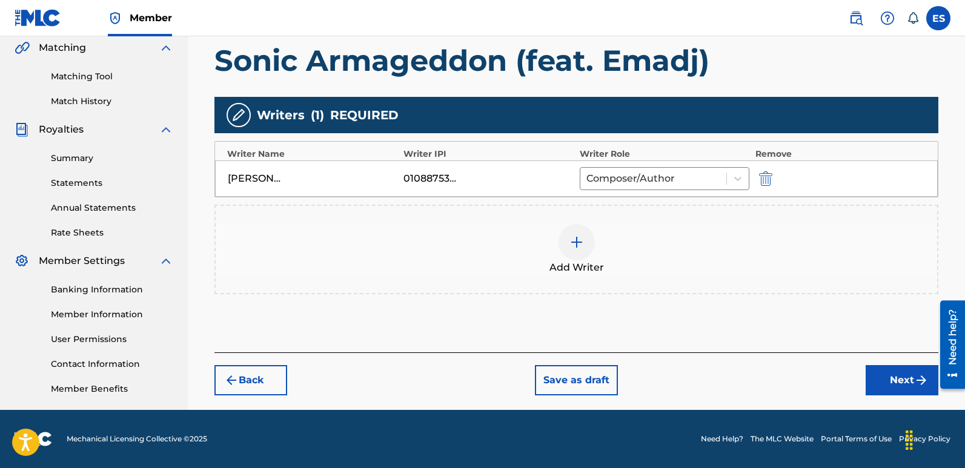
click at [900, 379] on button "Next" at bounding box center [902, 380] width 73 height 30
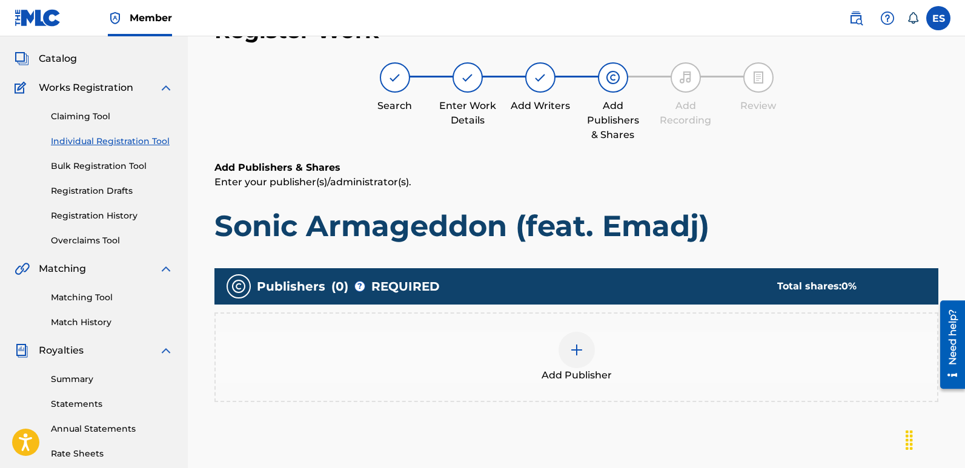
scroll to position [55, 0]
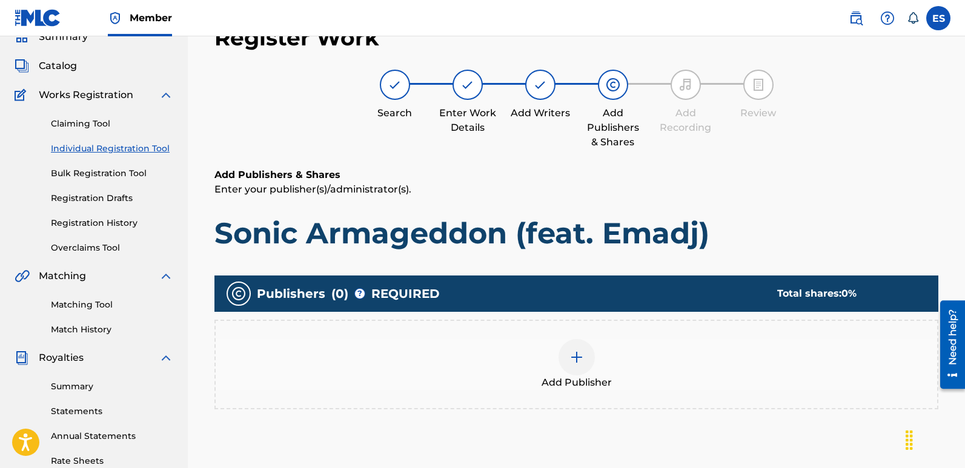
click at [579, 370] on div at bounding box center [577, 357] width 36 height 36
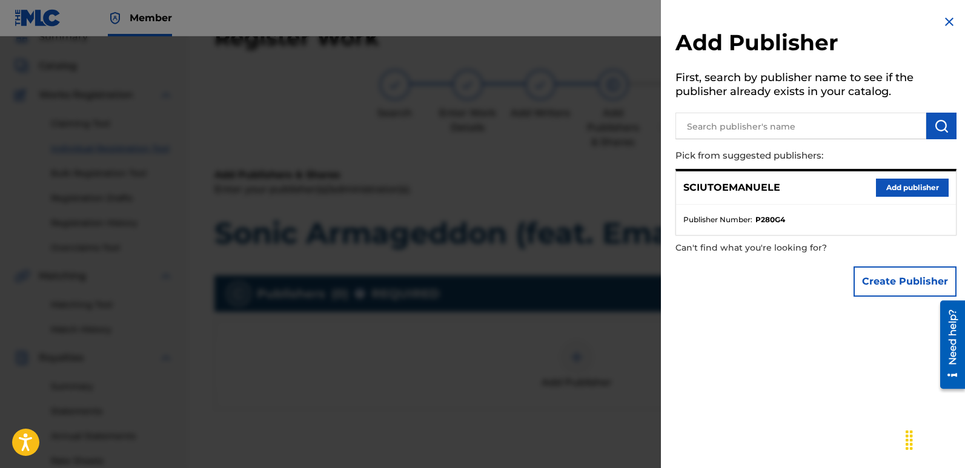
click at [917, 190] on button "Add publisher" at bounding box center [912, 188] width 73 height 18
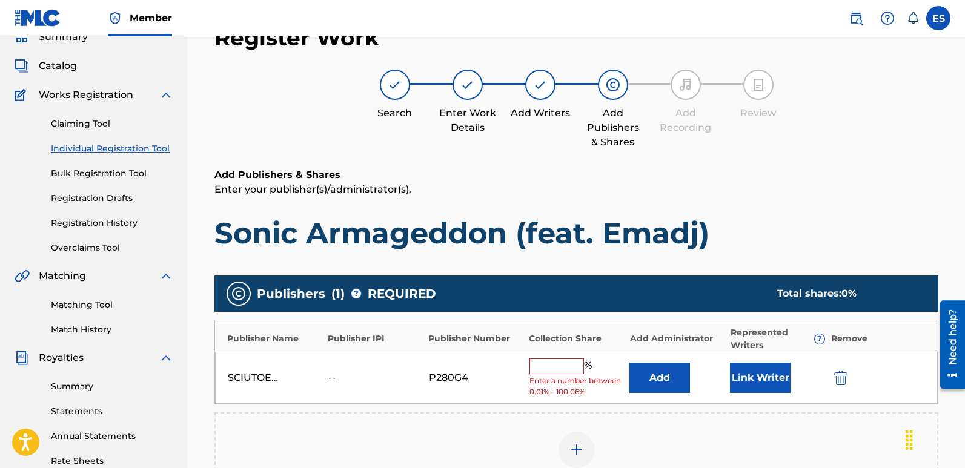
click at [749, 387] on button "Link Writer" at bounding box center [760, 378] width 61 height 30
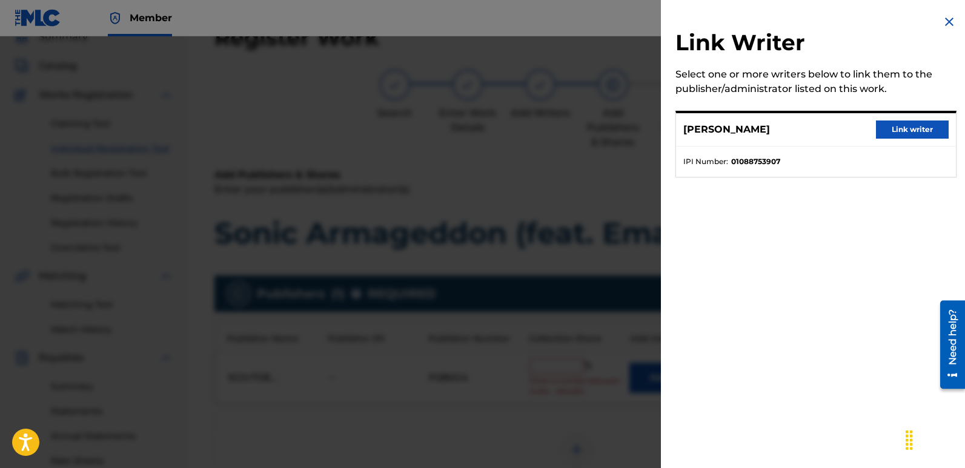
click at [915, 128] on button "Link writer" at bounding box center [912, 130] width 73 height 18
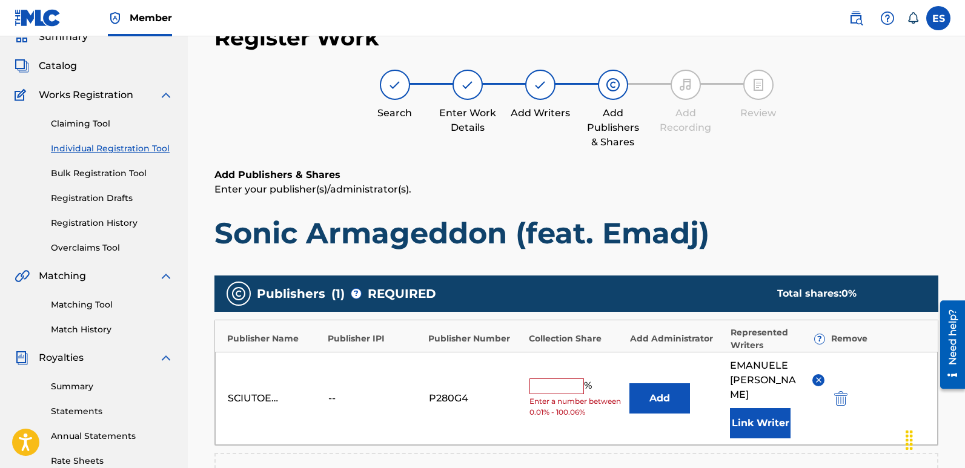
click at [559, 379] on input "text" at bounding box center [557, 387] width 55 height 16
type input "100"
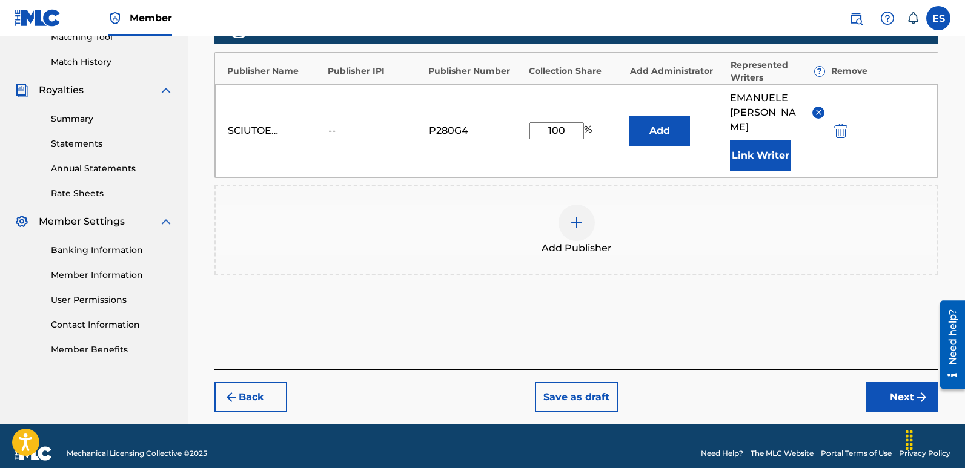
click at [888, 387] on button "Next" at bounding box center [902, 397] width 73 height 30
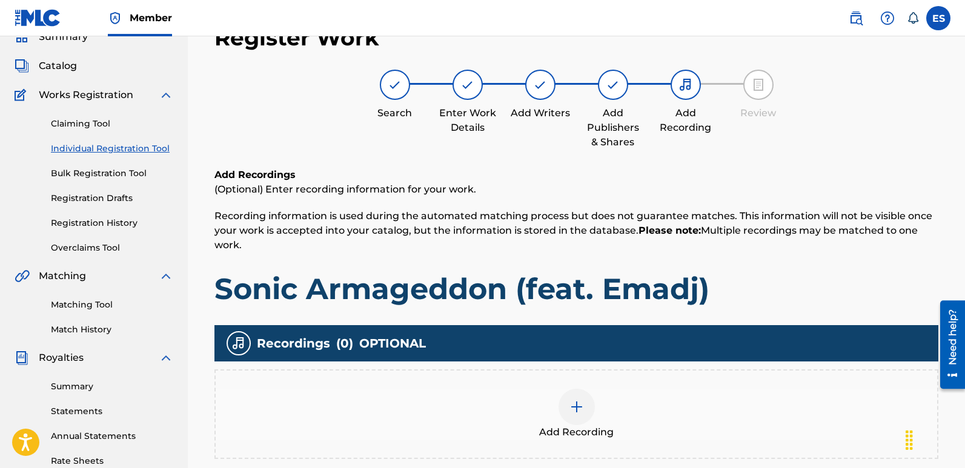
click at [574, 409] on img at bounding box center [576, 407] width 15 height 15
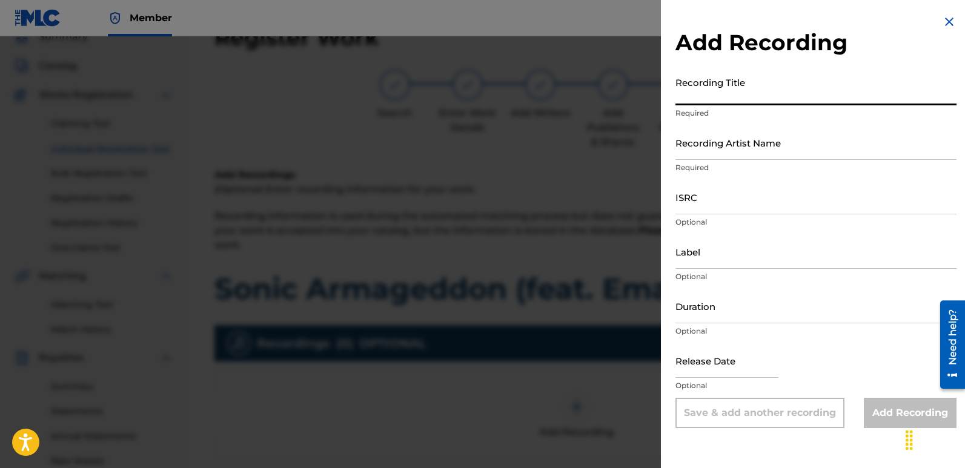
paste input "Sonic Armageddon (feat. Emadj)"
type input "Sonic Armageddon (feat. Emadj)"
click at [773, 138] on input "Recording Artist Name" at bounding box center [816, 142] width 281 height 35
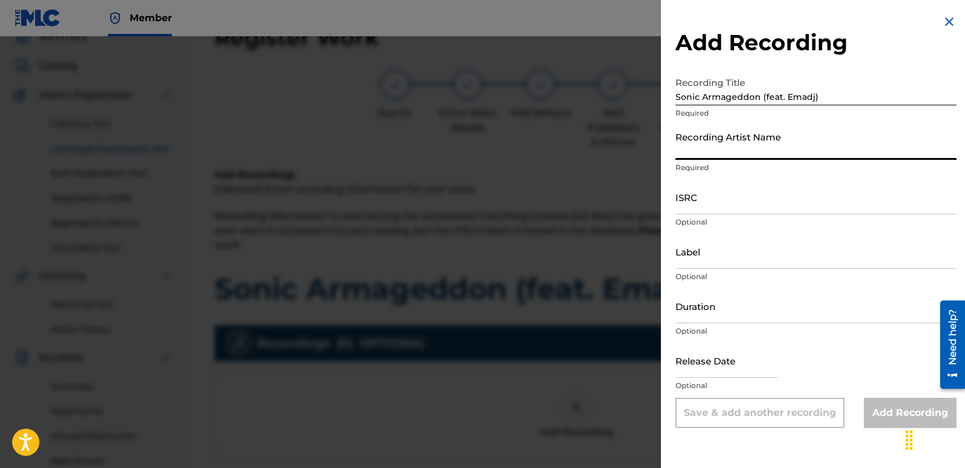
type input "Masha Divine"
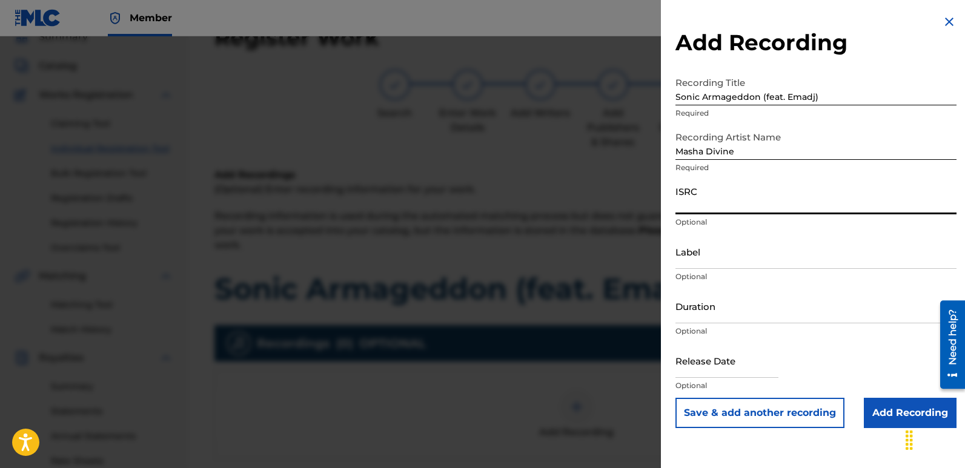
paste input "QZWFW2512369"
type input "QZWFW2512369"
click at [771, 247] on input "Label" at bounding box center [816, 251] width 281 height 35
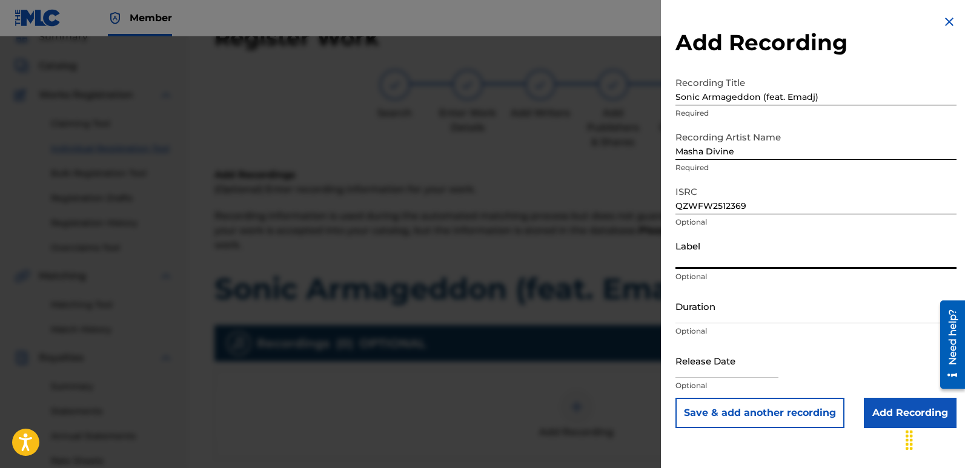
type input "Divinebeats"
click at [700, 351] on input "text" at bounding box center [727, 361] width 103 height 35
select select "7"
select select "2025"
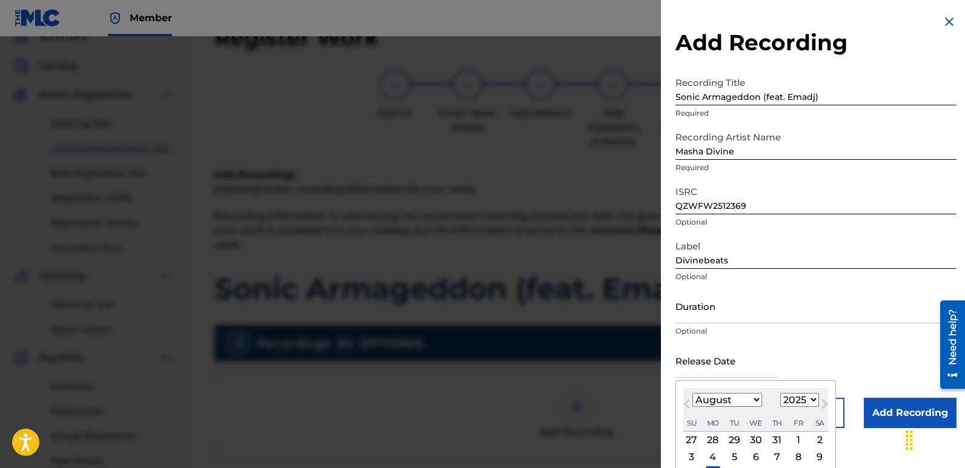
click at [711, 467] on div "11" at bounding box center [713, 474] width 15 height 15
type input "[DATE]"
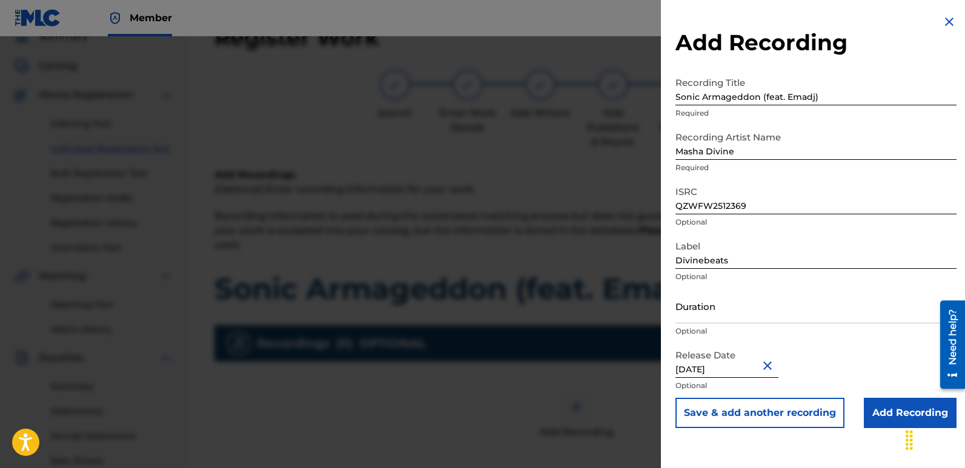
click at [902, 411] on input "Add Recording" at bounding box center [910, 413] width 93 height 30
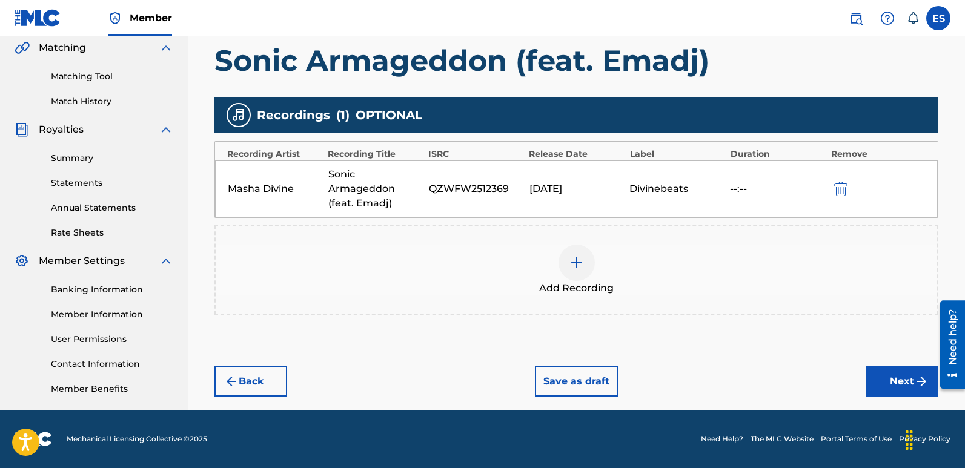
click at [892, 383] on button "Next" at bounding box center [902, 382] width 73 height 30
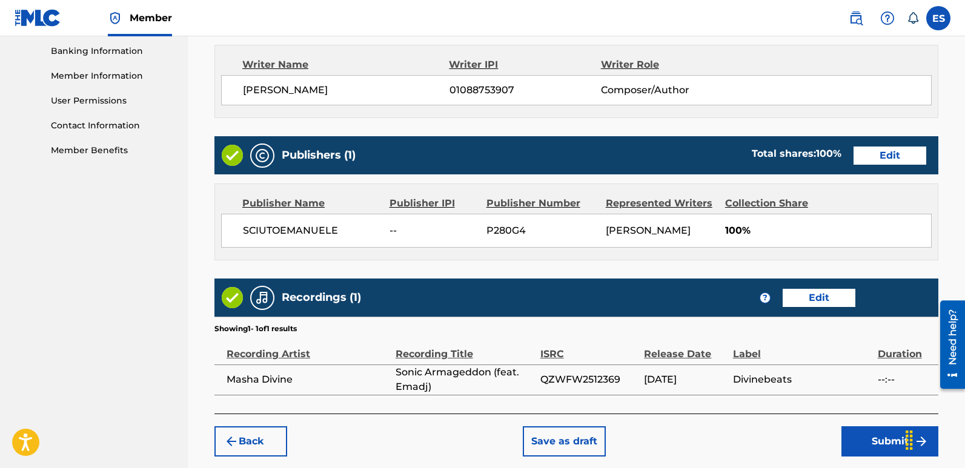
scroll to position [580, 0]
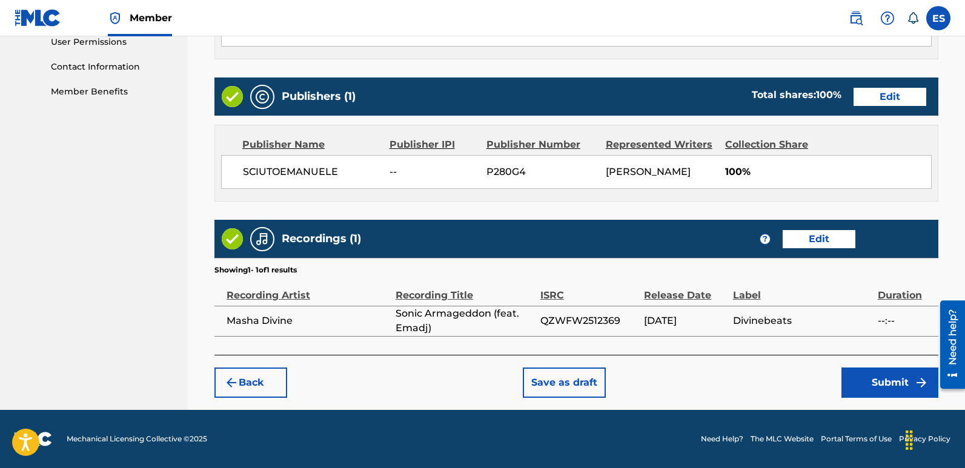
click at [917, 372] on button "Submit" at bounding box center [890, 383] width 97 height 30
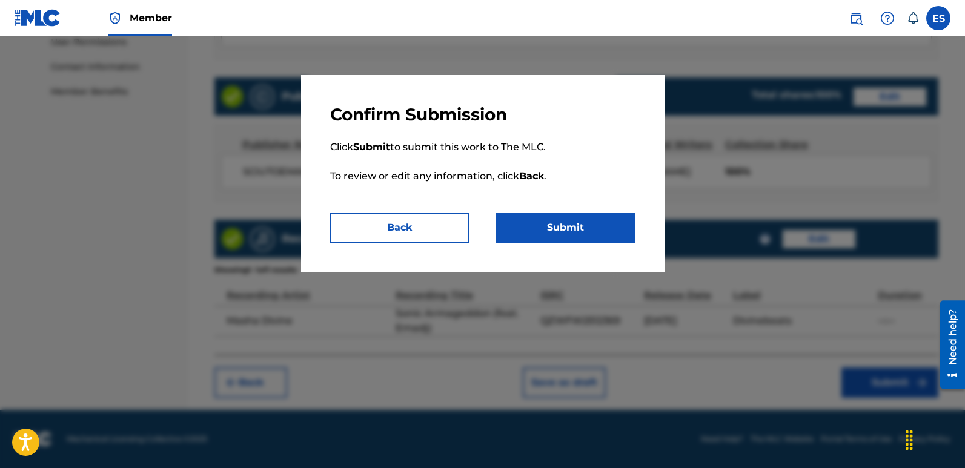
click at [620, 220] on button "Submit" at bounding box center [565, 228] width 139 height 30
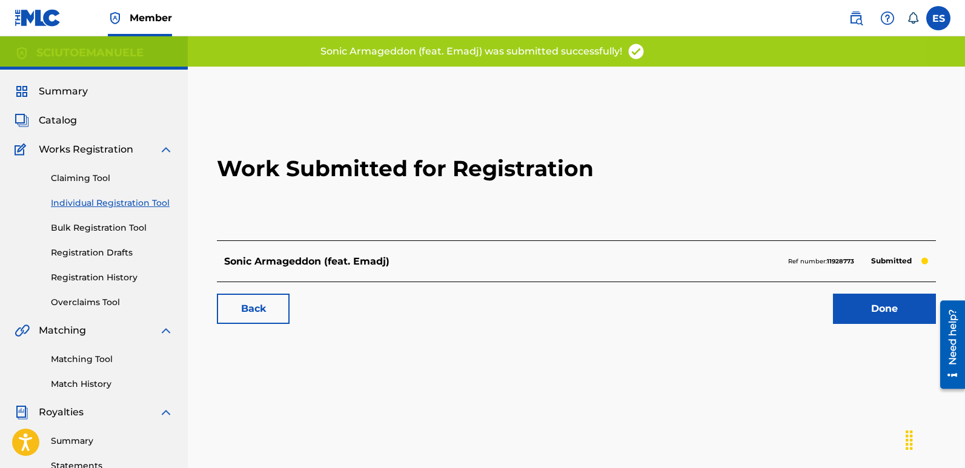
click at [878, 302] on link "Done" at bounding box center [884, 309] width 103 height 30
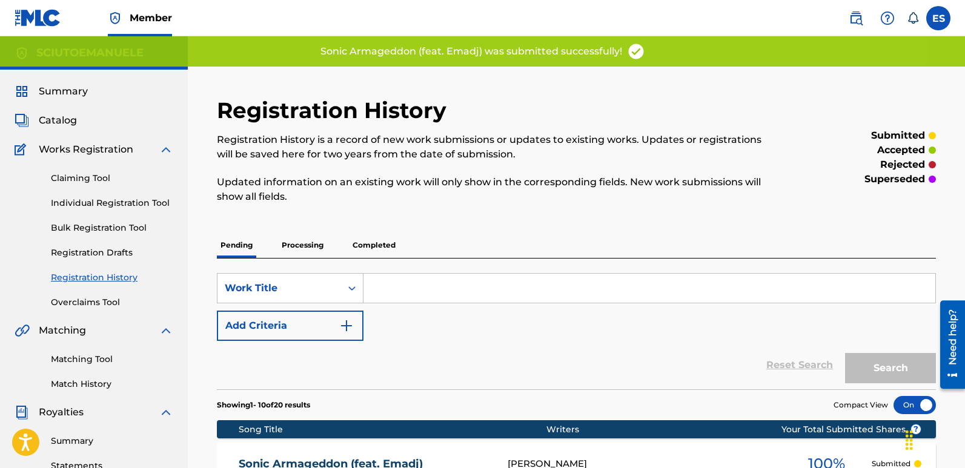
click at [67, 96] on span "Summary" at bounding box center [63, 91] width 49 height 15
